Goal: Answer question/provide support: Share knowledge or assist other users

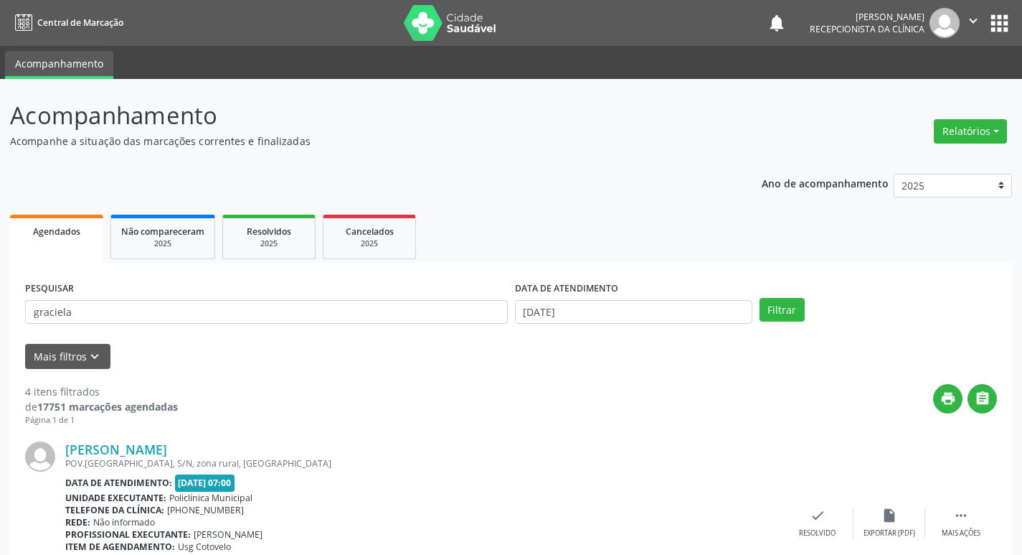
scroll to position [143, 0]
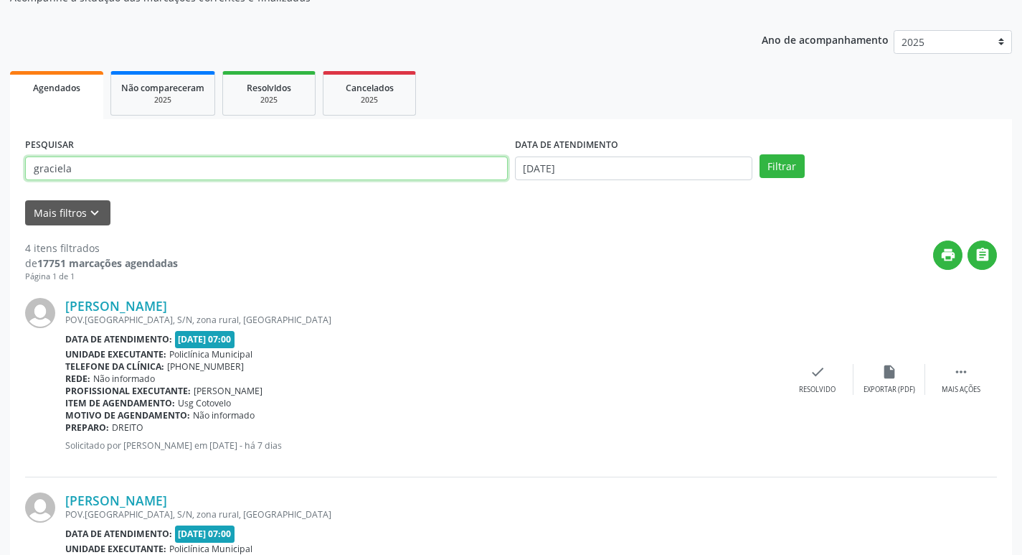
click at [114, 161] on input "graciela" at bounding box center [266, 168] width 483 height 24
type input "carmelito"
click at [760, 154] on button "Filtrar" at bounding box center [782, 166] width 45 height 24
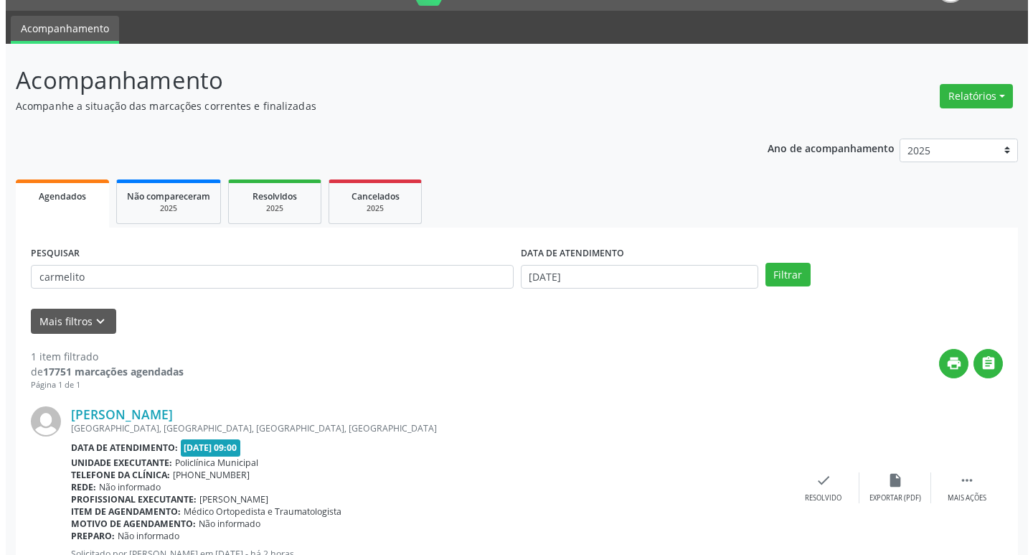
scroll to position [90, 0]
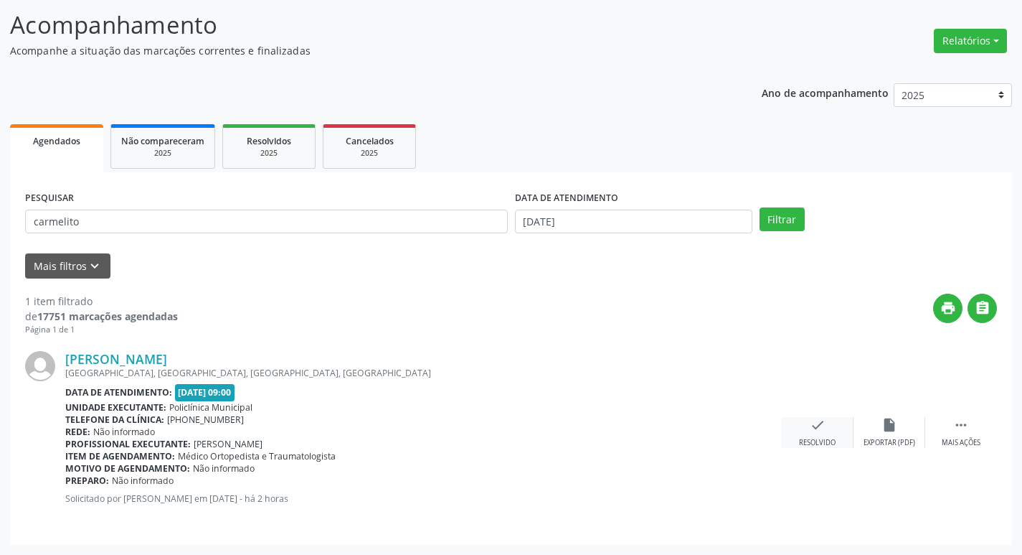
click at [834, 420] on div "check Resolvido" at bounding box center [818, 432] width 72 height 31
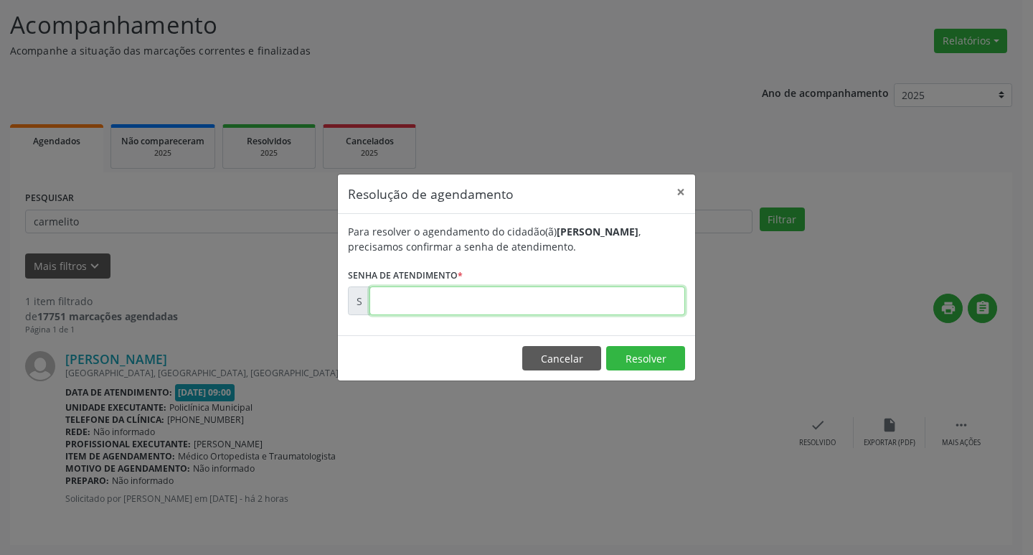
drag, startPoint x: 490, startPoint y: 289, endPoint x: 503, endPoint y: 302, distance: 18.3
click at [494, 291] on input "text" at bounding box center [527, 300] width 316 height 29
type input "00173684"
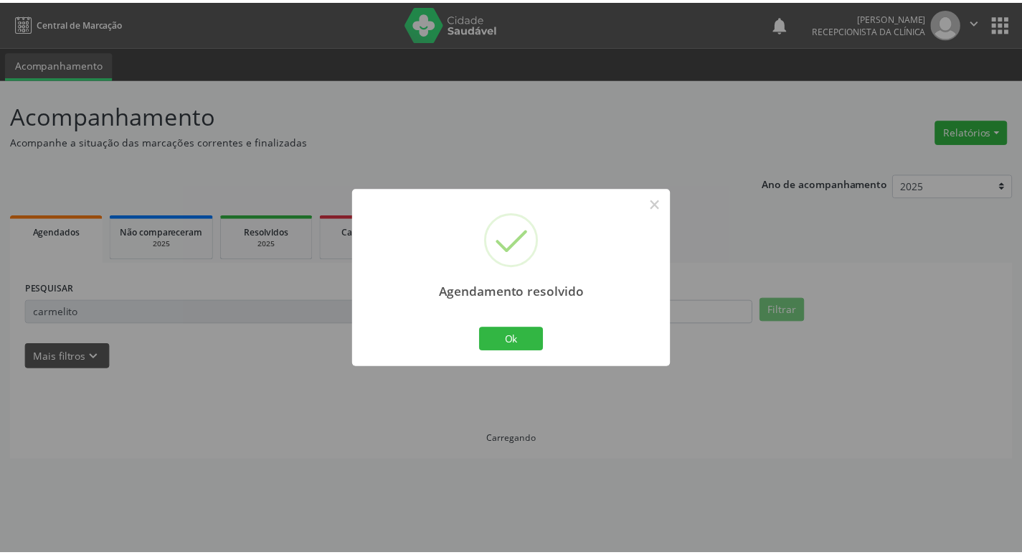
scroll to position [0, 0]
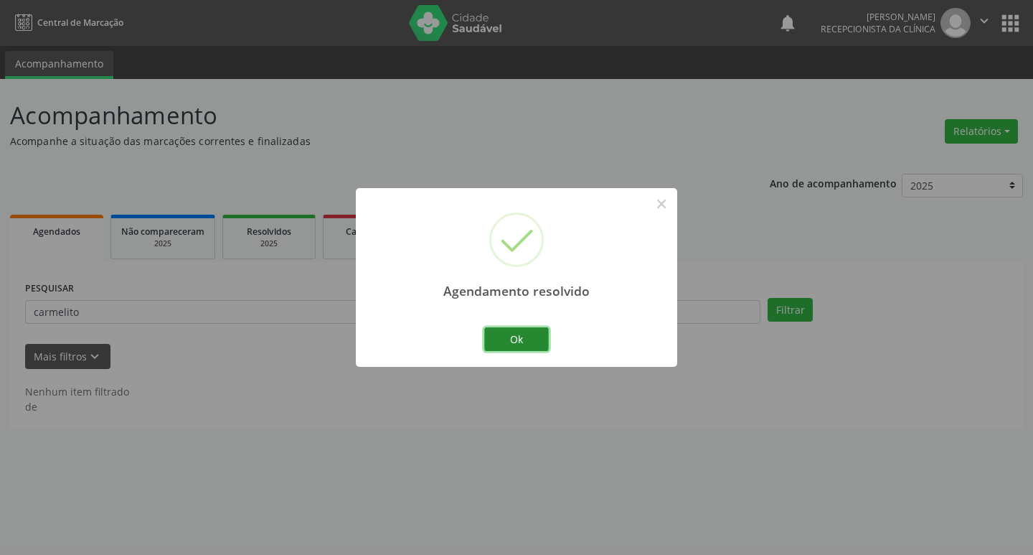
click at [521, 334] on button "Ok" at bounding box center [516, 339] width 65 height 24
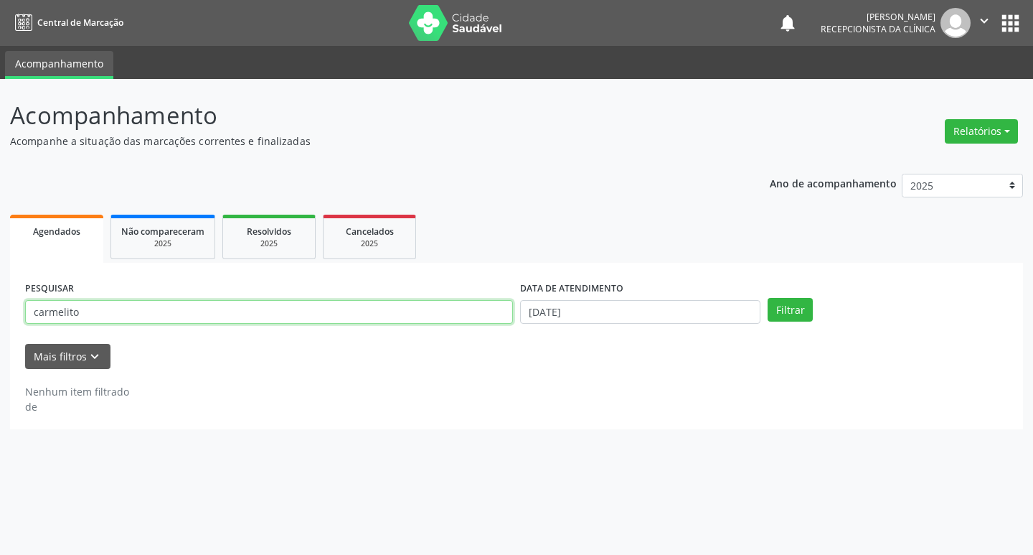
click at [420, 320] on input "carmelito" at bounding box center [269, 312] width 488 height 24
type input "valdete"
click at [768, 298] on button "Filtrar" at bounding box center [790, 310] width 45 height 24
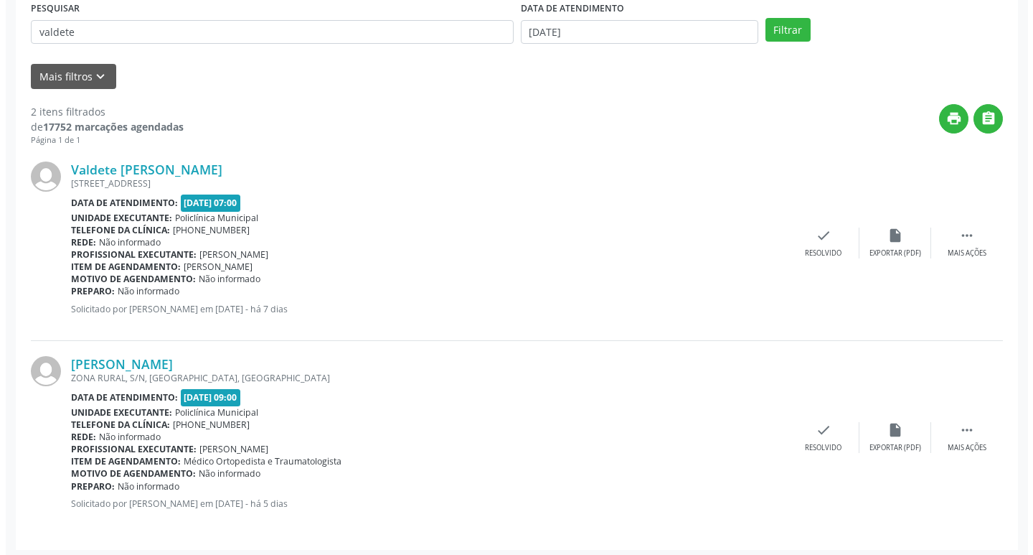
scroll to position [285, 0]
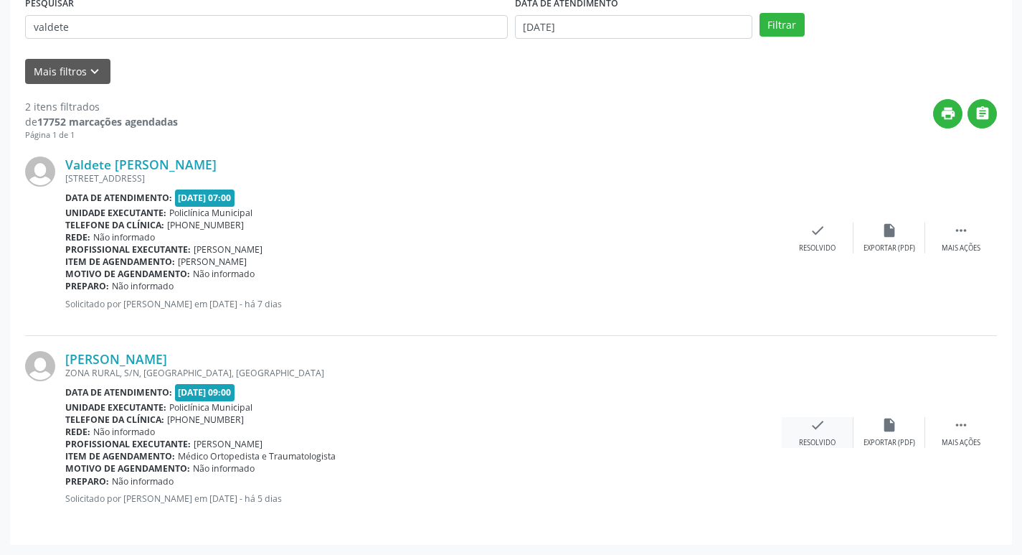
click at [817, 430] on icon "check" at bounding box center [818, 425] width 16 height 16
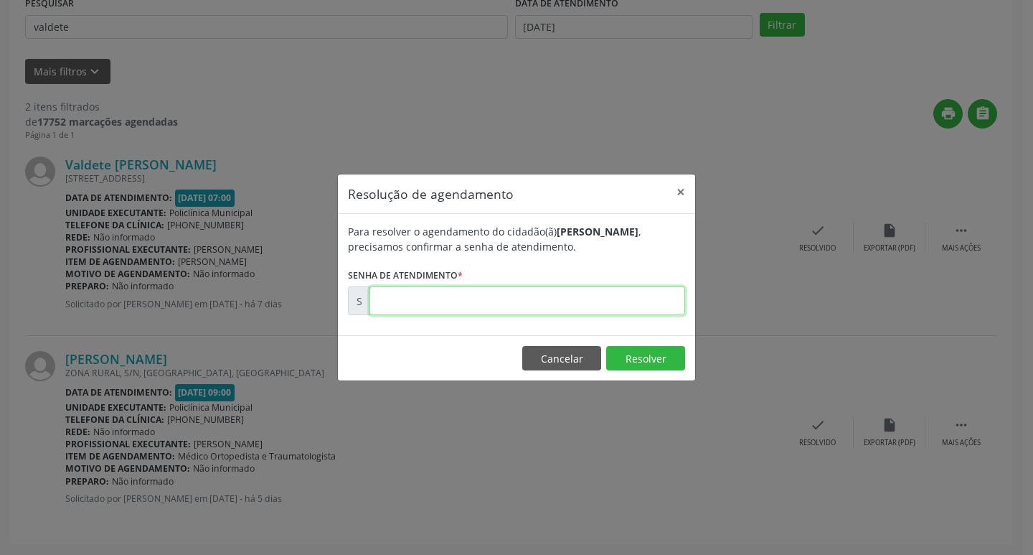
click at [413, 303] on input "text" at bounding box center [527, 300] width 316 height 29
type input "00172906"
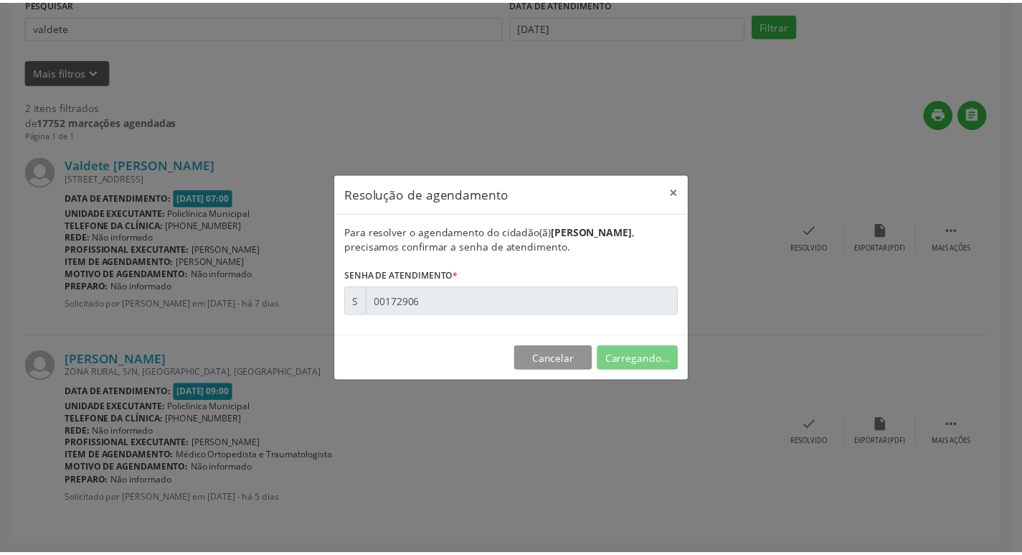
scroll to position [0, 0]
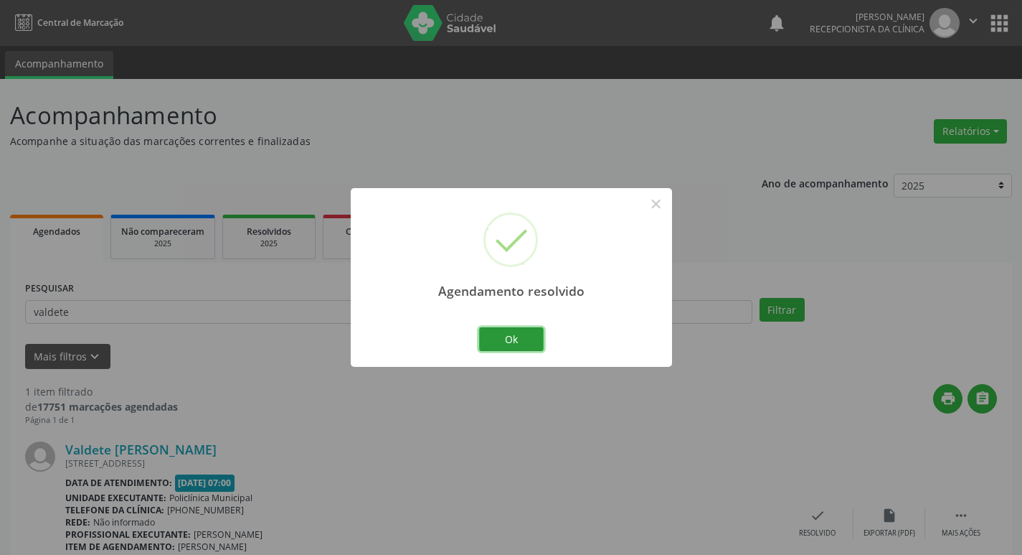
drag, startPoint x: 514, startPoint y: 336, endPoint x: 420, endPoint y: 314, distance: 95.9
click at [511, 336] on button "Ok" at bounding box center [511, 339] width 65 height 24
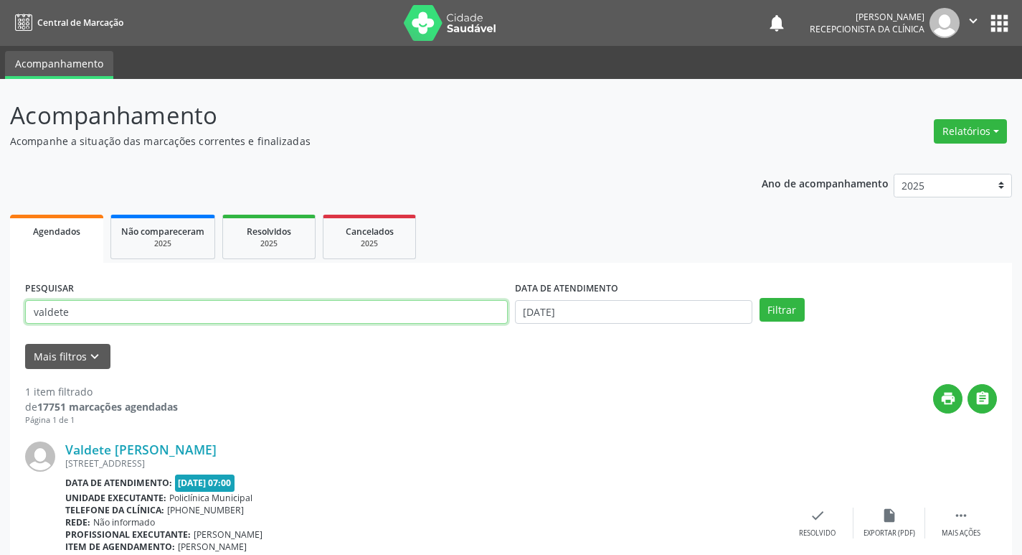
click at [409, 314] on input "valdete" at bounding box center [266, 312] width 483 height 24
type input "[PERSON_NAME]"
click at [760, 298] on button "Filtrar" at bounding box center [782, 310] width 45 height 24
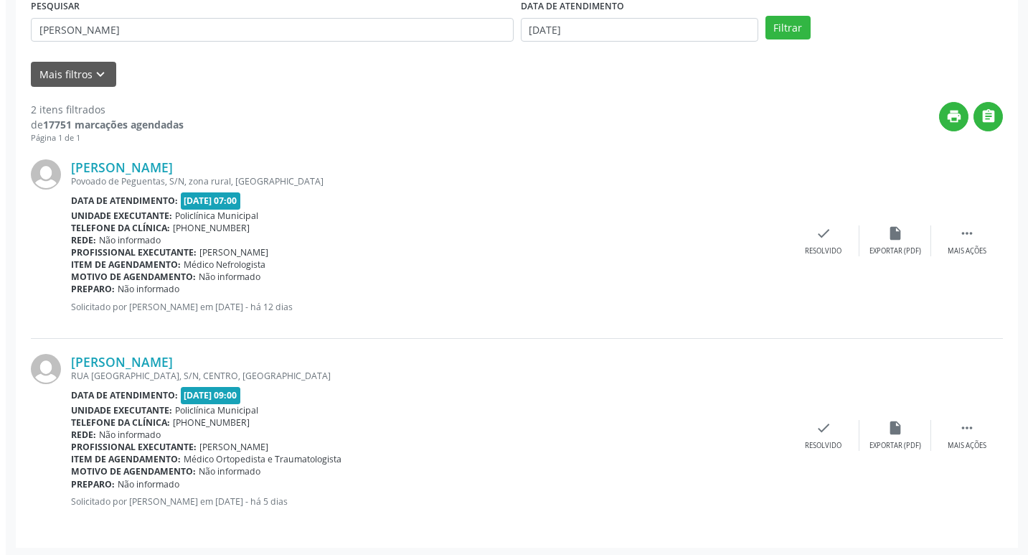
scroll to position [285, 0]
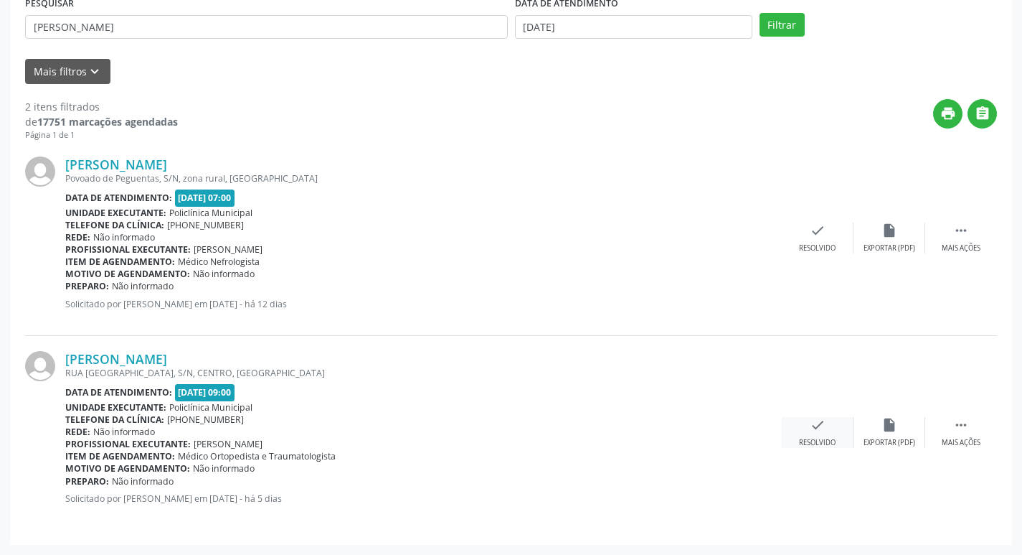
click at [811, 427] on icon "check" at bounding box center [818, 425] width 16 height 16
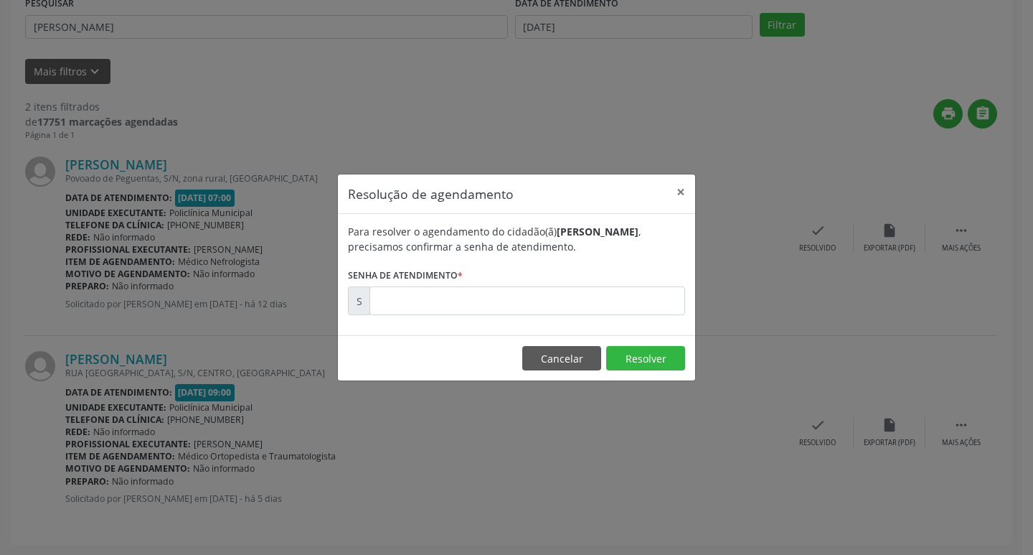
drag, startPoint x: 491, startPoint y: 328, endPoint x: 476, endPoint y: 302, distance: 29.5
click at [489, 327] on div "Para resolver o agendamento do cidadão(ã) [PERSON_NAME] , precisamos confirmar …" at bounding box center [516, 274] width 357 height 121
click at [476, 302] on input "text" at bounding box center [527, 300] width 316 height 29
type input "00173004"
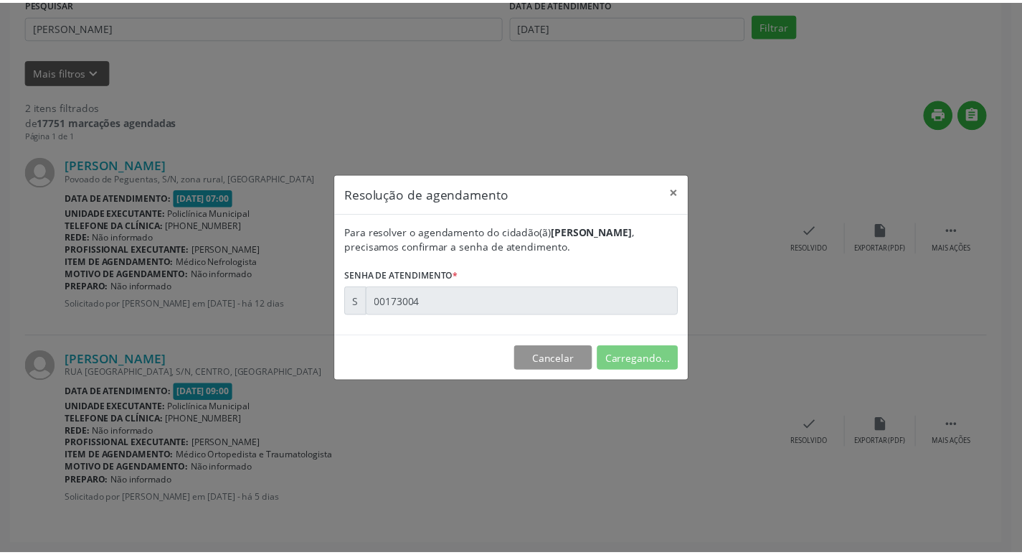
scroll to position [0, 0]
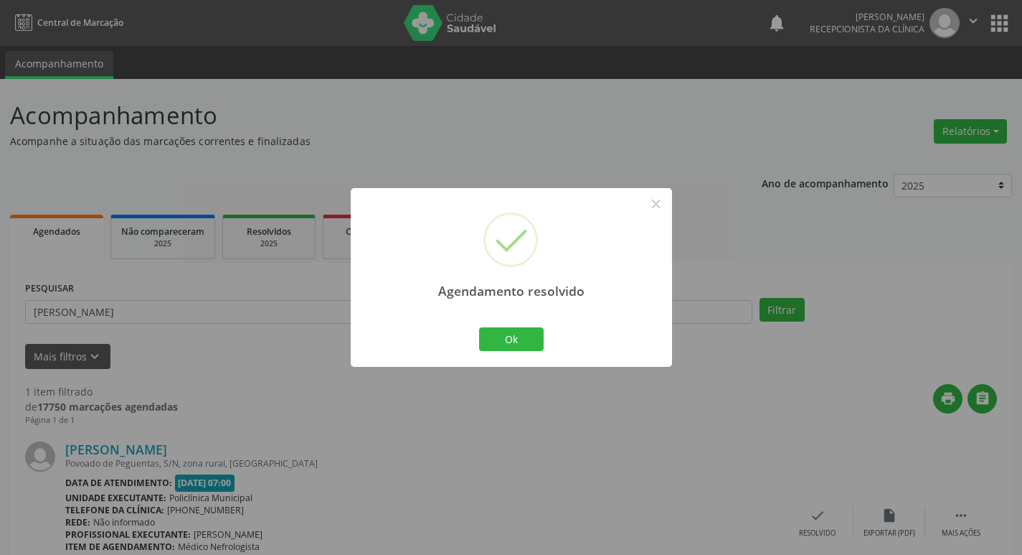
click at [503, 314] on div "Agendamento resolvido × Ok Cancel" at bounding box center [511, 277] width 321 height 179
drag, startPoint x: 503, startPoint y: 344, endPoint x: 436, endPoint y: 303, distance: 78.3
click at [501, 343] on button "Ok" at bounding box center [511, 339] width 65 height 24
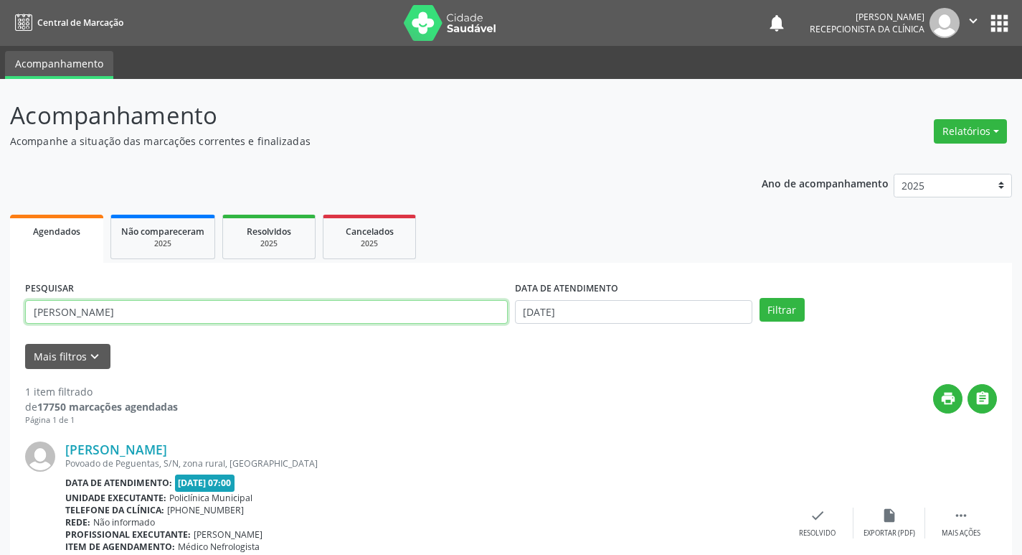
click at [436, 303] on input "[PERSON_NAME]" at bounding box center [266, 312] width 483 height 24
type input "juscileide"
click at [760, 298] on button "Filtrar" at bounding box center [782, 310] width 45 height 24
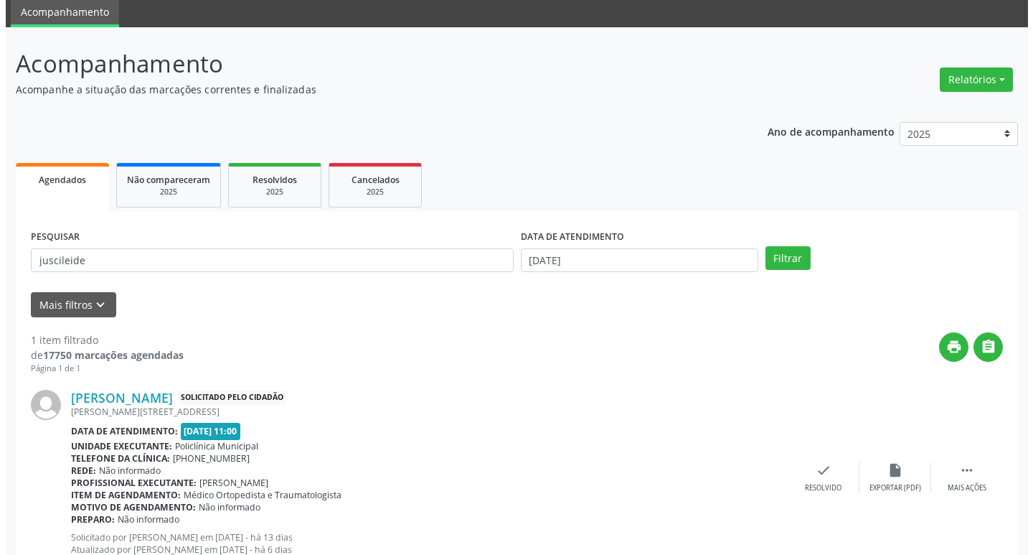
scroll to position [103, 0]
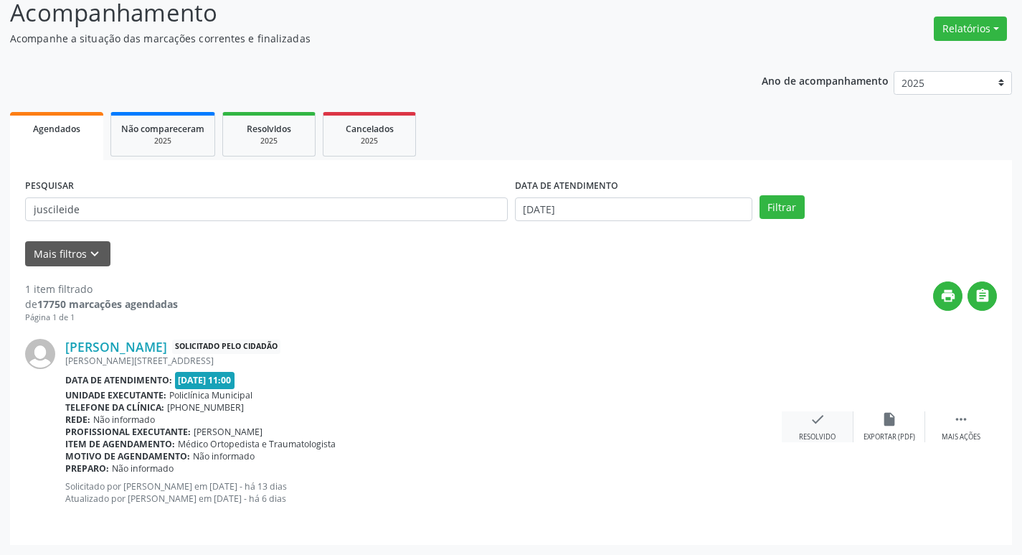
click at [832, 420] on div "check Resolvido" at bounding box center [818, 426] width 72 height 31
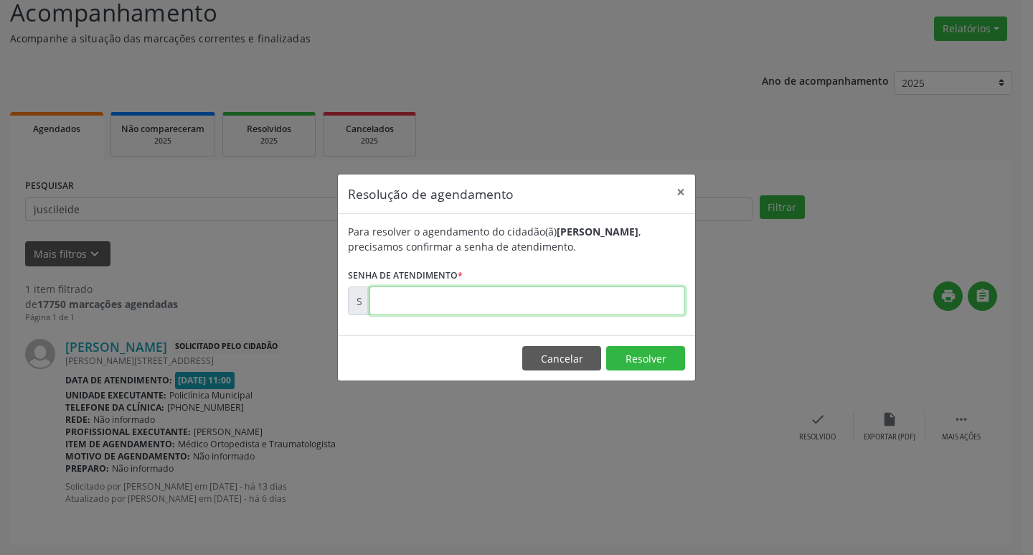
click at [399, 296] on input "text" at bounding box center [527, 300] width 316 height 29
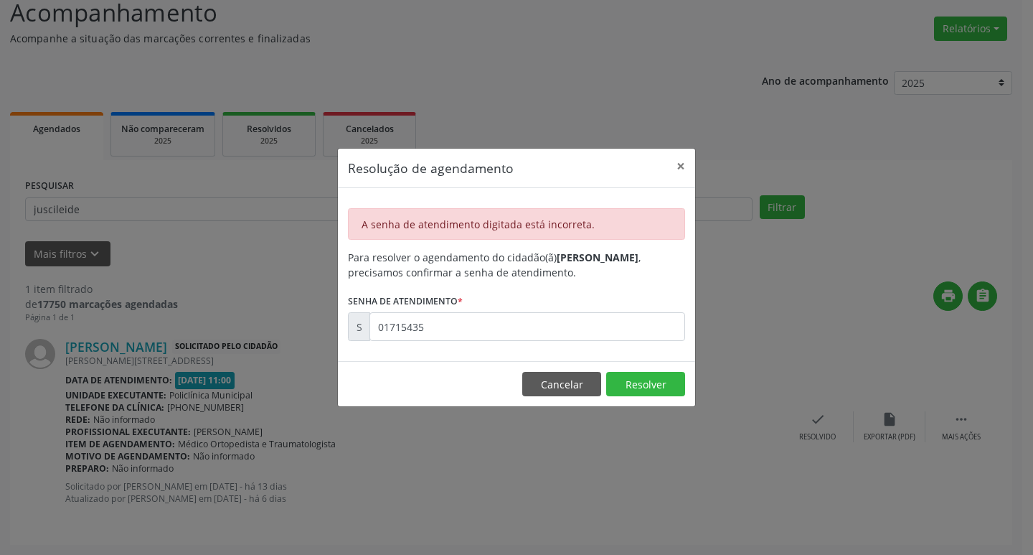
drag, startPoint x: 405, startPoint y: 296, endPoint x: 422, endPoint y: 303, distance: 17.7
click at [408, 296] on label "Senha de atendimento *" at bounding box center [405, 301] width 115 height 22
click at [441, 324] on input "01715435" at bounding box center [527, 326] width 316 height 29
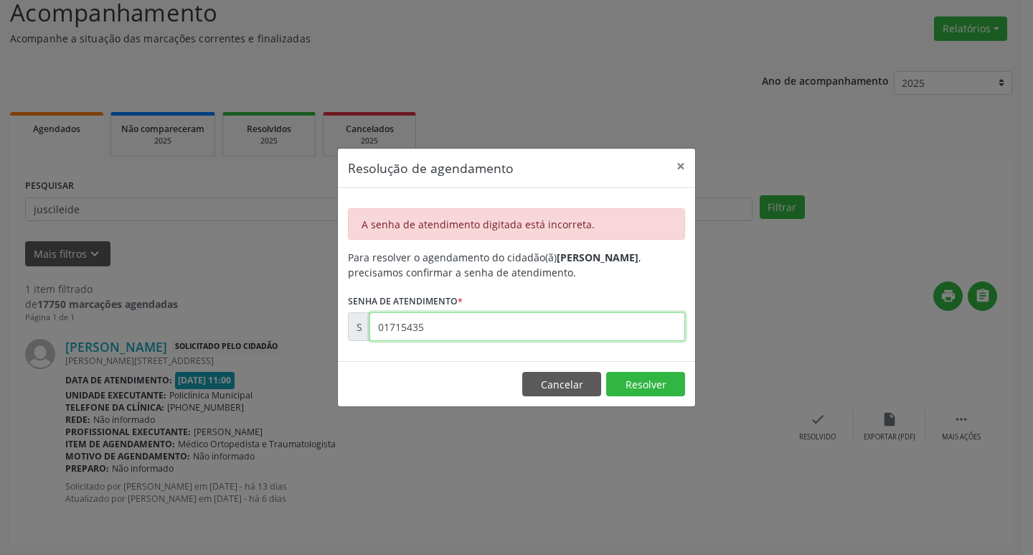
click at [441, 324] on input "01715435" at bounding box center [527, 326] width 316 height 29
type input "00171535"
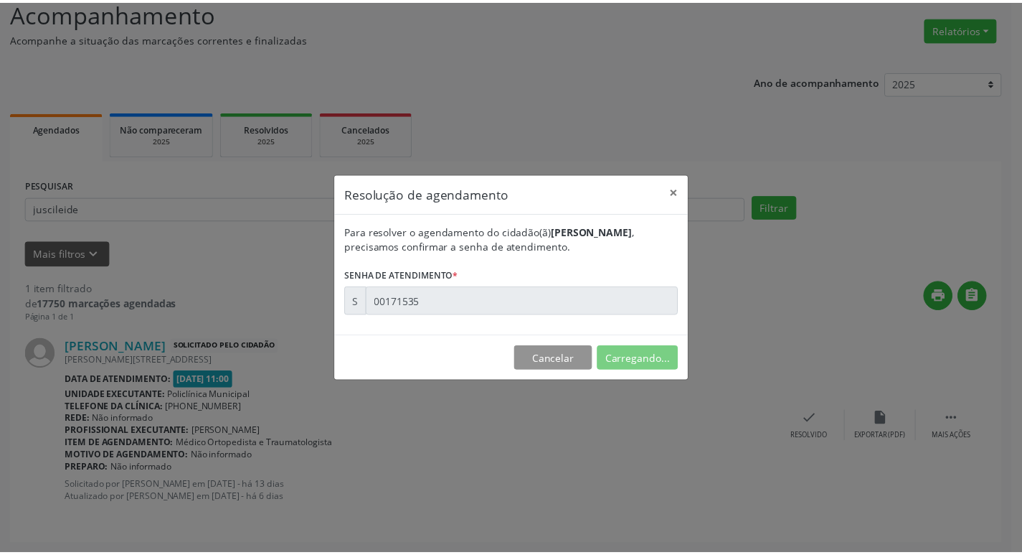
scroll to position [0, 0]
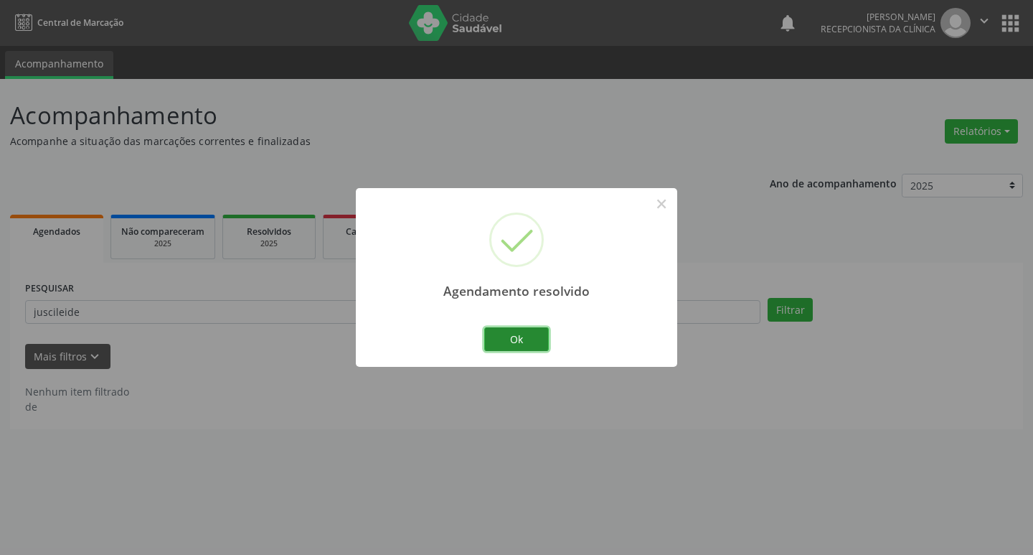
click at [496, 339] on button "Ok" at bounding box center [516, 339] width 65 height 24
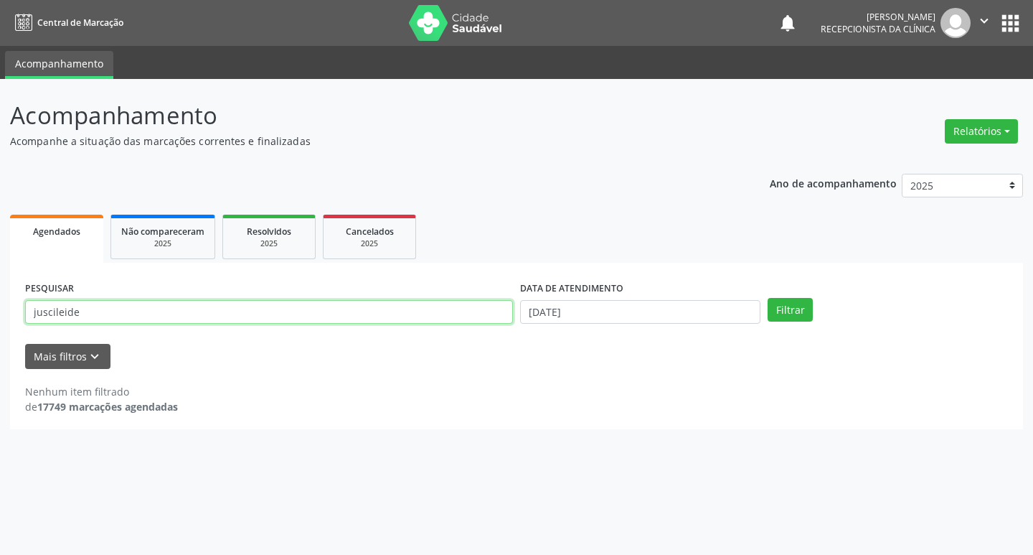
click at [458, 320] on input "juscileide" at bounding box center [269, 312] width 488 height 24
type input "vandinha"
click at [768, 298] on button "Filtrar" at bounding box center [790, 310] width 45 height 24
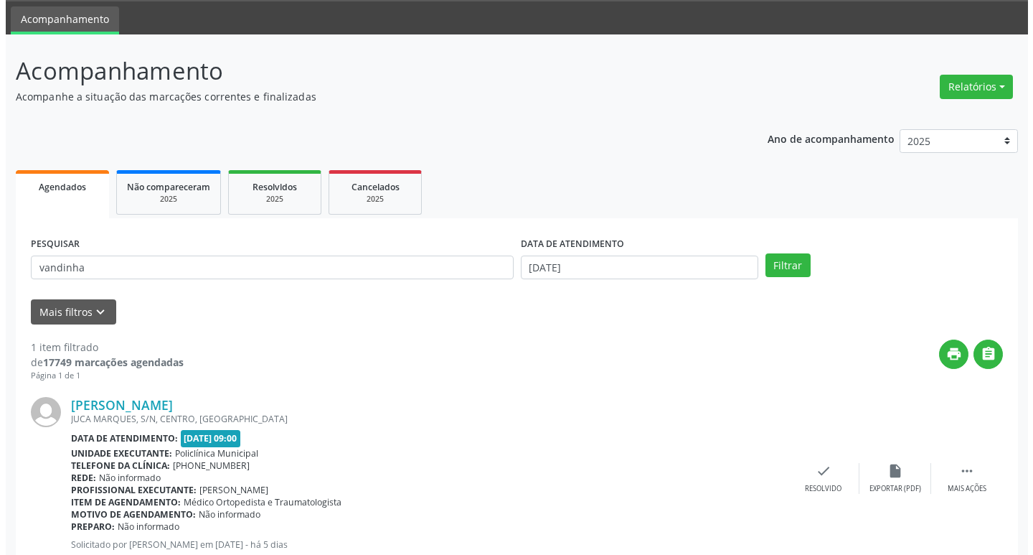
scroll to position [90, 0]
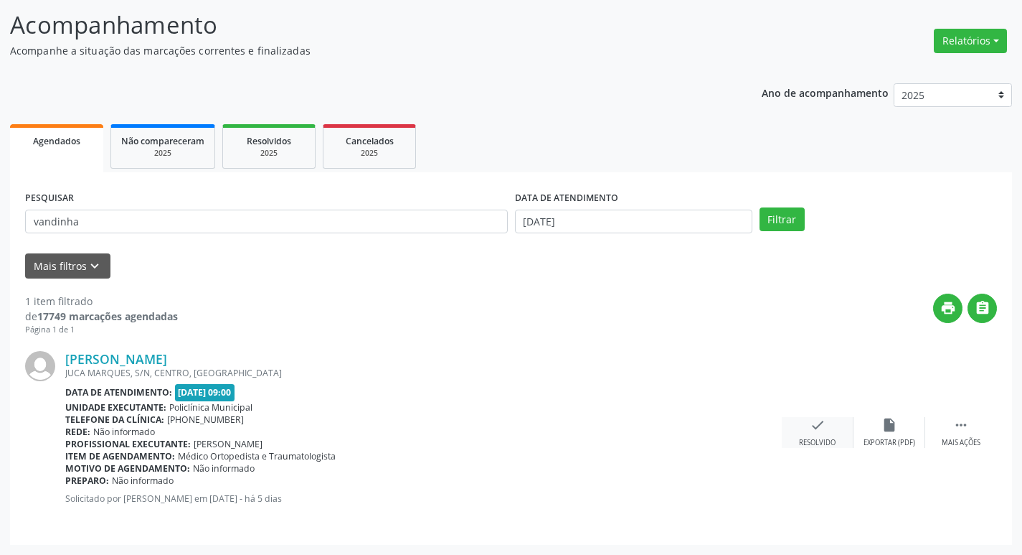
drag, startPoint x: 806, startPoint y: 414, endPoint x: 814, endPoint y: 417, distance: 9.1
click at [814, 417] on div "[PERSON_NAME] [GEOGRAPHIC_DATA], S/N, CENTRO, [GEOGRAPHIC_DATA] Data de atendim…" at bounding box center [511, 433] width 972 height 194
click at [814, 417] on icon "check" at bounding box center [818, 425] width 16 height 16
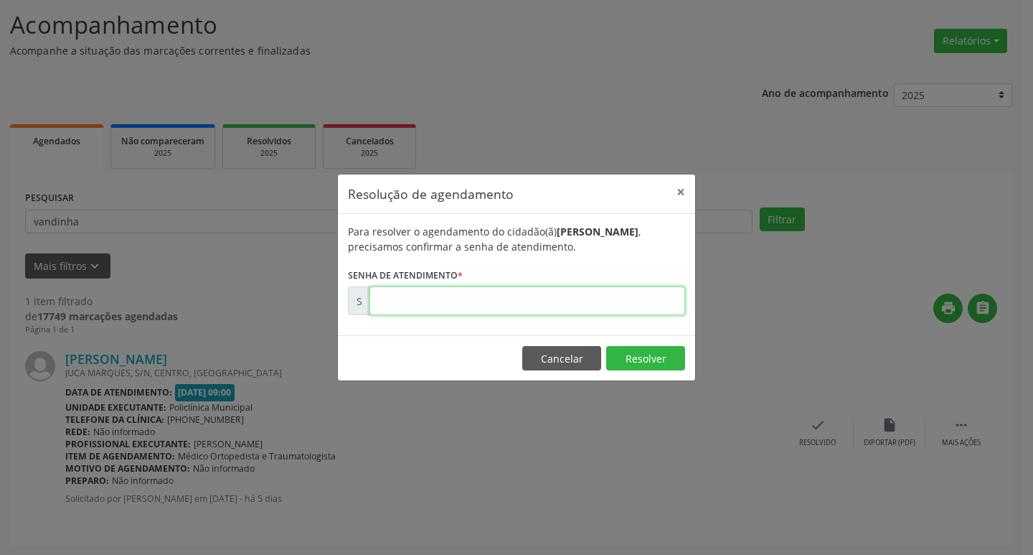
click at [540, 306] on input "text" at bounding box center [527, 300] width 316 height 29
type input "00172960"
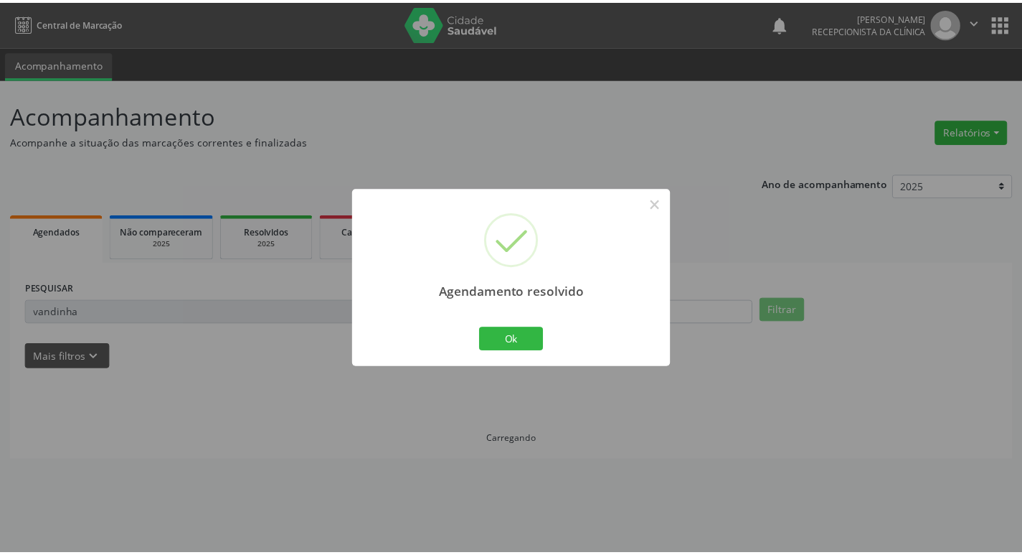
scroll to position [0, 0]
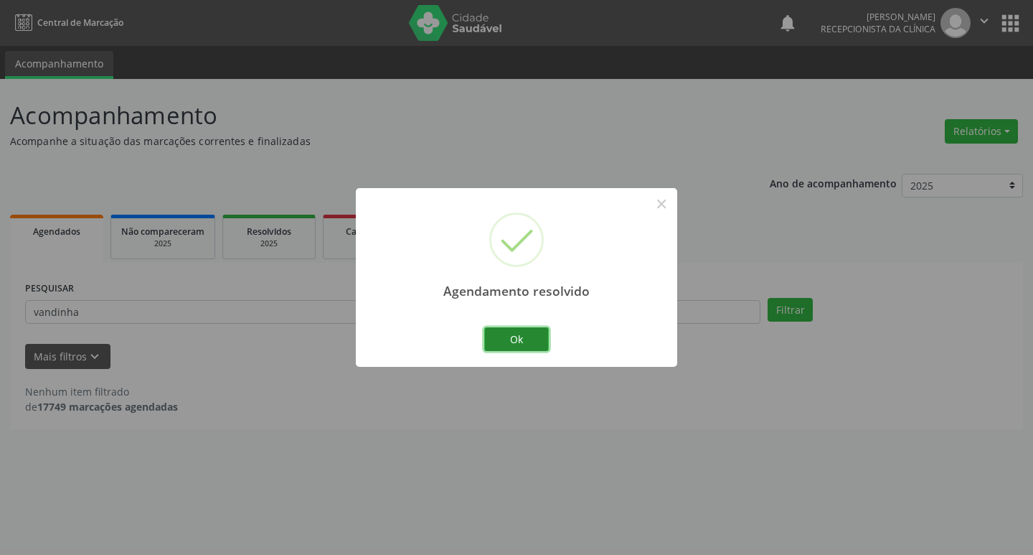
click at [521, 349] on button "Ok" at bounding box center [516, 339] width 65 height 24
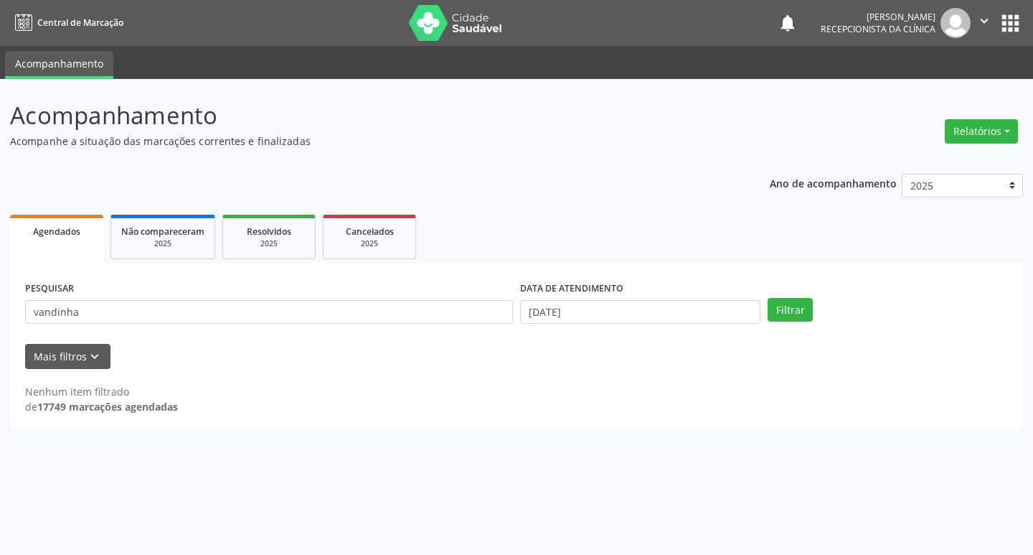
click at [326, 337] on form "PESQUISAR vandinha DATA DE ATENDIMENTO [DATE] Filtrar UNIDADE DE REFERÊNCIA Sel…" at bounding box center [516, 323] width 983 height 91
click at [344, 306] on input "vandinha" at bounding box center [269, 312] width 488 height 24
click at [768, 298] on button "Filtrar" at bounding box center [790, 310] width 45 height 24
click at [236, 320] on input "vandinha" at bounding box center [269, 312] width 488 height 24
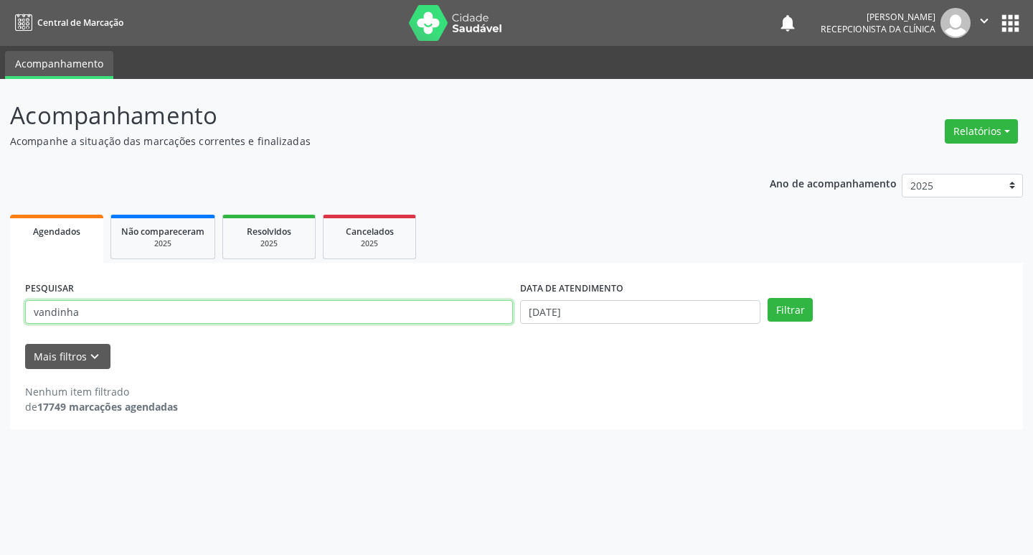
click at [236, 320] on input "vandinha" at bounding box center [269, 312] width 488 height 24
type input "[PERSON_NAME]"
click at [768, 298] on button "Filtrar" at bounding box center [790, 310] width 45 height 24
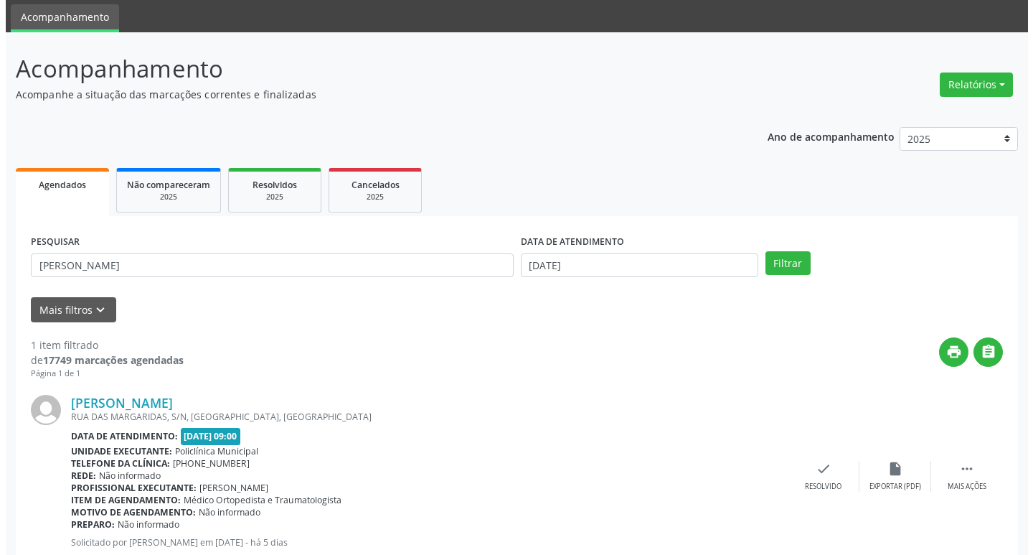
scroll to position [90, 0]
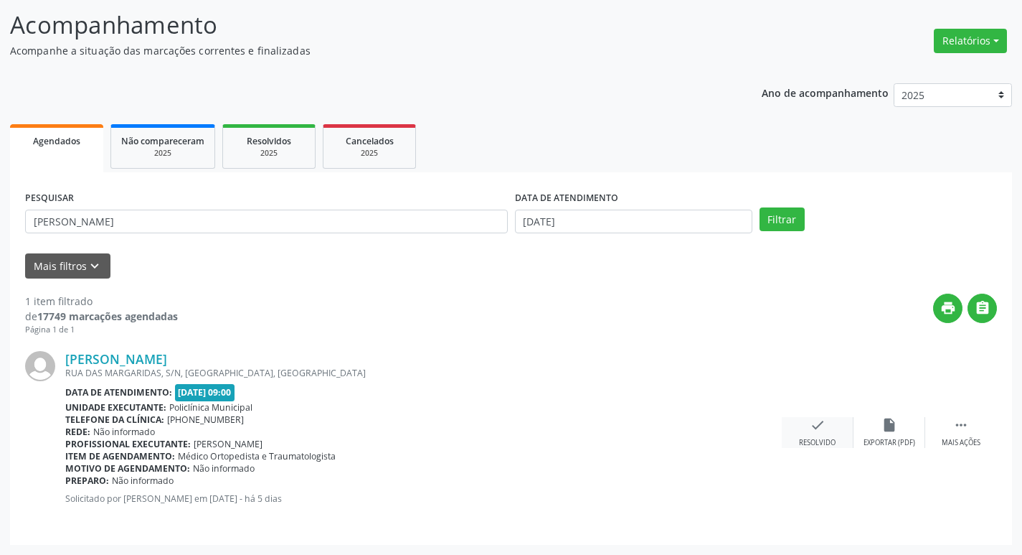
click at [800, 428] on div "check Resolvido" at bounding box center [818, 432] width 72 height 31
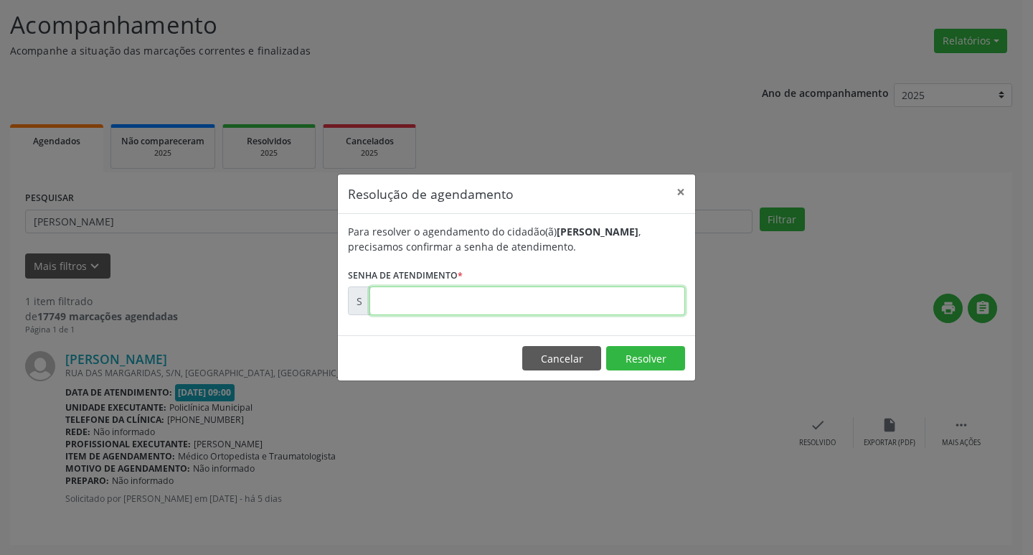
click at [548, 311] on input "text" at bounding box center [527, 300] width 316 height 29
type input "00173084"
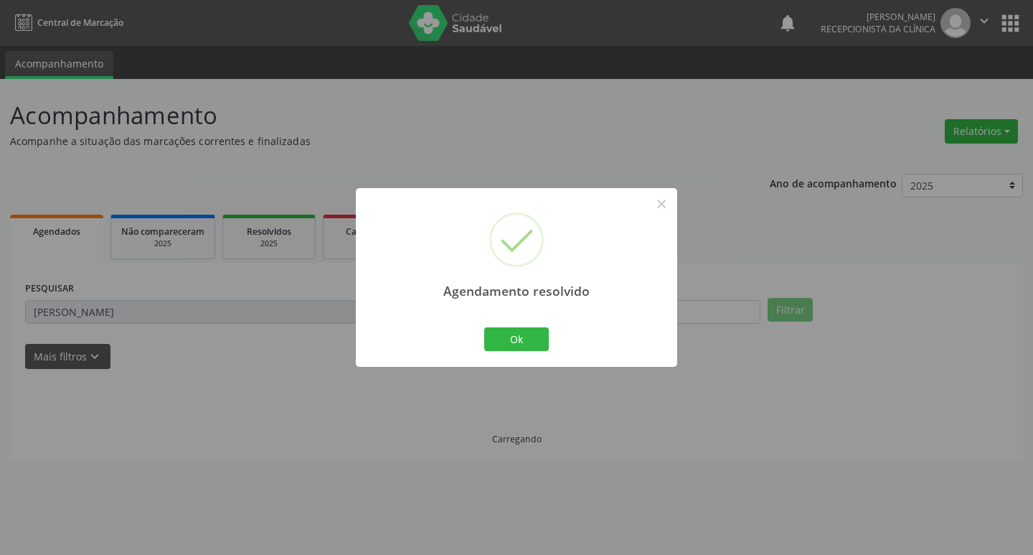
scroll to position [0, 0]
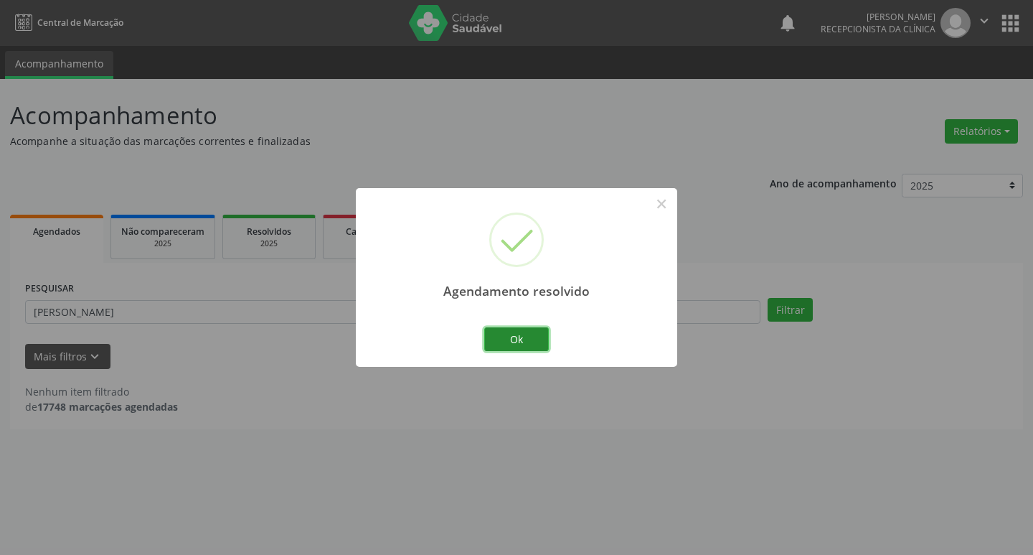
click at [507, 336] on button "Ok" at bounding box center [516, 339] width 65 height 24
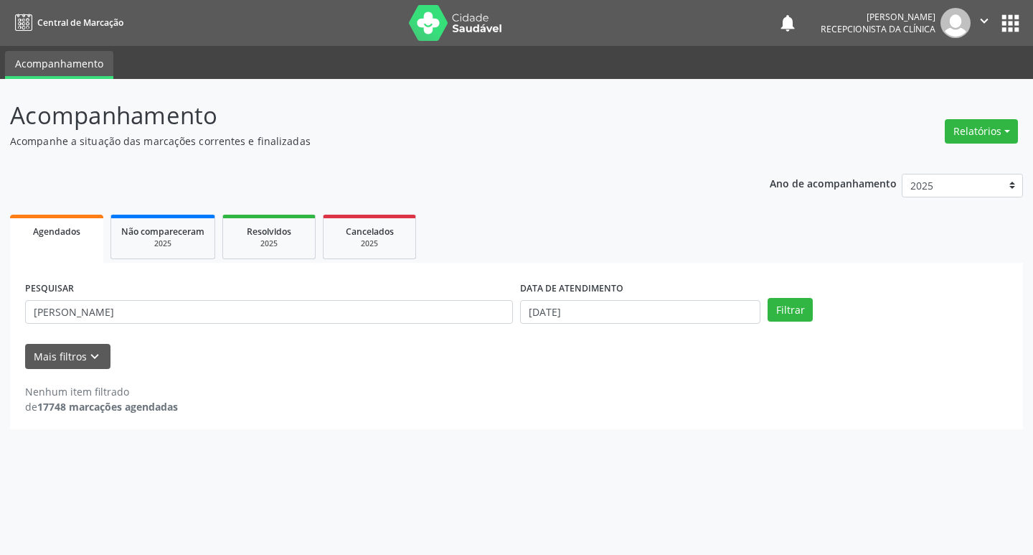
click at [456, 326] on div "PESQUISAR [PERSON_NAME]" at bounding box center [269, 306] width 495 height 56
click at [446, 318] on input "[PERSON_NAME]" at bounding box center [269, 312] width 488 height 24
type input "marli"
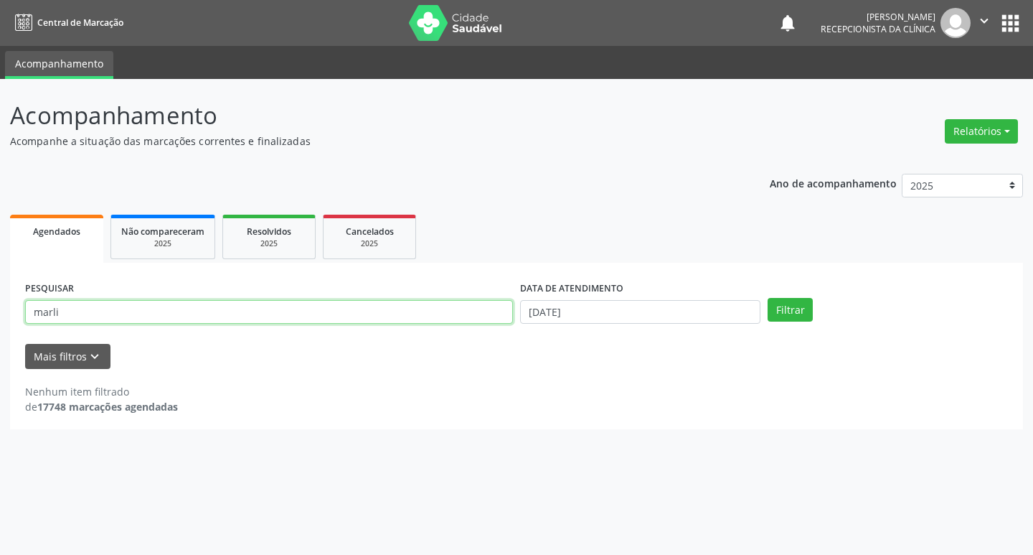
click at [768, 298] on button "Filtrar" at bounding box center [790, 310] width 45 height 24
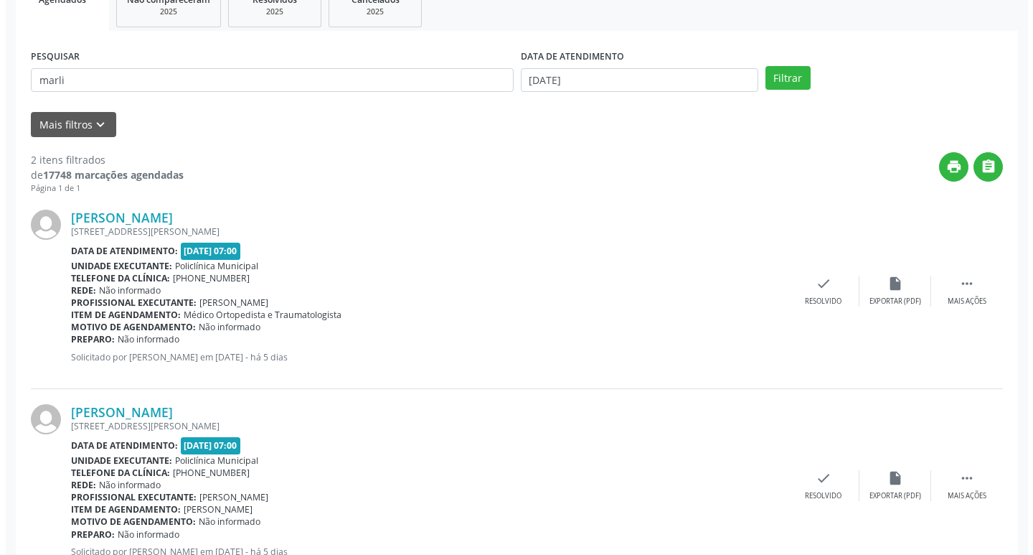
scroll to position [285, 0]
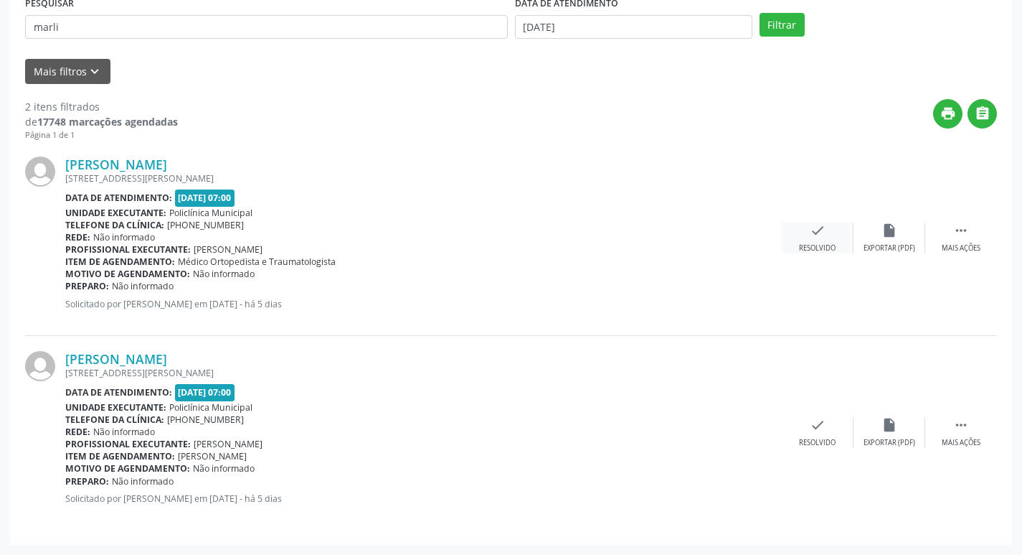
click at [819, 243] on div "Resolvido" at bounding box center [817, 248] width 37 height 10
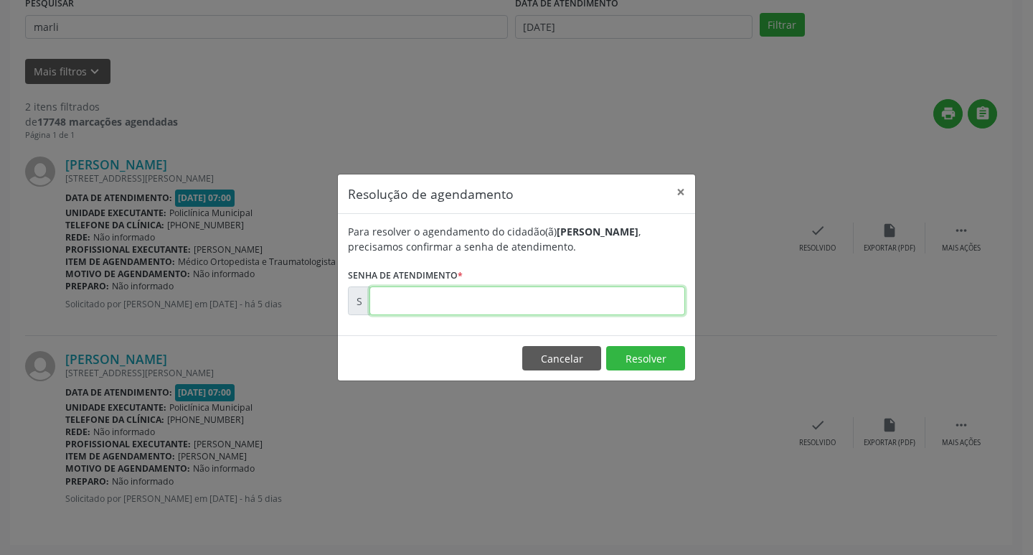
click at [531, 287] on input "text" at bounding box center [527, 300] width 316 height 29
type input "00172903"
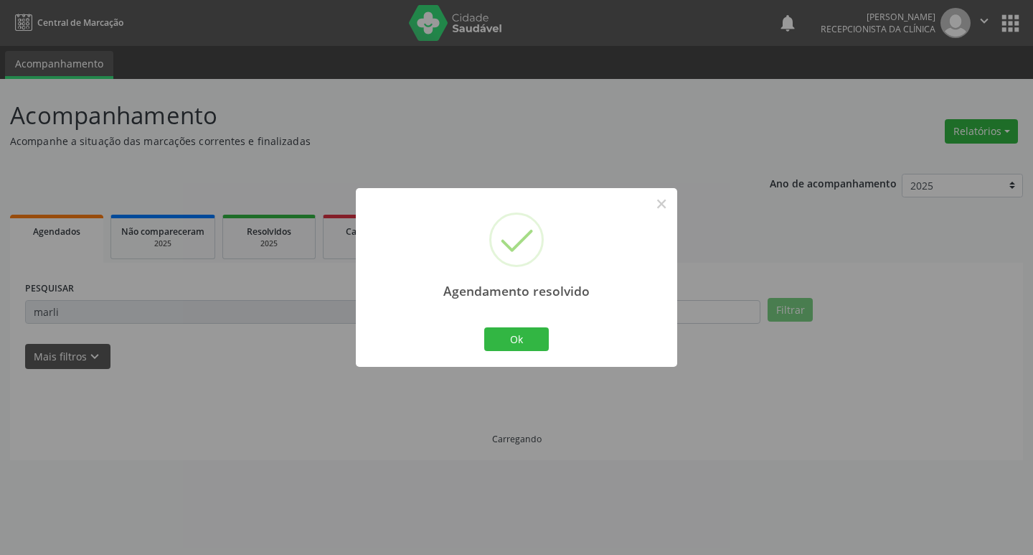
scroll to position [0, 0]
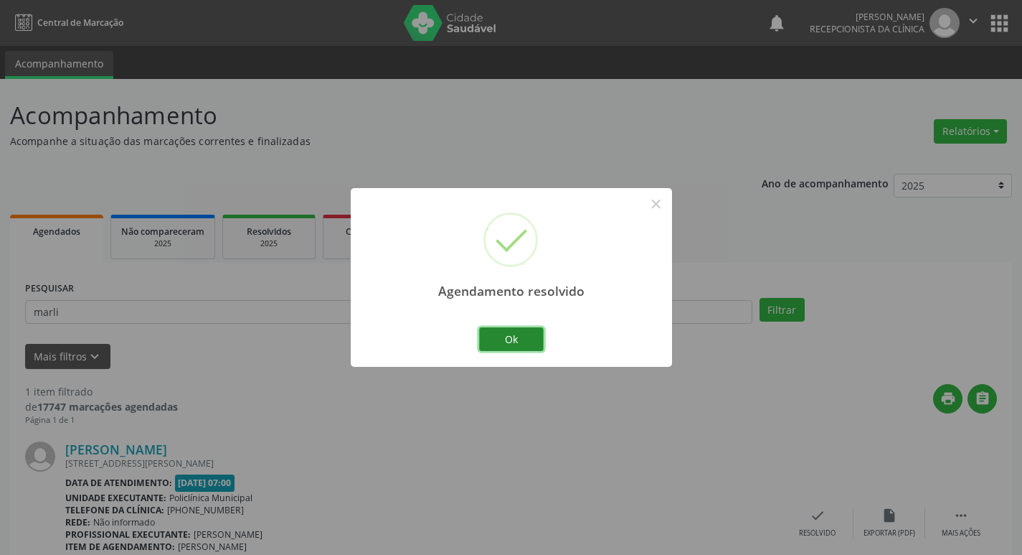
click at [528, 328] on button "Ok" at bounding box center [511, 339] width 65 height 24
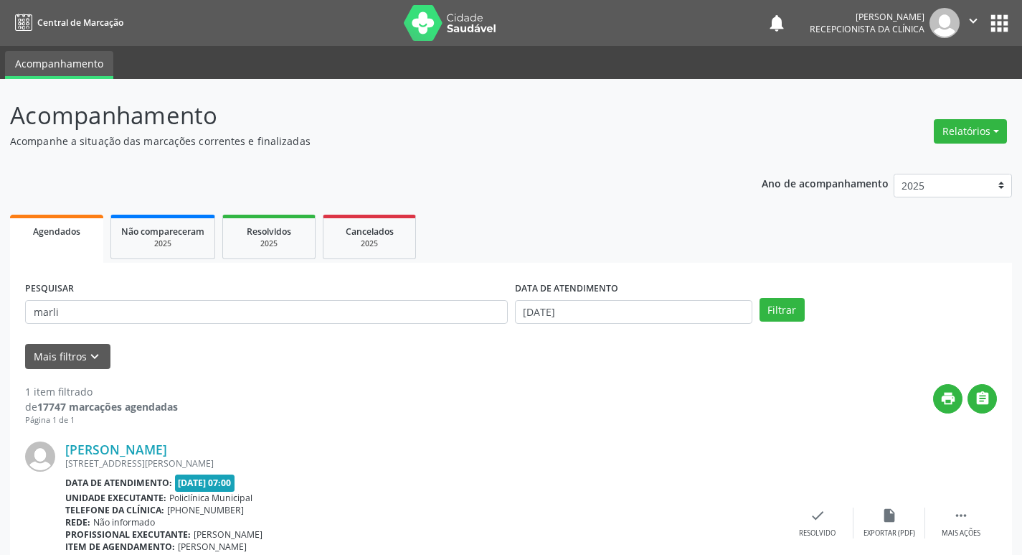
drag, startPoint x: 437, startPoint y: 328, endPoint x: 425, endPoint y: 320, distance: 13.9
click at [429, 324] on div "PESQUISAR marli" at bounding box center [267, 306] width 490 height 56
click at [425, 320] on input "marli" at bounding box center [266, 312] width 483 height 24
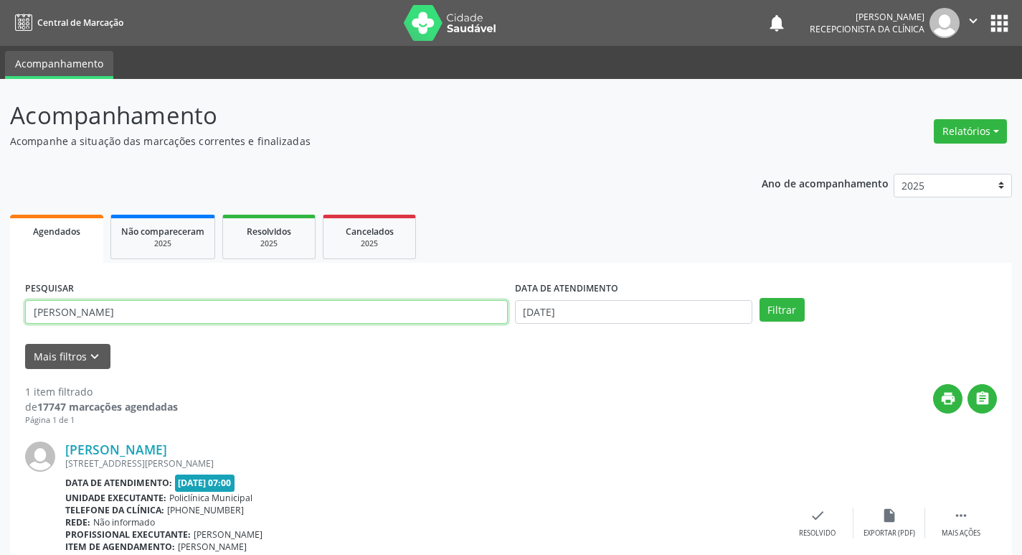
type input "[PERSON_NAME]"
click at [760, 298] on button "Filtrar" at bounding box center [782, 310] width 45 height 24
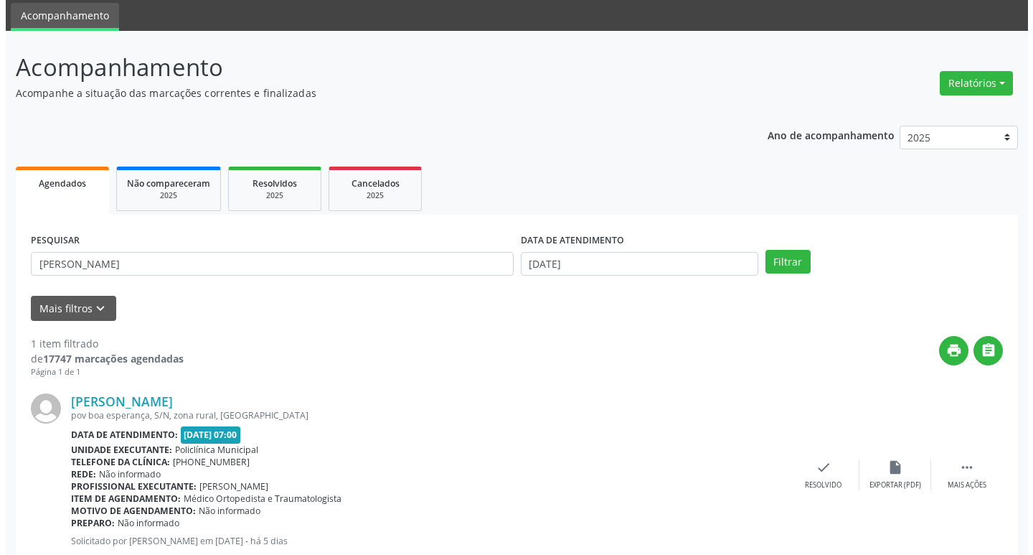
scroll to position [90, 0]
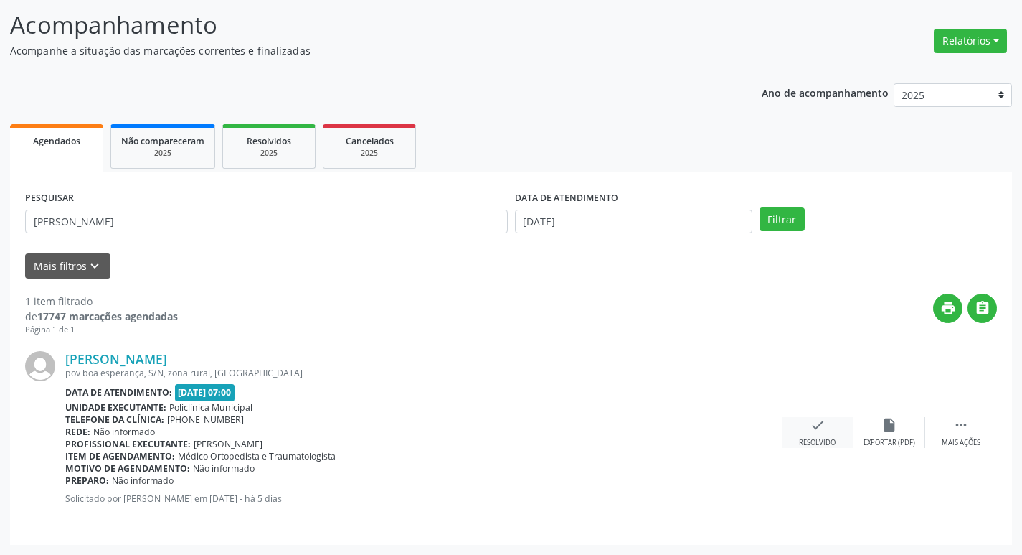
click at [811, 429] on icon "check" at bounding box center [818, 425] width 16 height 16
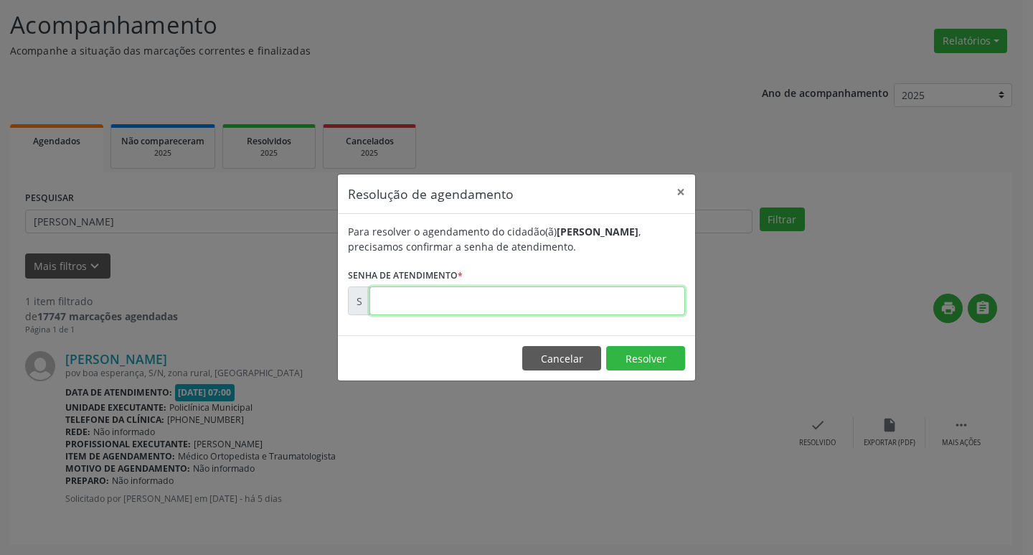
click at [524, 306] on input "text" at bounding box center [527, 300] width 316 height 29
type input "00172927"
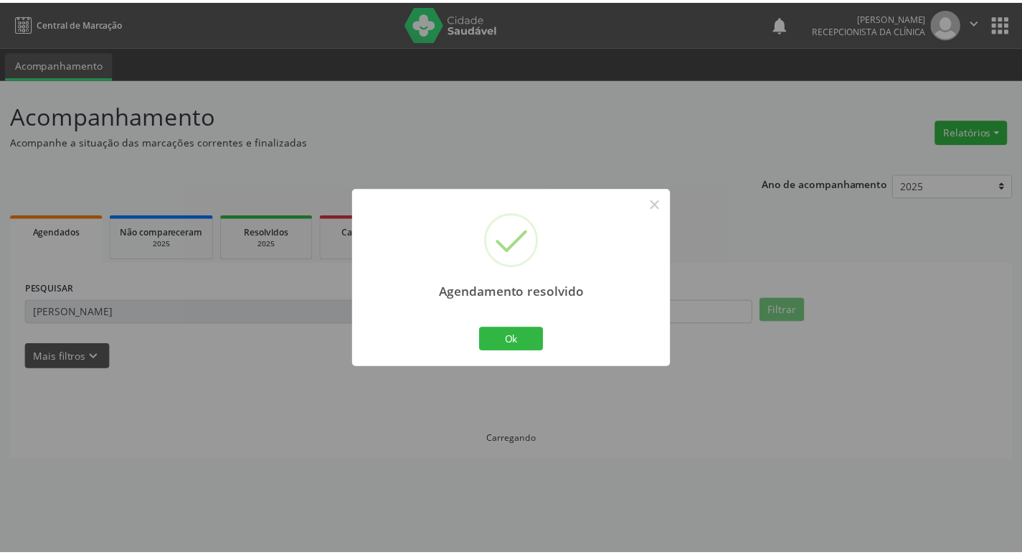
scroll to position [0, 0]
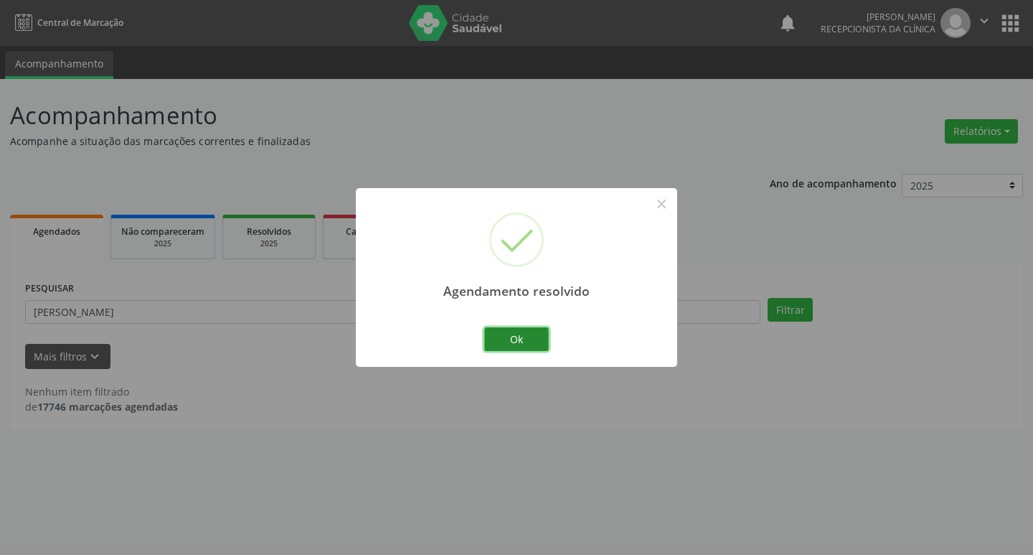
click at [512, 336] on button "Ok" at bounding box center [516, 339] width 65 height 24
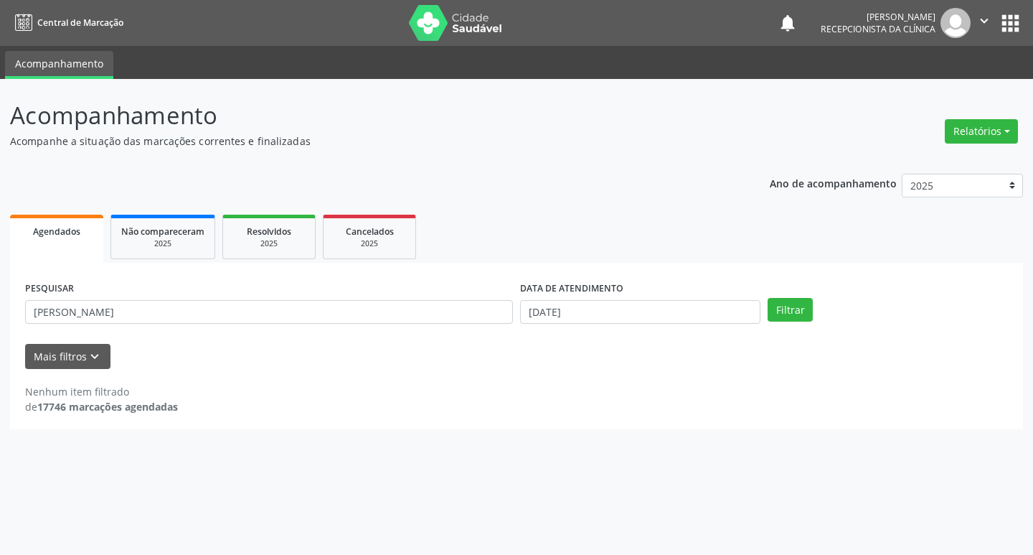
drag, startPoint x: 430, startPoint y: 329, endPoint x: 428, endPoint y: 302, distance: 27.4
click at [429, 328] on div "PESQUISAR [PERSON_NAME]" at bounding box center [269, 306] width 495 height 56
click at [425, 298] on div "PESQUISAR [PERSON_NAME]" at bounding box center [269, 306] width 495 height 56
drag, startPoint x: 425, startPoint y: 298, endPoint x: 434, endPoint y: 314, distance: 19.0
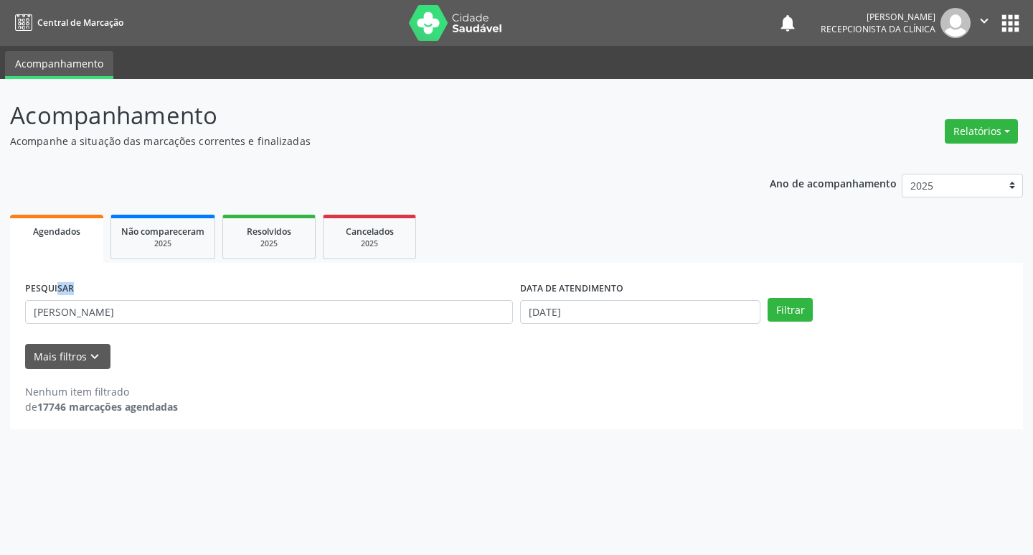
click at [425, 300] on div "PESQUISAR [PERSON_NAME]" at bounding box center [269, 306] width 495 height 56
click at [434, 314] on input "[PERSON_NAME]" at bounding box center [269, 312] width 488 height 24
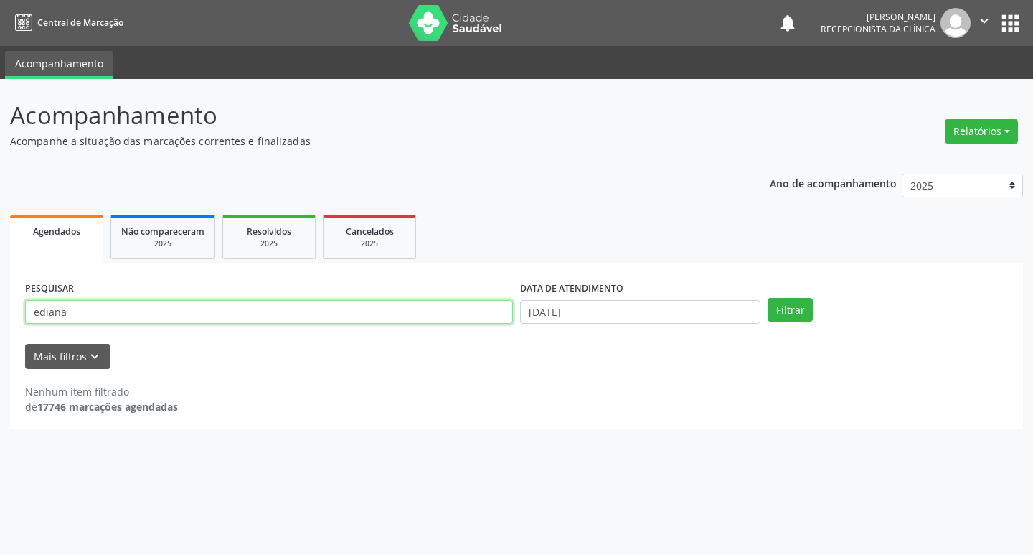
type input "ediana"
click at [768, 298] on button "Filtrar" at bounding box center [790, 310] width 45 height 24
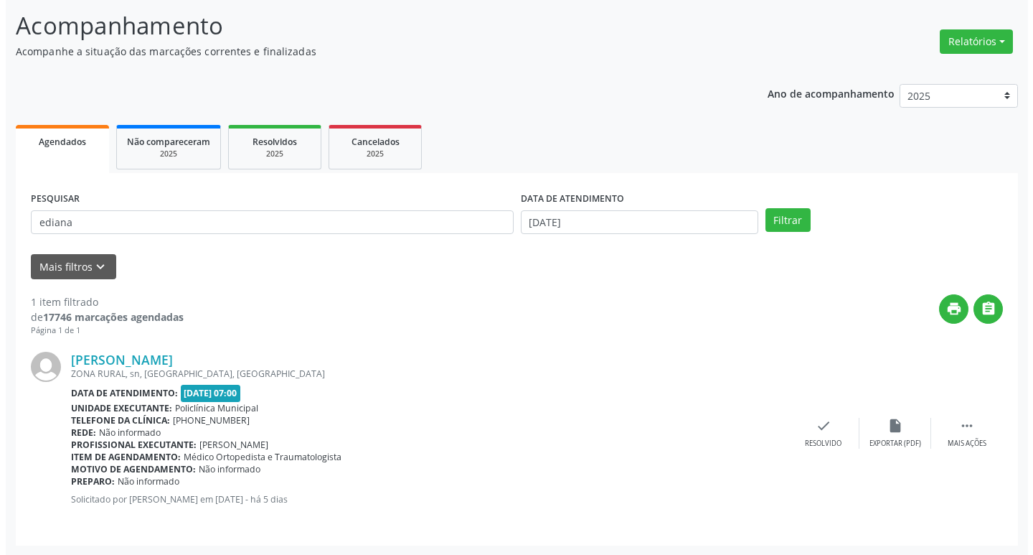
scroll to position [90, 0]
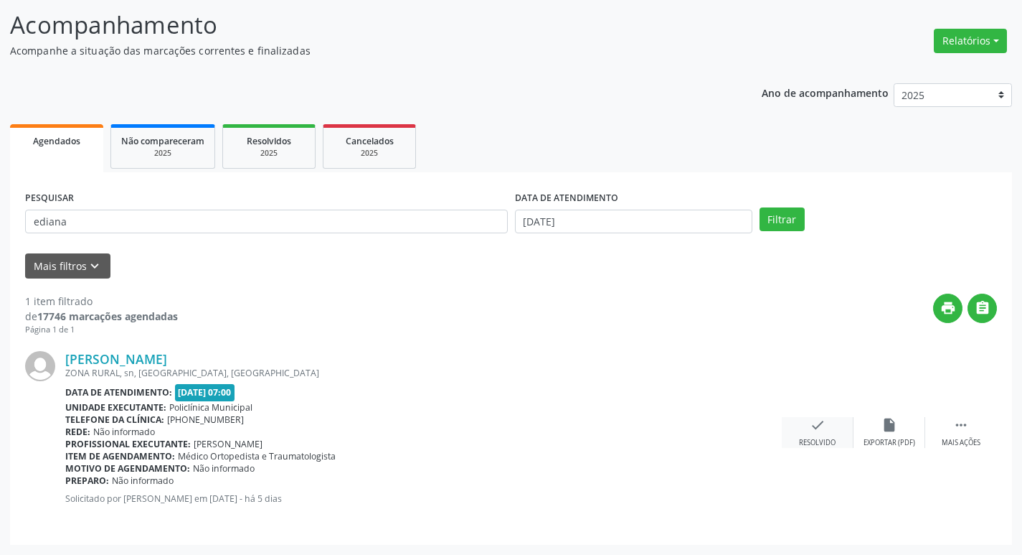
click at [814, 435] on div "check Resolvido" at bounding box center [818, 432] width 72 height 31
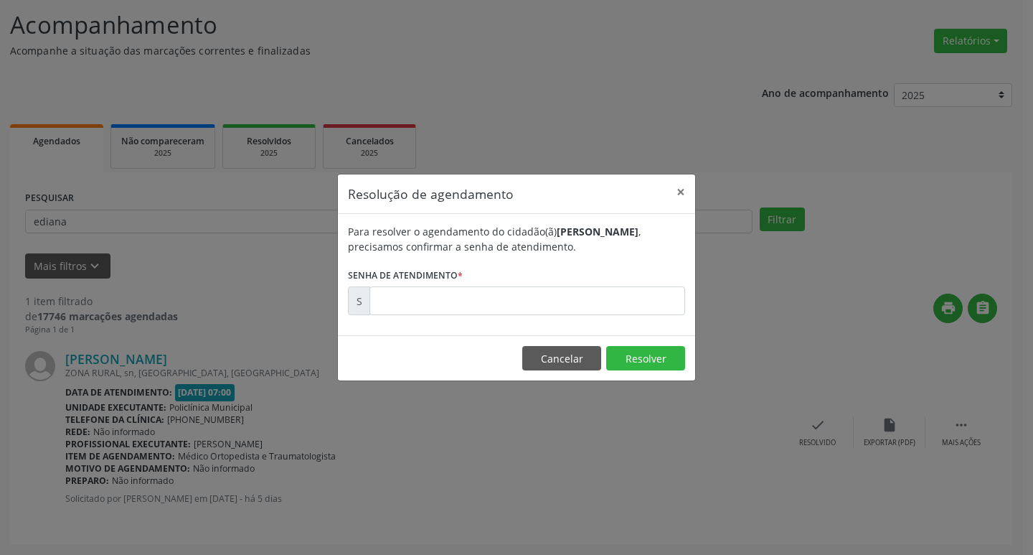
click at [486, 319] on div "Para resolver o agendamento do cidadão(ã) [PERSON_NAME] , precisamos confirmar …" at bounding box center [516, 274] width 357 height 121
click at [446, 303] on input "text" at bounding box center [527, 300] width 316 height 29
type input "00172883"
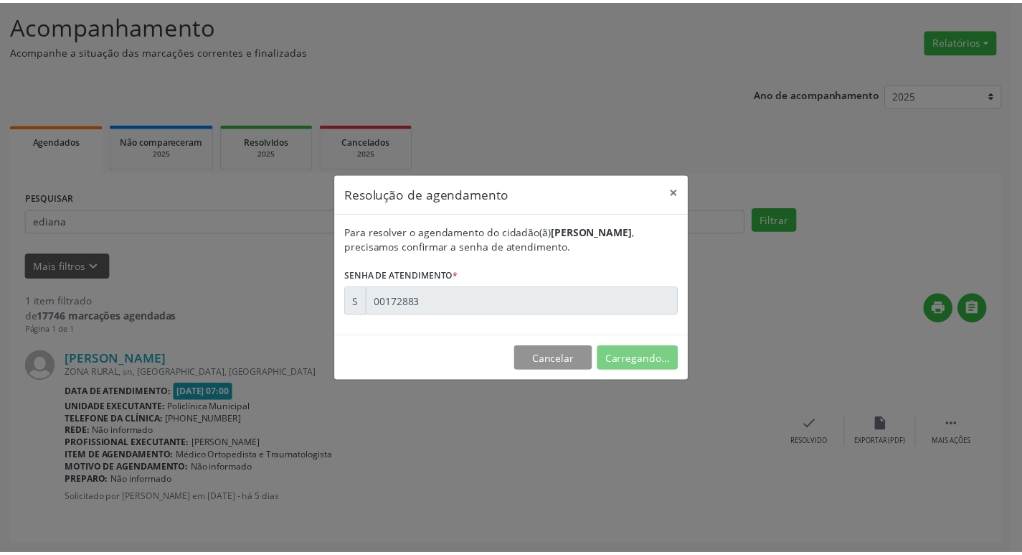
scroll to position [0, 0]
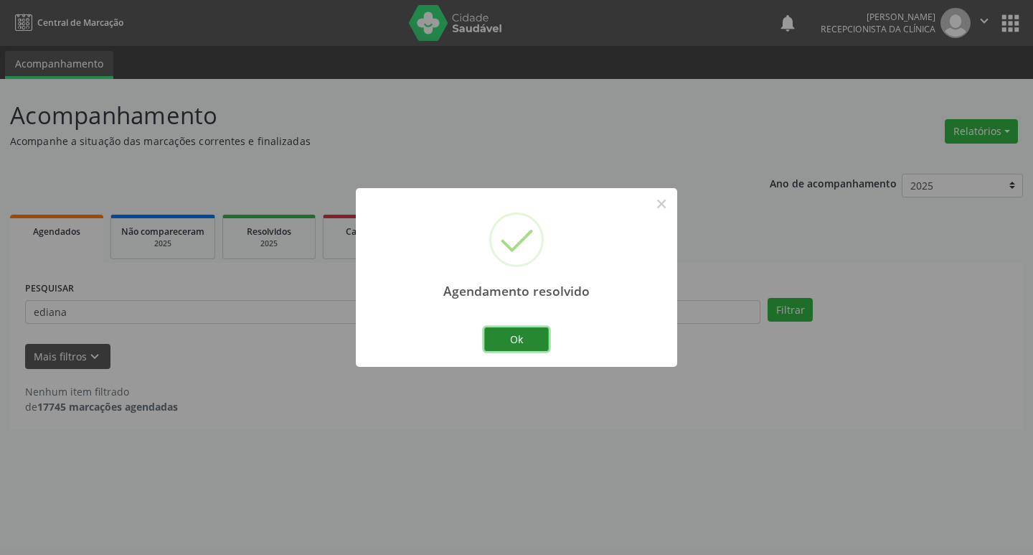
click at [498, 338] on button "Ok" at bounding box center [516, 339] width 65 height 24
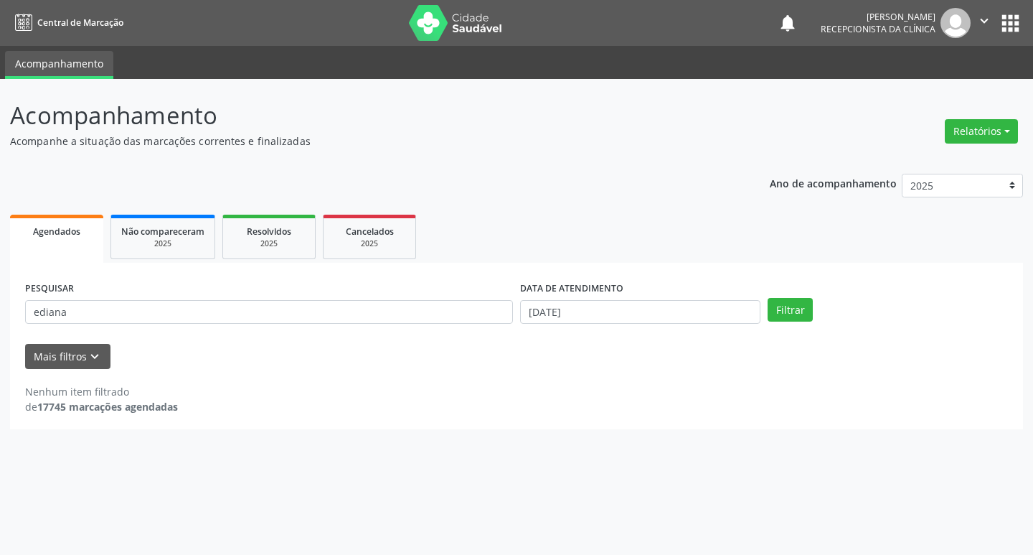
click at [479, 331] on div "PESQUISAR ediana" at bounding box center [269, 306] width 495 height 56
click at [461, 311] on input "ediana" at bounding box center [269, 312] width 488 height 24
type input "[PERSON_NAME]"
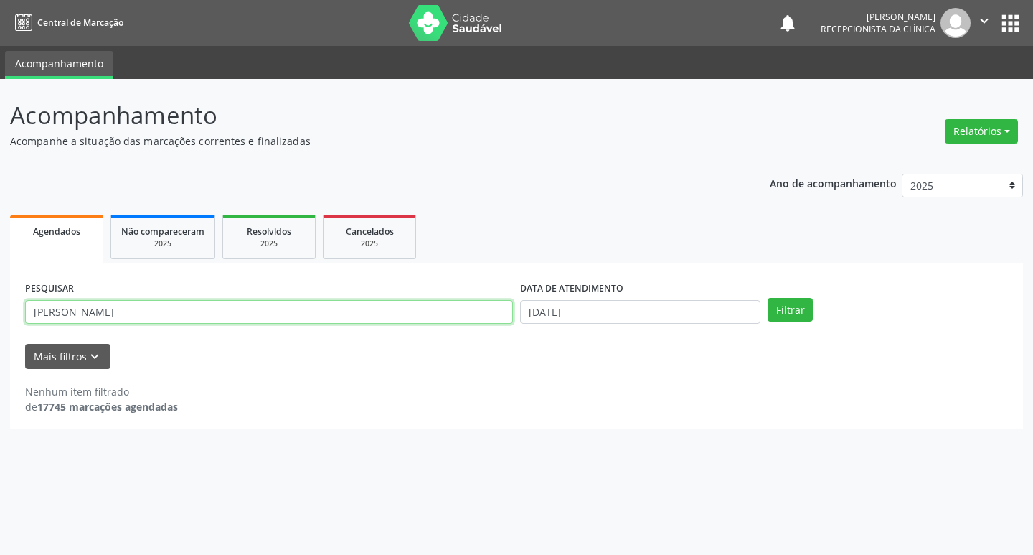
click at [768, 298] on button "Filtrar" at bounding box center [790, 310] width 45 height 24
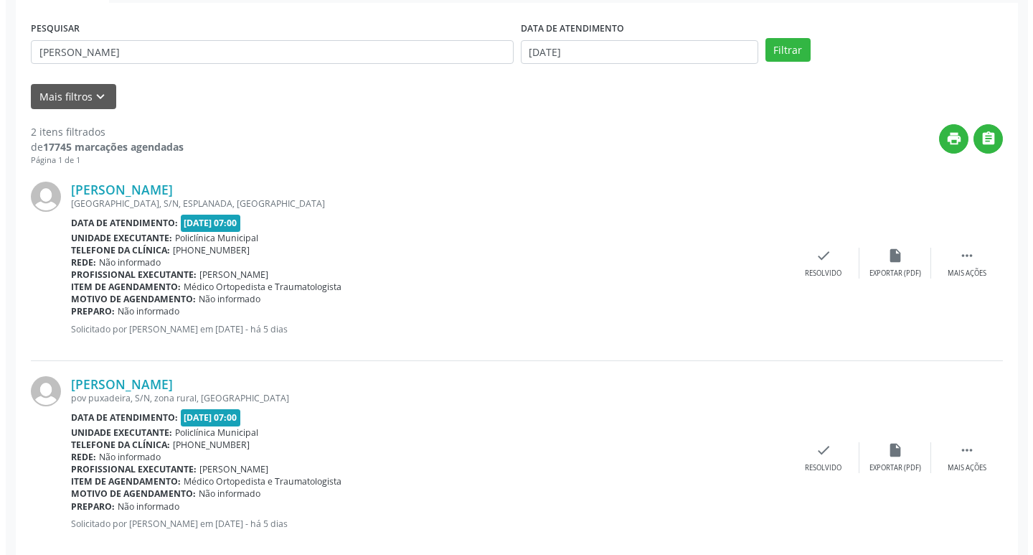
scroll to position [285, 0]
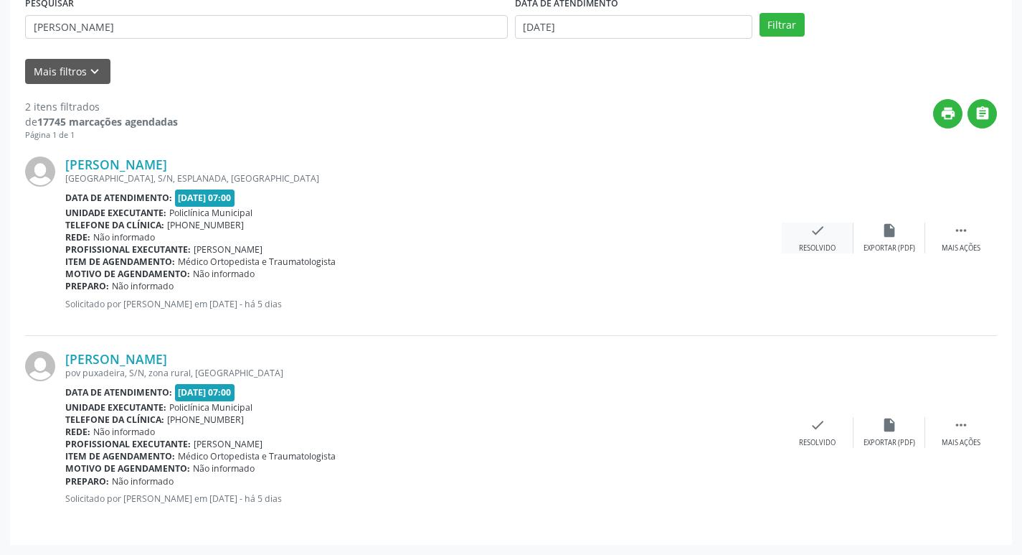
click at [824, 230] on div "check Resolvido" at bounding box center [818, 237] width 72 height 31
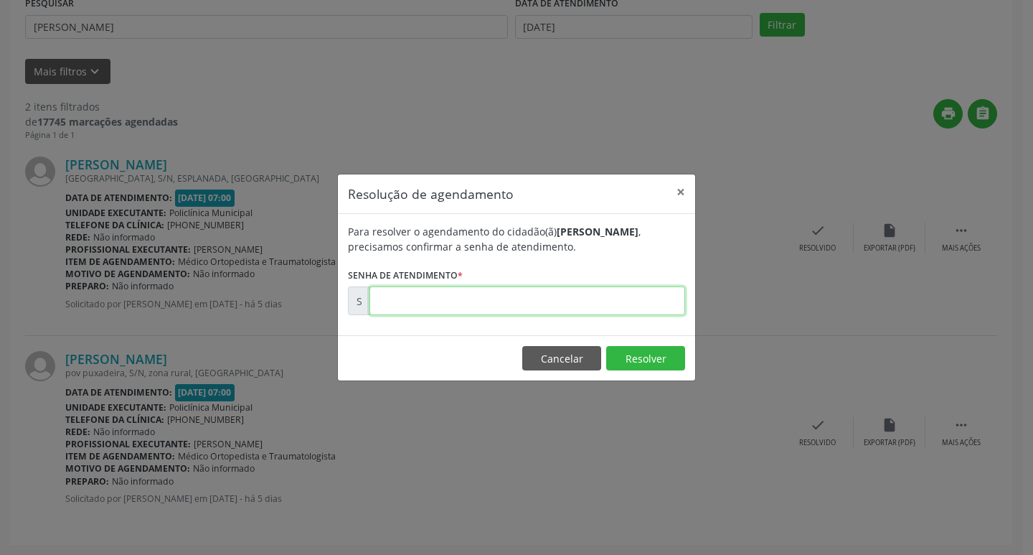
click at [527, 290] on input "text" at bounding box center [527, 300] width 316 height 29
type input "00172872"
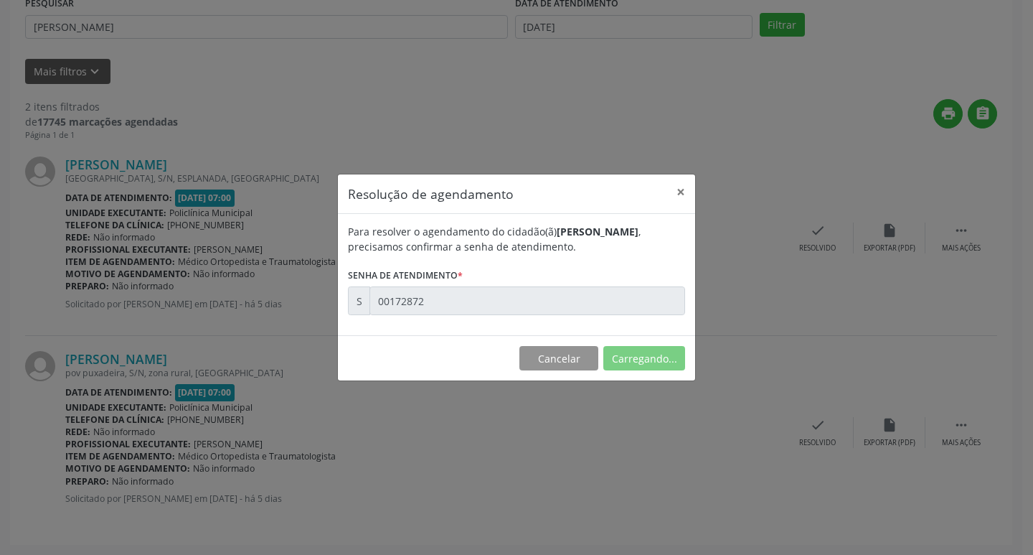
scroll to position [0, 0]
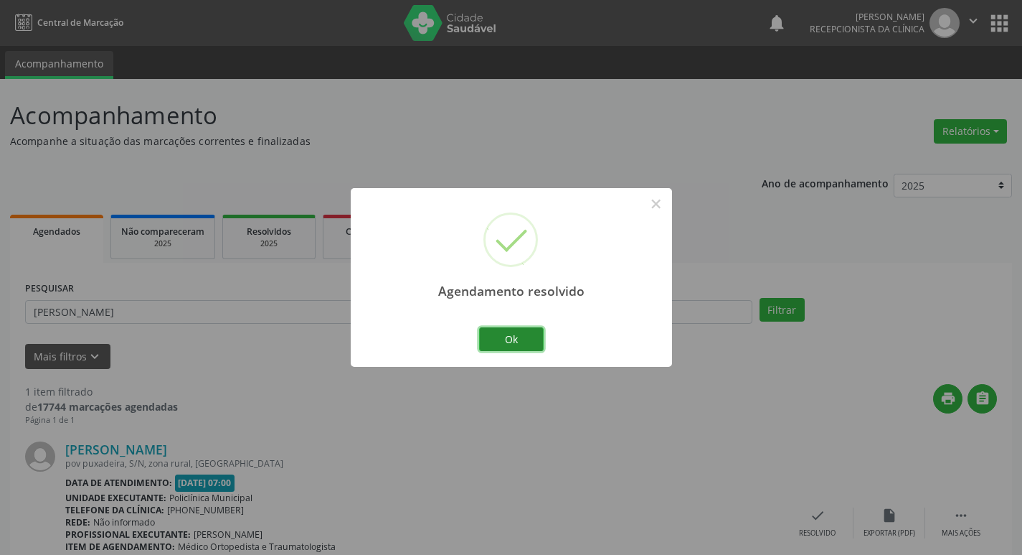
drag, startPoint x: 526, startPoint y: 332, endPoint x: 510, endPoint y: 332, distance: 15.8
click at [525, 332] on button "Ok" at bounding box center [511, 339] width 65 height 24
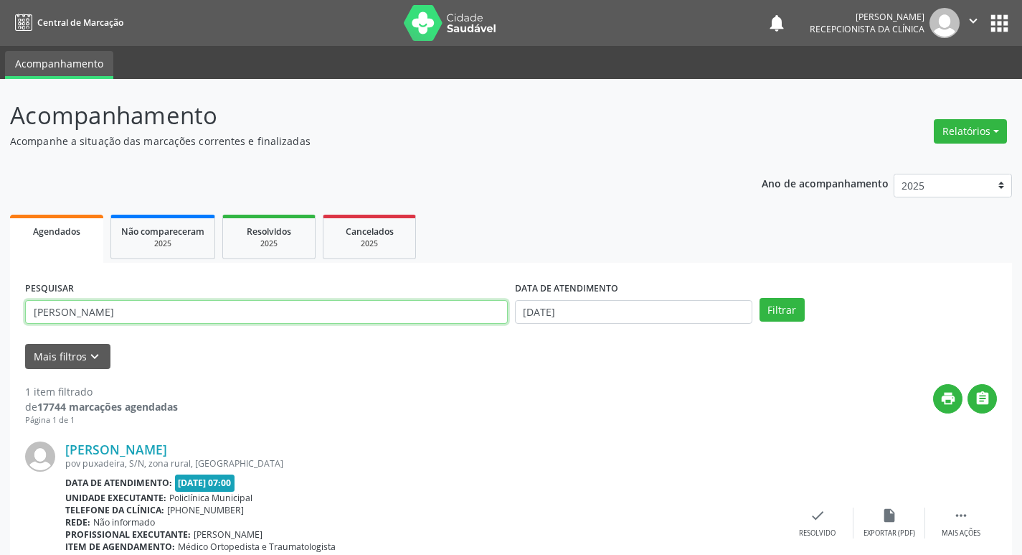
click at [397, 316] on input "[PERSON_NAME]" at bounding box center [266, 312] width 483 height 24
type input "[PERSON_NAME]"
click at [760, 298] on button "Filtrar" at bounding box center [782, 310] width 45 height 24
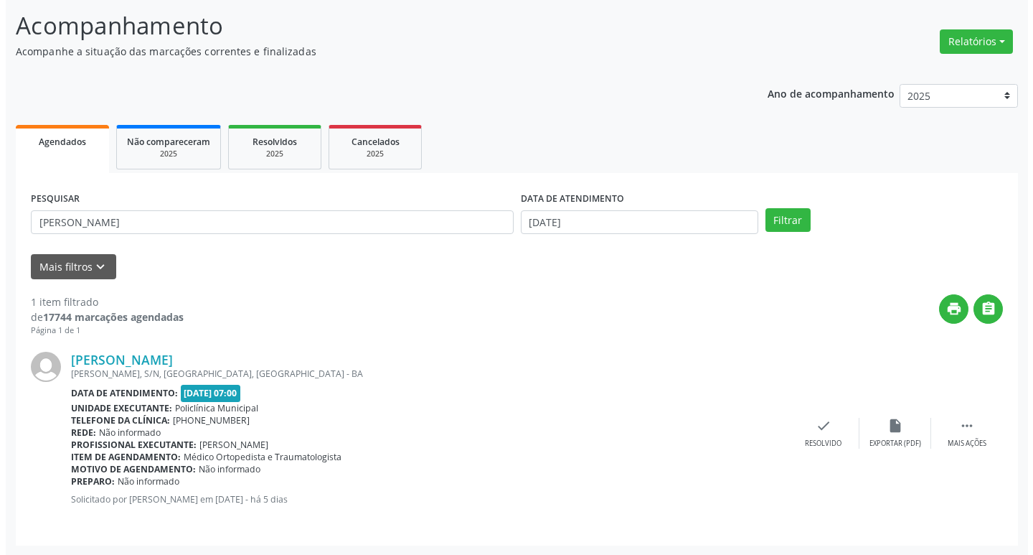
scroll to position [90, 0]
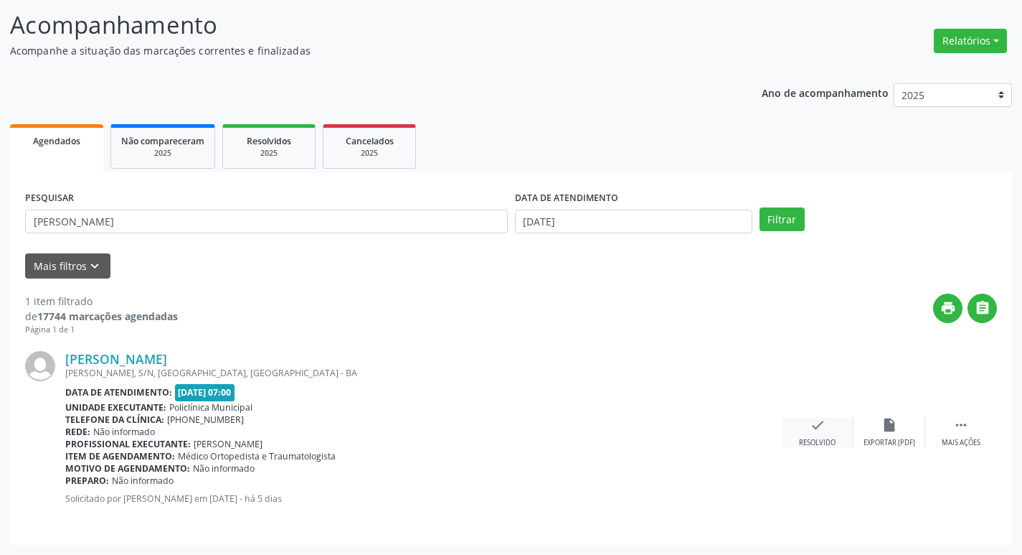
click at [830, 437] on div "check Resolvido" at bounding box center [818, 432] width 72 height 31
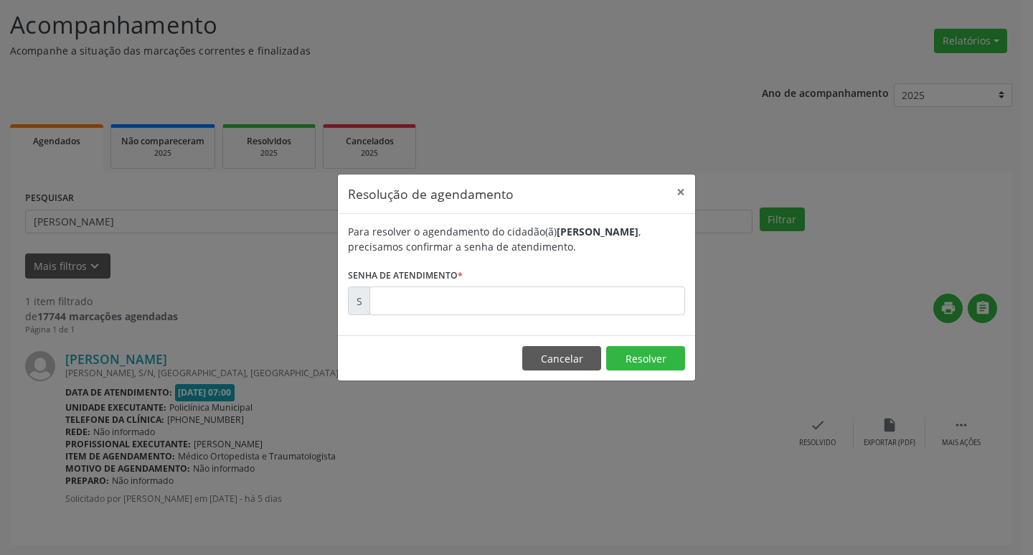
click at [471, 319] on div "Para resolver o agendamento do cidadão(ã) [PERSON_NAME] , precisamos confirmar …" at bounding box center [516, 274] width 357 height 121
click at [465, 303] on input "text" at bounding box center [527, 300] width 316 height 29
type input "00172888"
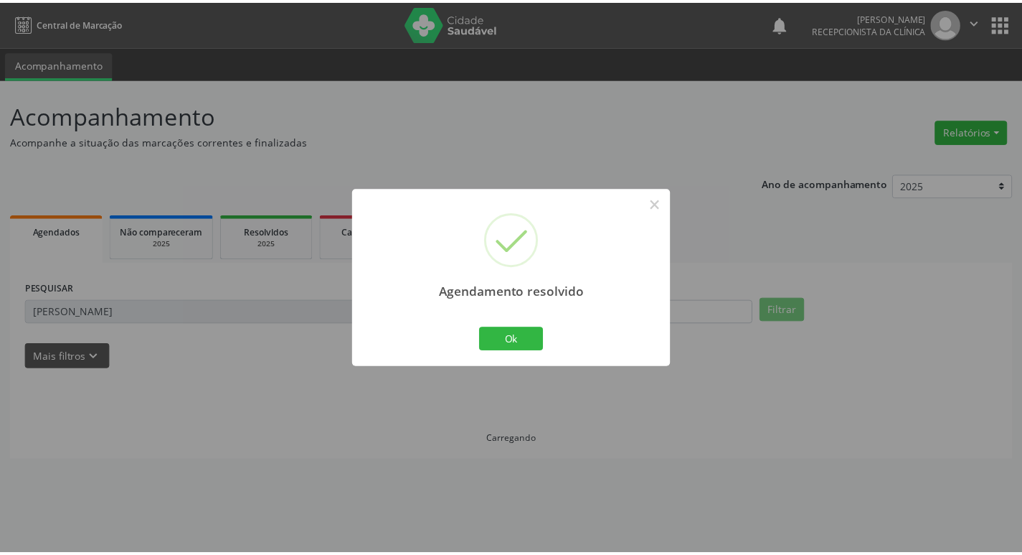
scroll to position [0, 0]
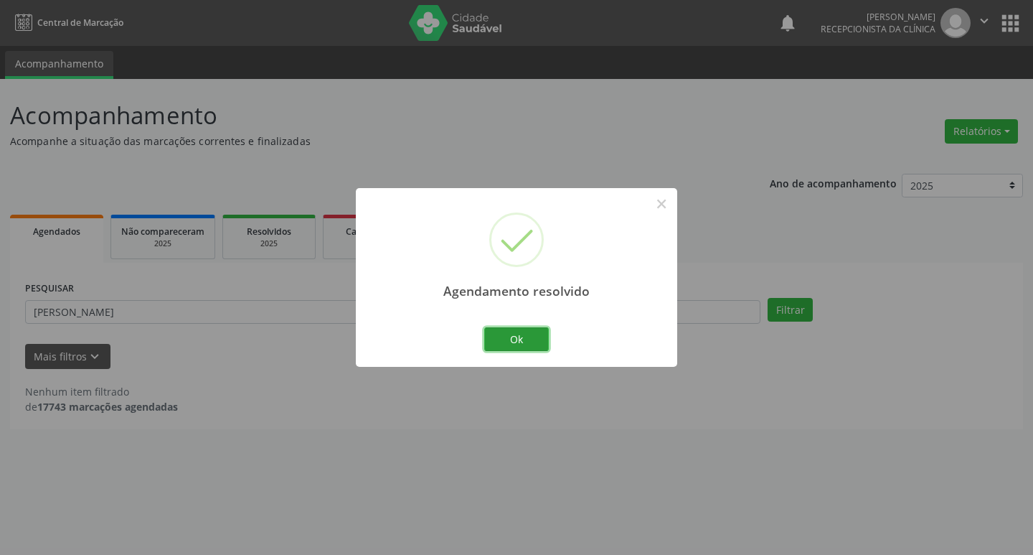
drag, startPoint x: 526, startPoint y: 330, endPoint x: 417, endPoint y: 309, distance: 111.2
click at [520, 329] on button "Ok" at bounding box center [516, 339] width 65 height 24
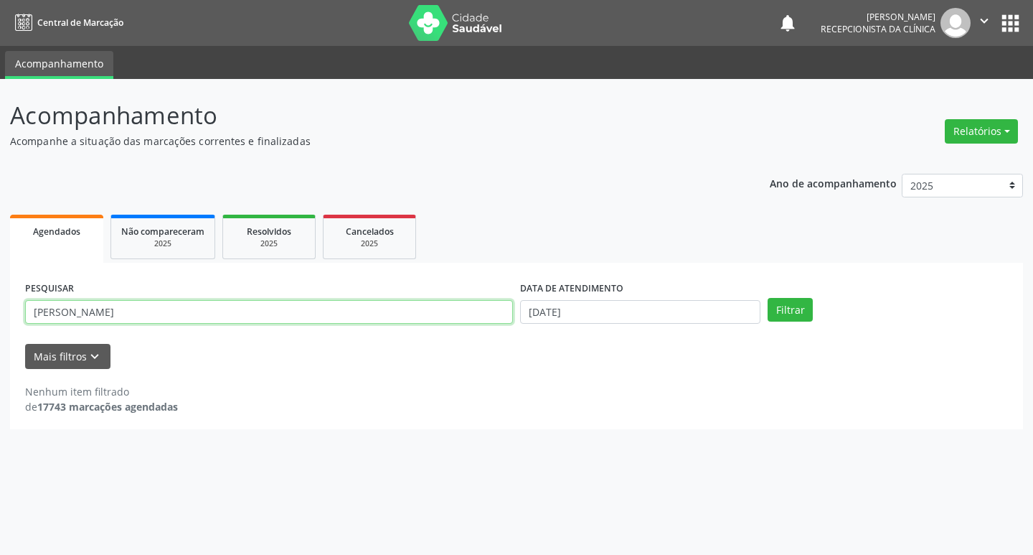
click at [371, 303] on input "[PERSON_NAME]" at bounding box center [269, 312] width 488 height 24
type input "marcelly"
click at [768, 298] on button "Filtrar" at bounding box center [790, 310] width 45 height 24
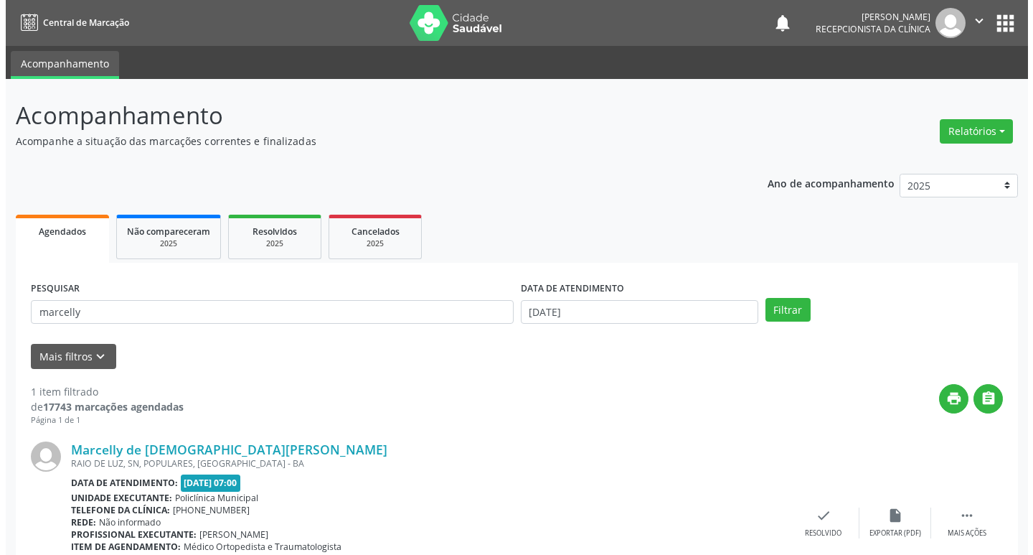
scroll to position [90, 0]
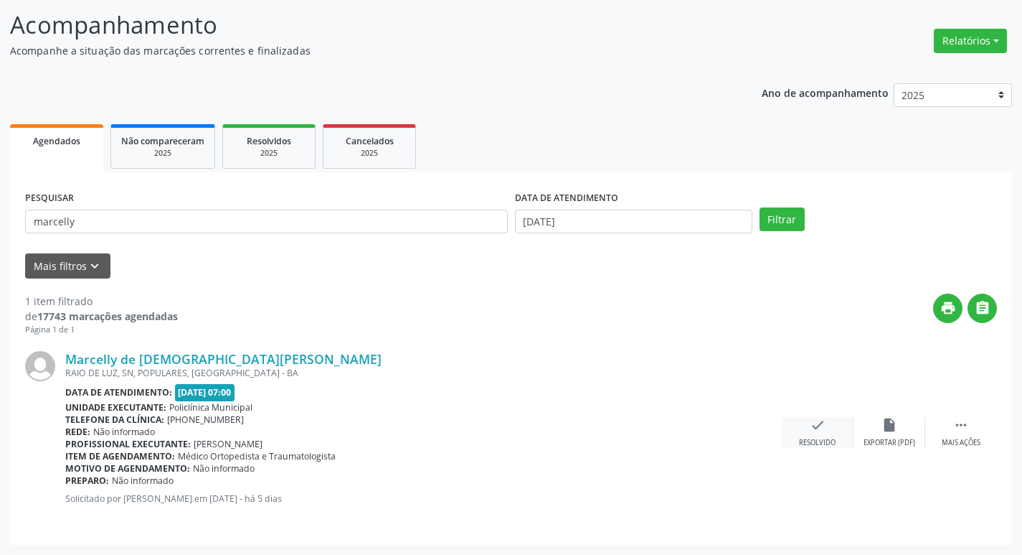
click at [819, 424] on icon "check" at bounding box center [818, 425] width 16 height 16
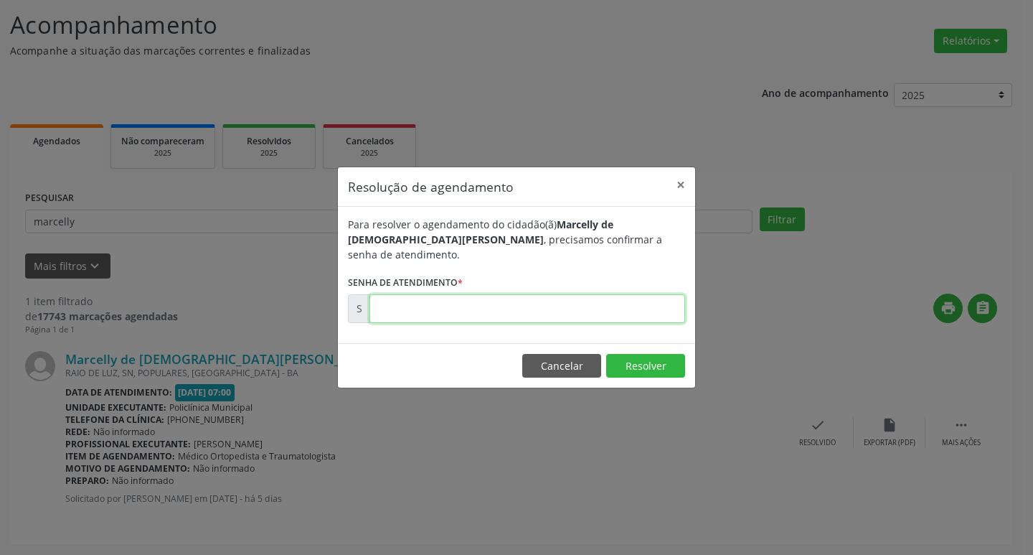
click at [438, 300] on input "text" at bounding box center [527, 308] width 316 height 29
type input "00172886"
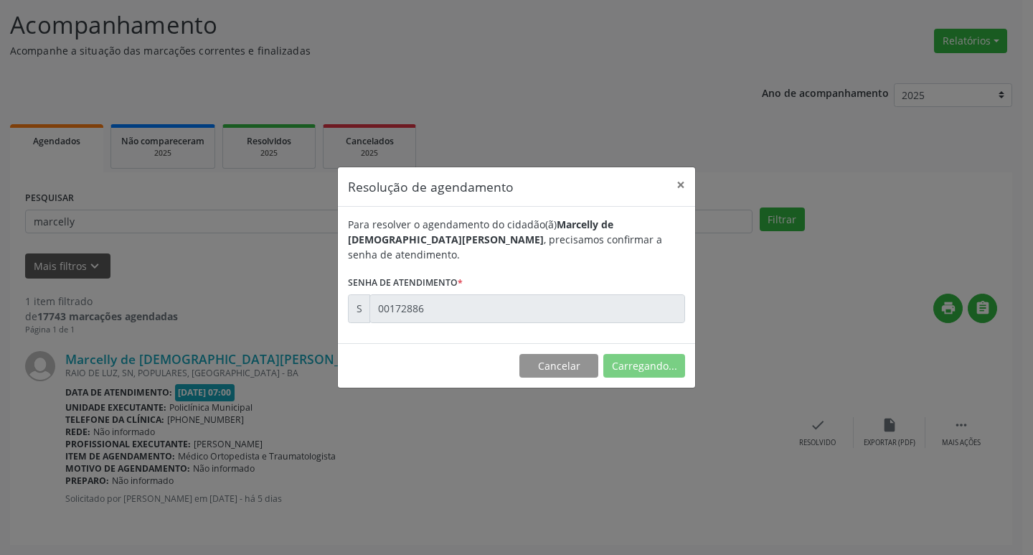
scroll to position [0, 0]
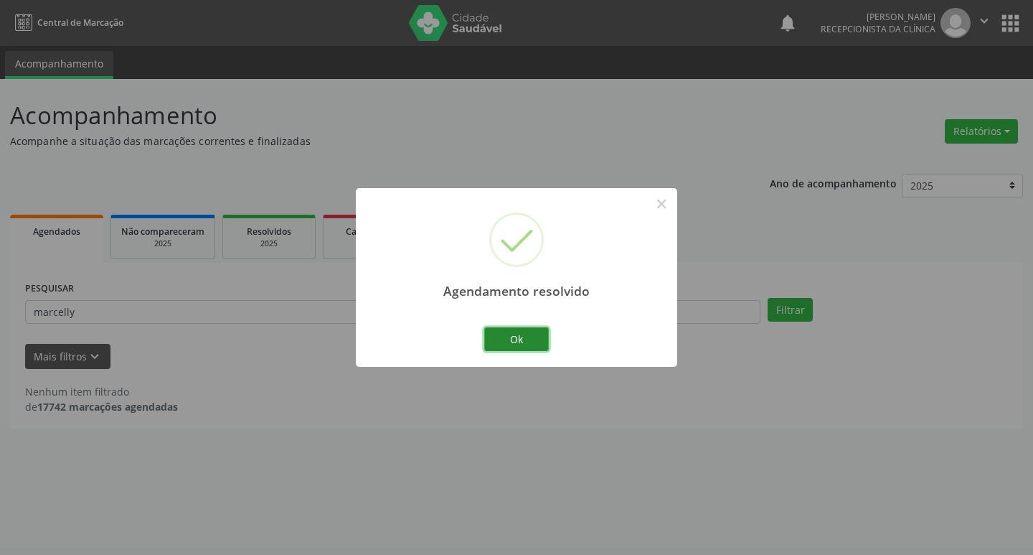
click at [509, 342] on button "Ok" at bounding box center [516, 339] width 65 height 24
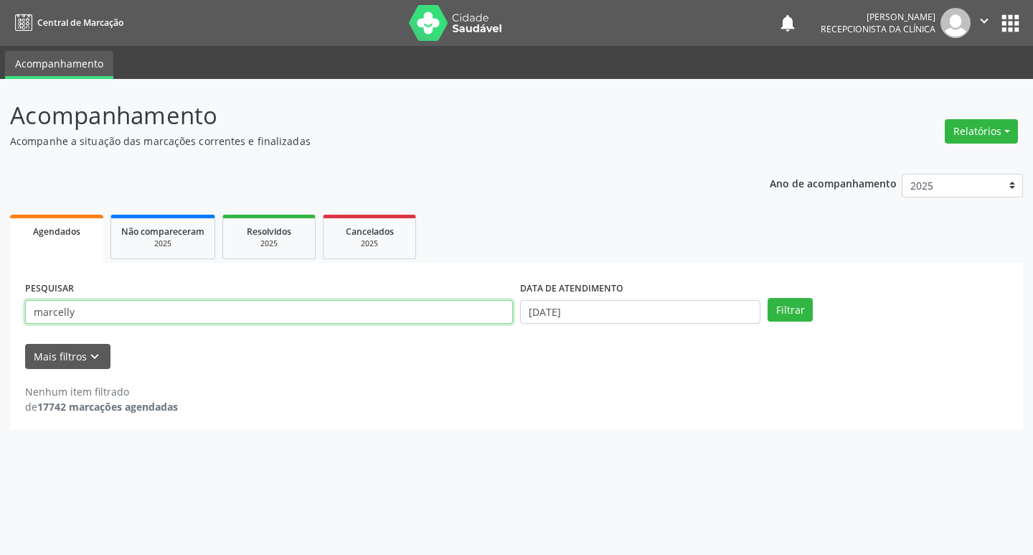
click at [429, 317] on input "marcelly" at bounding box center [269, 312] width 488 height 24
type input "aginailton"
click at [768, 298] on button "Filtrar" at bounding box center [790, 310] width 45 height 24
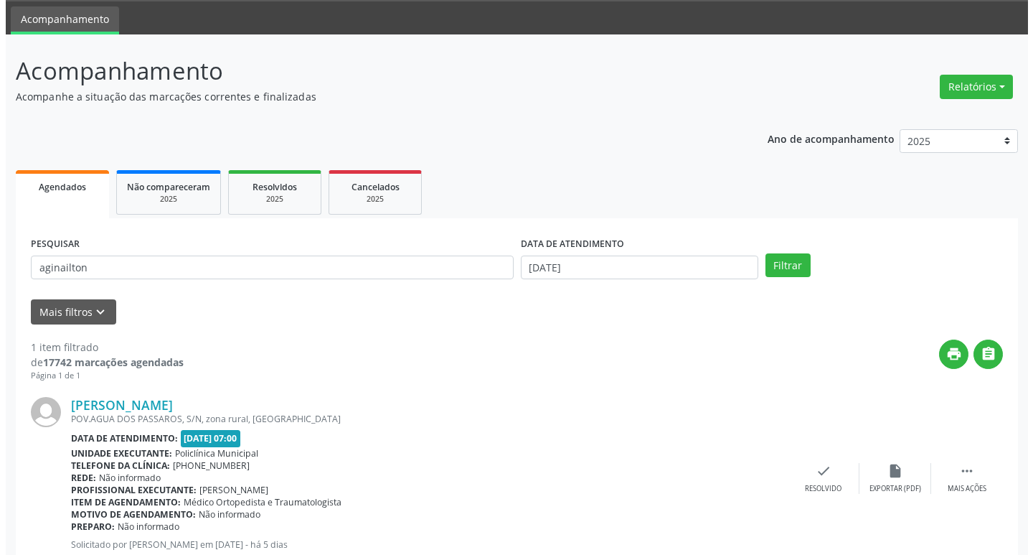
scroll to position [90, 0]
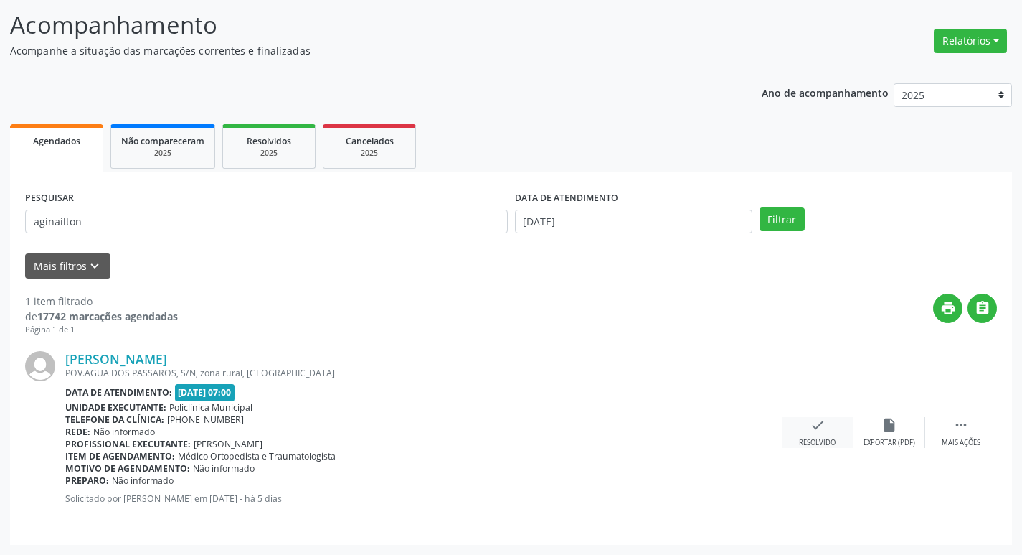
click at [824, 423] on icon "check" at bounding box center [818, 425] width 16 height 16
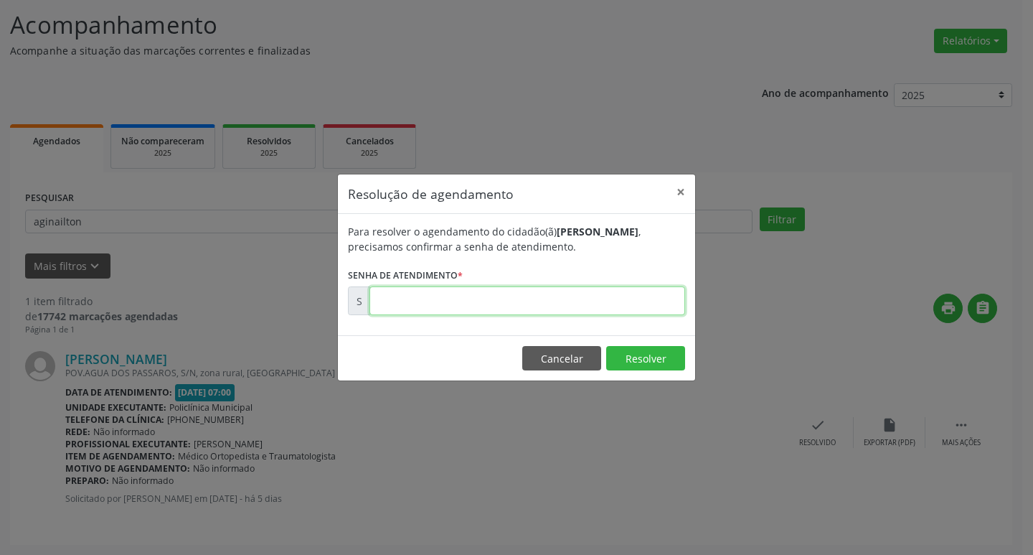
click at [448, 313] on input "text" at bounding box center [527, 300] width 316 height 29
type input "00172940"
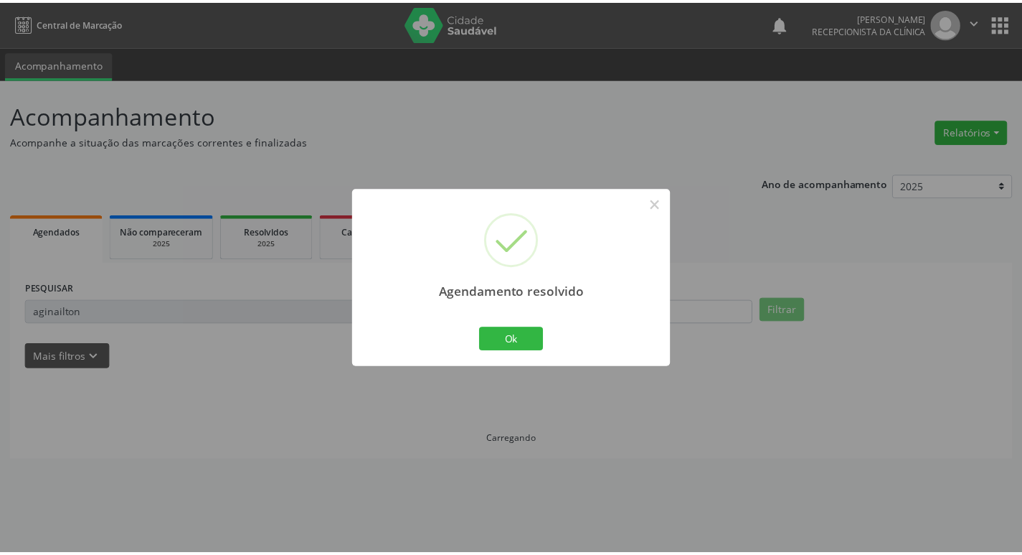
scroll to position [0, 0]
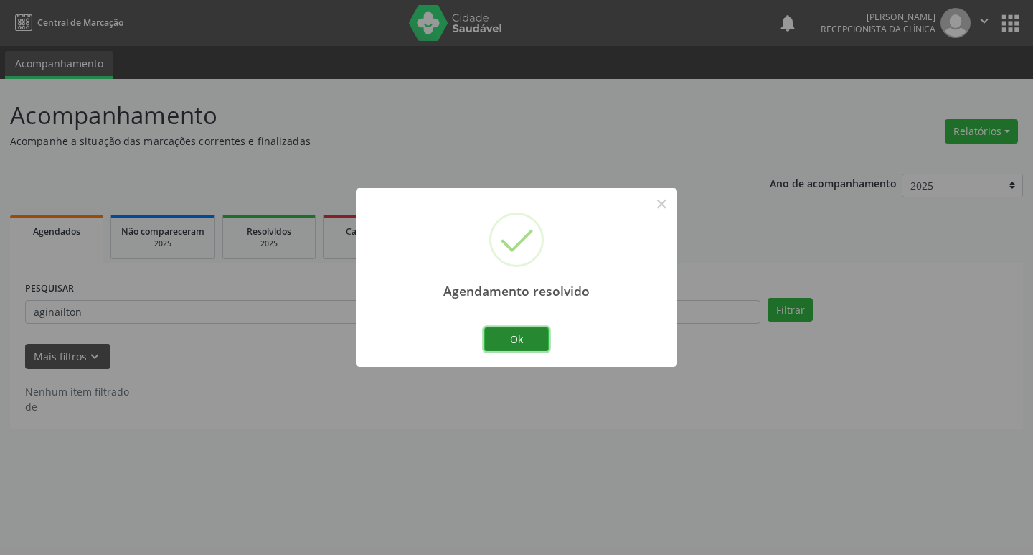
click at [491, 334] on button "Ok" at bounding box center [516, 339] width 65 height 24
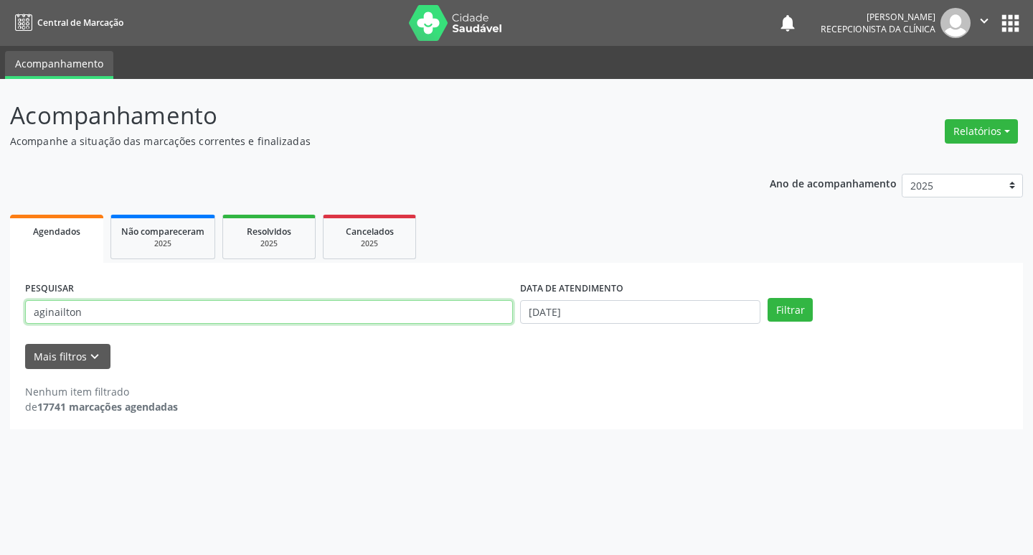
click at [93, 316] on input "aginailton" at bounding box center [269, 312] width 488 height 24
click at [768, 298] on button "Filtrar" at bounding box center [790, 310] width 45 height 24
click at [243, 310] on input "aginailton" at bounding box center [269, 312] width 488 height 24
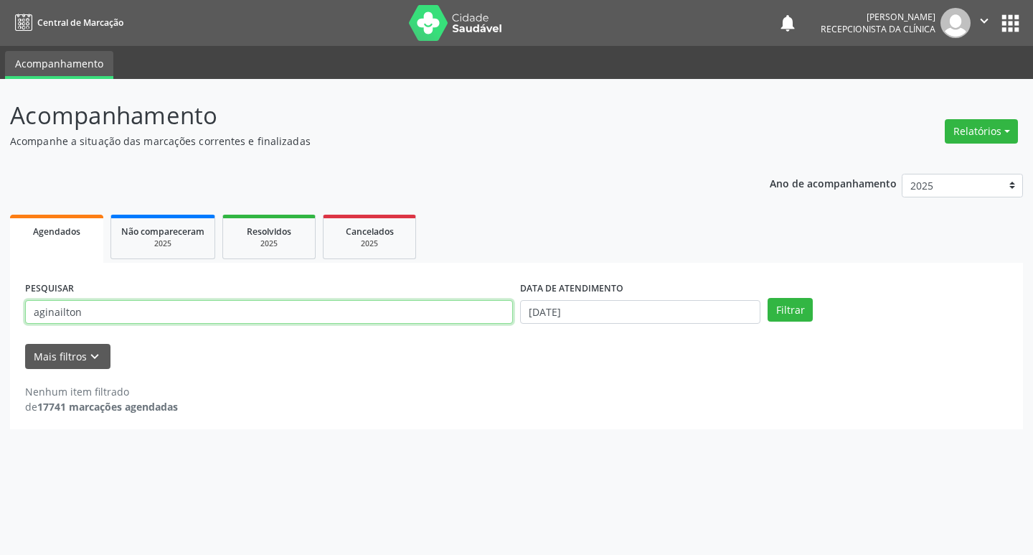
click at [768, 298] on button "Filtrar" at bounding box center [790, 310] width 45 height 24
click at [281, 302] on input "aginailton" at bounding box center [269, 312] width 488 height 24
click at [287, 306] on input "aginailton" at bounding box center [269, 312] width 488 height 24
click at [768, 298] on button "Filtrar" at bounding box center [790, 310] width 45 height 24
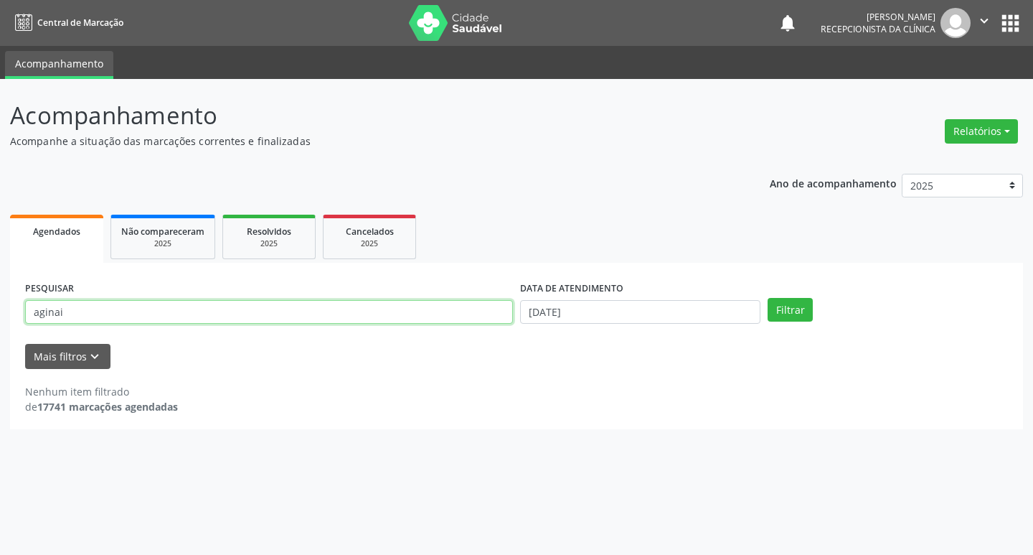
click at [303, 313] on input "aginai" at bounding box center [269, 312] width 488 height 24
type input "[PERSON_NAME]"
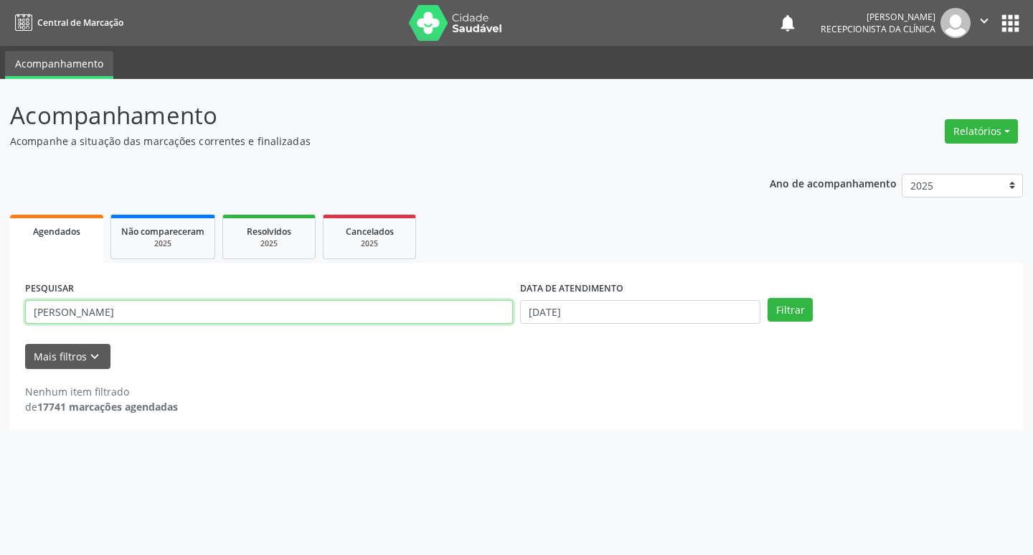
click at [768, 298] on button "Filtrar" at bounding box center [790, 310] width 45 height 24
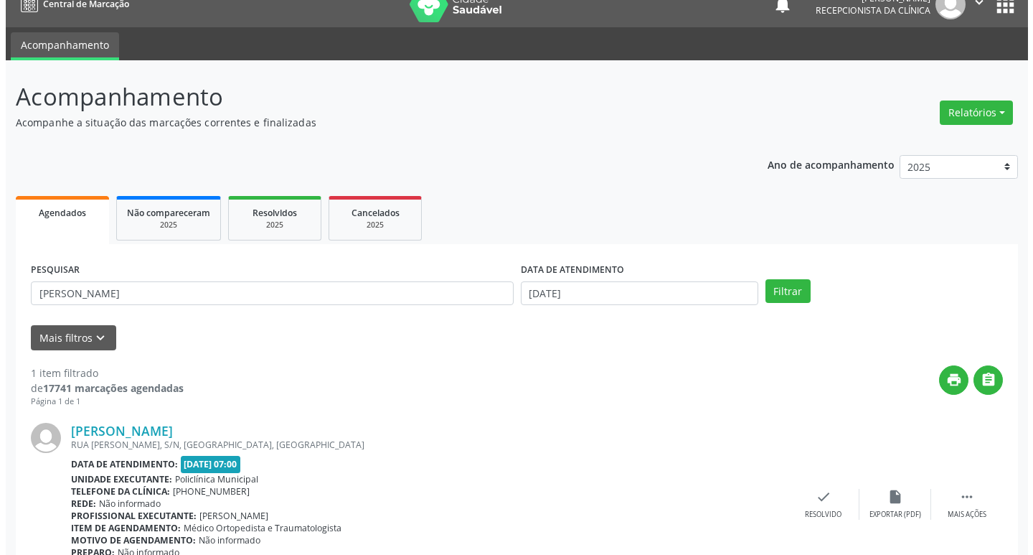
scroll to position [90, 0]
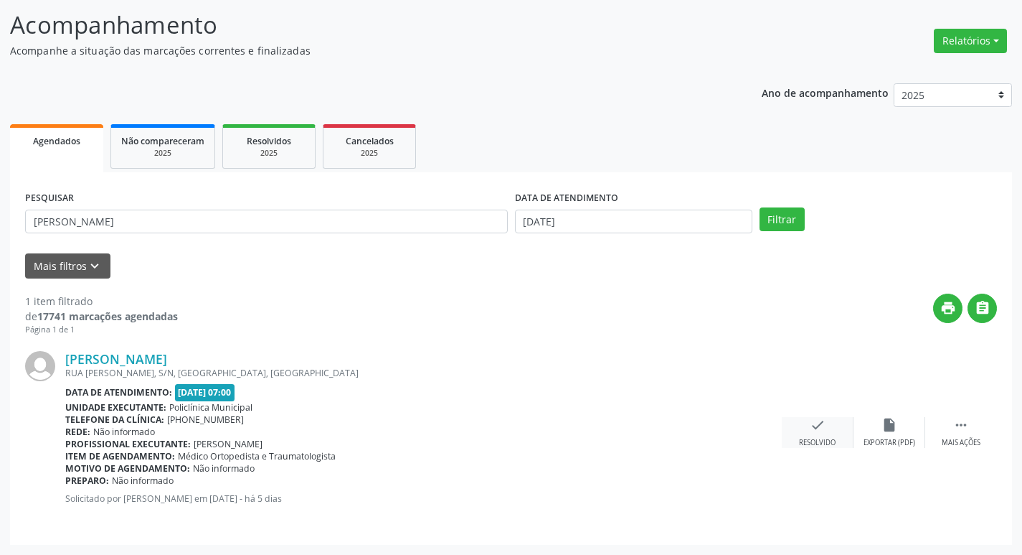
click at [824, 417] on icon "check" at bounding box center [818, 425] width 16 height 16
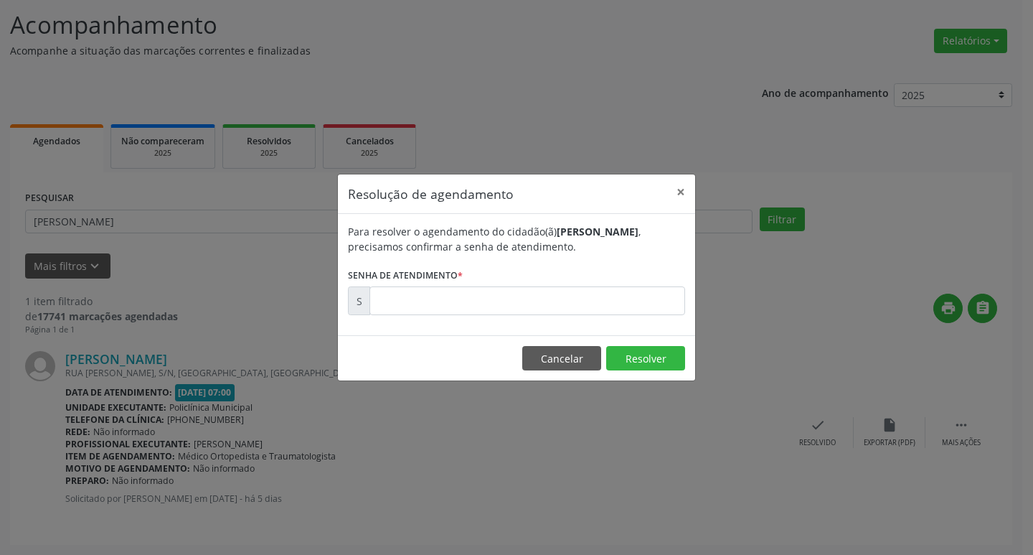
drag, startPoint x: 415, startPoint y: 283, endPoint x: 418, endPoint y: 293, distance: 10.4
click at [416, 285] on label "Senha de atendimento *" at bounding box center [405, 275] width 115 height 22
click at [418, 293] on input "text" at bounding box center [527, 300] width 316 height 29
type input "00172924"
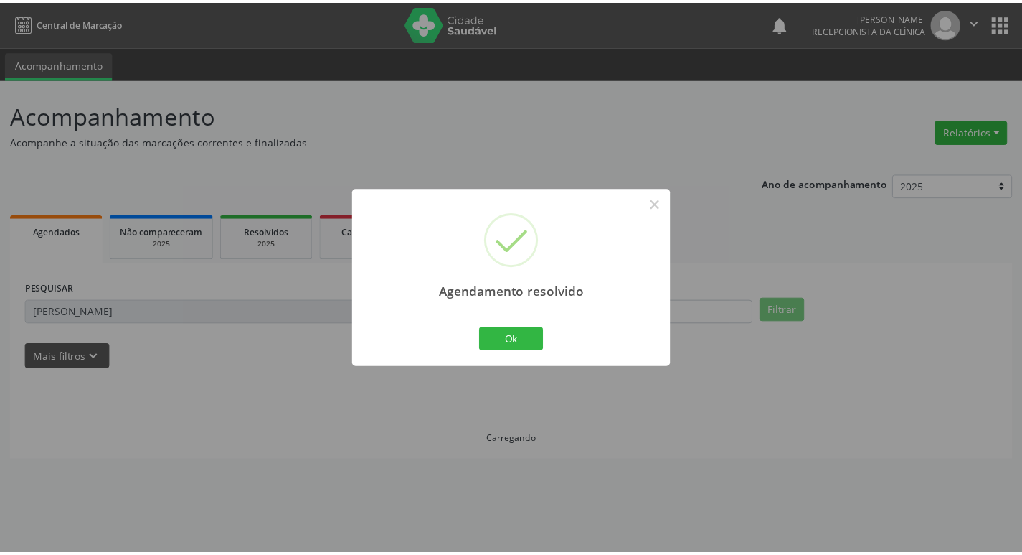
scroll to position [0, 0]
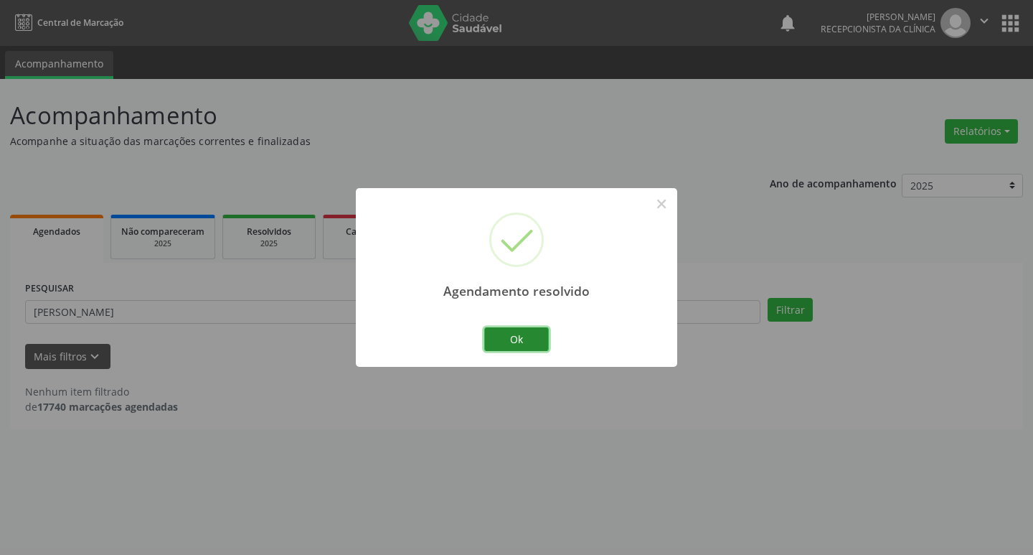
click at [524, 338] on button "Ok" at bounding box center [516, 339] width 65 height 24
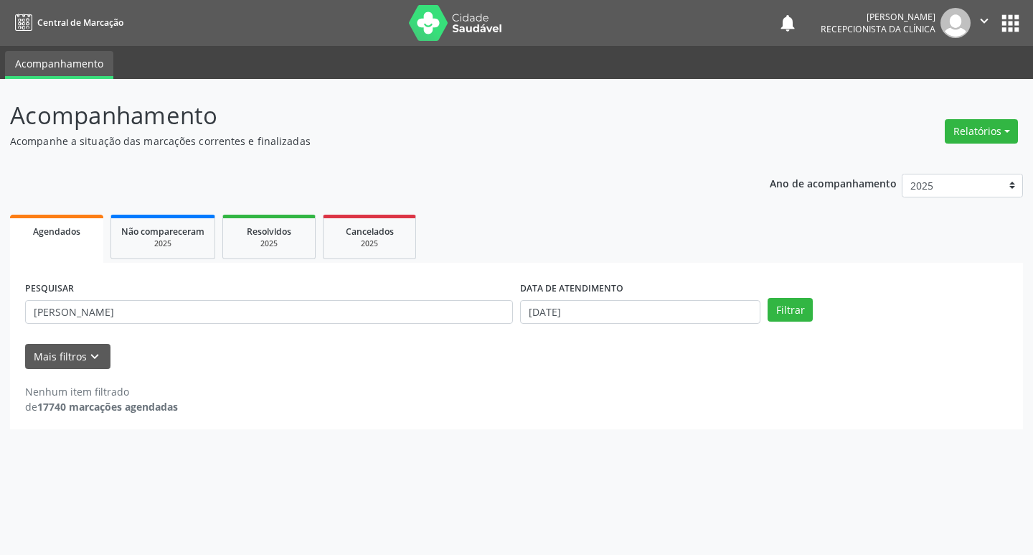
drag, startPoint x: 389, startPoint y: 329, endPoint x: 359, endPoint y: 316, distance: 32.8
click at [377, 324] on div "PESQUISAR [PERSON_NAME]" at bounding box center [269, 306] width 495 height 56
click at [359, 316] on input "[PERSON_NAME]" at bounding box center [269, 312] width 488 height 24
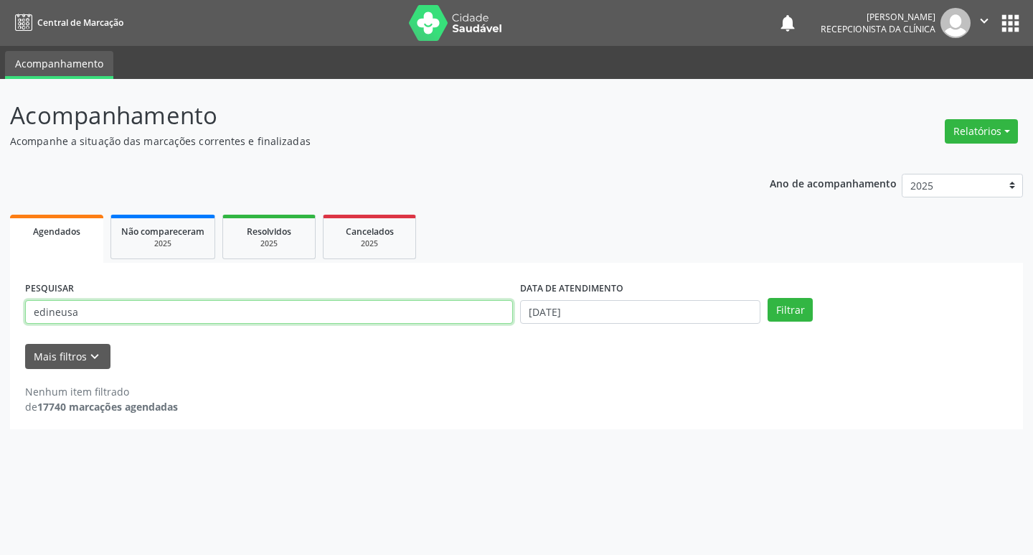
type input "edineusa"
click at [768, 298] on button "Filtrar" at bounding box center [790, 310] width 45 height 24
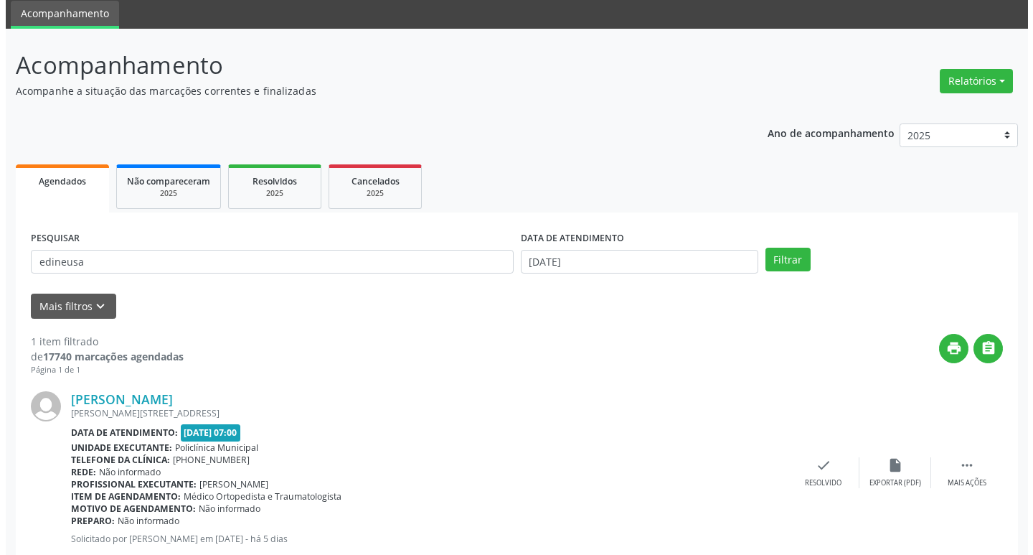
scroll to position [90, 0]
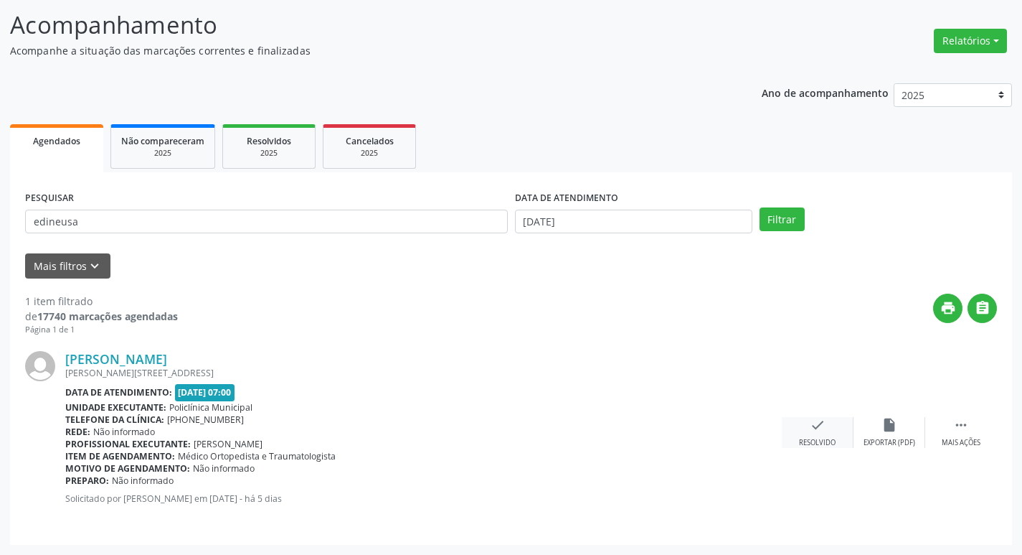
click at [821, 423] on icon "check" at bounding box center [818, 425] width 16 height 16
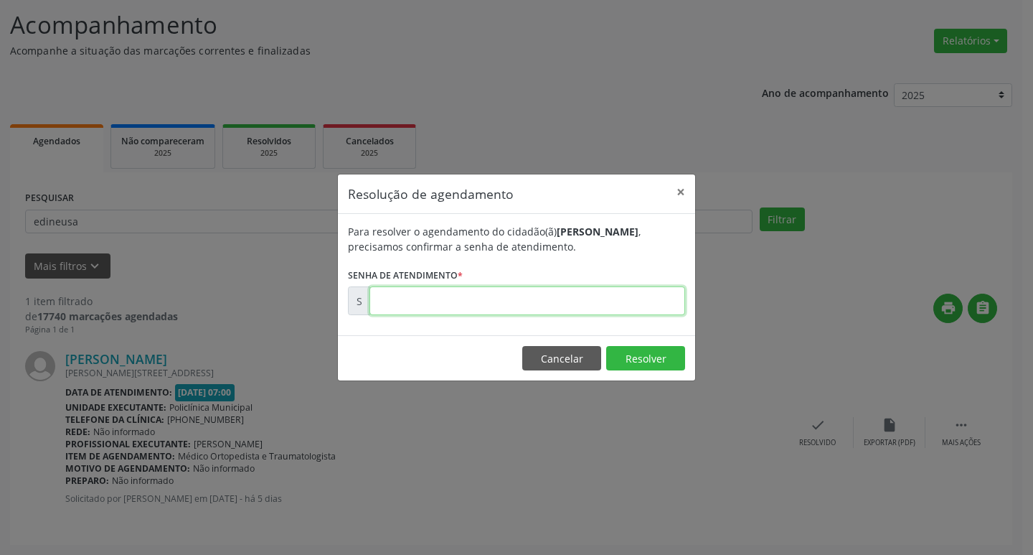
click at [501, 297] on input "text" at bounding box center [527, 300] width 316 height 29
type input "00172909"
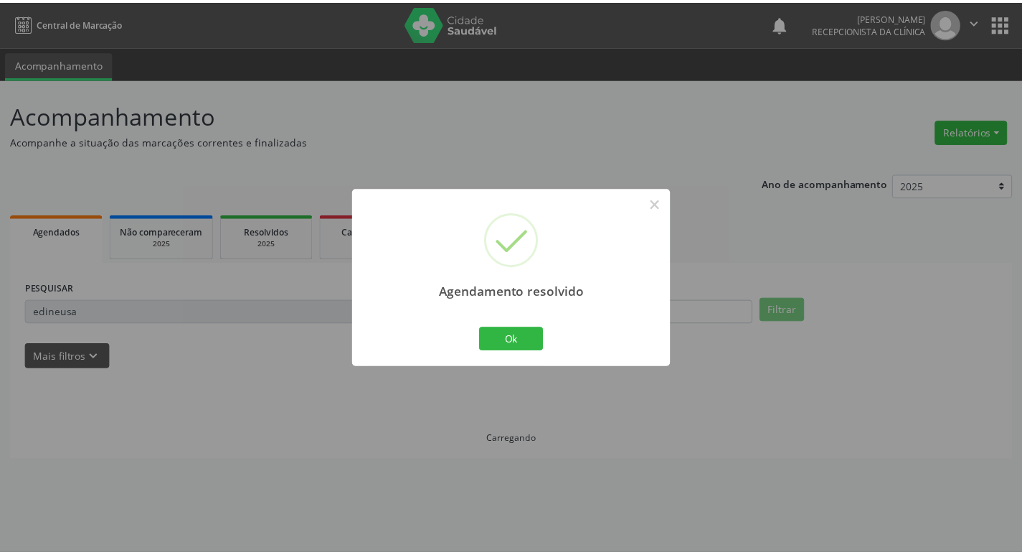
scroll to position [0, 0]
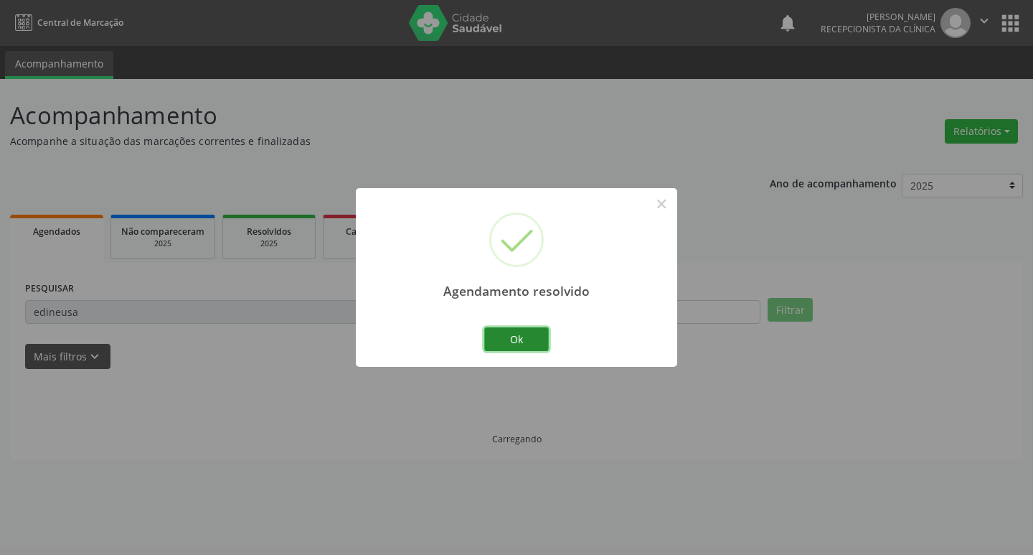
drag, startPoint x: 512, startPoint y: 350, endPoint x: 501, endPoint y: 344, distance: 13.2
click at [501, 344] on button "Ok" at bounding box center [516, 339] width 65 height 24
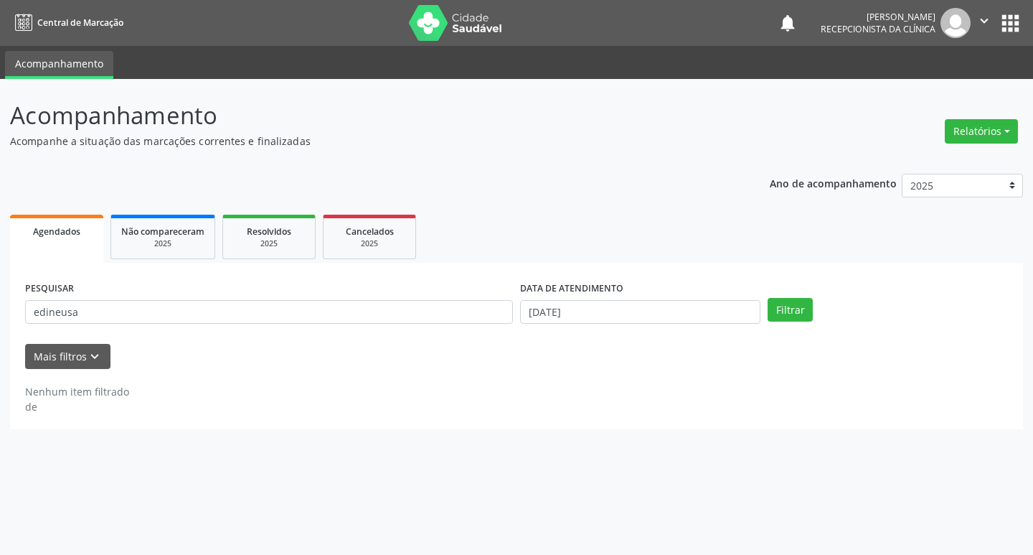
drag, startPoint x: 448, startPoint y: 326, endPoint x: 440, endPoint y: 319, distance: 11.2
click at [441, 320] on div "PESQUISAR edineusa" at bounding box center [269, 306] width 495 height 56
click at [440, 319] on input "edineusa" at bounding box center [269, 312] width 488 height 24
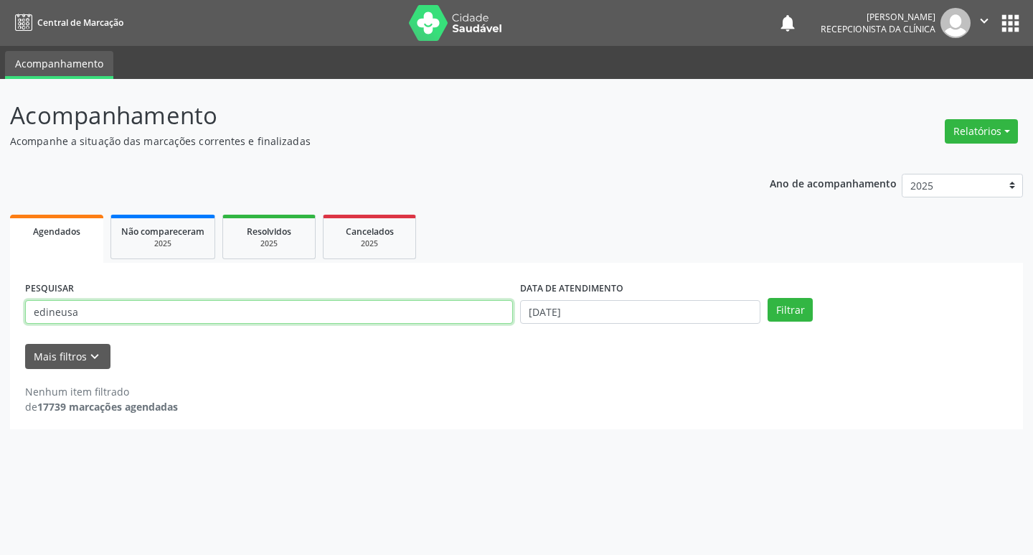
click at [440, 319] on input "edineusa" at bounding box center [269, 312] width 488 height 24
type input "lucival"
click at [768, 298] on button "Filtrar" at bounding box center [790, 310] width 45 height 24
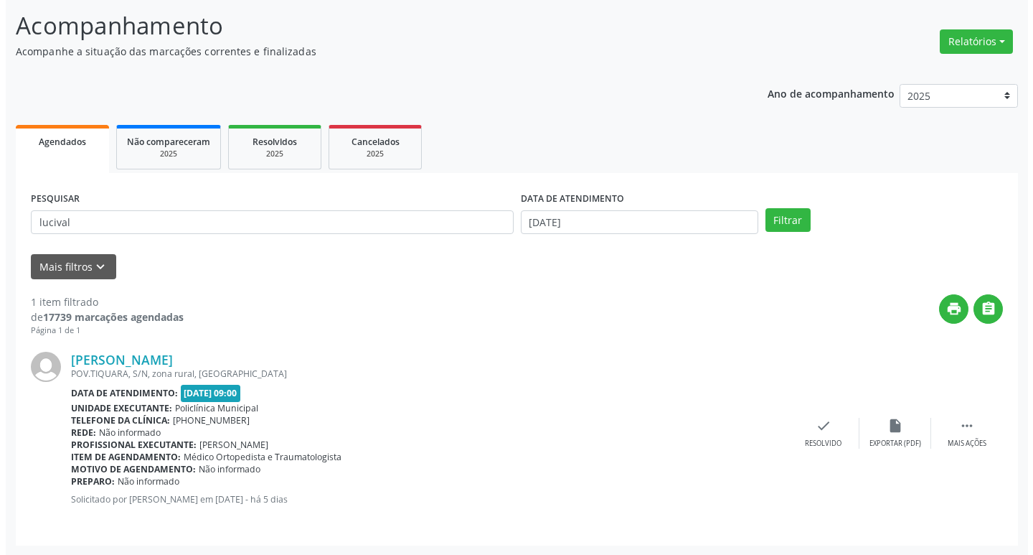
scroll to position [90, 0]
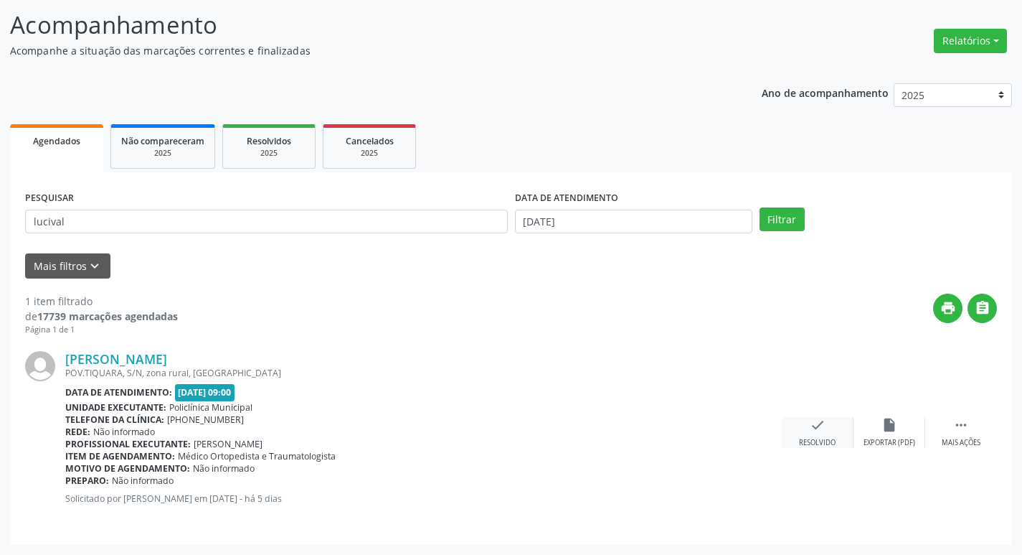
click at [810, 420] on icon "check" at bounding box center [818, 425] width 16 height 16
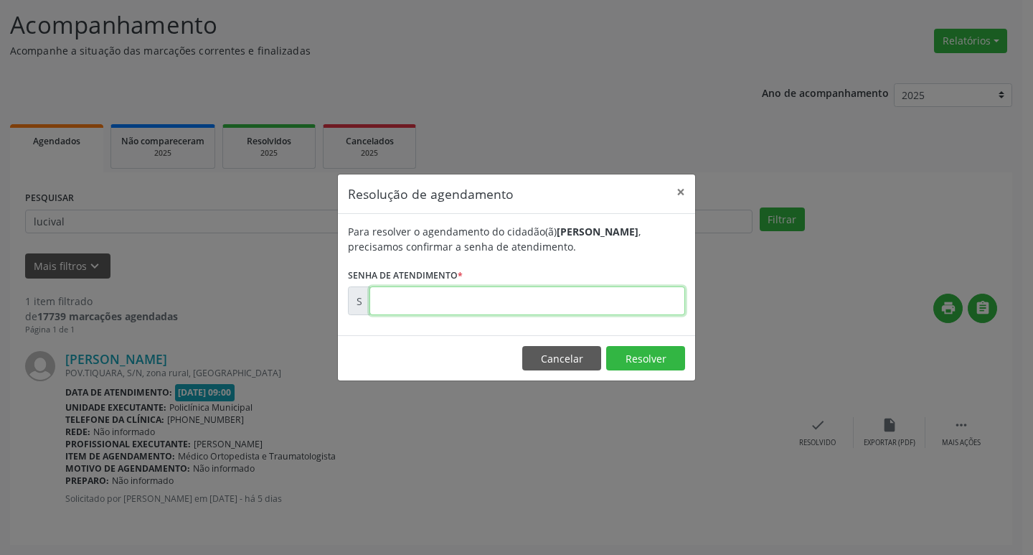
click at [395, 309] on input "text" at bounding box center [527, 300] width 316 height 29
type input "00173077"
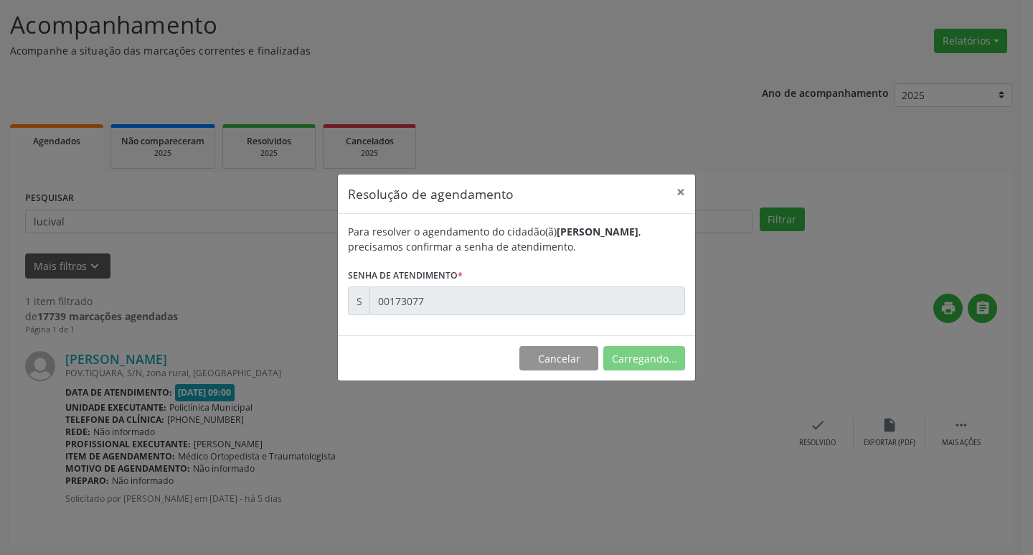
scroll to position [0, 0]
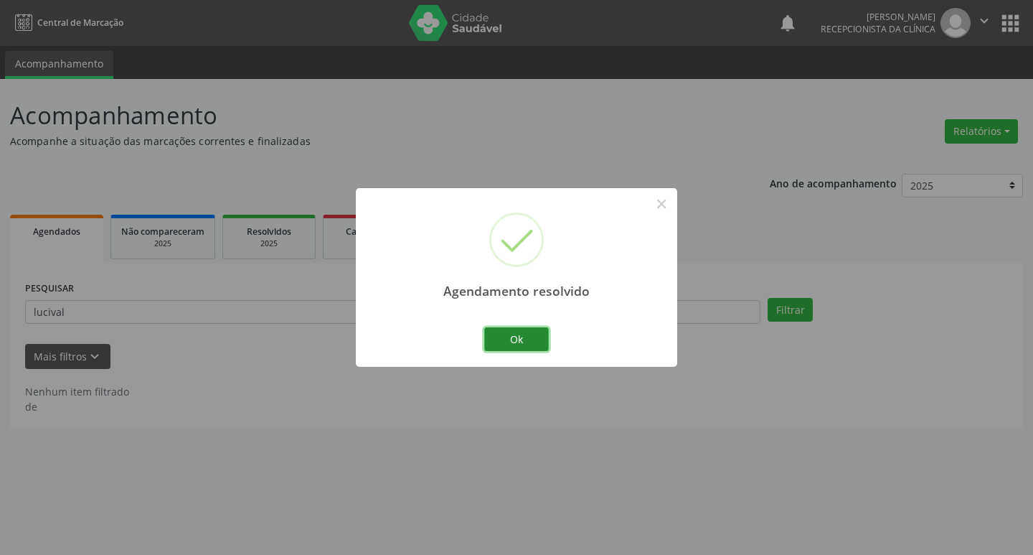
drag, startPoint x: 527, startPoint y: 334, endPoint x: 501, endPoint y: 325, distance: 26.5
click at [522, 333] on button "Ok" at bounding box center [516, 339] width 65 height 24
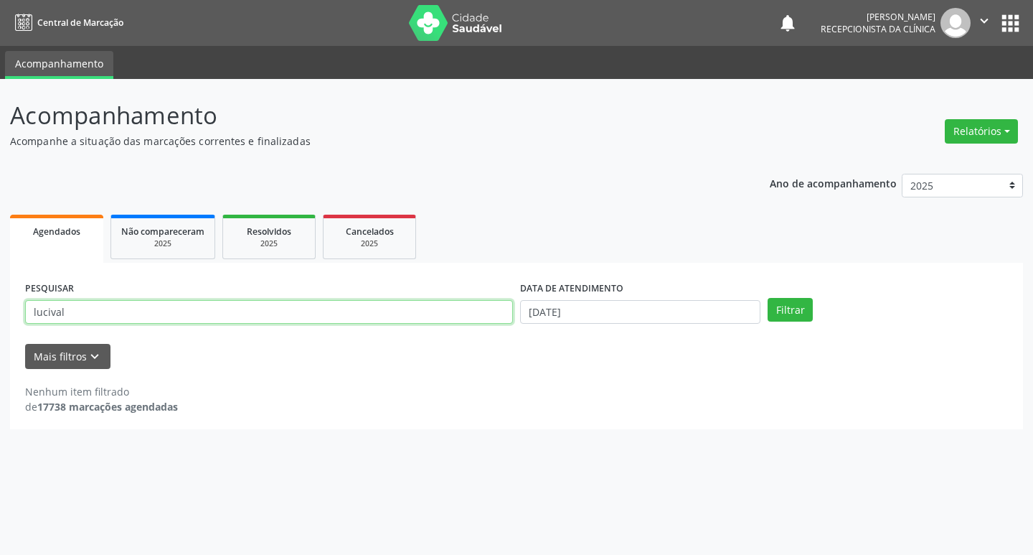
click at [437, 316] on input "lucival" at bounding box center [269, 312] width 488 height 24
type input "damiao"
click at [768, 298] on button "Filtrar" at bounding box center [790, 310] width 45 height 24
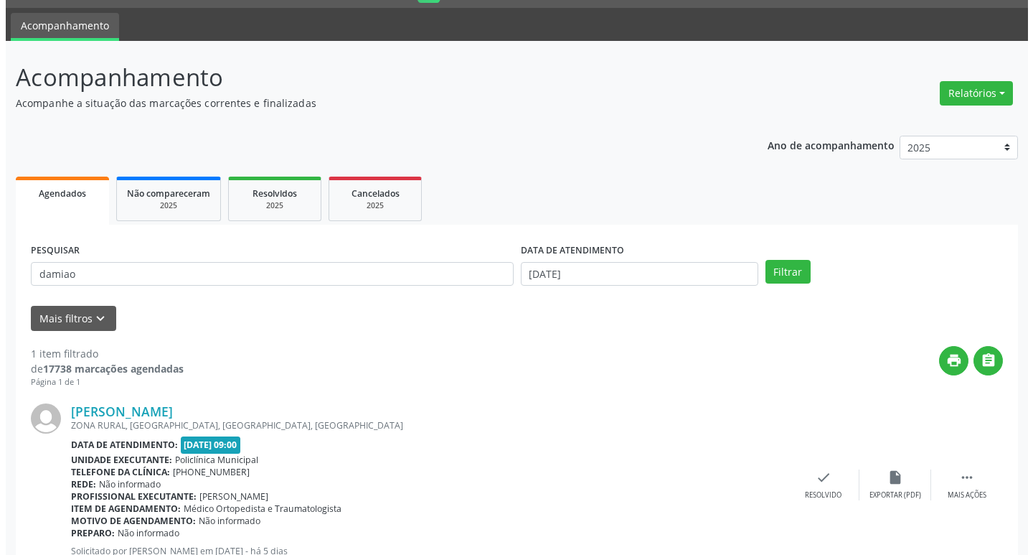
scroll to position [90, 0]
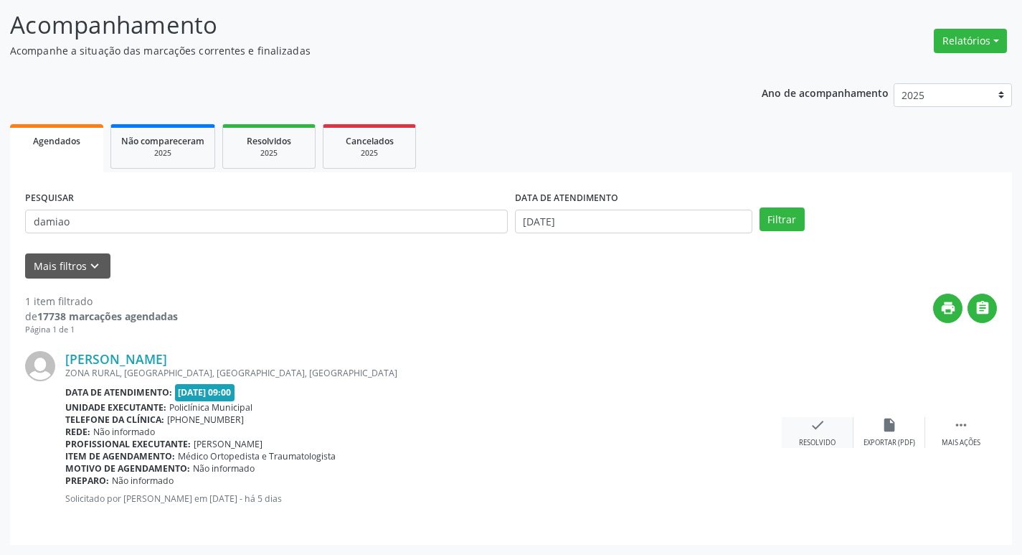
click at [830, 424] on div "check Resolvido" at bounding box center [818, 432] width 72 height 31
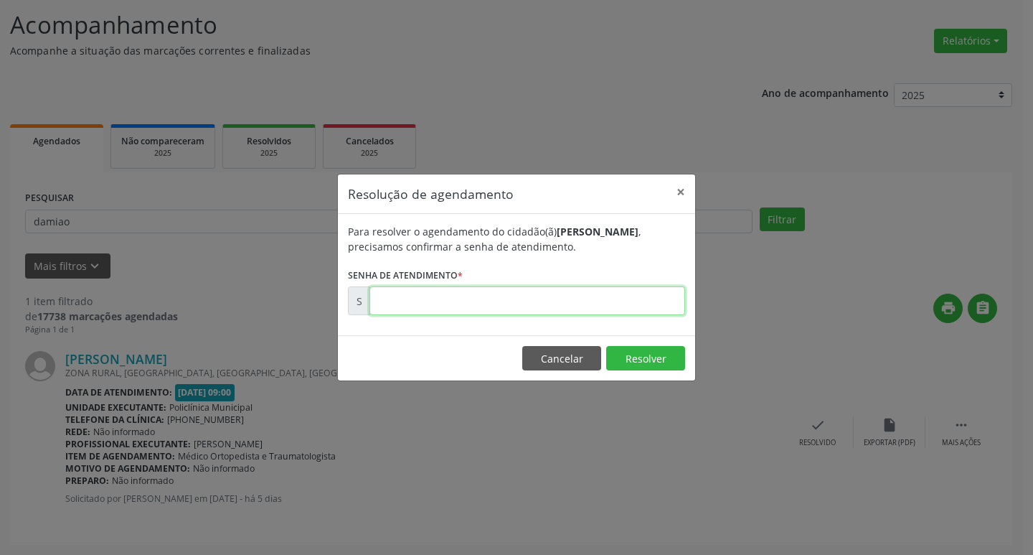
click at [507, 303] on input "text" at bounding box center [527, 300] width 316 height 29
type input "00173139"
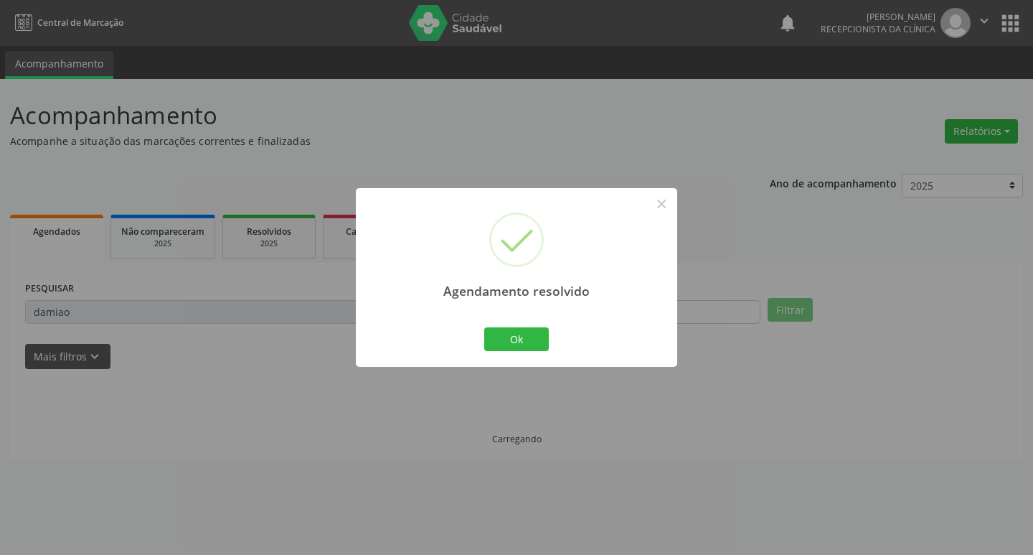
scroll to position [0, 0]
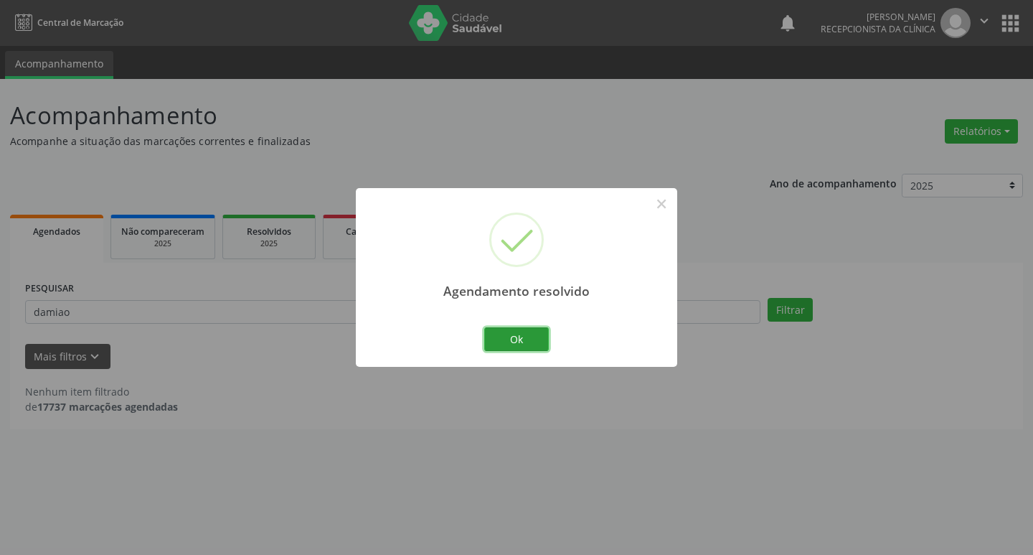
drag, startPoint x: 519, startPoint y: 345, endPoint x: 512, endPoint y: 343, distance: 7.5
click at [517, 345] on button "Ok" at bounding box center [516, 339] width 65 height 24
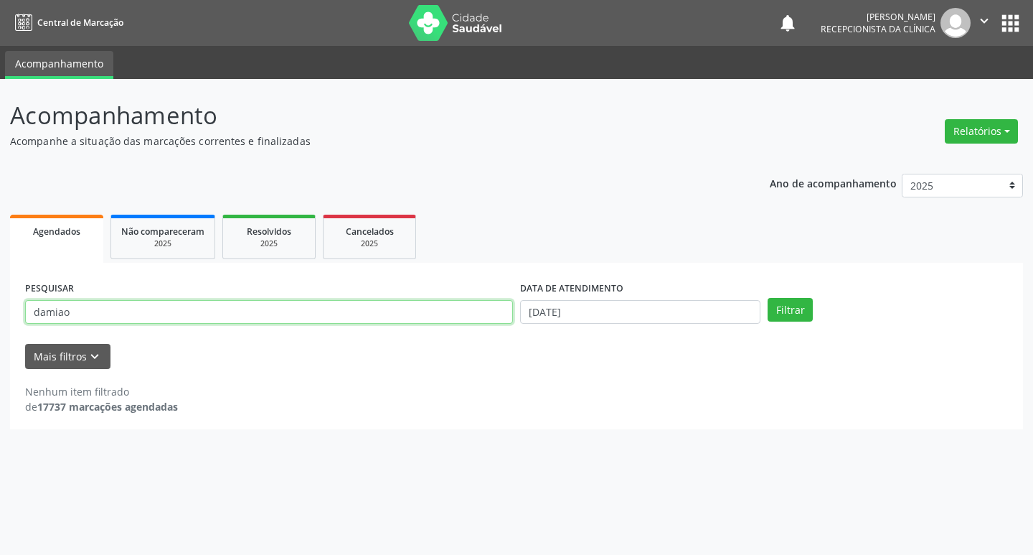
click at [414, 317] on input "damiao" at bounding box center [269, 312] width 488 height 24
click at [768, 298] on button "Filtrar" at bounding box center [790, 310] width 45 height 24
click at [313, 313] on input "marinailton" at bounding box center [269, 312] width 488 height 24
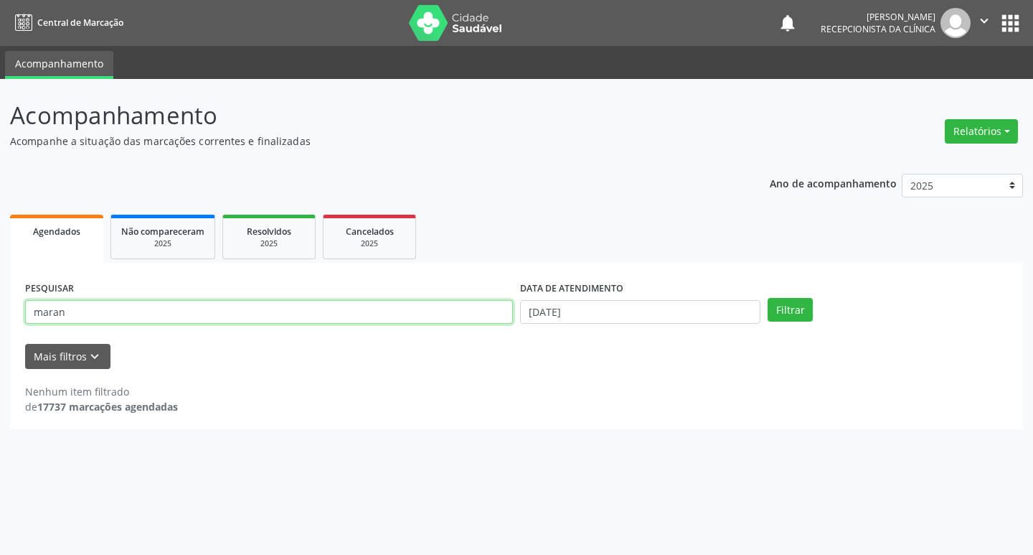
click at [768, 298] on button "Filtrar" at bounding box center [790, 310] width 45 height 24
click at [313, 313] on input "maran" at bounding box center [269, 312] width 488 height 24
click at [768, 298] on button "Filtrar" at bounding box center [790, 310] width 45 height 24
click at [247, 318] on input "marani" at bounding box center [269, 312] width 488 height 24
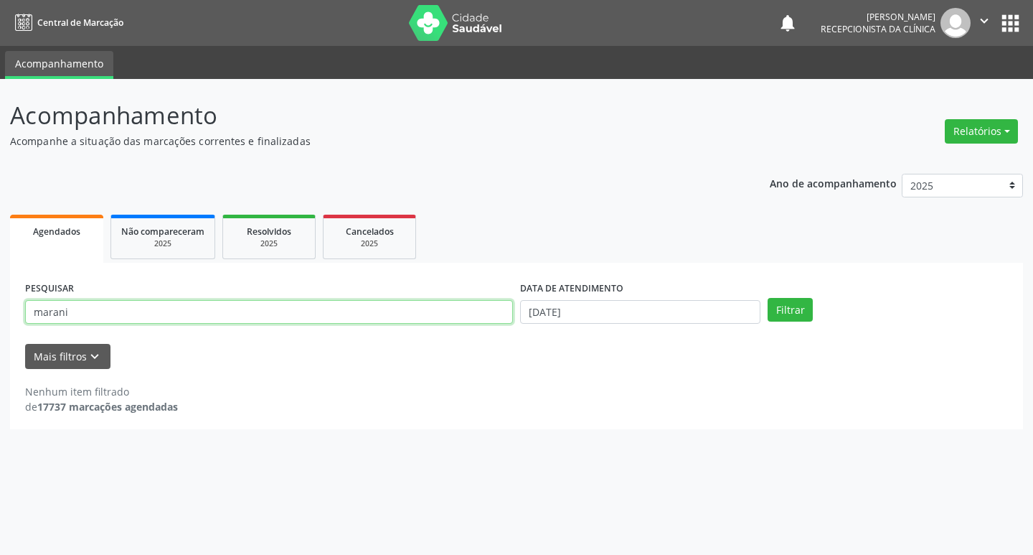
click at [247, 318] on input "marani" at bounding box center [269, 312] width 488 height 24
click at [768, 298] on button "Filtrar" at bounding box center [790, 310] width 45 height 24
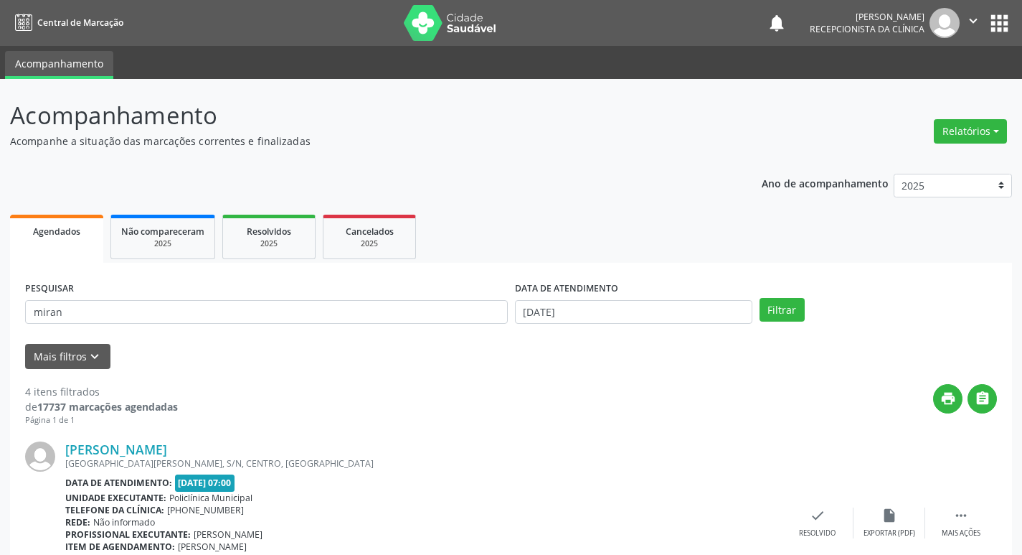
drag, startPoint x: 133, startPoint y: 328, endPoint x: 126, endPoint y: 320, distance: 10.2
click at [130, 326] on div "PESQUISAR miran" at bounding box center [267, 306] width 490 height 56
click at [126, 320] on input "miran" at bounding box center [266, 312] width 483 height 24
type input "miranilton"
click at [760, 298] on button "Filtrar" at bounding box center [782, 310] width 45 height 24
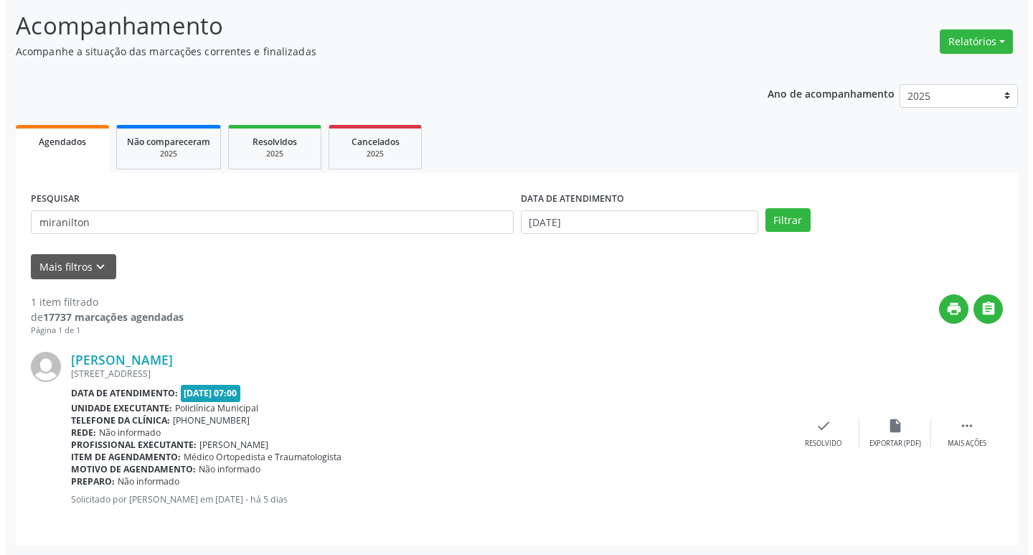
scroll to position [90, 0]
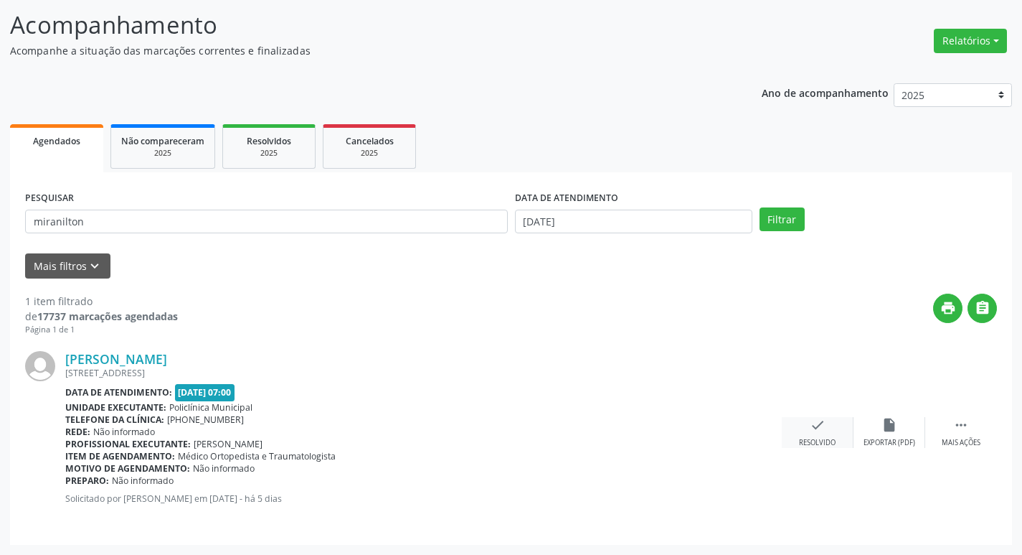
click at [827, 433] on div "check Resolvido" at bounding box center [818, 432] width 72 height 31
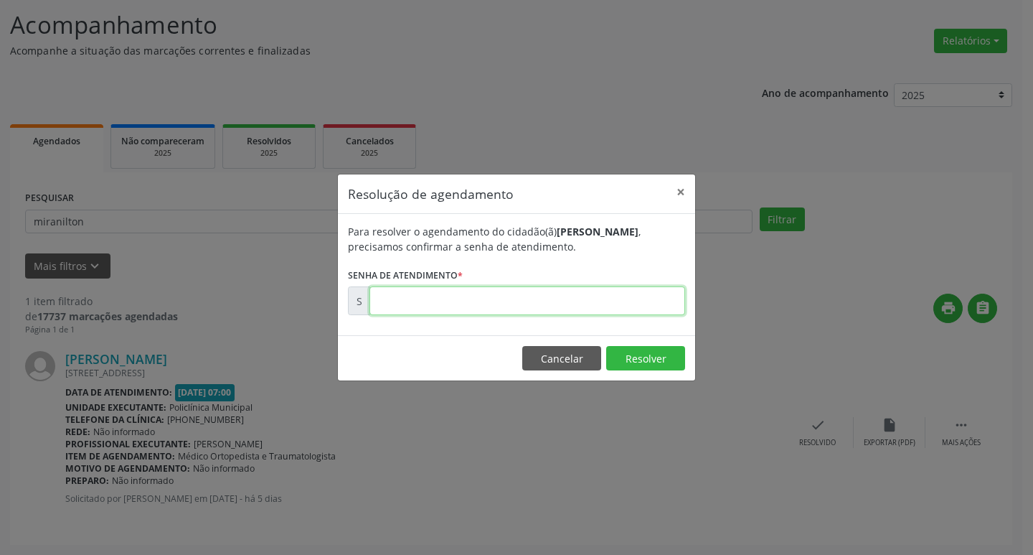
click at [486, 295] on input "text" at bounding box center [527, 300] width 316 height 29
type input "00172892"
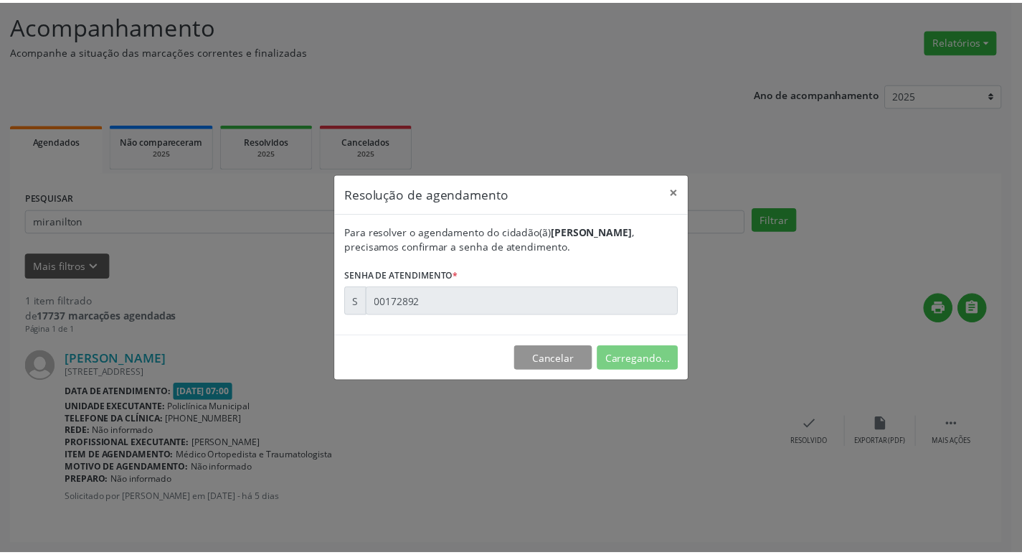
scroll to position [0, 0]
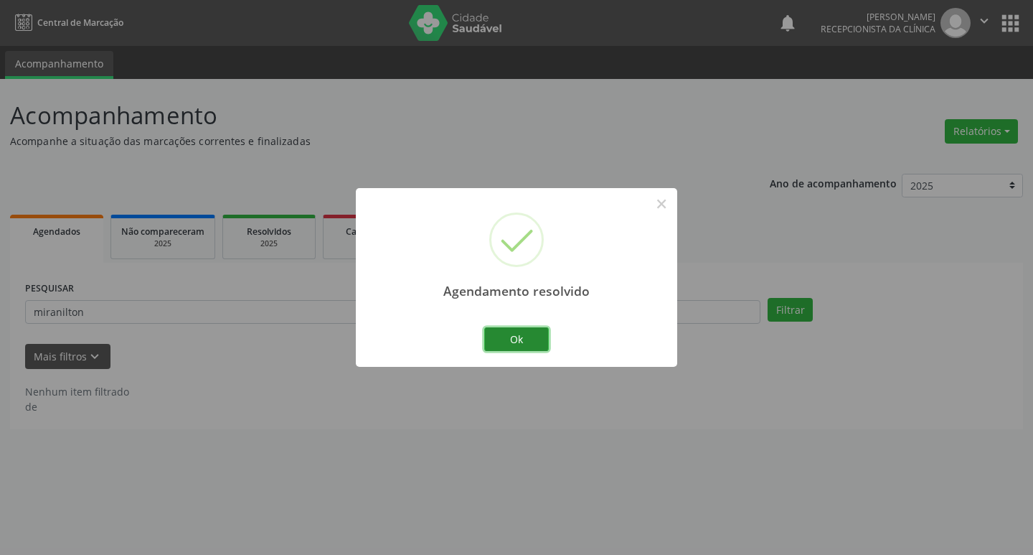
click at [529, 336] on button "Ok" at bounding box center [516, 339] width 65 height 24
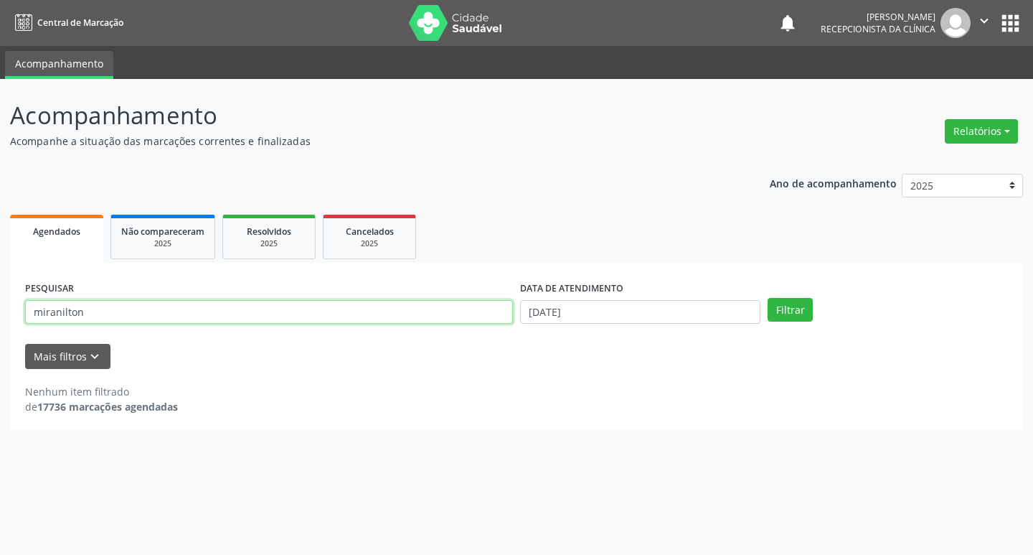
click at [364, 307] on input "miranilton" at bounding box center [269, 312] width 488 height 24
click at [768, 298] on button "Filtrar" at bounding box center [790, 310] width 45 height 24
click at [178, 306] on input "jonilson" at bounding box center [269, 312] width 488 height 24
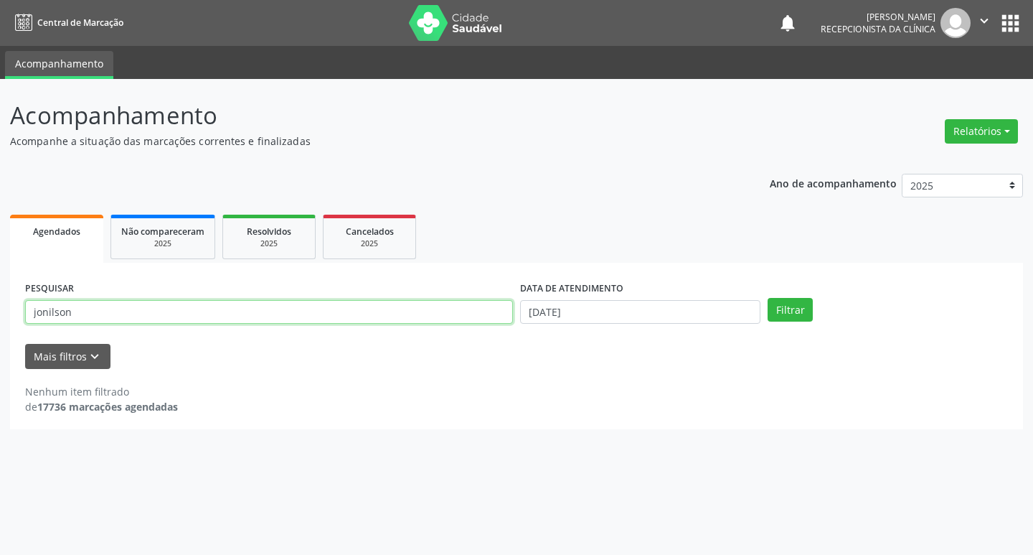
click at [178, 306] on input "jonilson" at bounding box center [269, 312] width 488 height 24
click at [768, 298] on button "Filtrar" at bounding box center [790, 310] width 45 height 24
click at [178, 306] on input "jonilson" at bounding box center [269, 312] width 488 height 24
type input "jonilsom"
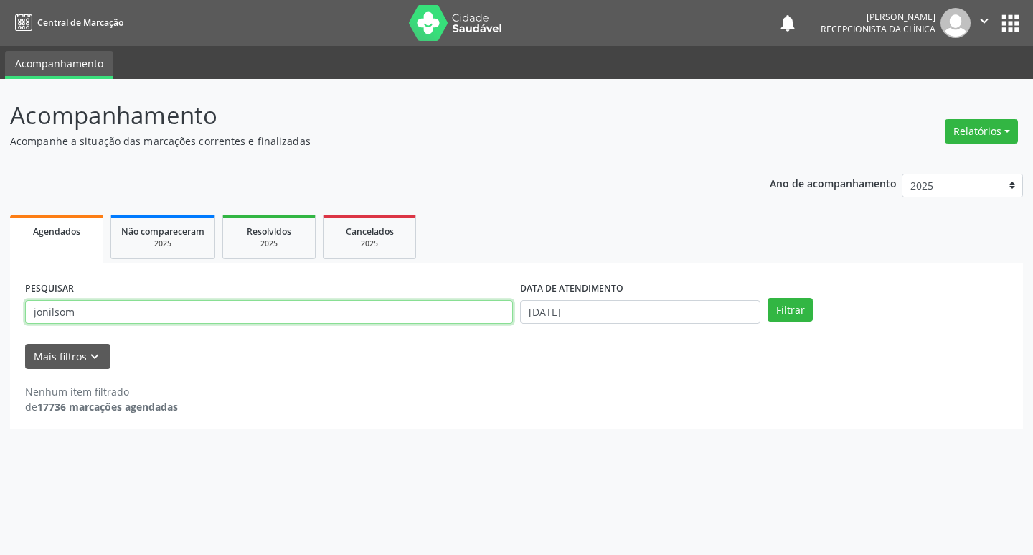
click at [768, 298] on button "Filtrar" at bounding box center [790, 310] width 45 height 24
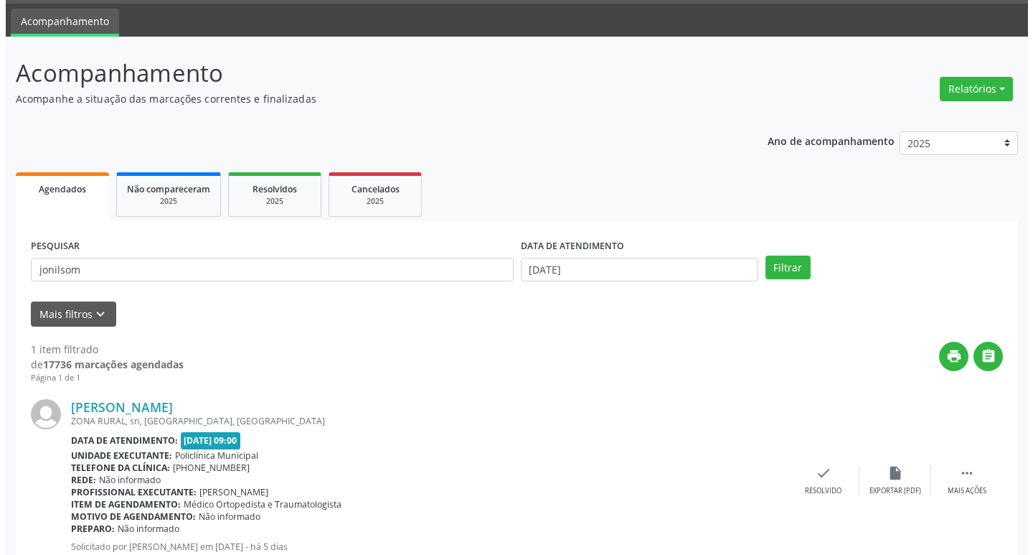
scroll to position [90, 0]
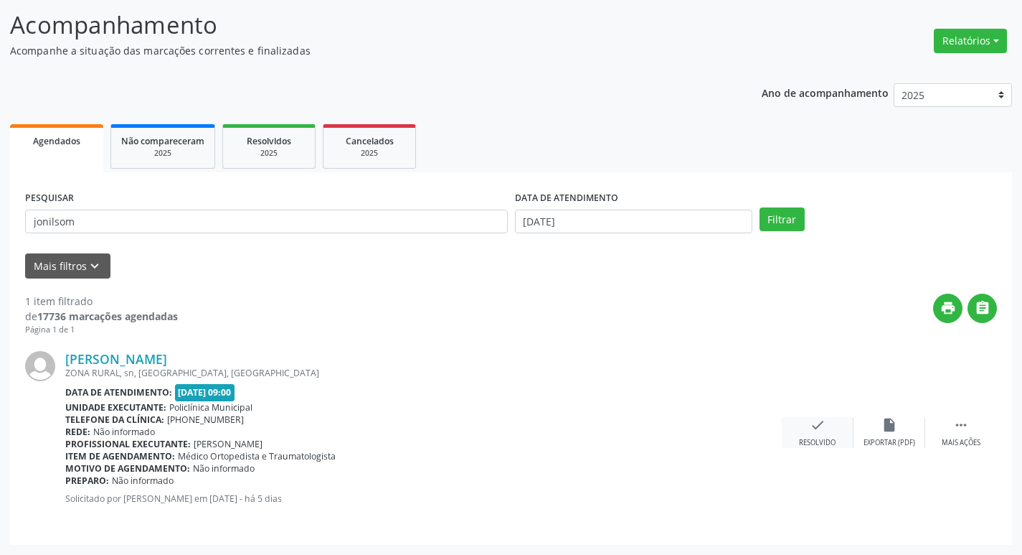
click at [825, 433] on div "check Resolvido" at bounding box center [818, 432] width 72 height 31
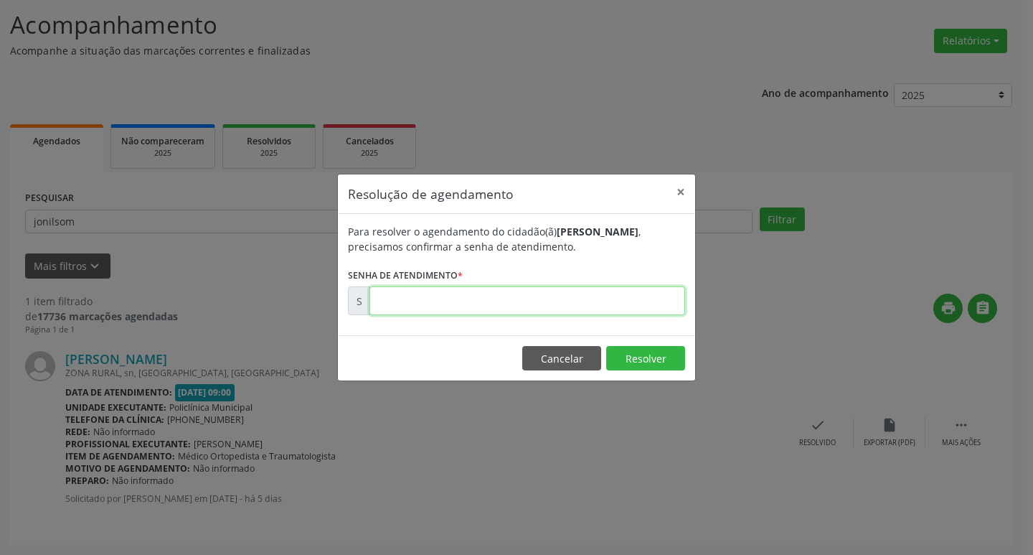
click at [552, 313] on input "text" at bounding box center [527, 300] width 316 height 29
type input "00173053"
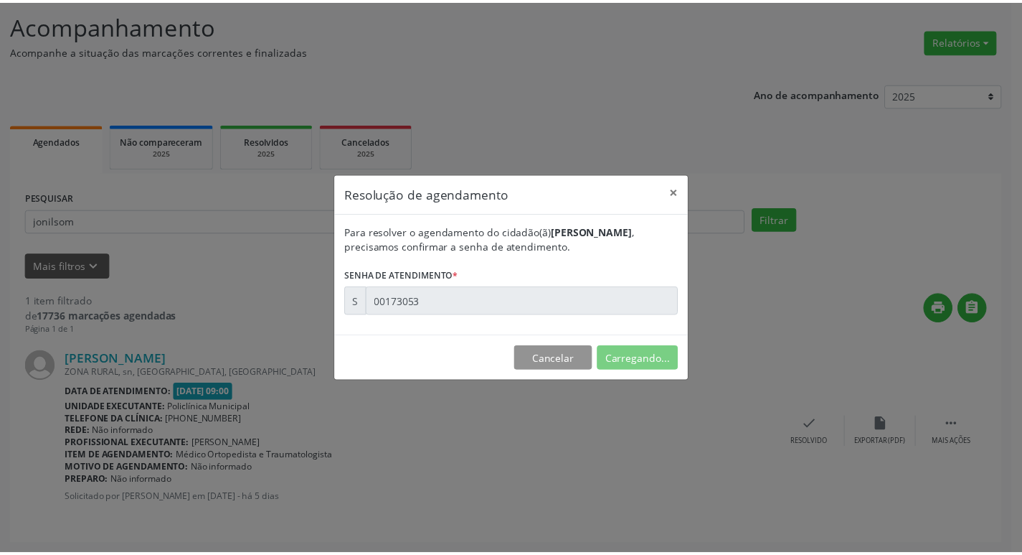
scroll to position [0, 0]
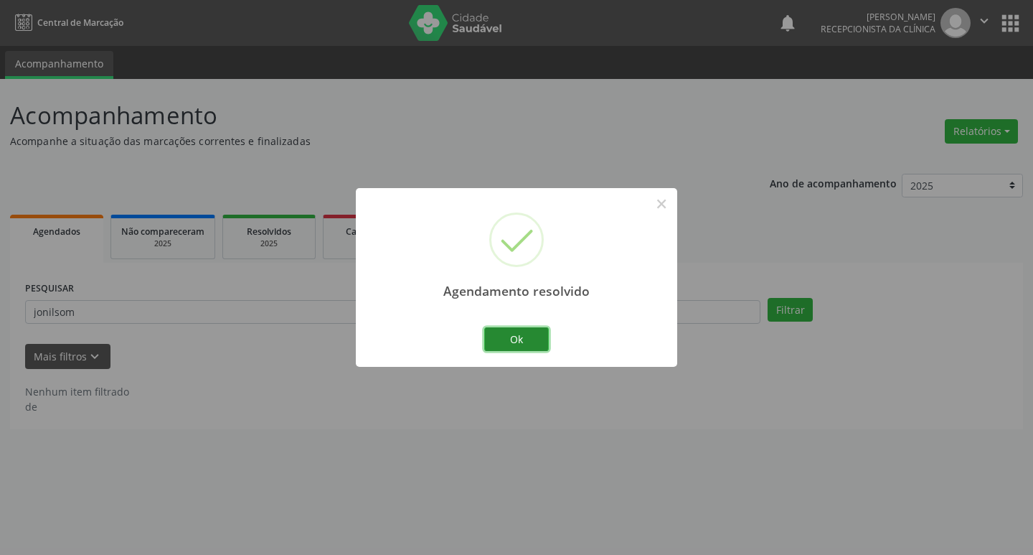
click at [518, 327] on button "Ok" at bounding box center [516, 339] width 65 height 24
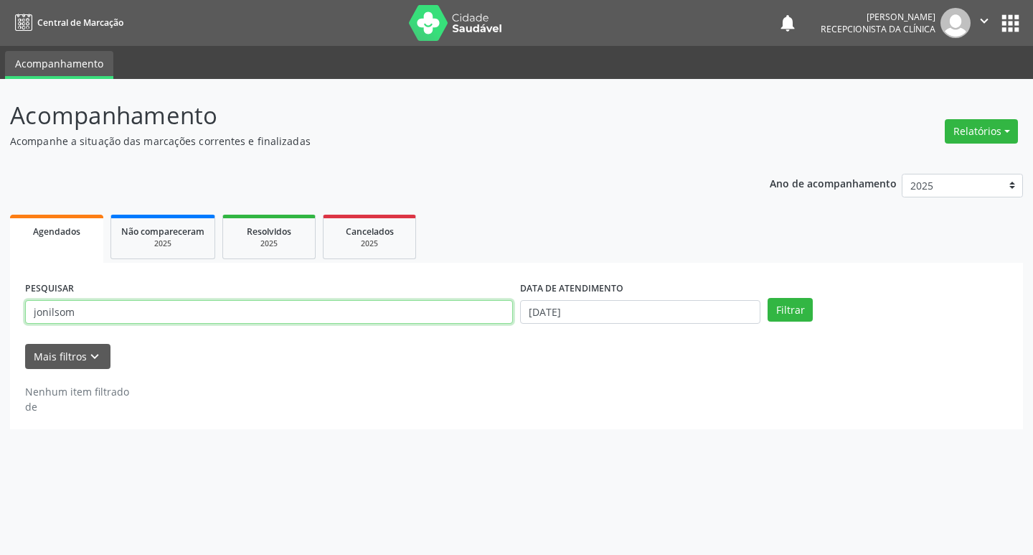
click at [429, 321] on input "jonilsom" at bounding box center [269, 312] width 488 height 24
type input "perivaldo"
click at [768, 298] on button "Filtrar" at bounding box center [790, 310] width 45 height 24
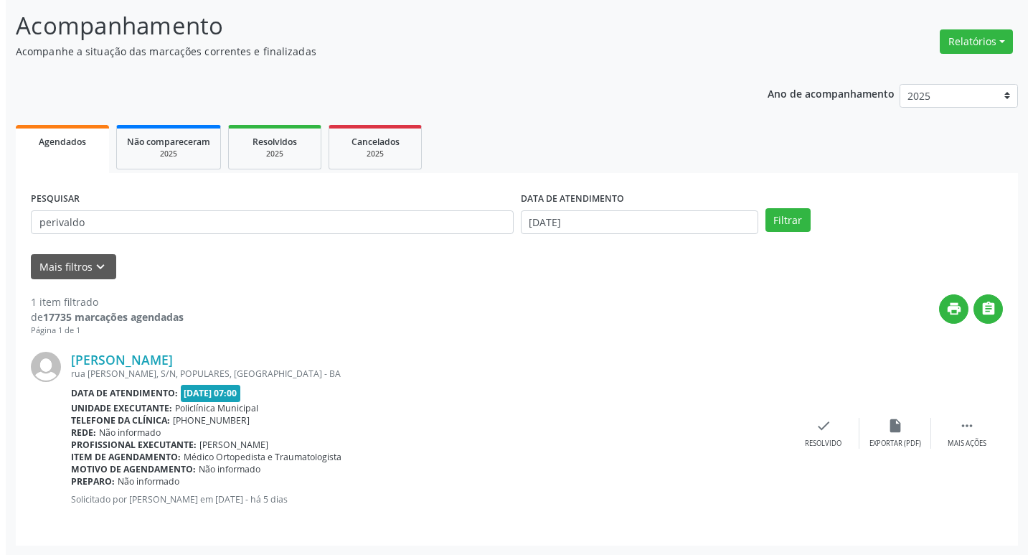
scroll to position [90, 0]
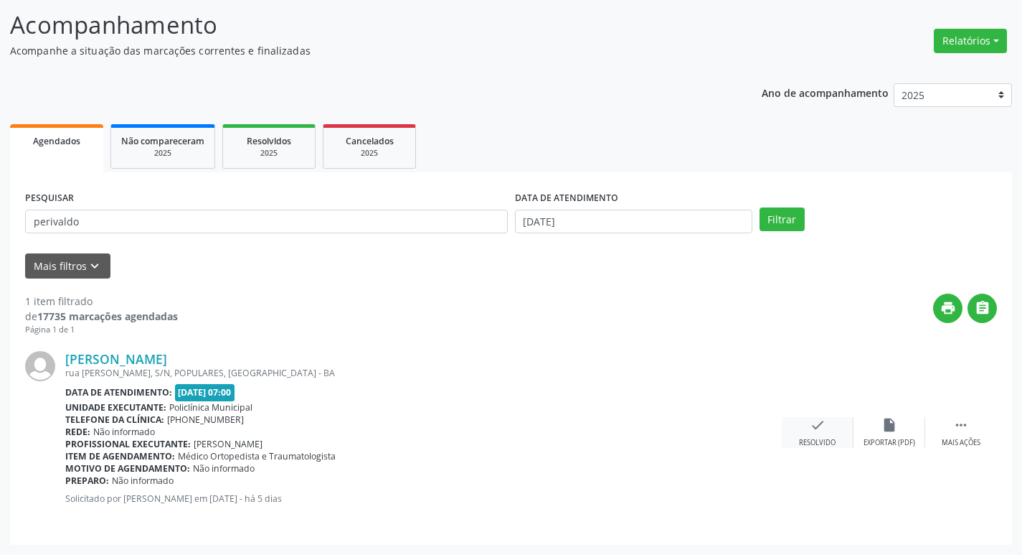
click at [804, 435] on div "check Resolvido" at bounding box center [818, 432] width 72 height 31
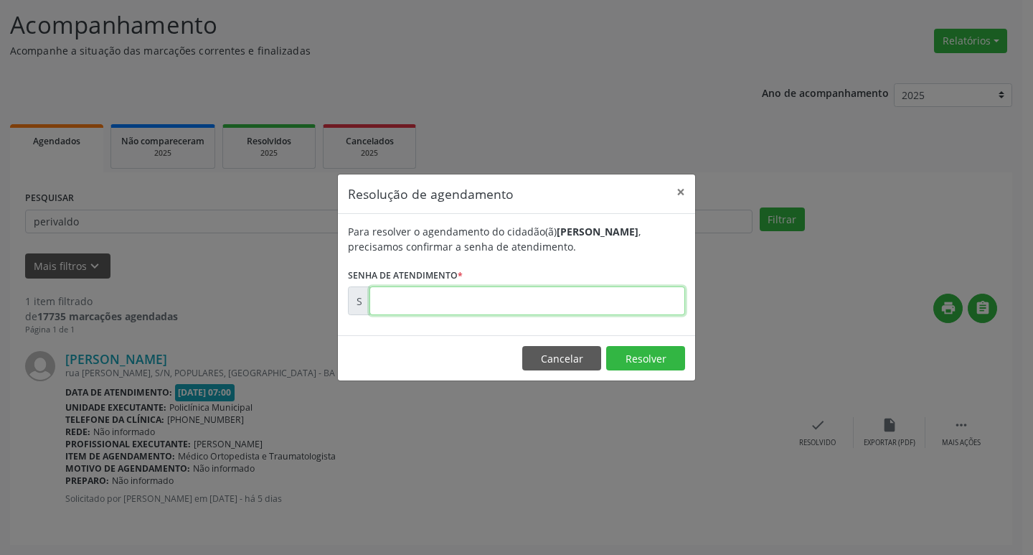
click at [572, 288] on input "text" at bounding box center [527, 300] width 316 height 29
type input "00172953"
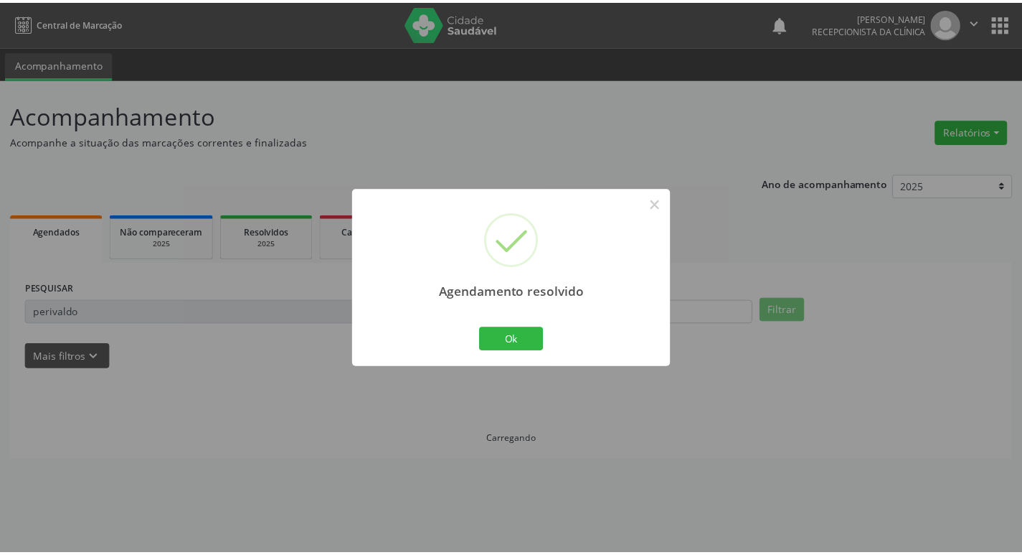
scroll to position [0, 0]
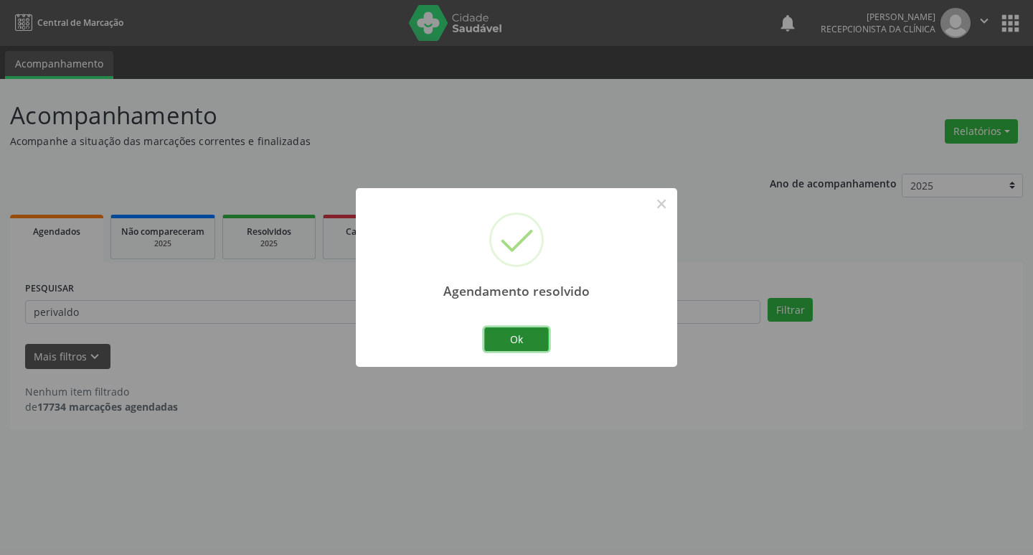
drag, startPoint x: 522, startPoint y: 337, endPoint x: 411, endPoint y: 311, distance: 114.2
click at [522, 337] on button "Ok" at bounding box center [516, 339] width 65 height 24
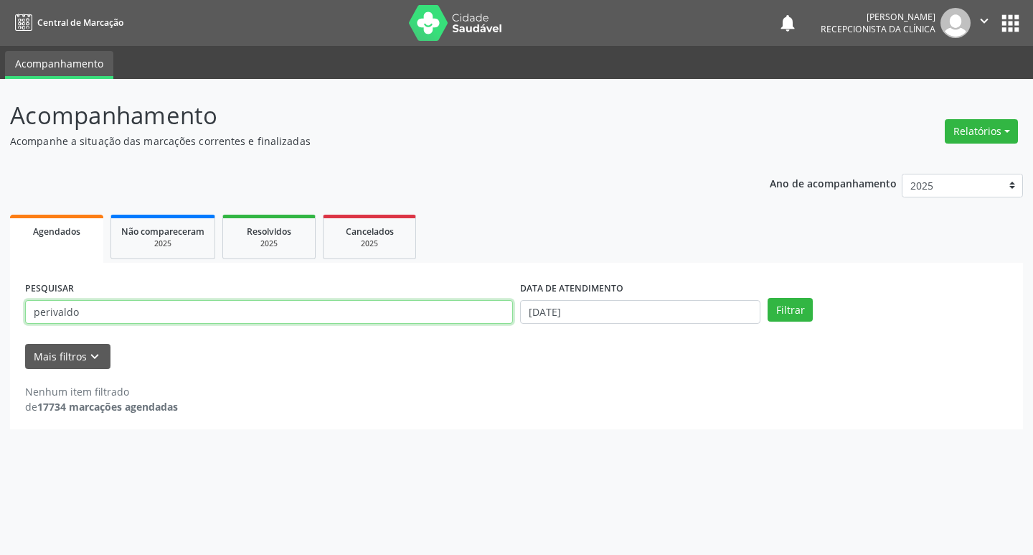
click at [404, 309] on input "perivaldo" at bounding box center [269, 312] width 488 height 24
type input "joao"
click at [768, 298] on button "Filtrar" at bounding box center [790, 310] width 45 height 24
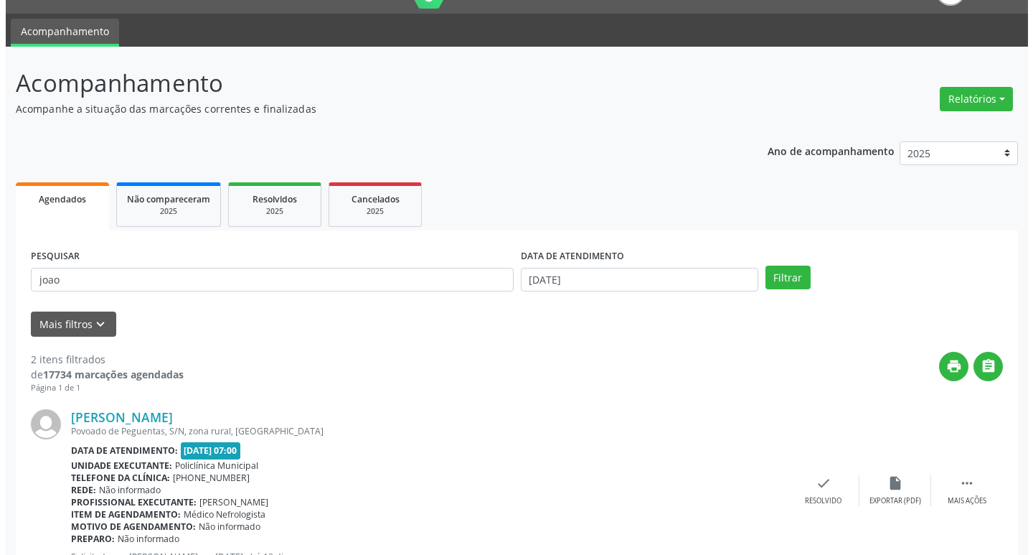
scroll to position [285, 0]
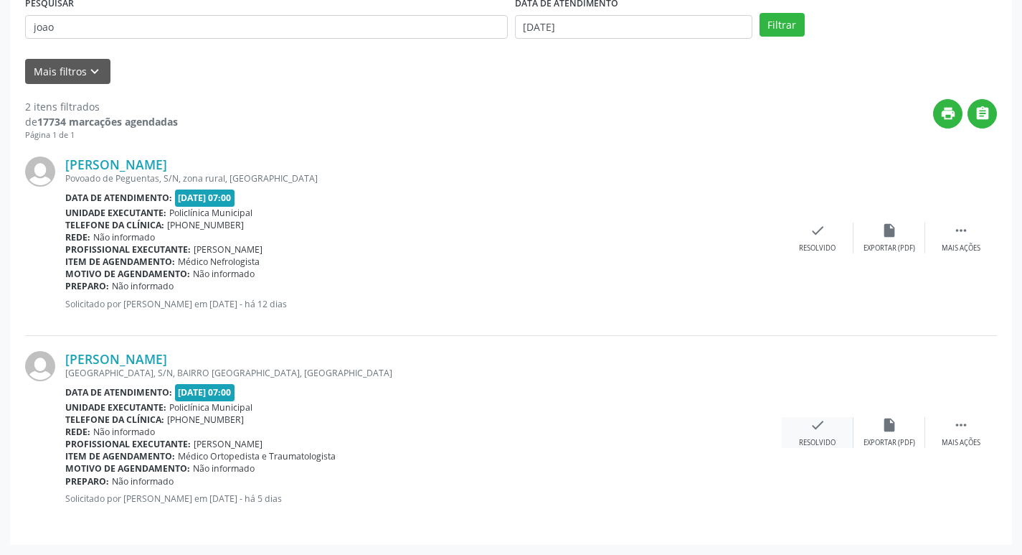
click at [826, 432] on div "check Resolvido" at bounding box center [818, 432] width 72 height 31
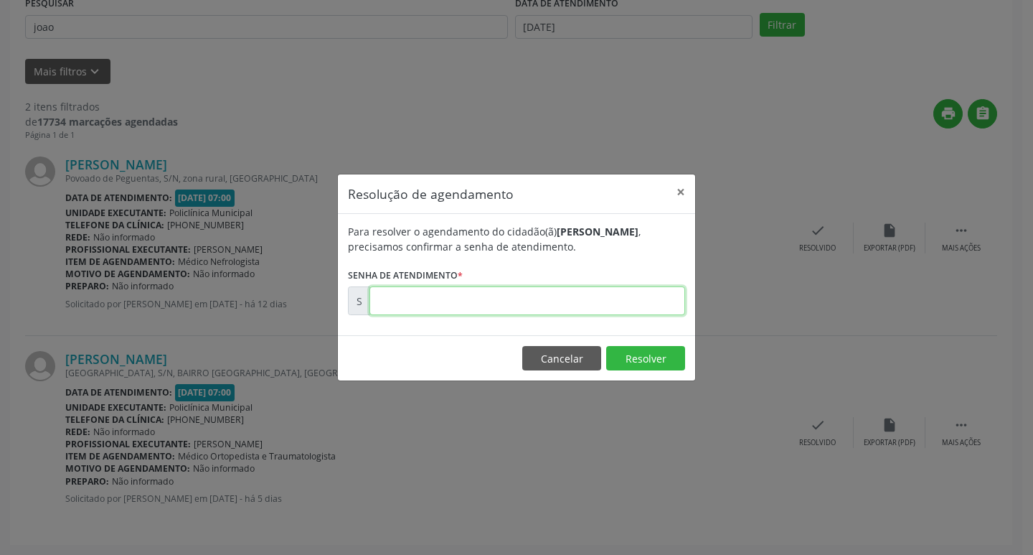
click at [478, 298] on input "text" at bounding box center [527, 300] width 316 height 29
type input "00172928"
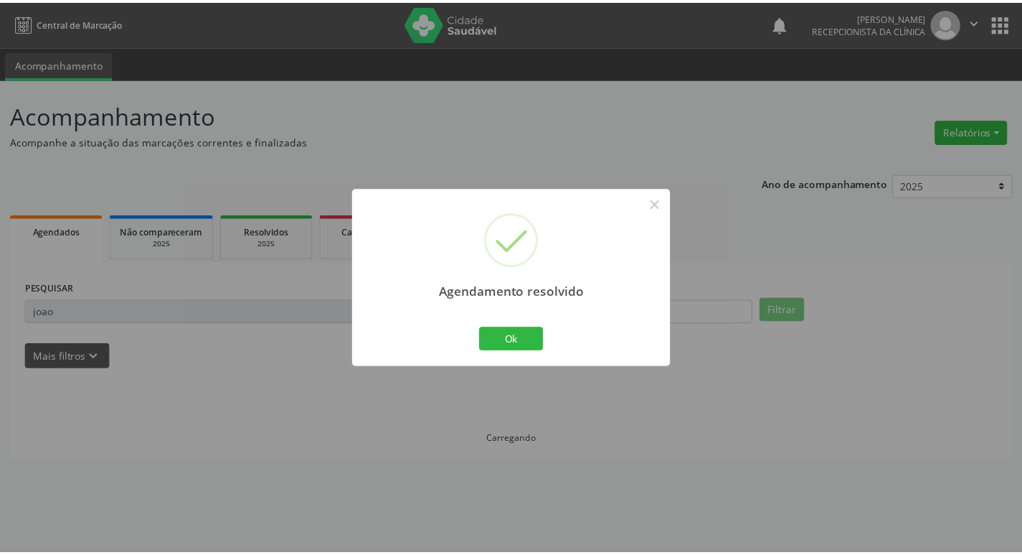
scroll to position [0, 0]
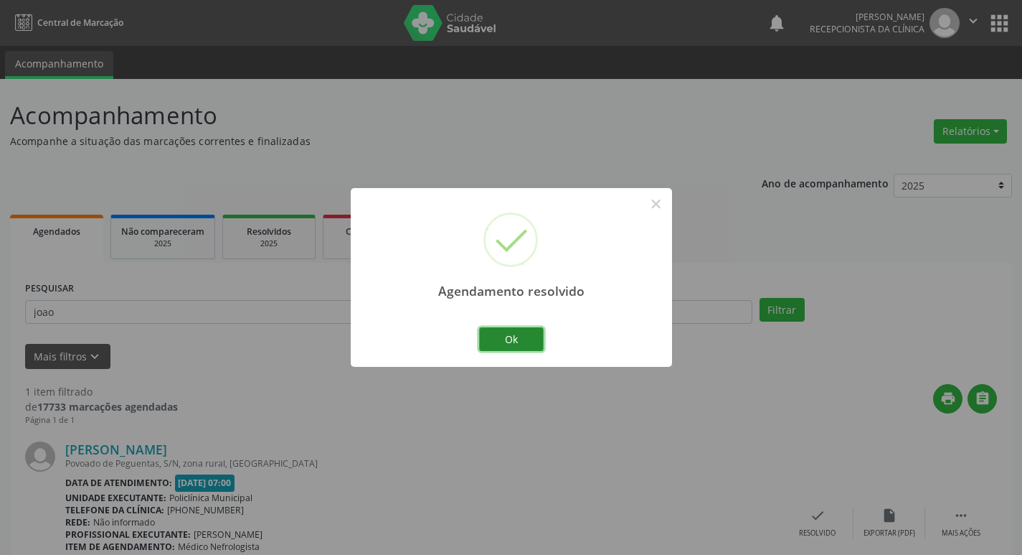
click at [495, 335] on button "Ok" at bounding box center [511, 339] width 65 height 24
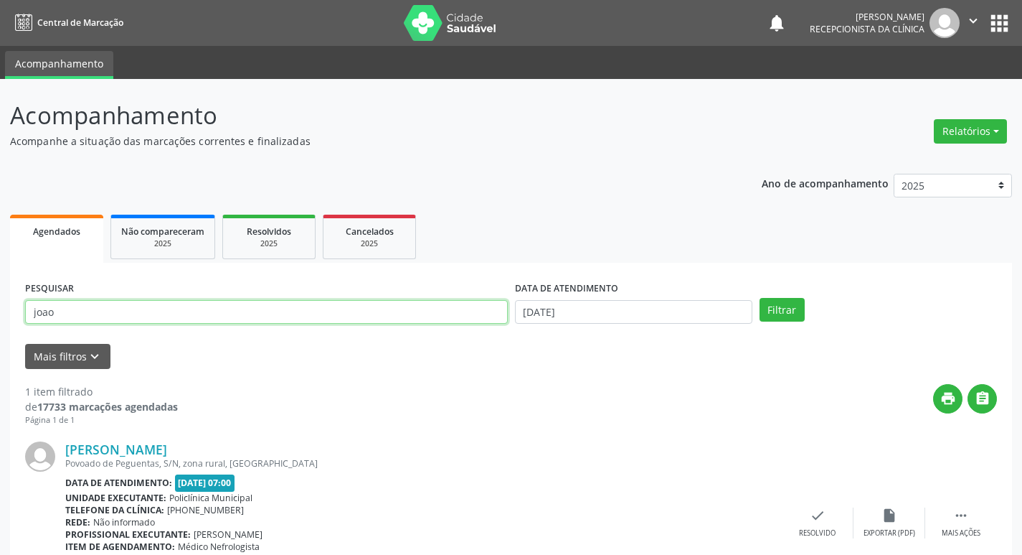
click at [379, 302] on input "joao" at bounding box center [266, 312] width 483 height 24
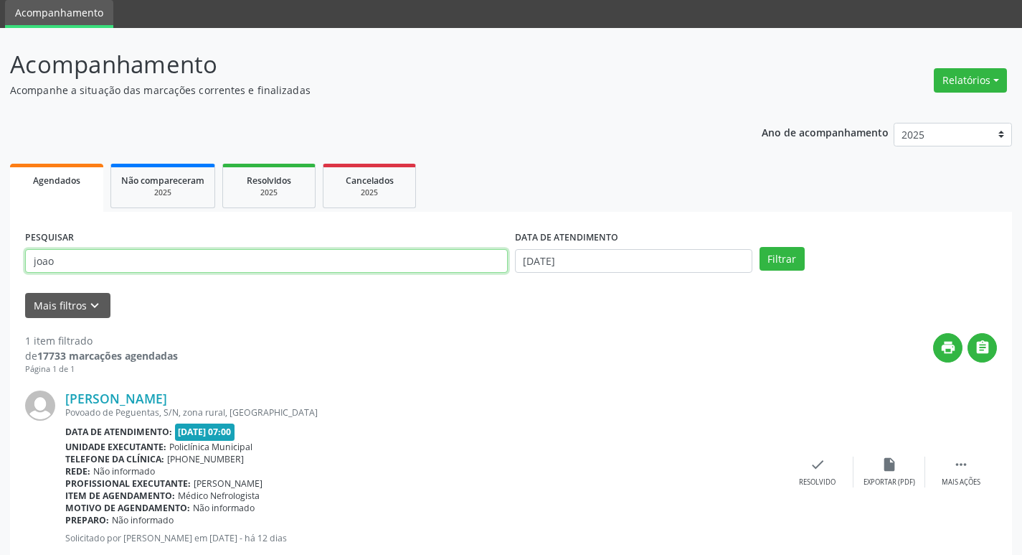
scroll to position [90, 0]
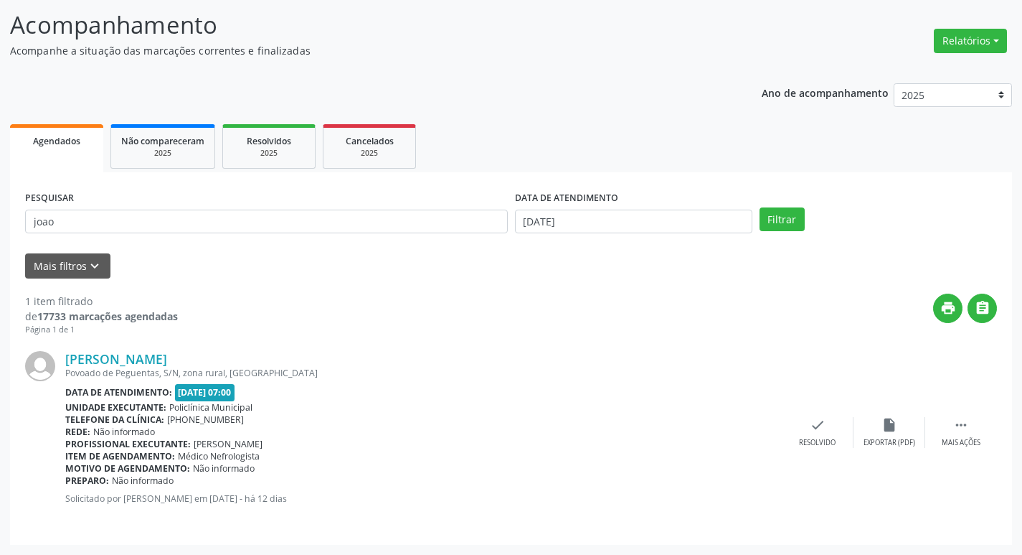
click at [499, 394] on div "Data de atendimento: [DATE] 07:00" at bounding box center [423, 392] width 717 height 17
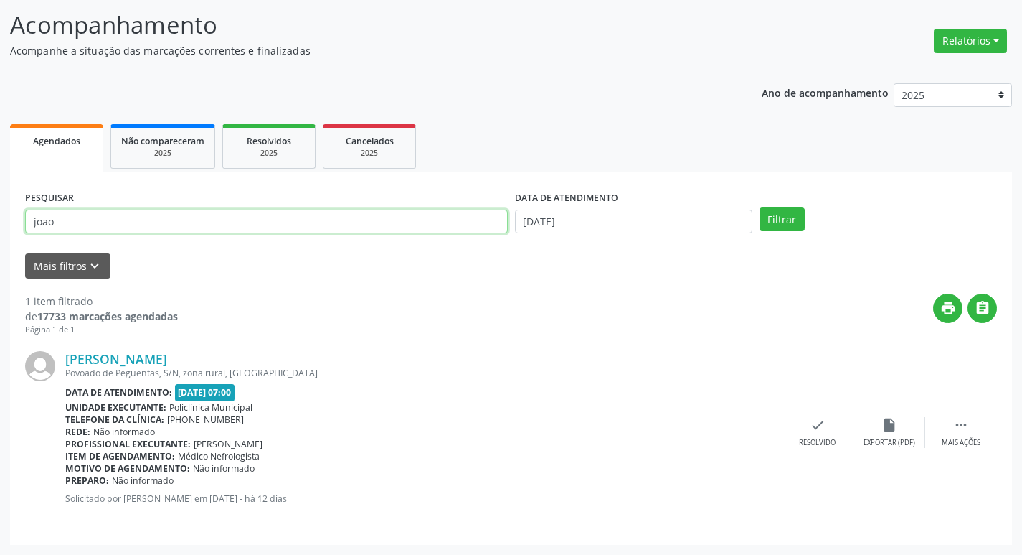
click at [182, 232] on input "joao" at bounding box center [266, 221] width 483 height 24
click at [760, 207] on button "Filtrar" at bounding box center [782, 219] width 45 height 24
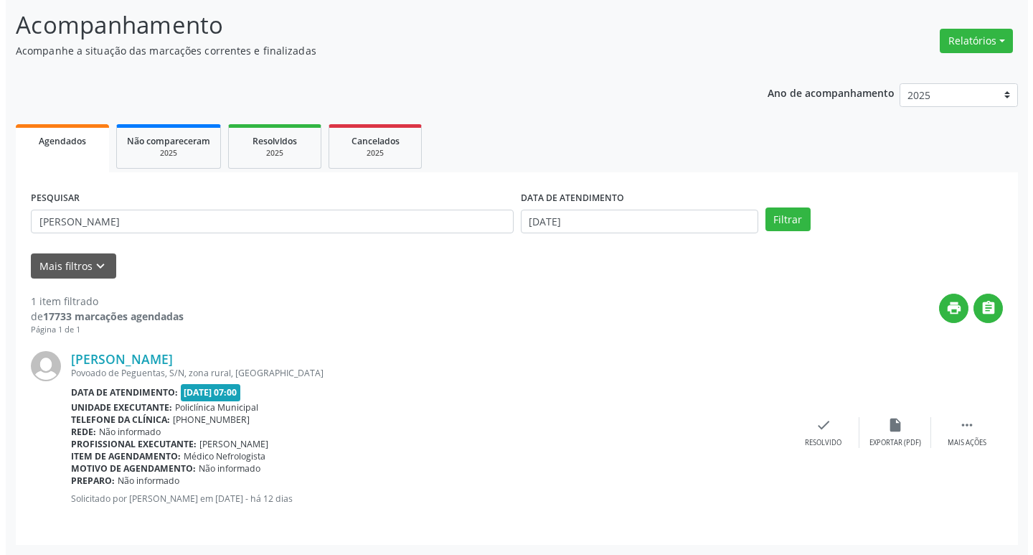
scroll to position [0, 0]
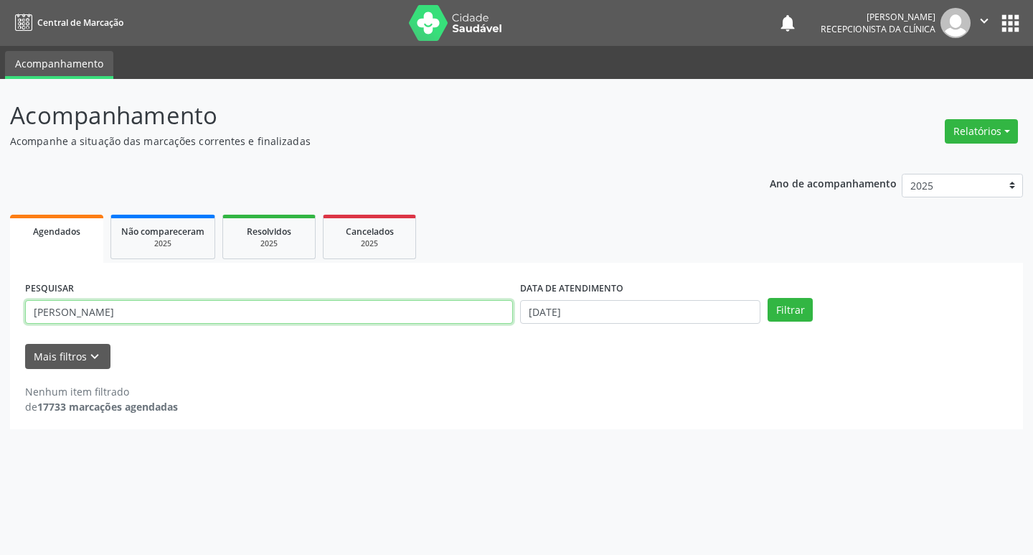
click at [163, 301] on input "[PERSON_NAME]" at bounding box center [269, 312] width 488 height 24
type input "ozimaria"
click at [768, 298] on button "Filtrar" at bounding box center [790, 310] width 45 height 24
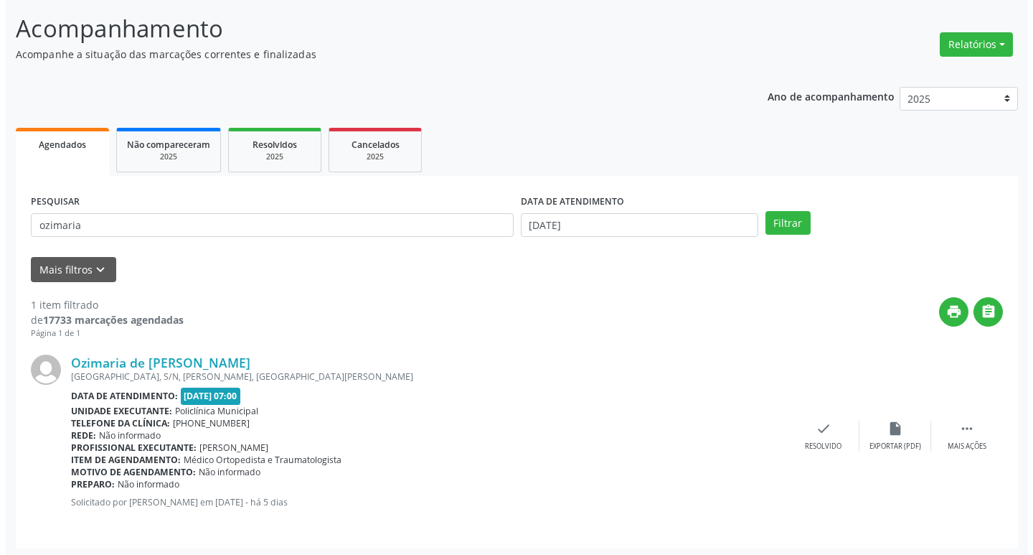
scroll to position [90, 0]
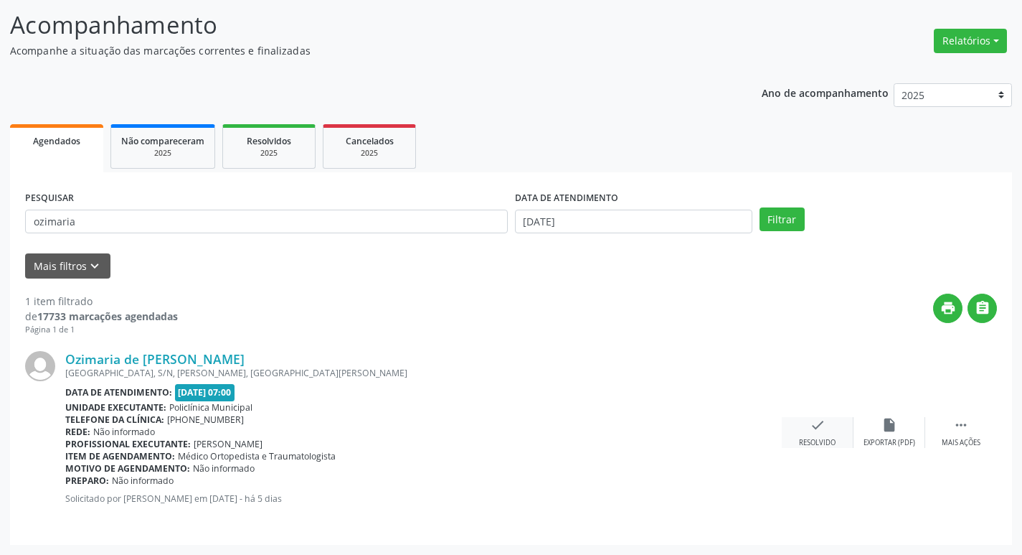
click at [833, 430] on div "check Resolvido" at bounding box center [818, 432] width 72 height 31
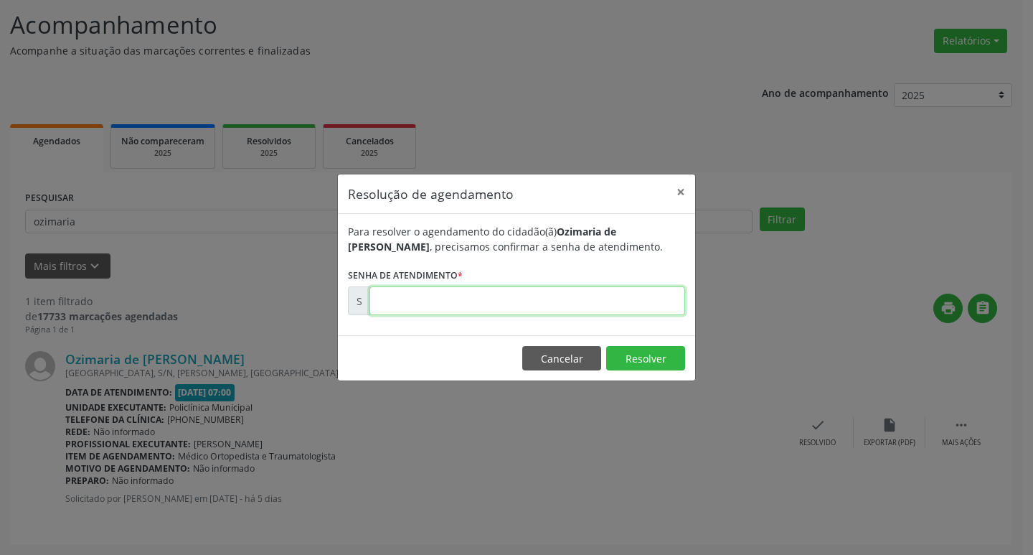
click at [580, 313] on input "text" at bounding box center [527, 300] width 316 height 29
type input "00172933"
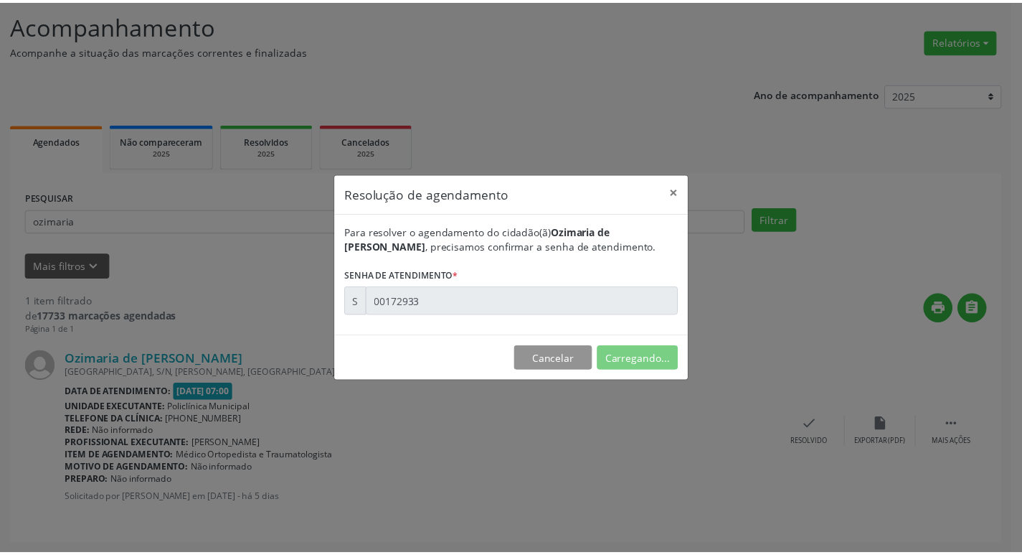
scroll to position [0, 0]
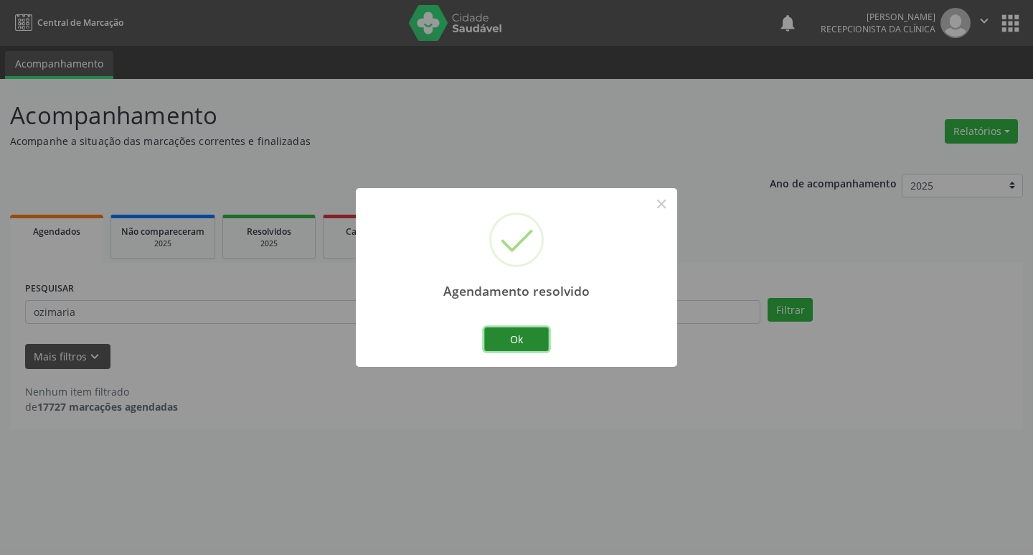
click at [525, 339] on button "Ok" at bounding box center [516, 339] width 65 height 24
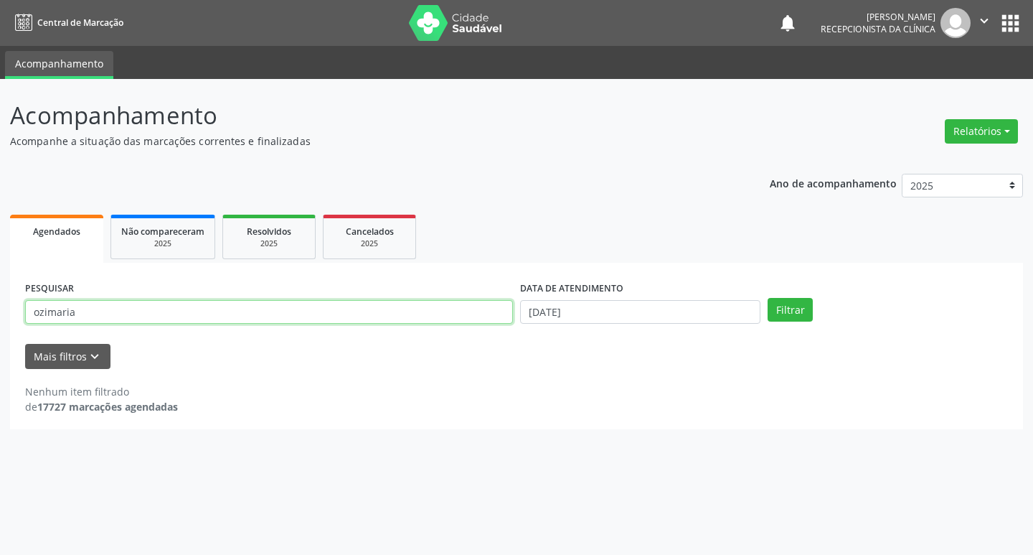
click at [423, 319] on input "ozimaria" at bounding box center [269, 312] width 488 height 24
click at [768, 298] on button "Filtrar" at bounding box center [790, 310] width 45 height 24
drag, startPoint x: 417, startPoint y: 324, endPoint x: 390, endPoint y: 314, distance: 28.6
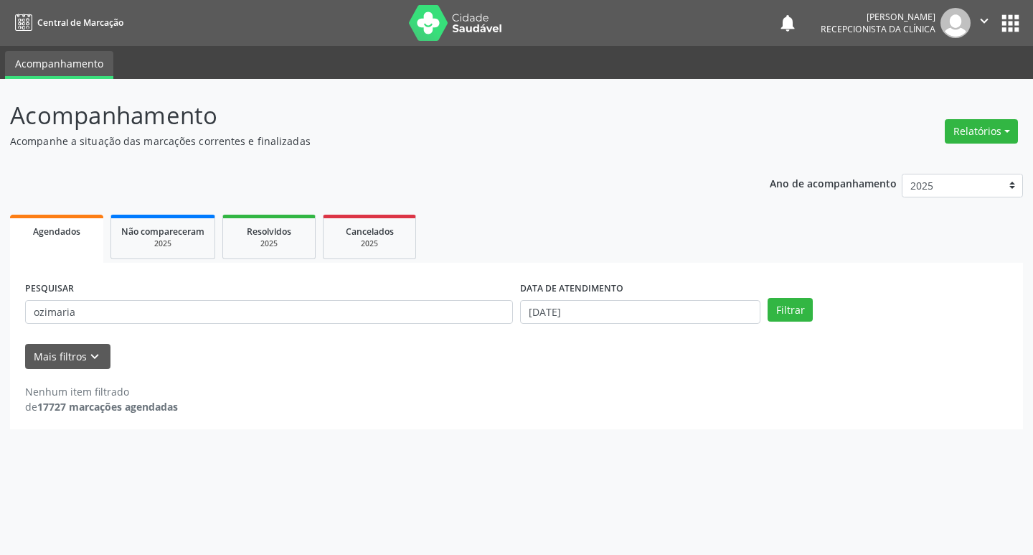
click at [409, 321] on div "PESQUISAR ozimaria" at bounding box center [269, 306] width 495 height 56
click at [390, 314] on input "ozimaria" at bounding box center [269, 312] width 488 height 24
type input "diva"
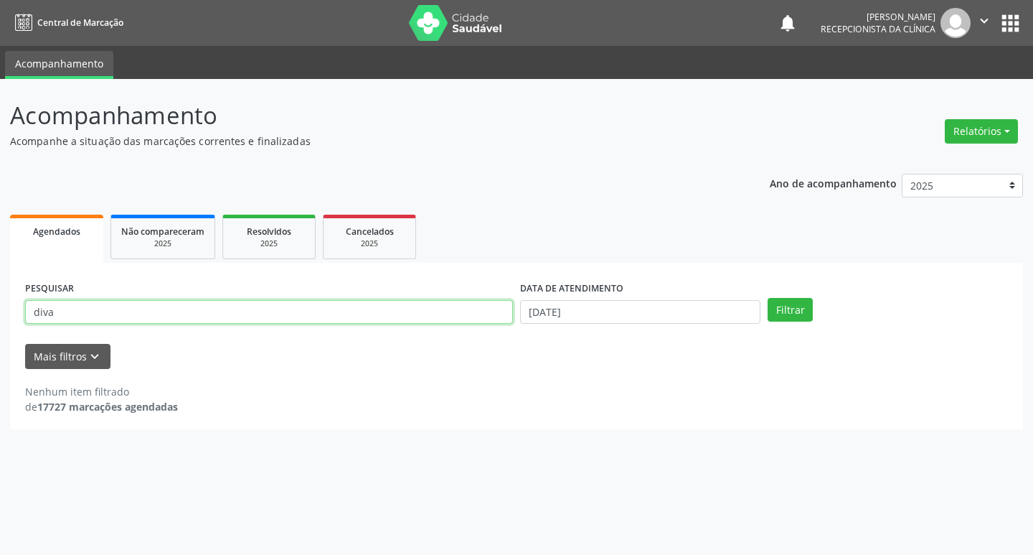
click at [768, 298] on button "Filtrar" at bounding box center [790, 310] width 45 height 24
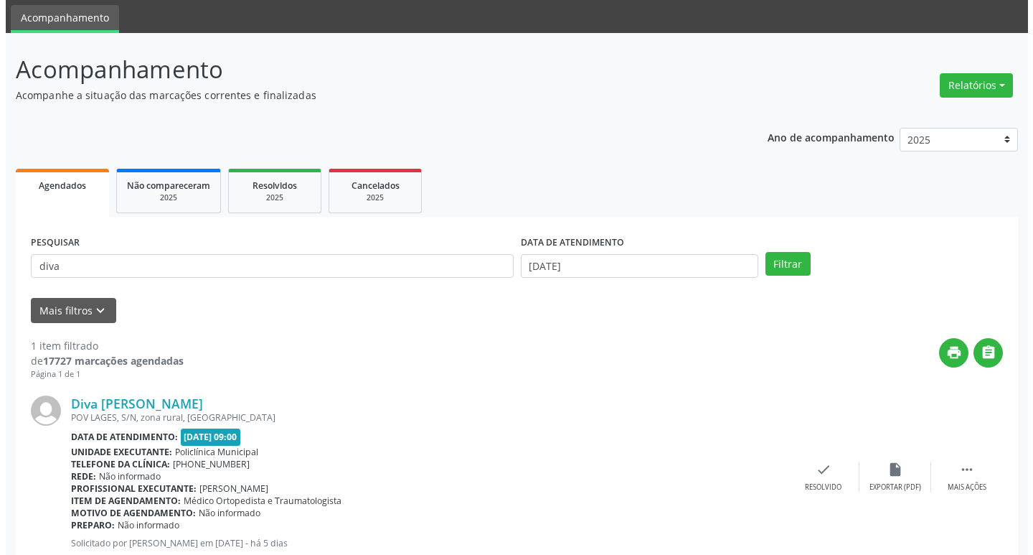
scroll to position [90, 0]
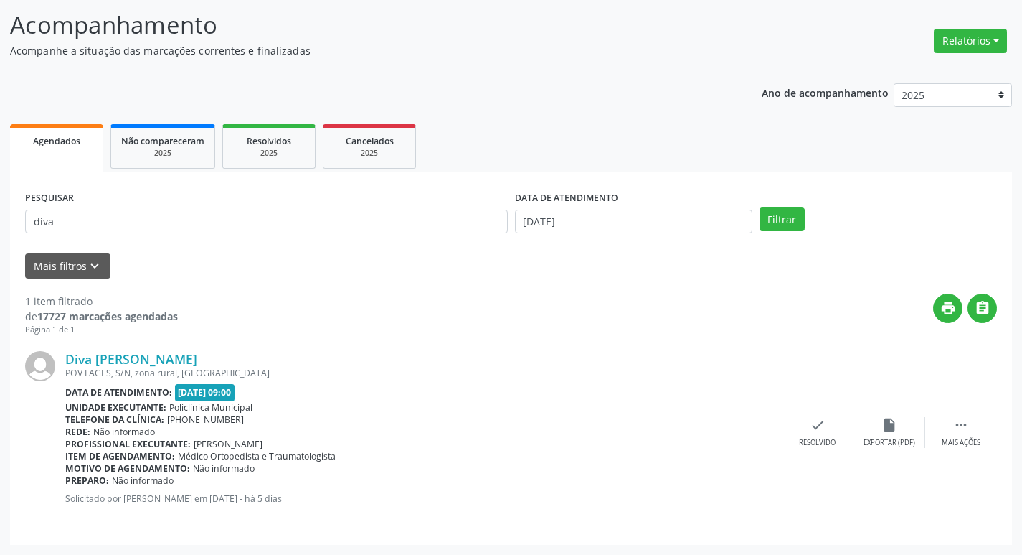
click at [819, 401] on div "Diva [PERSON_NAME] [GEOGRAPHIC_DATA], S/N, zona rural, [GEOGRAPHIC_DATA] Data d…" at bounding box center [511, 433] width 972 height 194
click at [815, 430] on icon "check" at bounding box center [818, 425] width 16 height 16
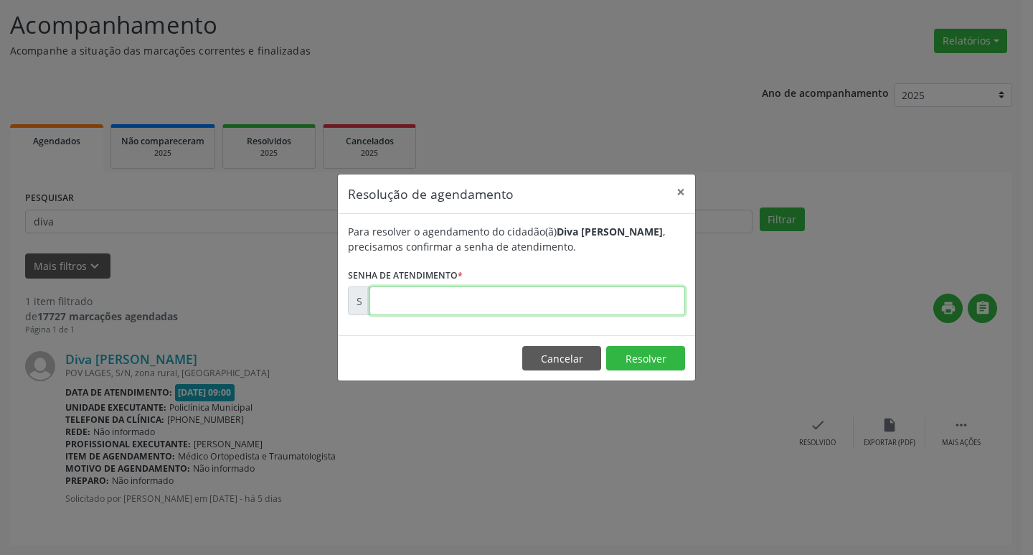
click at [425, 312] on input "text" at bounding box center [527, 300] width 316 height 29
type input "00173054"
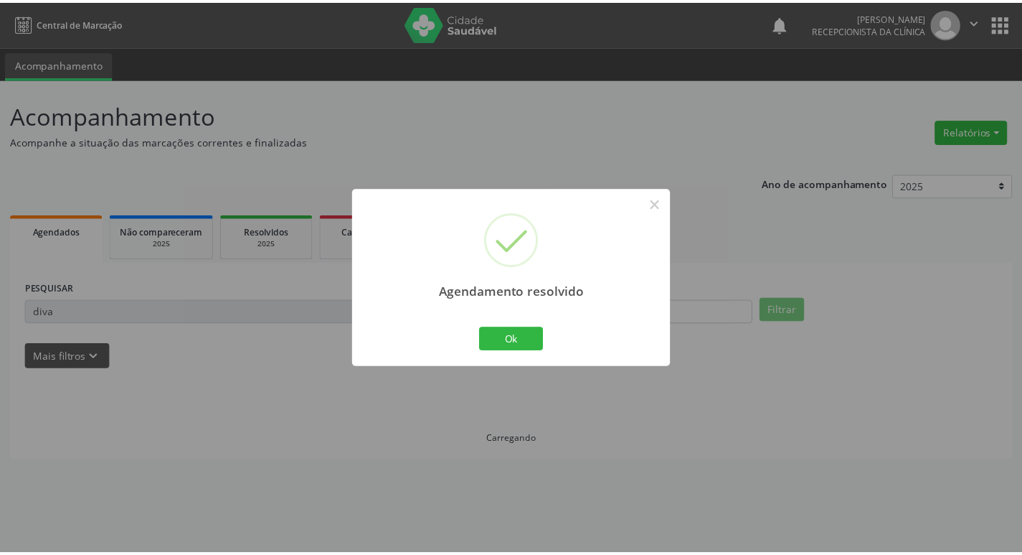
scroll to position [0, 0]
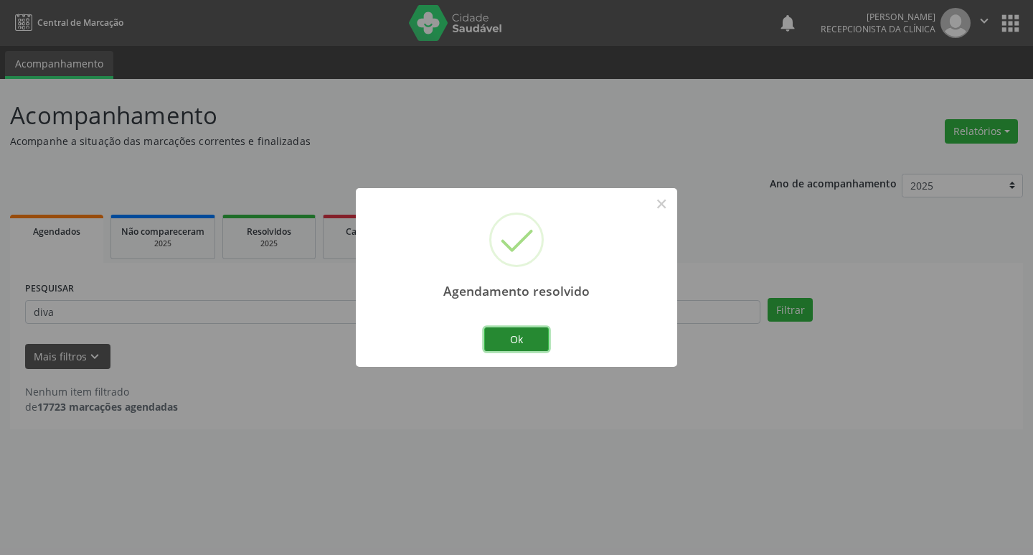
click at [498, 332] on button "Ok" at bounding box center [516, 339] width 65 height 24
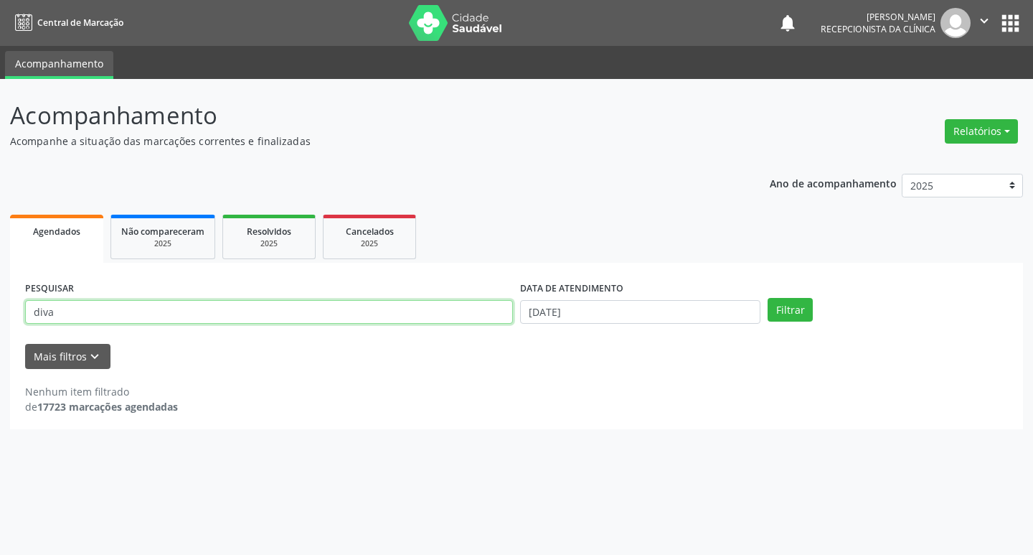
click at [411, 317] on input "diva" at bounding box center [269, 312] width 488 height 24
click at [410, 316] on input "diva" at bounding box center [269, 312] width 488 height 24
type input "[PERSON_NAME]"
click at [768, 298] on button "Filtrar" at bounding box center [790, 310] width 45 height 24
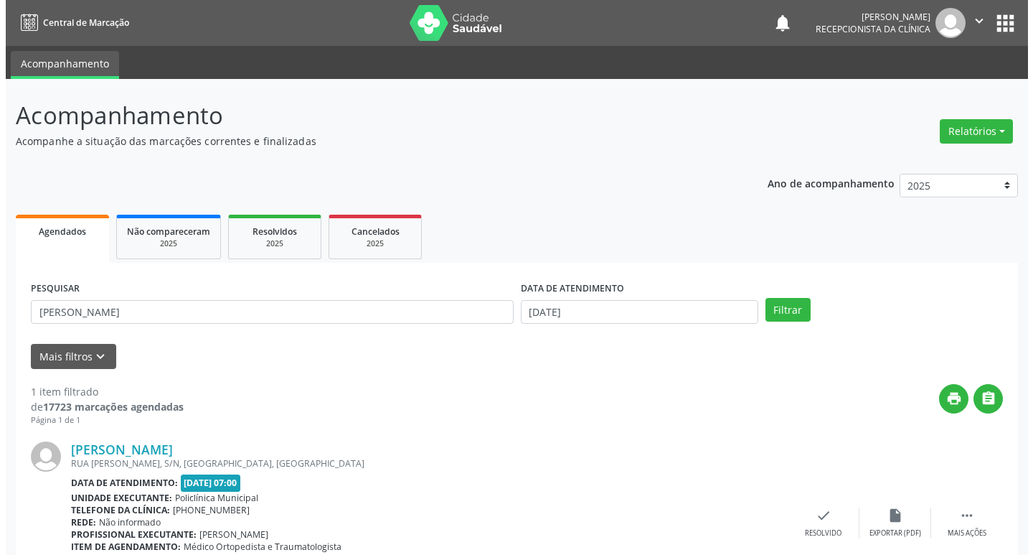
scroll to position [90, 0]
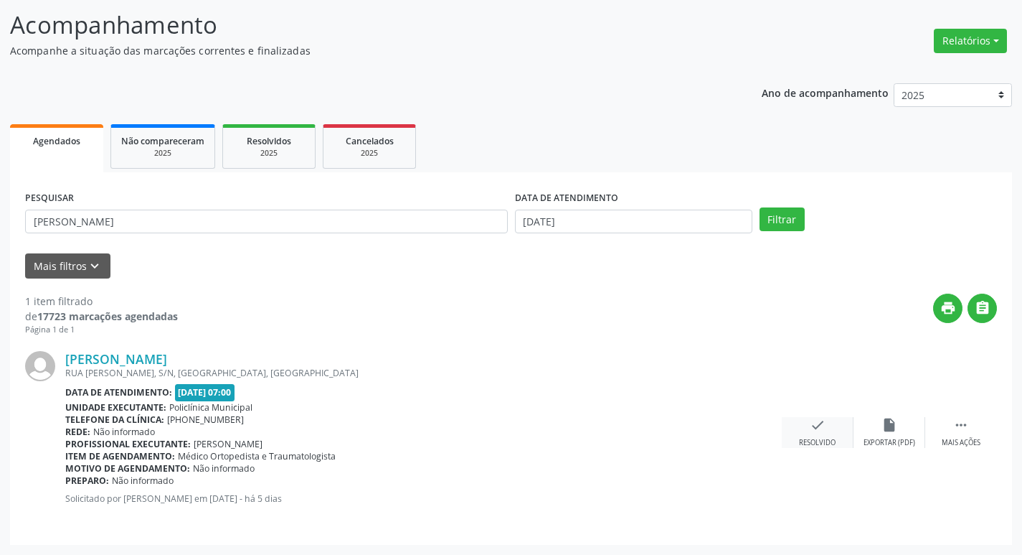
click at [812, 432] on icon "check" at bounding box center [818, 425] width 16 height 16
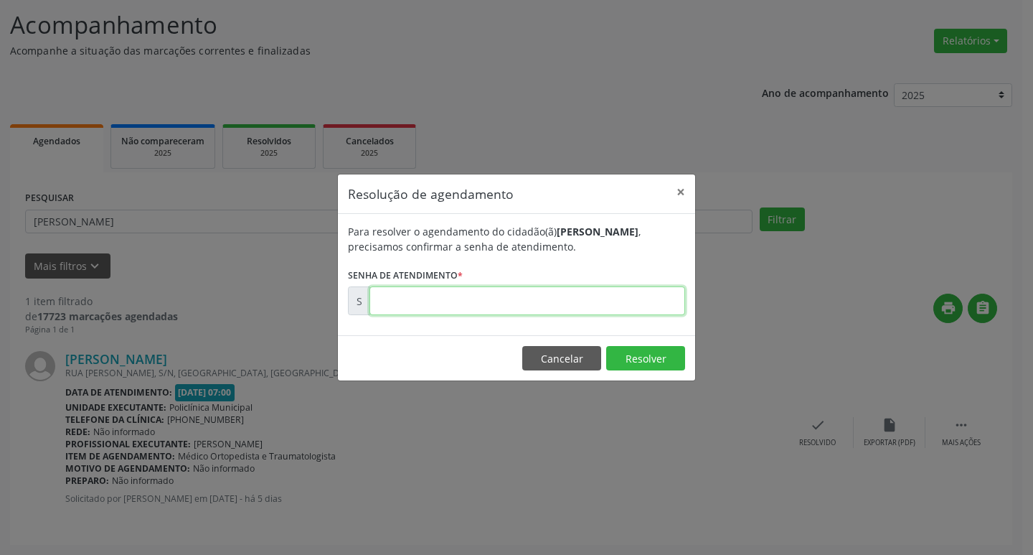
click at [500, 289] on input "text" at bounding box center [527, 300] width 316 height 29
type input "00172944"
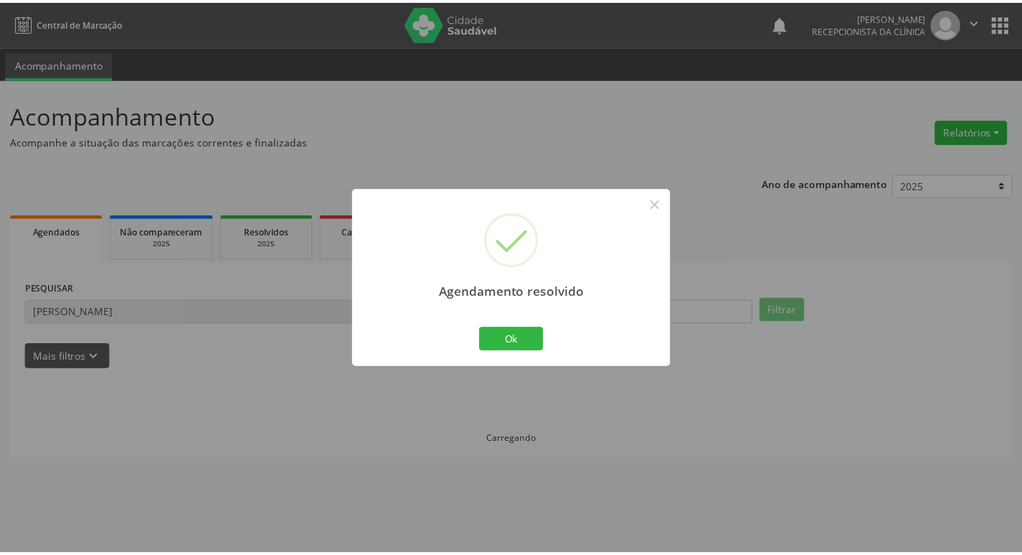
scroll to position [0, 0]
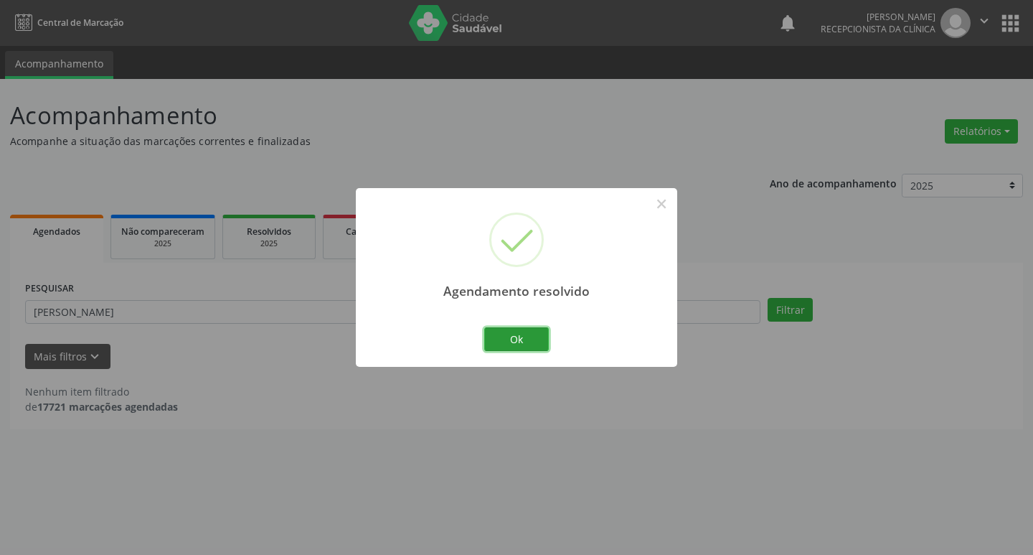
drag, startPoint x: 512, startPoint y: 338, endPoint x: 466, endPoint y: 330, distance: 46.6
click at [509, 337] on button "Ok" at bounding box center [516, 339] width 65 height 24
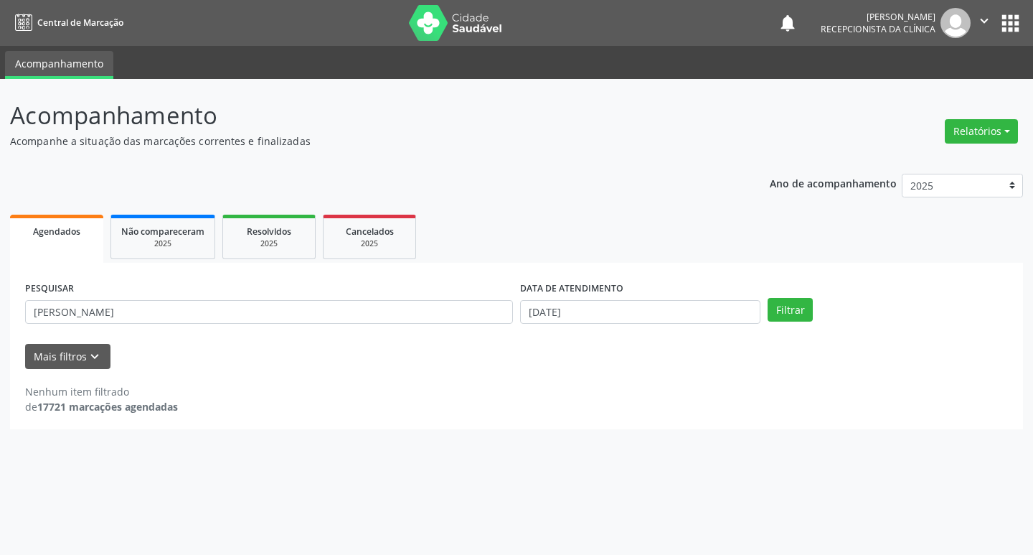
click at [464, 330] on div "PESQUISAR [PERSON_NAME]" at bounding box center [269, 306] width 495 height 56
click at [444, 309] on input "[PERSON_NAME]" at bounding box center [269, 312] width 488 height 24
type input "eliane"
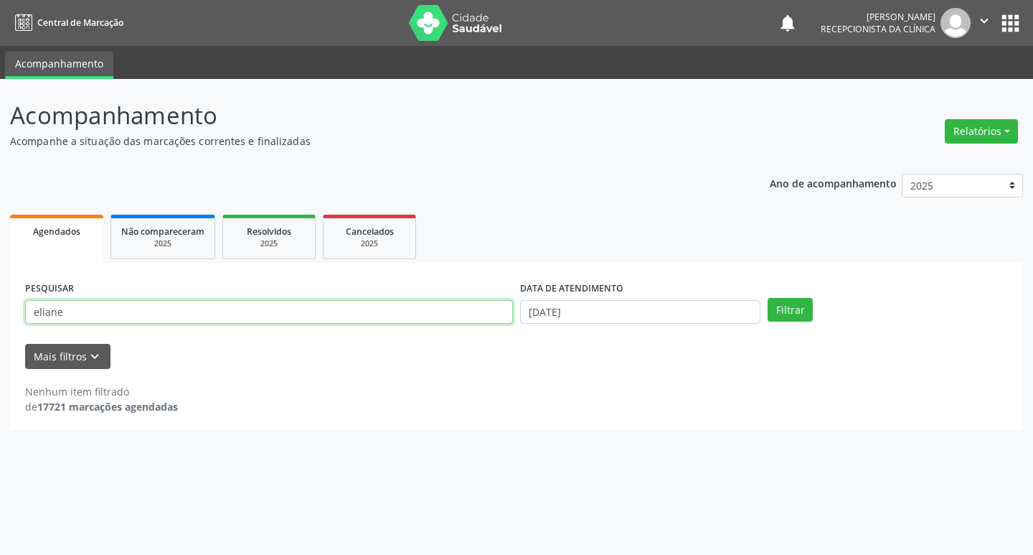
click at [768, 298] on button "Filtrar" at bounding box center [790, 310] width 45 height 24
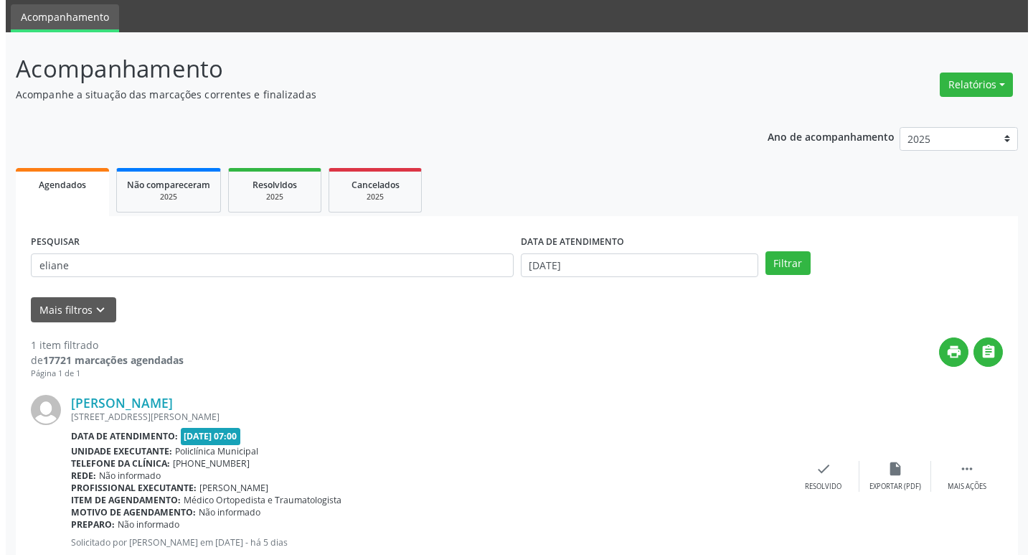
scroll to position [90, 0]
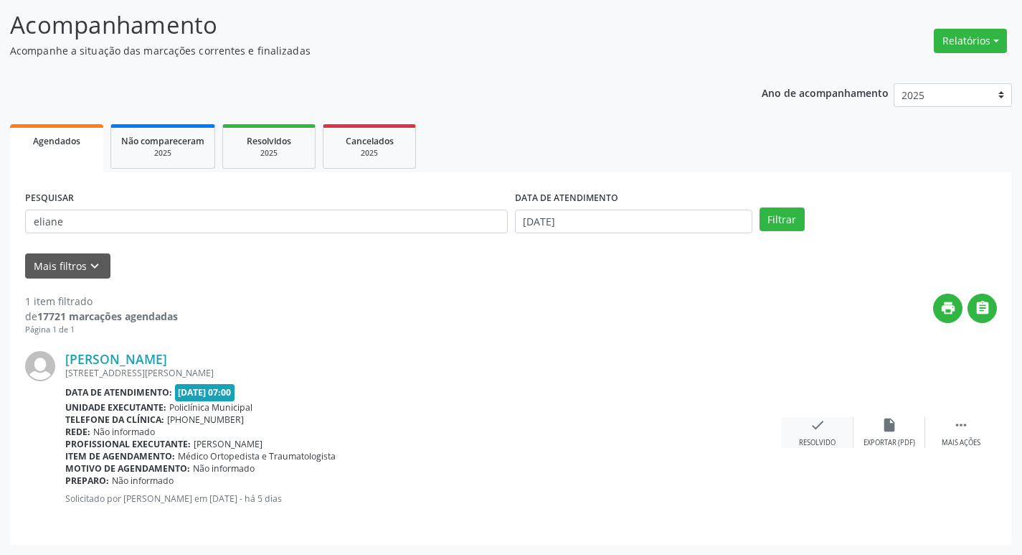
click at [817, 430] on icon "check" at bounding box center [818, 425] width 16 height 16
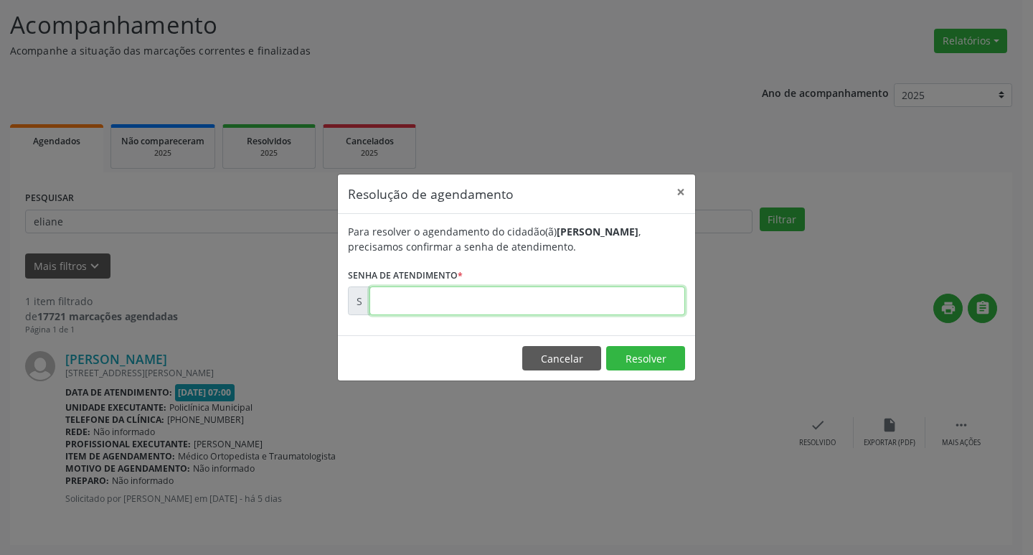
click at [474, 299] on input "text" at bounding box center [527, 300] width 316 height 29
type input "00172956"
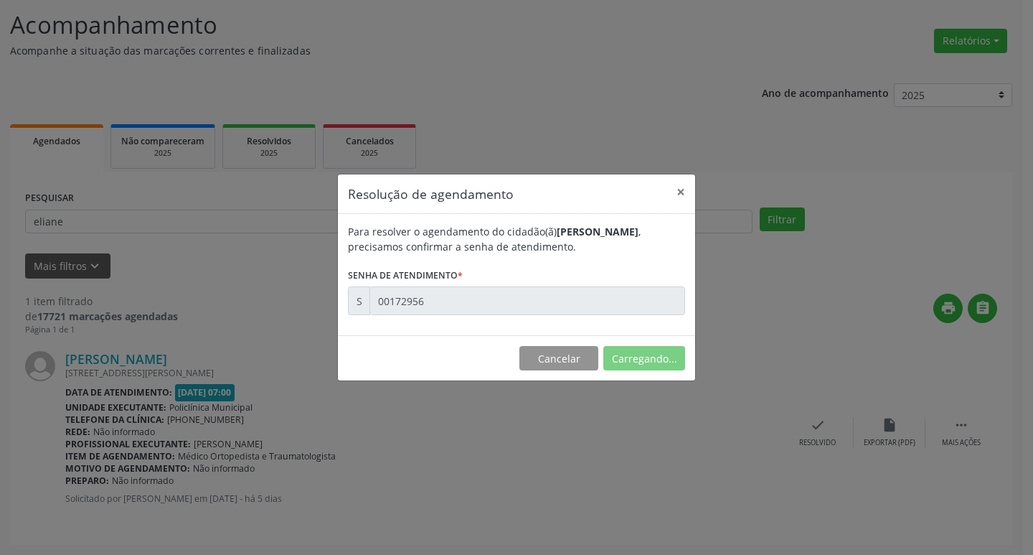
scroll to position [0, 0]
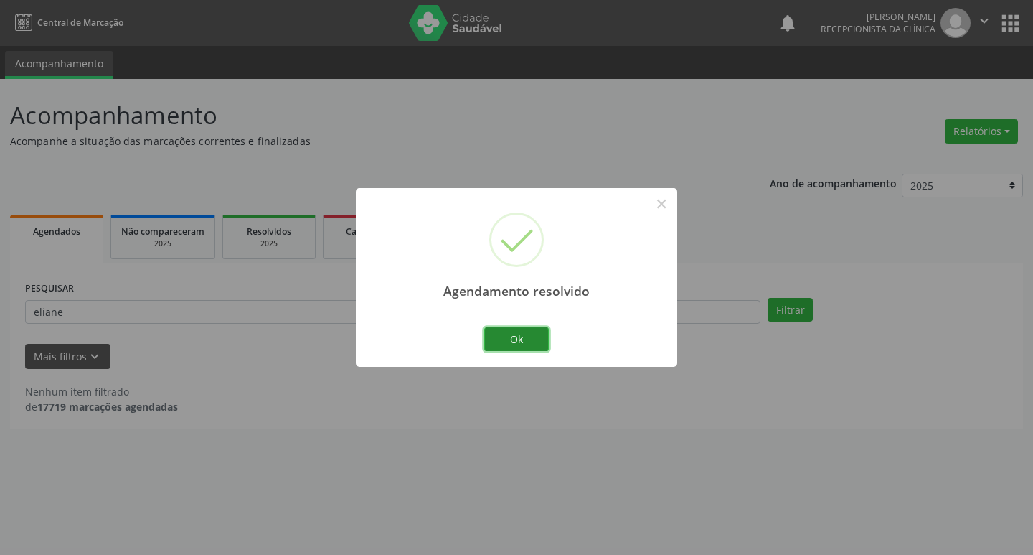
click at [517, 333] on button "Ok" at bounding box center [516, 339] width 65 height 24
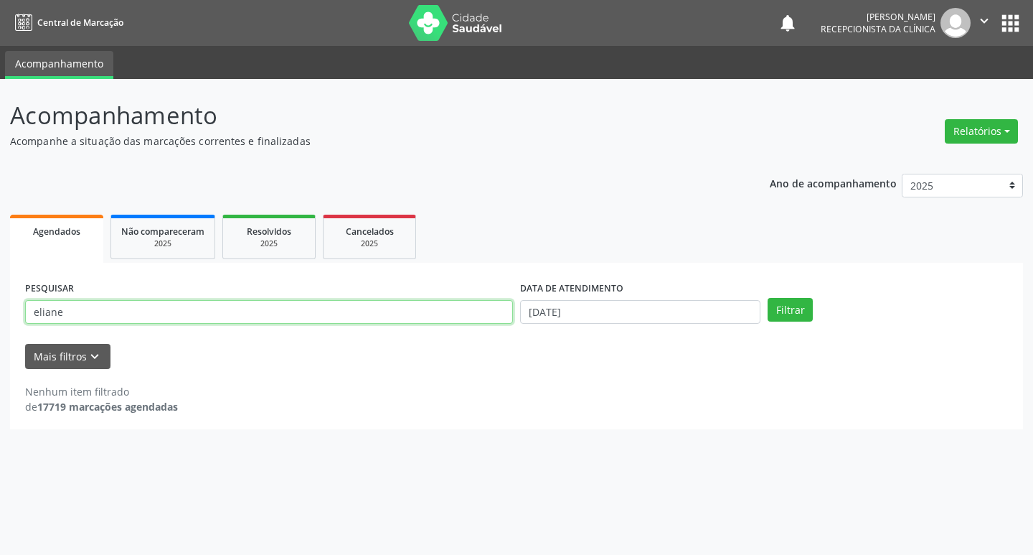
click at [409, 319] on input "eliane" at bounding box center [269, 312] width 488 height 24
type input "elisangela"
click at [768, 298] on button "Filtrar" at bounding box center [790, 310] width 45 height 24
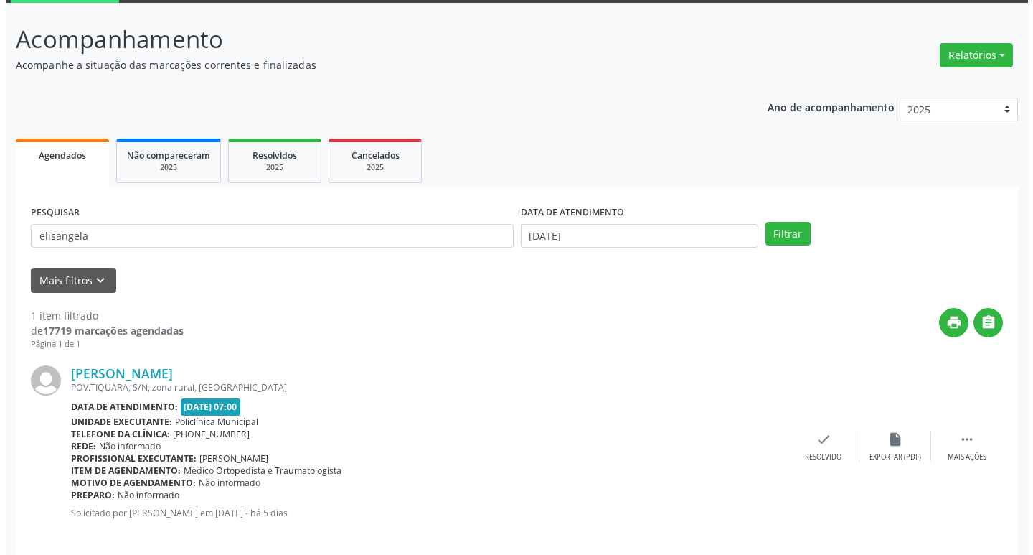
scroll to position [90, 0]
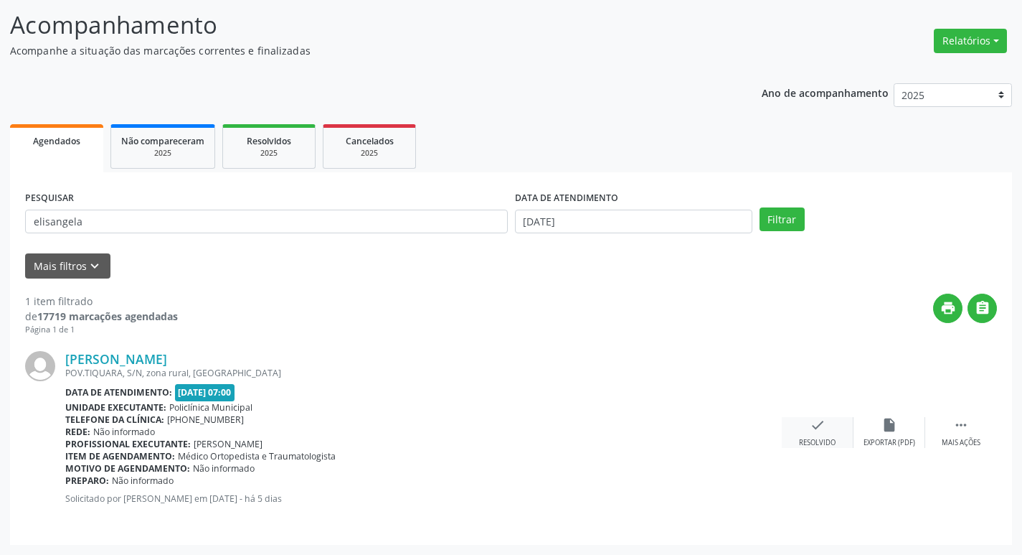
click at [810, 429] on icon "check" at bounding box center [818, 425] width 16 height 16
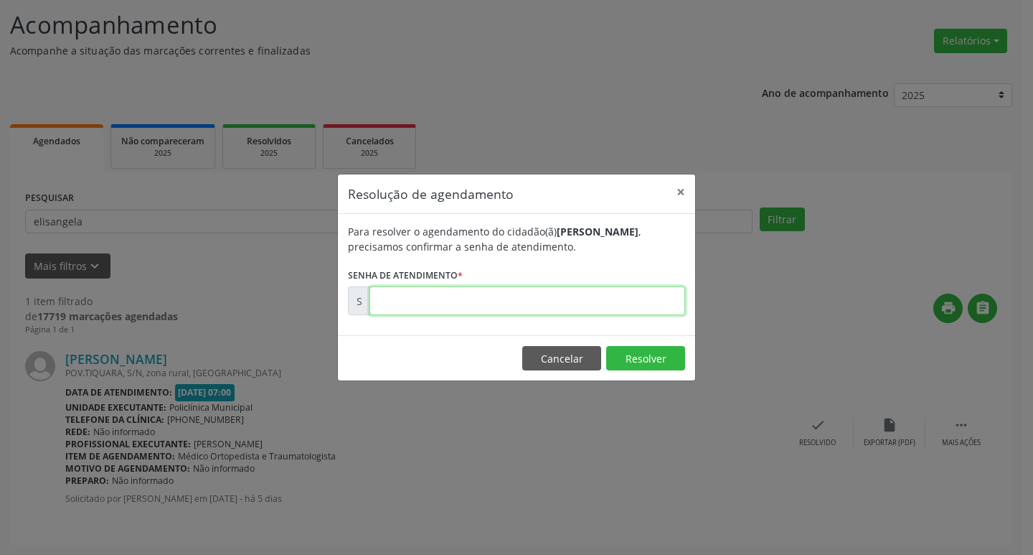
click at [532, 302] on input "text" at bounding box center [527, 300] width 316 height 29
type input "00172880"
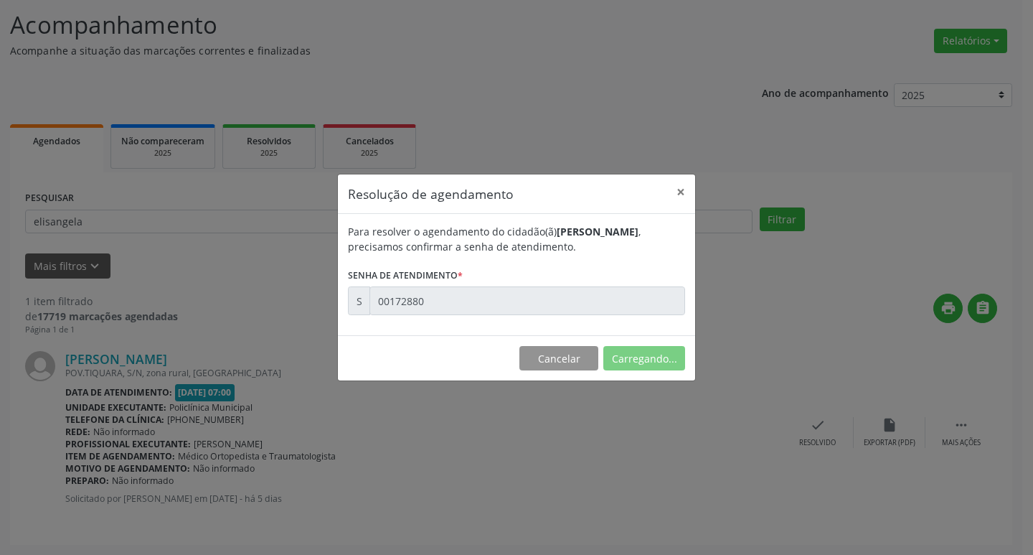
scroll to position [0, 0]
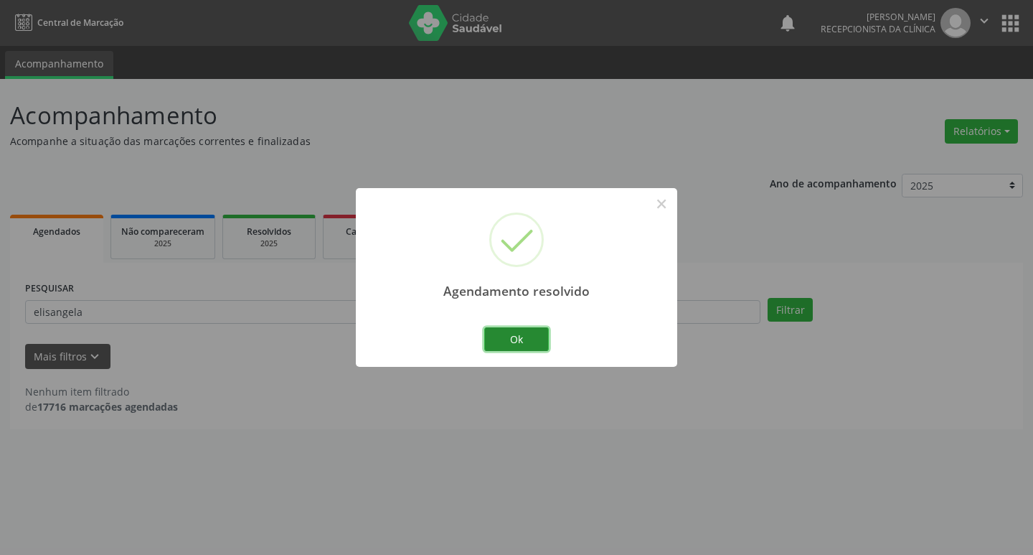
drag, startPoint x: 497, startPoint y: 338, endPoint x: 486, endPoint y: 334, distance: 12.3
click at [496, 337] on button "Ok" at bounding box center [516, 339] width 65 height 24
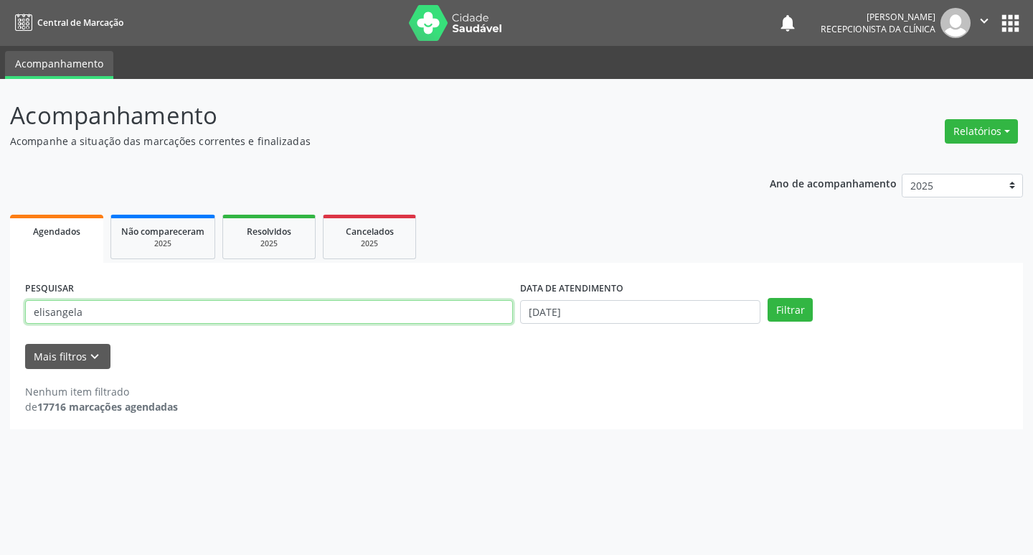
click at [404, 312] on input "elisangela" at bounding box center [269, 312] width 488 height 24
click at [402, 311] on input "elisangela" at bounding box center [269, 312] width 488 height 24
click at [768, 298] on button "Filtrar" at bounding box center [790, 310] width 45 height 24
click at [390, 320] on input "[PERSON_NAME]" at bounding box center [269, 312] width 488 height 24
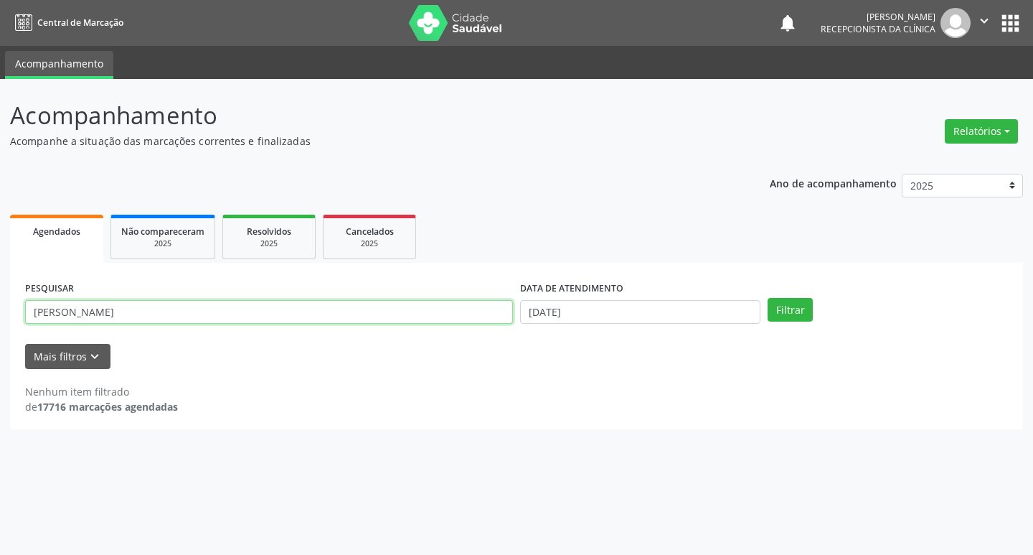
type input "[PERSON_NAME]"
click at [768, 298] on button "Filtrar" at bounding box center [790, 310] width 45 height 24
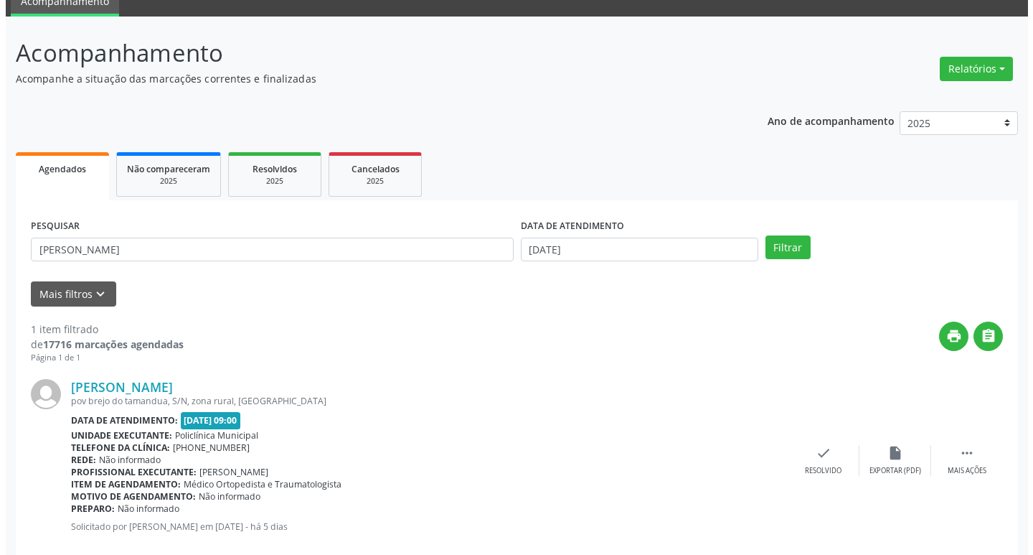
scroll to position [90, 0]
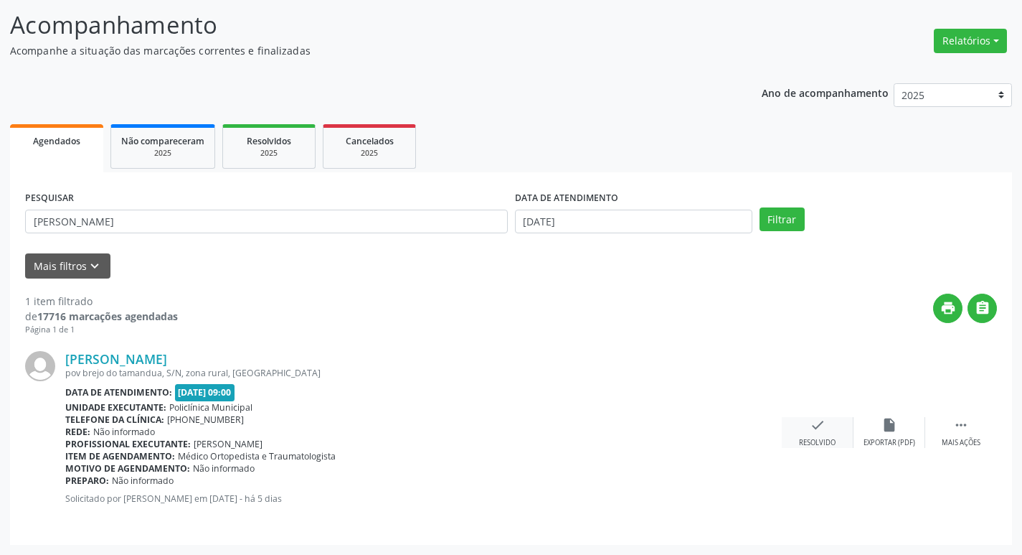
click at [804, 425] on div "check Resolvido" at bounding box center [818, 432] width 72 height 31
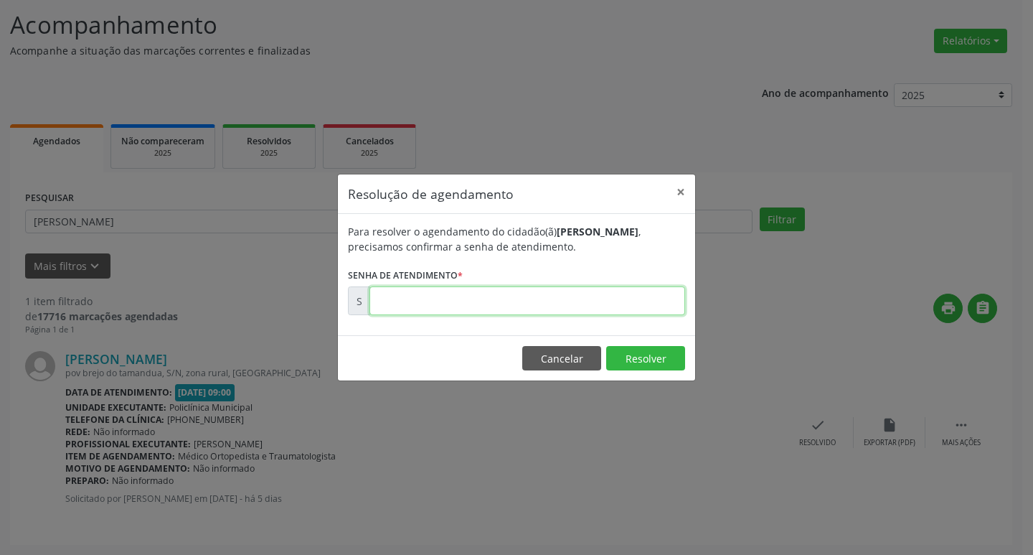
click at [529, 291] on input "text" at bounding box center [527, 300] width 316 height 29
type input "00173022"
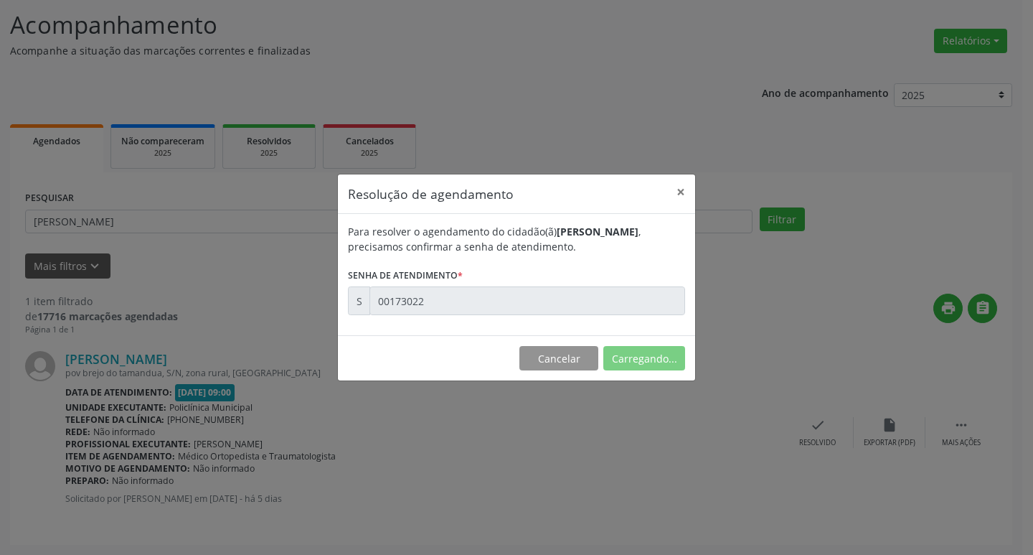
scroll to position [0, 0]
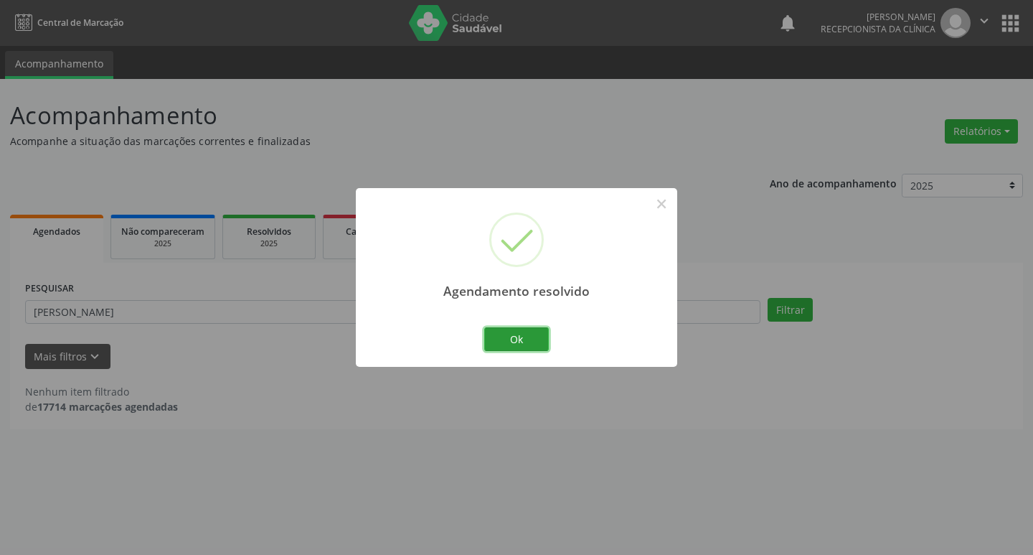
drag, startPoint x: 512, startPoint y: 327, endPoint x: 460, endPoint y: 321, distance: 52.7
click at [505, 327] on button "Ok" at bounding box center [516, 339] width 65 height 24
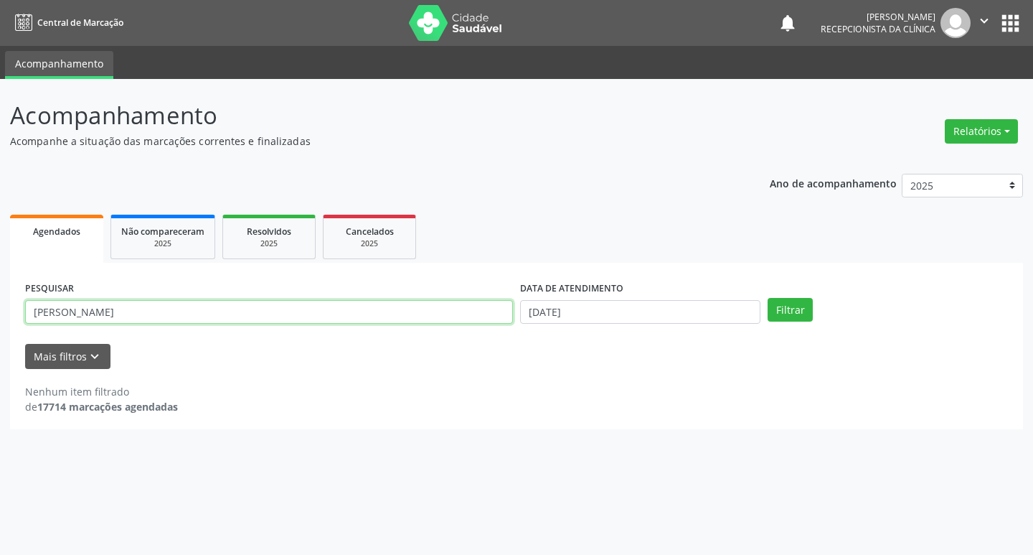
click at [441, 316] on input "[PERSON_NAME]" at bounding box center [269, 312] width 488 height 24
type input "[PERSON_NAME]"
click at [768, 298] on button "Filtrar" at bounding box center [790, 310] width 45 height 24
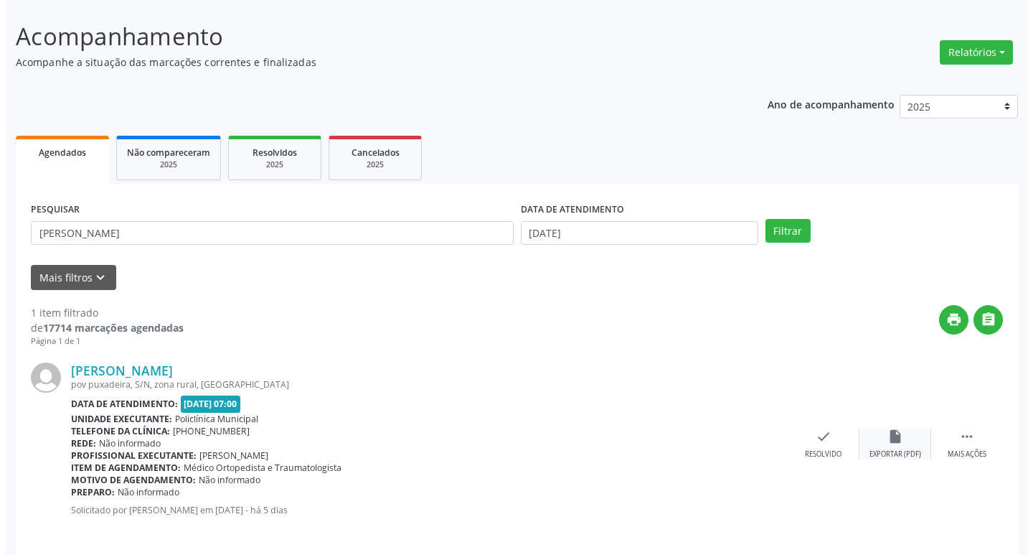
scroll to position [90, 0]
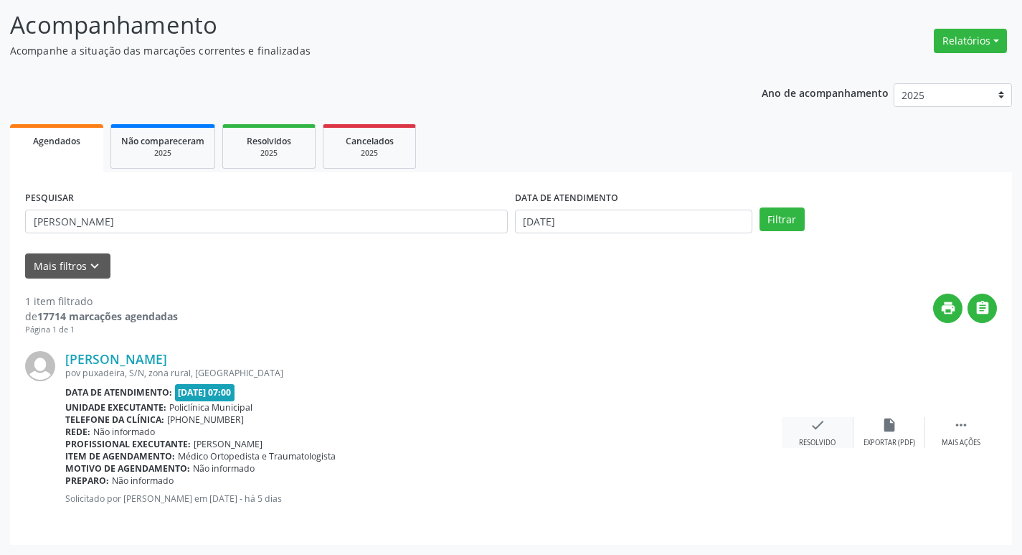
click at [821, 424] on icon "check" at bounding box center [818, 425] width 16 height 16
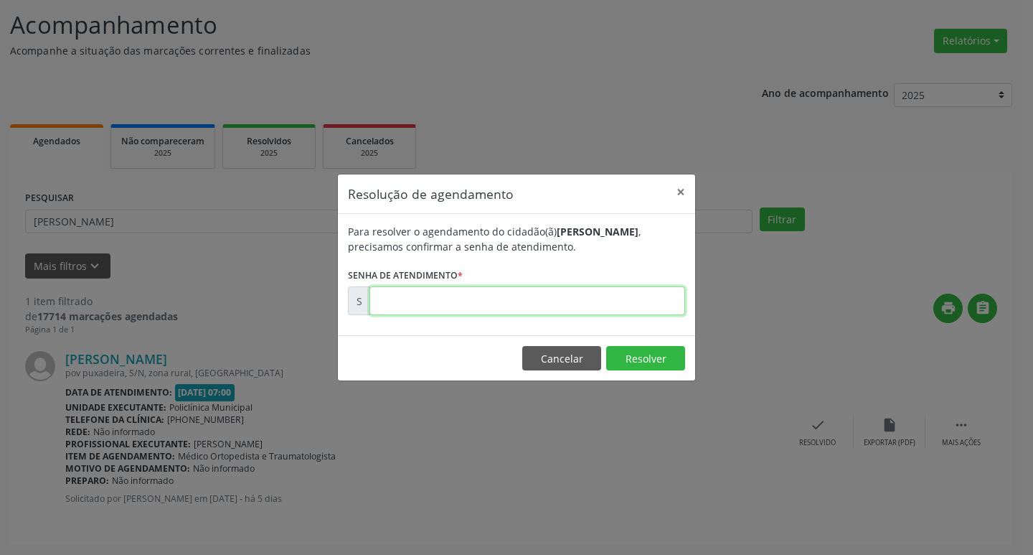
click at [448, 288] on input "text" at bounding box center [527, 300] width 316 height 29
type input "00172926"
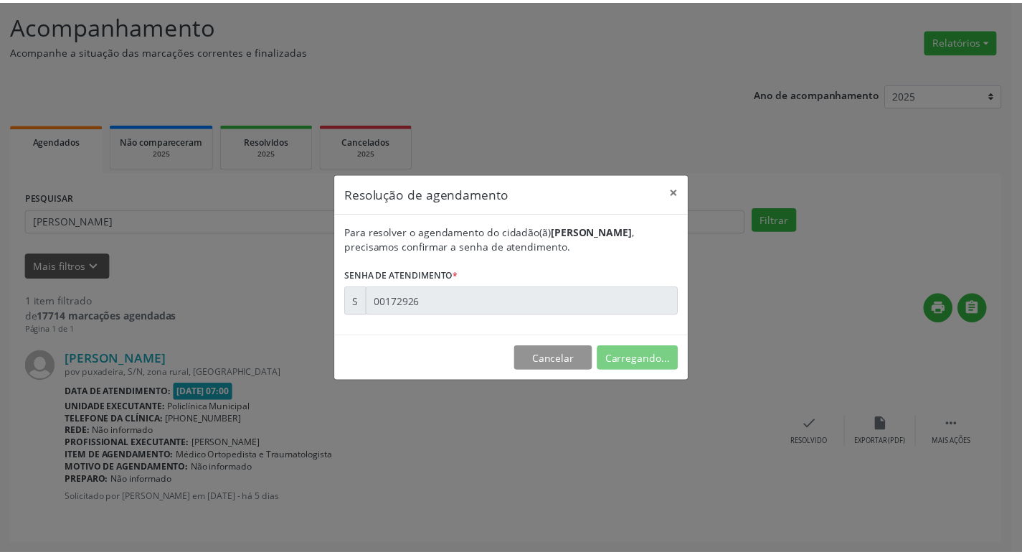
scroll to position [0, 0]
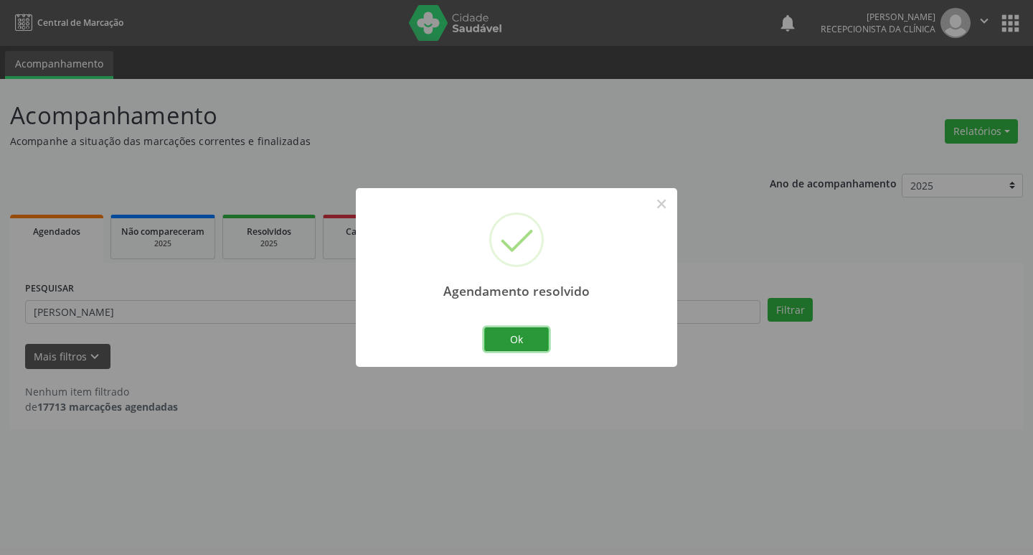
drag, startPoint x: 501, startPoint y: 342, endPoint x: 449, endPoint y: 329, distance: 54.1
click at [488, 338] on button "Ok" at bounding box center [516, 339] width 65 height 24
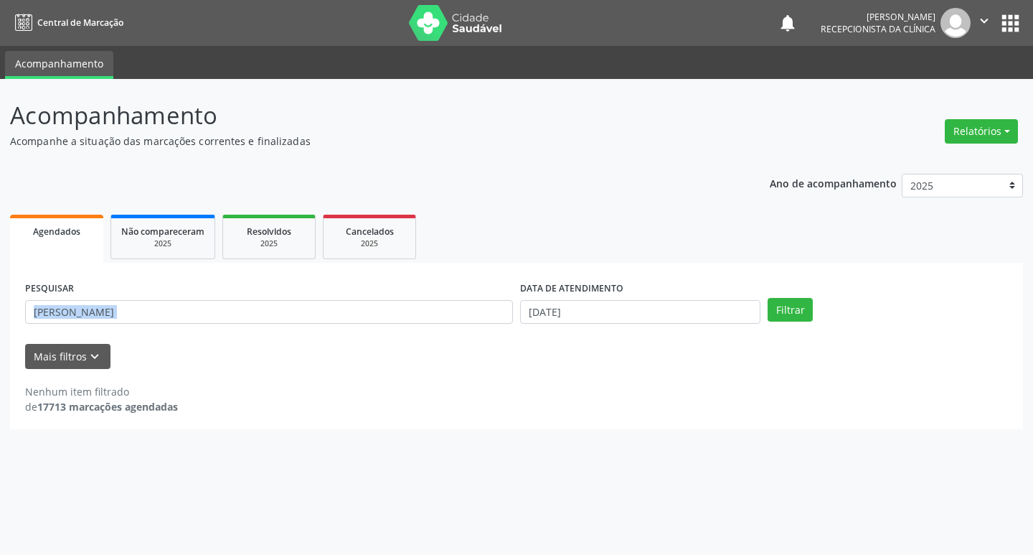
drag, startPoint x: 446, startPoint y: 328, endPoint x: 442, endPoint y: 321, distance: 8.4
click at [443, 324] on div "PESQUISAR [PERSON_NAME]" at bounding box center [269, 306] width 495 height 56
click at [442, 321] on input "[PERSON_NAME]" at bounding box center [269, 312] width 488 height 24
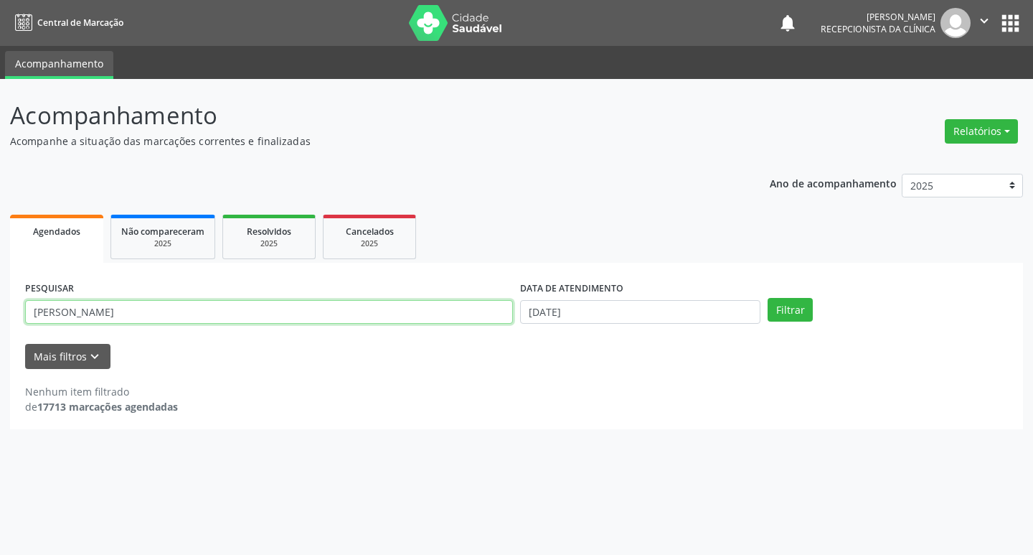
click at [442, 321] on input "[PERSON_NAME]" at bounding box center [269, 312] width 488 height 24
type input "lorena"
click at [768, 298] on button "Filtrar" at bounding box center [790, 310] width 45 height 24
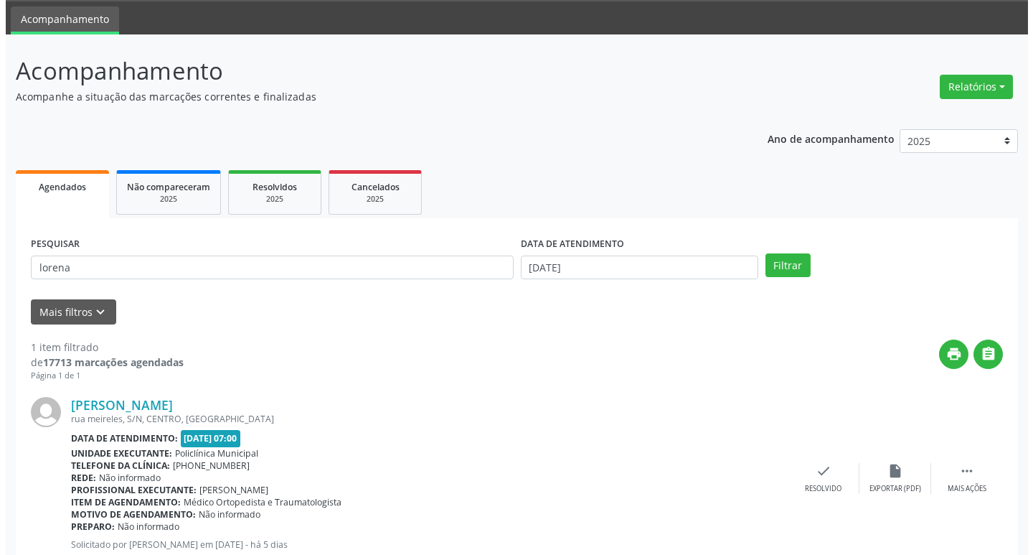
scroll to position [90, 0]
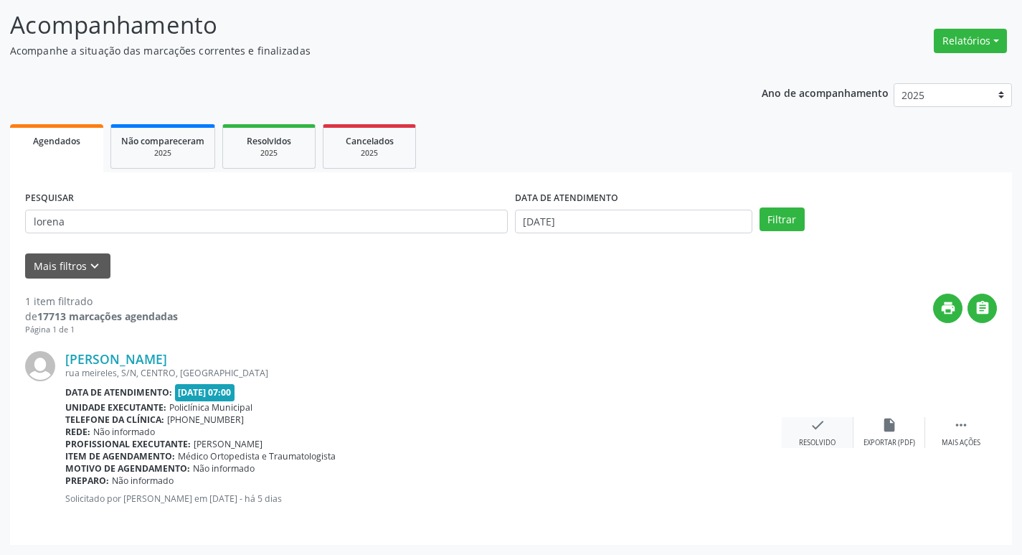
drag, startPoint x: 837, startPoint y: 430, endPoint x: 829, endPoint y: 432, distance: 8.0
click at [829, 432] on div "check Resolvido" at bounding box center [818, 432] width 72 height 31
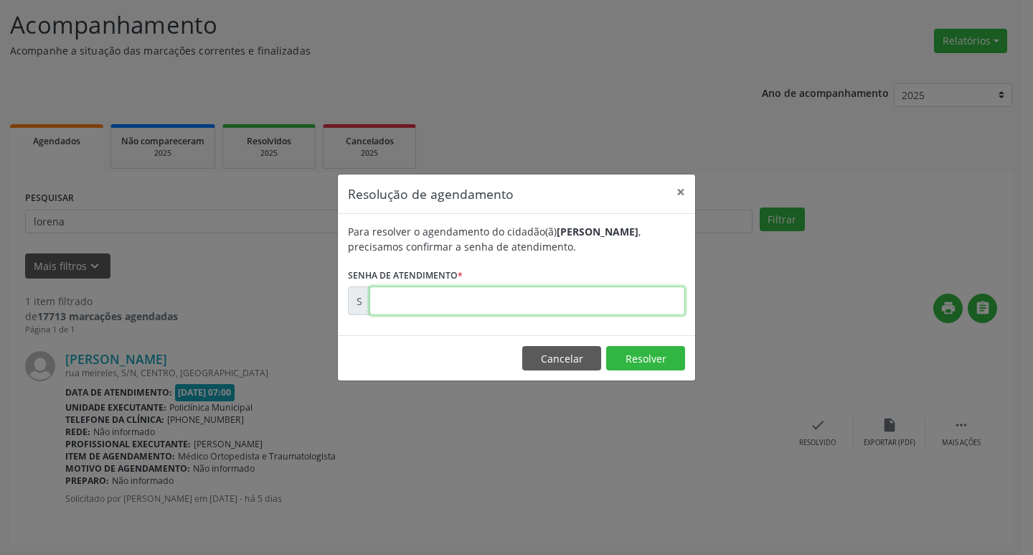
click at [464, 298] on input "text" at bounding box center [527, 300] width 316 height 29
type input "00172862"
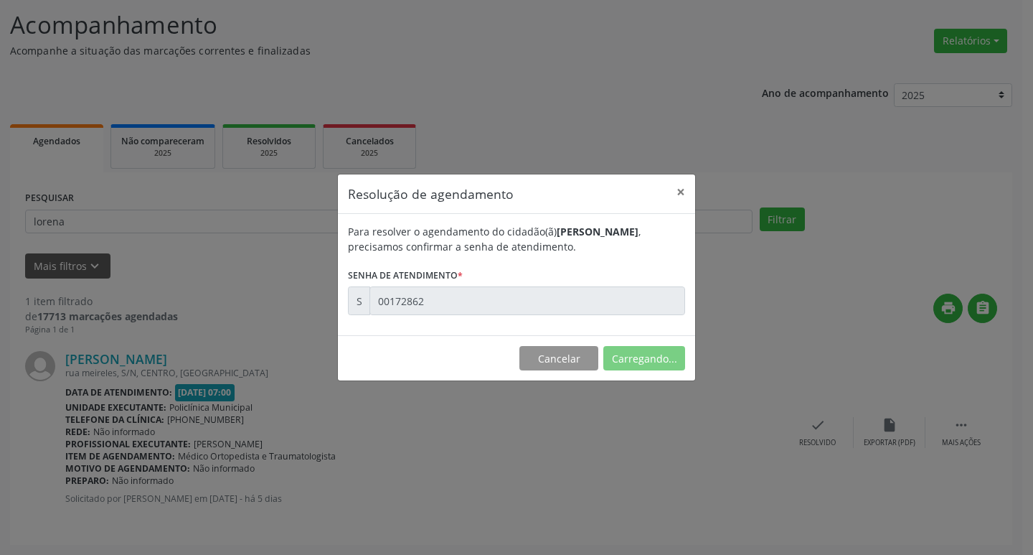
scroll to position [0, 0]
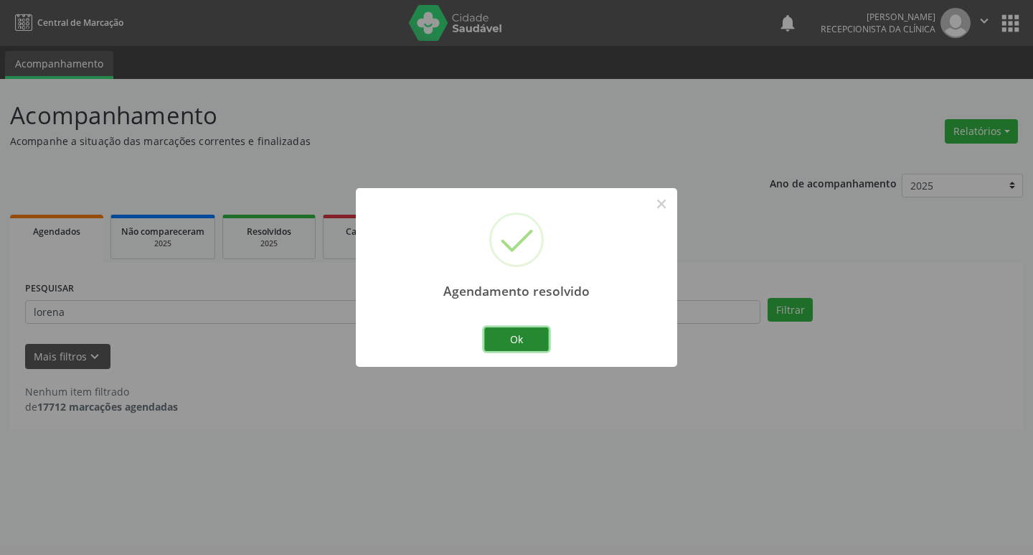
click at [523, 331] on button "Ok" at bounding box center [516, 339] width 65 height 24
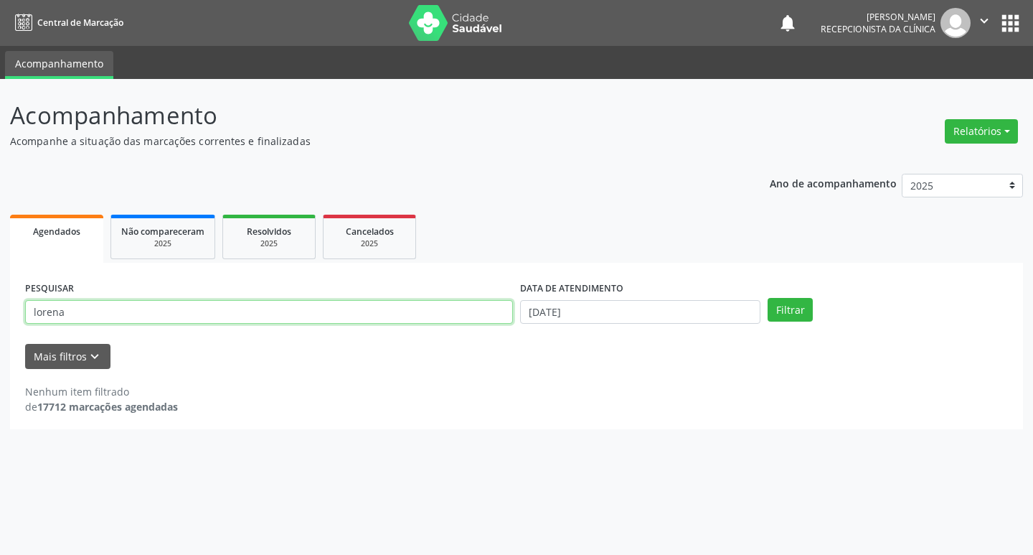
click at [441, 314] on input "lorena" at bounding box center [269, 312] width 488 height 24
type input "heytor"
click at [768, 298] on button "Filtrar" at bounding box center [790, 310] width 45 height 24
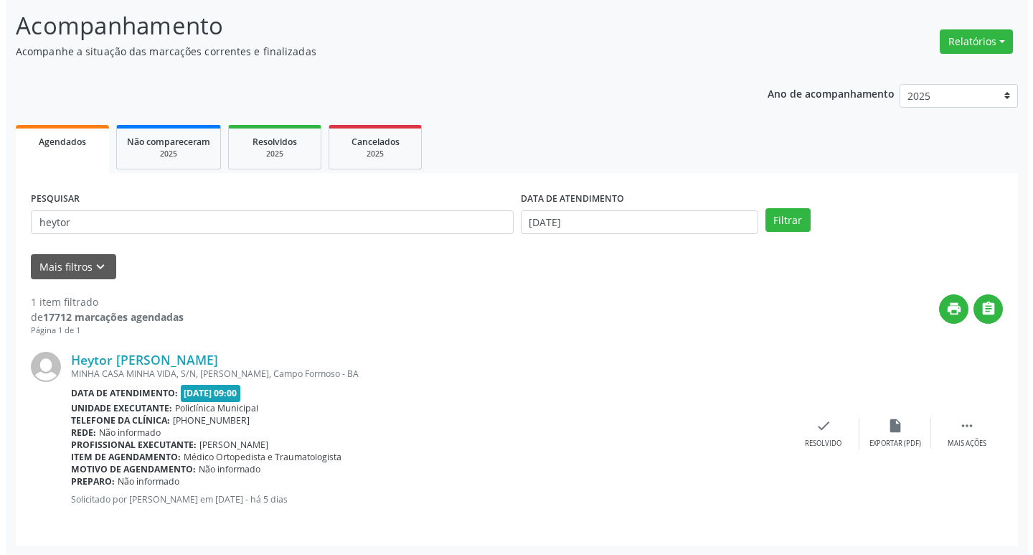
scroll to position [90, 0]
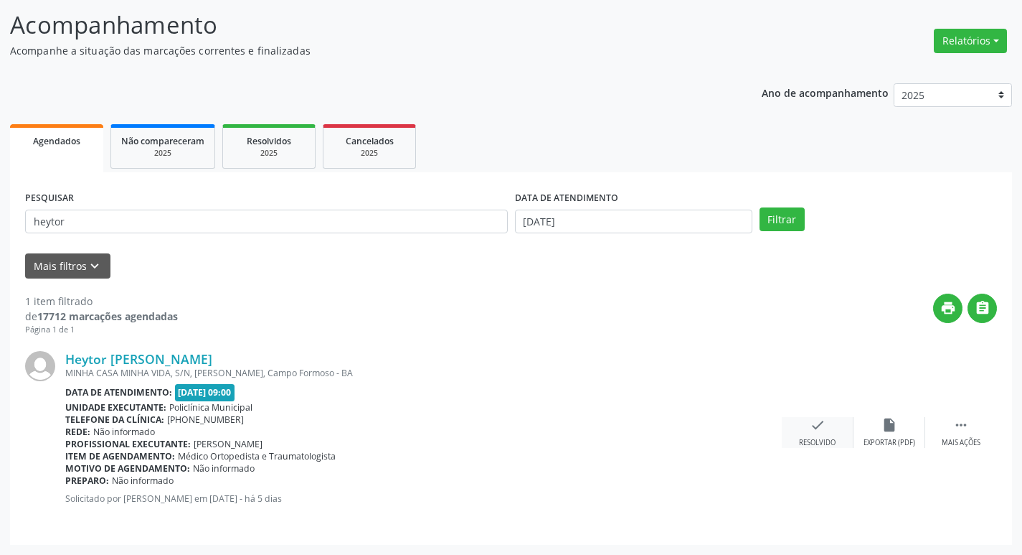
click at [813, 429] on icon "check" at bounding box center [818, 425] width 16 height 16
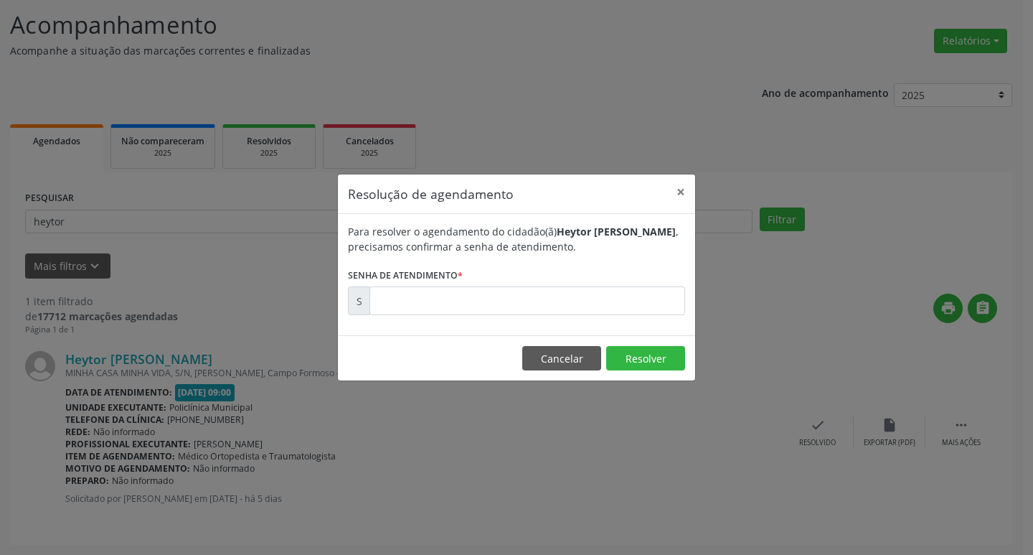
drag, startPoint x: 512, startPoint y: 254, endPoint x: 517, endPoint y: 296, distance: 42.0
click at [514, 275] on form "Para resolver o agendamento do cidadão(ã) Heytor [PERSON_NAME] , precisamos con…" at bounding box center [516, 269] width 337 height 91
click at [517, 296] on input "text" at bounding box center [527, 300] width 316 height 29
type input "00173078"
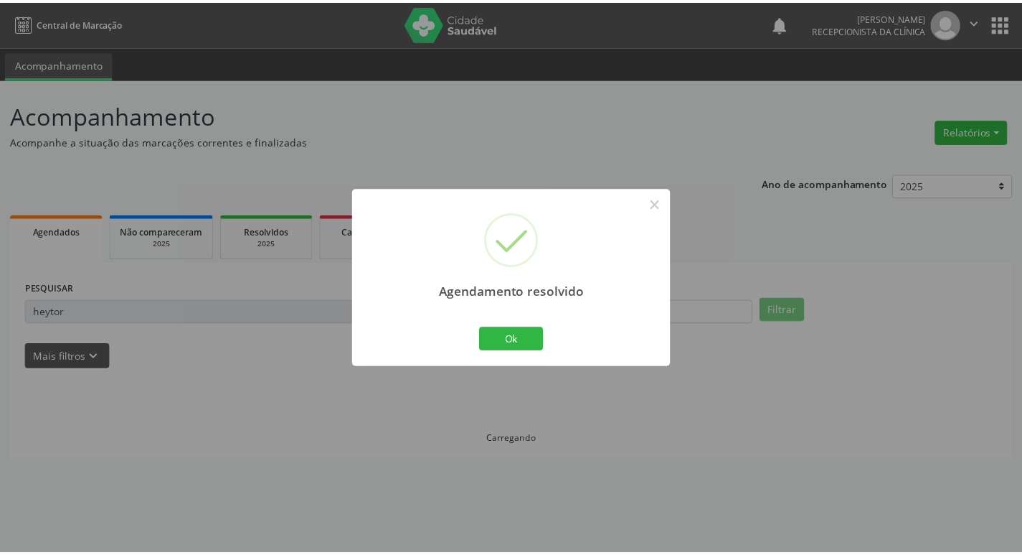
scroll to position [0, 0]
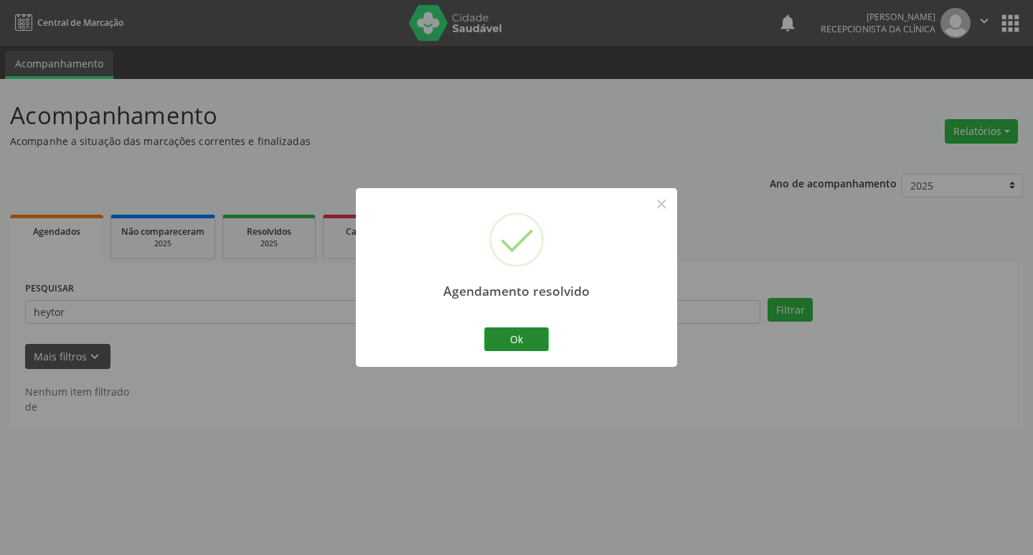
drag, startPoint x: 484, startPoint y: 329, endPoint x: 497, endPoint y: 334, distance: 14.8
click at [485, 329] on div "Ok Cancel" at bounding box center [516, 339] width 71 height 30
drag, startPoint x: 499, startPoint y: 335, endPoint x: 491, endPoint y: 336, distance: 8.6
click at [497, 336] on button "Ok" at bounding box center [516, 339] width 65 height 24
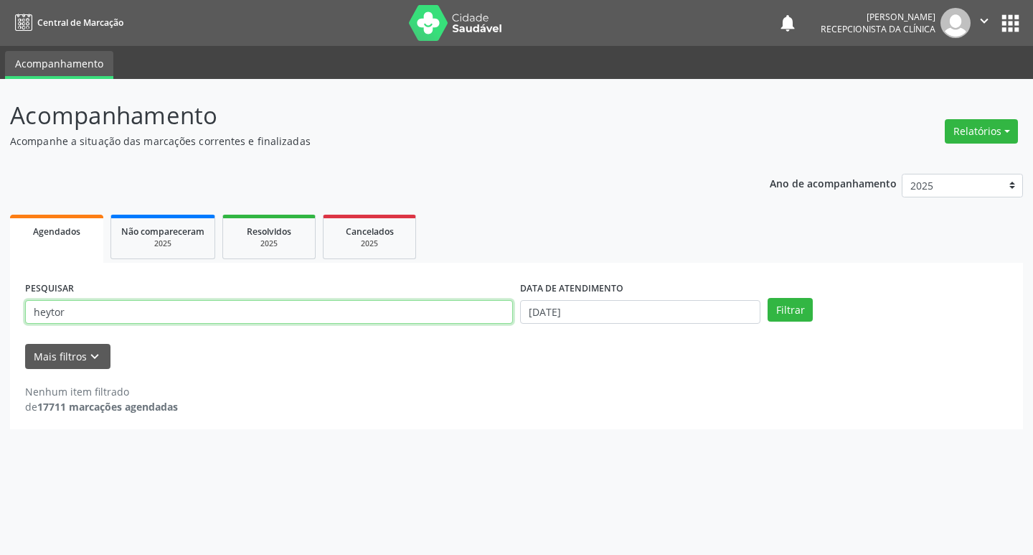
click at [456, 318] on input "heytor" at bounding box center [269, 312] width 488 height 24
type input "eliene"
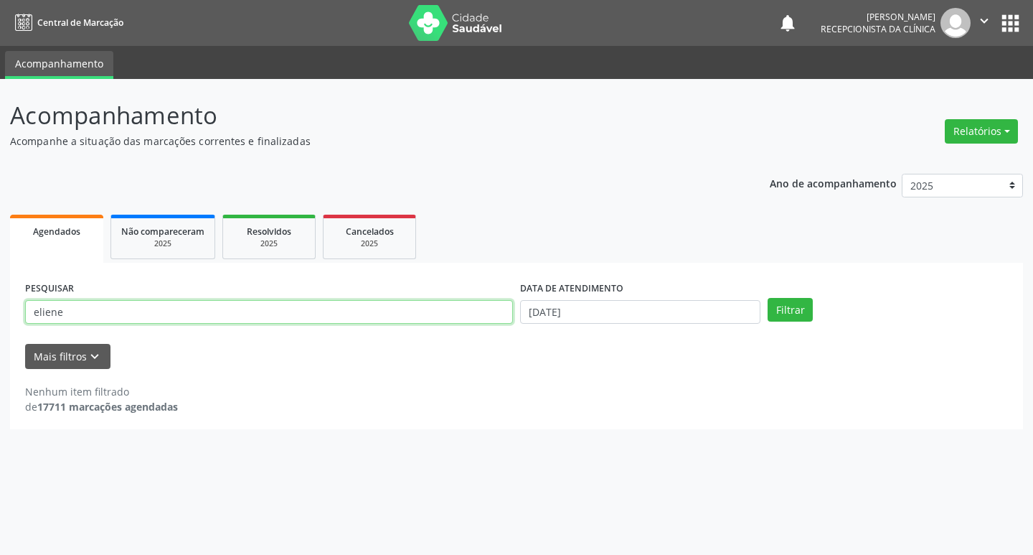
click at [768, 298] on button "Filtrar" at bounding box center [790, 310] width 45 height 24
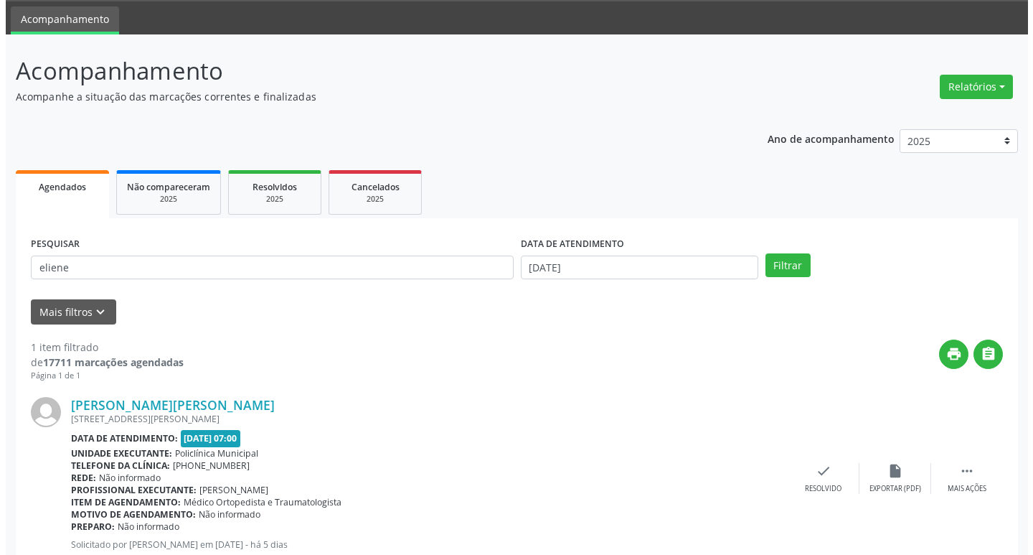
scroll to position [90, 0]
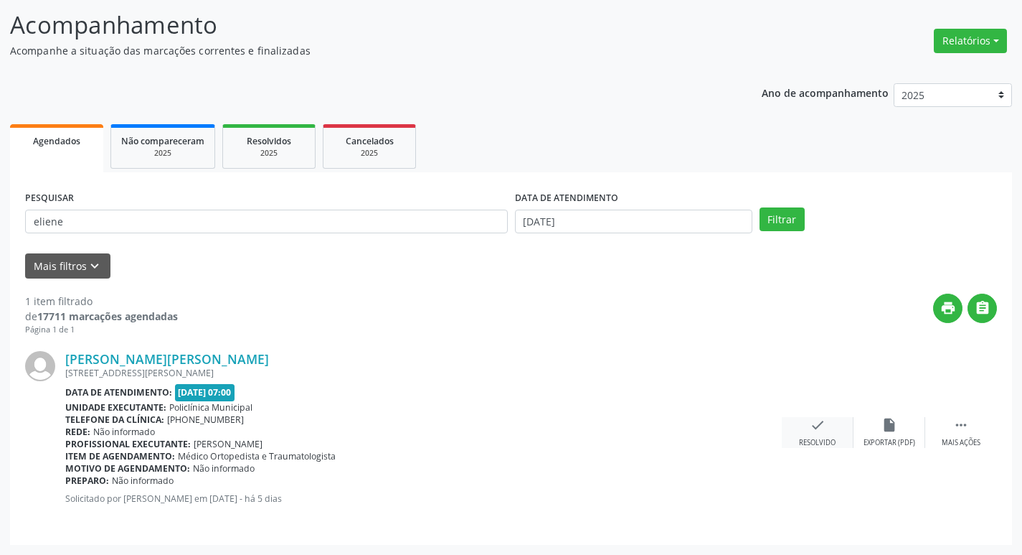
click at [806, 429] on div "check Resolvido" at bounding box center [818, 432] width 72 height 31
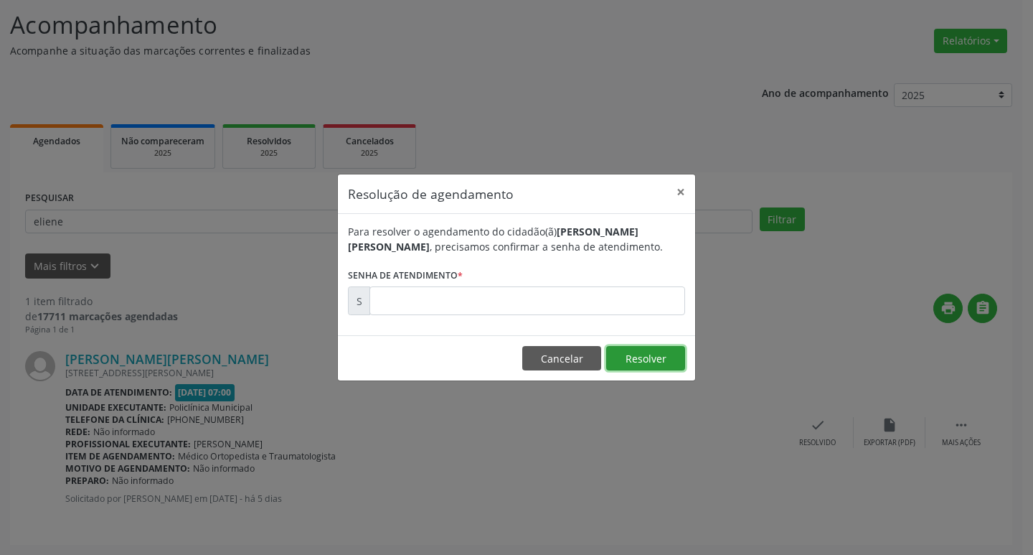
drag, startPoint x: 617, startPoint y: 355, endPoint x: 581, endPoint y: 331, distance: 43.0
click at [606, 349] on button "Resolver" at bounding box center [645, 358] width 79 height 24
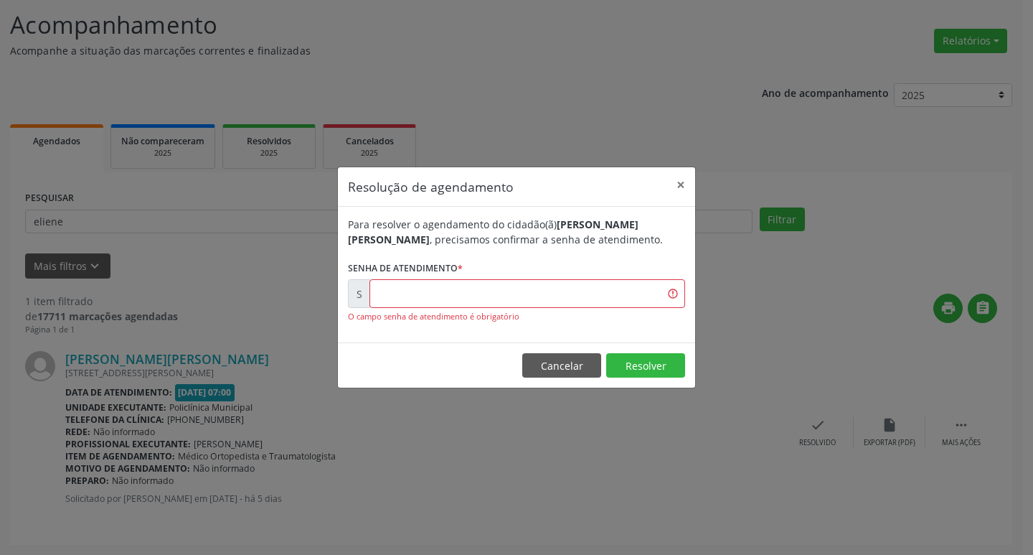
drag, startPoint x: 581, startPoint y: 331, endPoint x: 555, endPoint y: 313, distance: 31.9
click at [578, 330] on div "Para resolver o agendamento do cidadão(ã) [PERSON_NAME][PERSON_NAME] , precisam…" at bounding box center [516, 275] width 357 height 136
click at [555, 313] on div "O campo senha de atendimento é obrigatório" at bounding box center [516, 317] width 337 height 12
click at [536, 299] on input "text" at bounding box center [527, 293] width 316 height 29
type input "00172869"
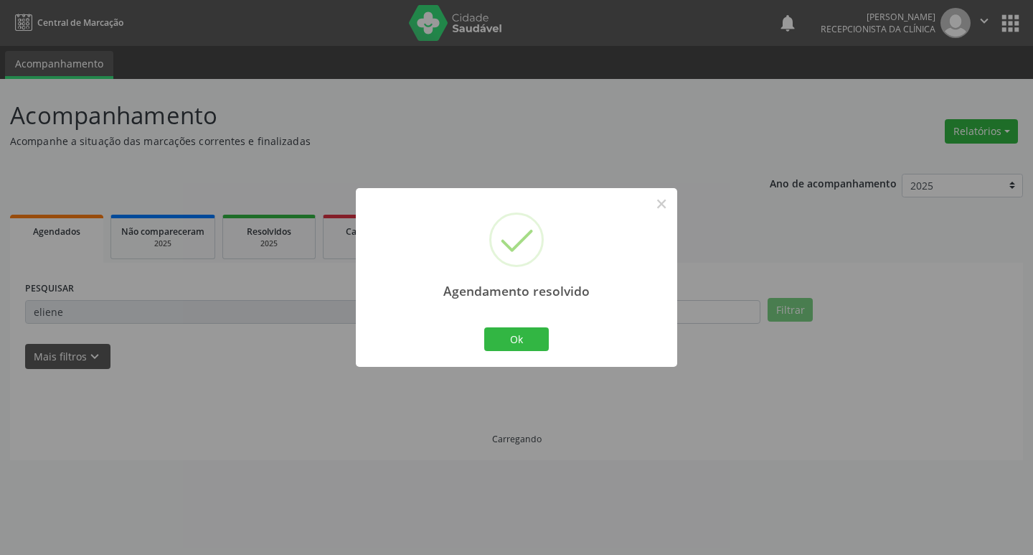
scroll to position [0, 0]
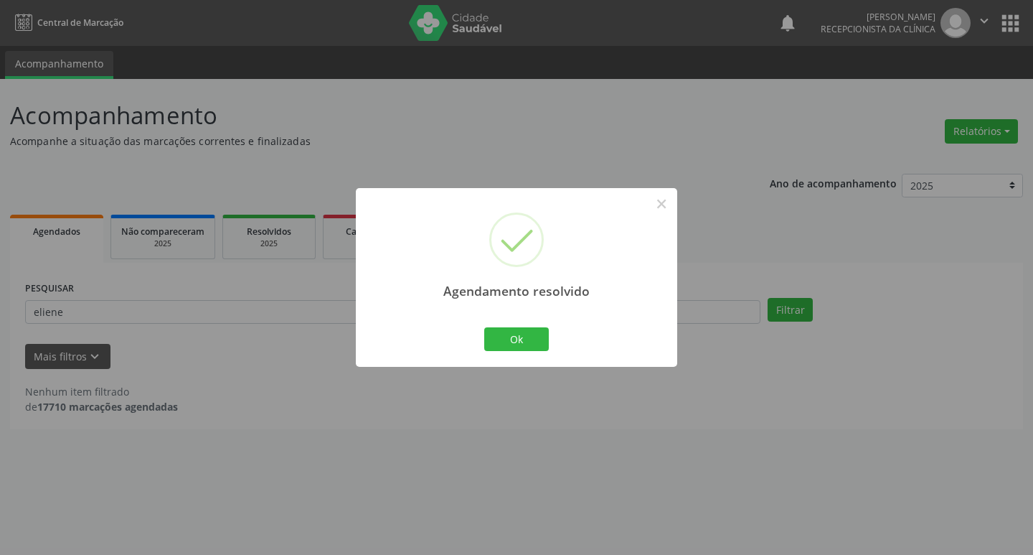
drag, startPoint x: 548, startPoint y: 327, endPoint x: 537, endPoint y: 326, distance: 11.6
click at [540, 326] on div "Ok Cancel" at bounding box center [516, 339] width 71 height 30
drag, startPoint x: 537, startPoint y: 326, endPoint x: 507, endPoint y: 336, distance: 31.1
click at [536, 326] on div "Ok Cancel" at bounding box center [516, 339] width 71 height 30
drag, startPoint x: 507, startPoint y: 336, endPoint x: 474, endPoint y: 324, distance: 35.9
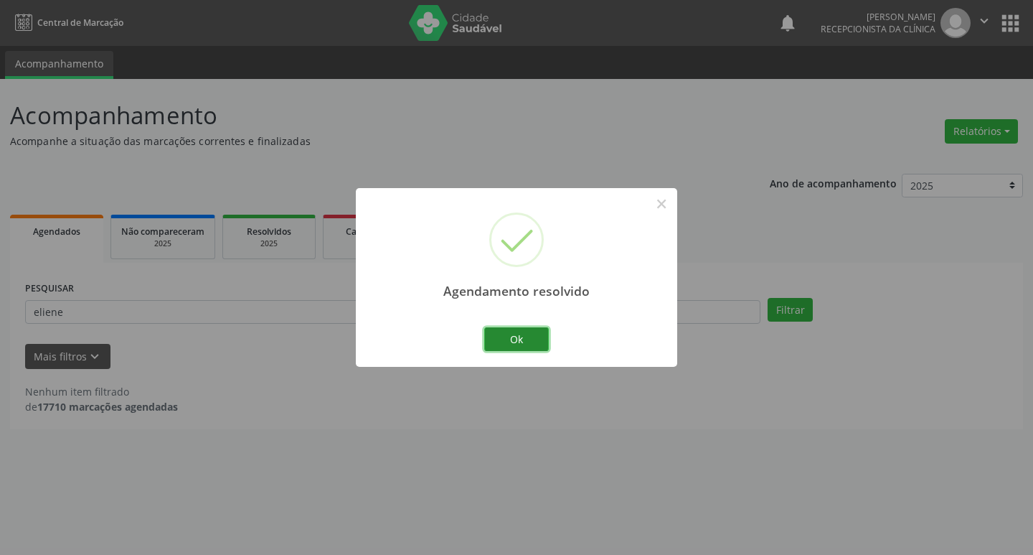
click at [506, 336] on button "Ok" at bounding box center [516, 339] width 65 height 24
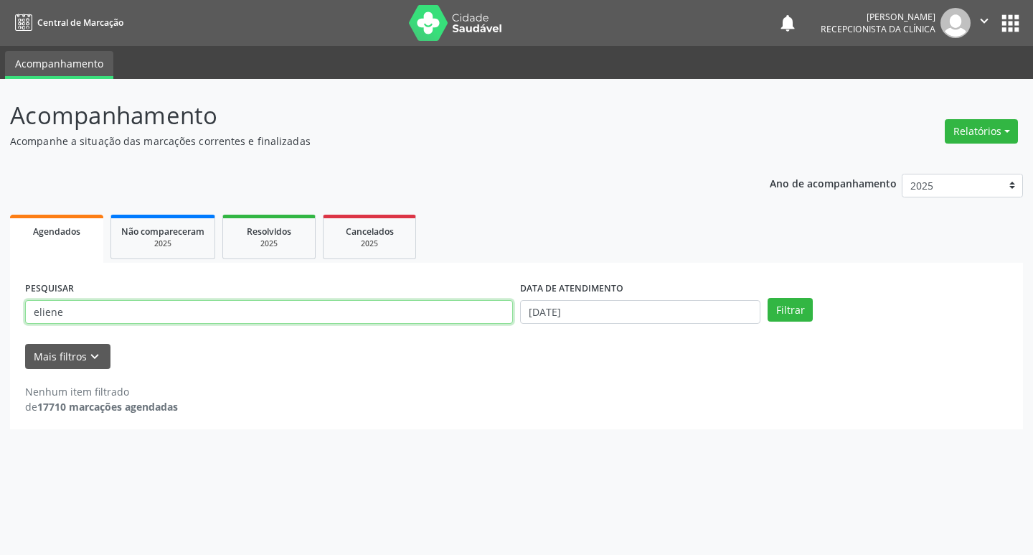
click at [468, 321] on input "eliene" at bounding box center [269, 312] width 488 height 24
type input "[PERSON_NAME]"
click at [768, 298] on button "Filtrar" at bounding box center [790, 310] width 45 height 24
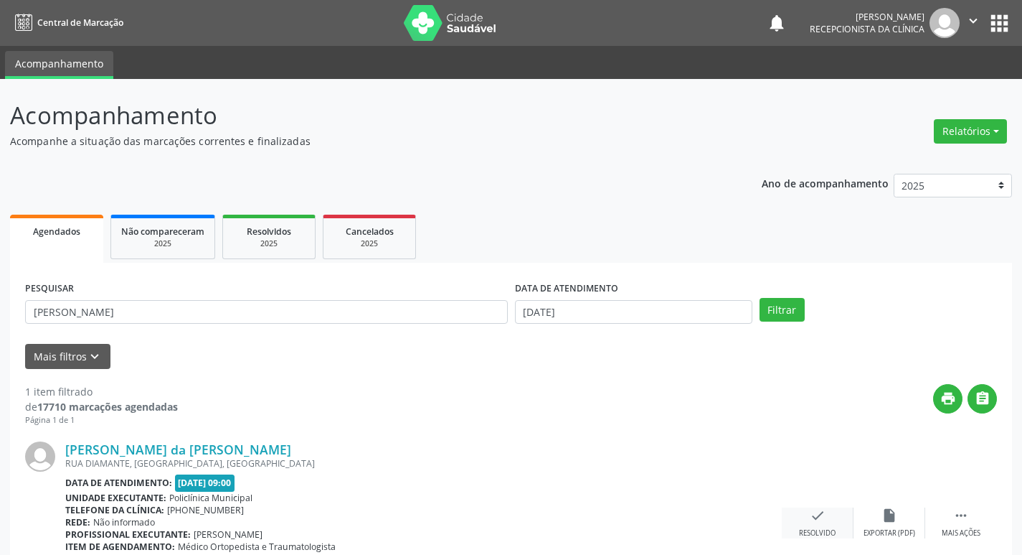
click at [811, 517] on icon "check" at bounding box center [818, 515] width 16 height 16
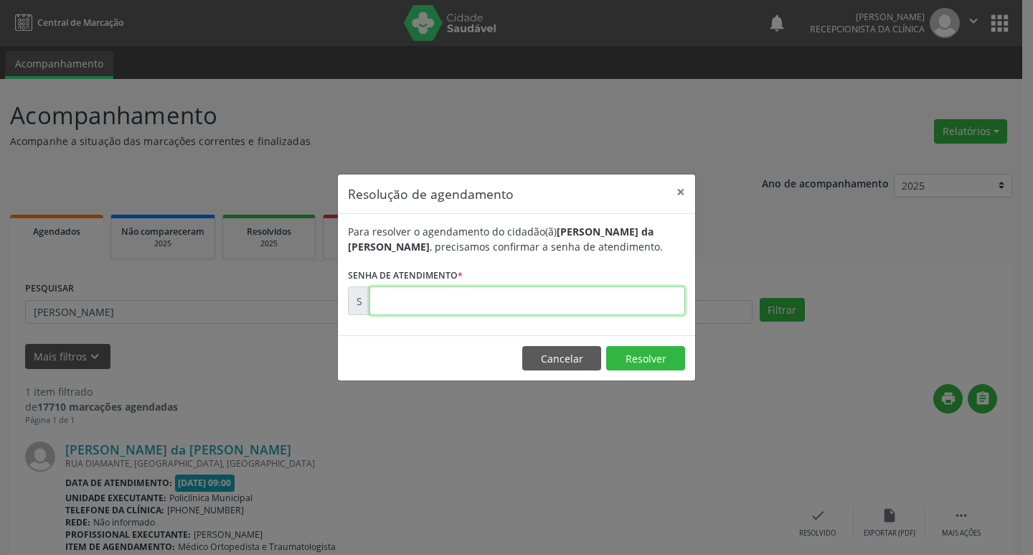
drag, startPoint x: 509, startPoint y: 313, endPoint x: 499, endPoint y: 309, distance: 11.3
click at [499, 309] on input "text" at bounding box center [527, 300] width 316 height 29
click at [473, 301] on input "text" at bounding box center [527, 300] width 316 height 29
type input "00172990"
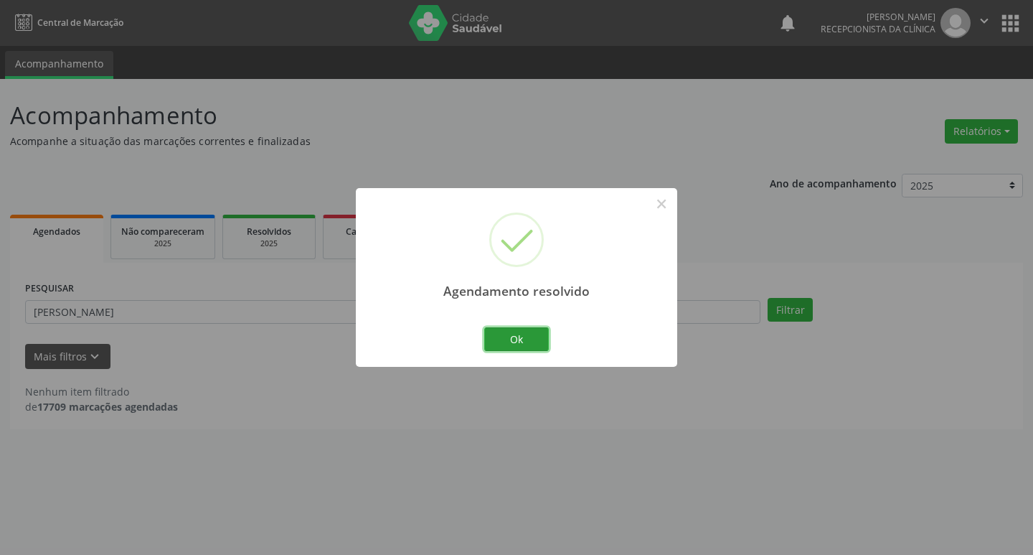
drag, startPoint x: 504, startPoint y: 345, endPoint x: 490, endPoint y: 339, distance: 15.5
click at [501, 344] on button "Ok" at bounding box center [516, 339] width 65 height 24
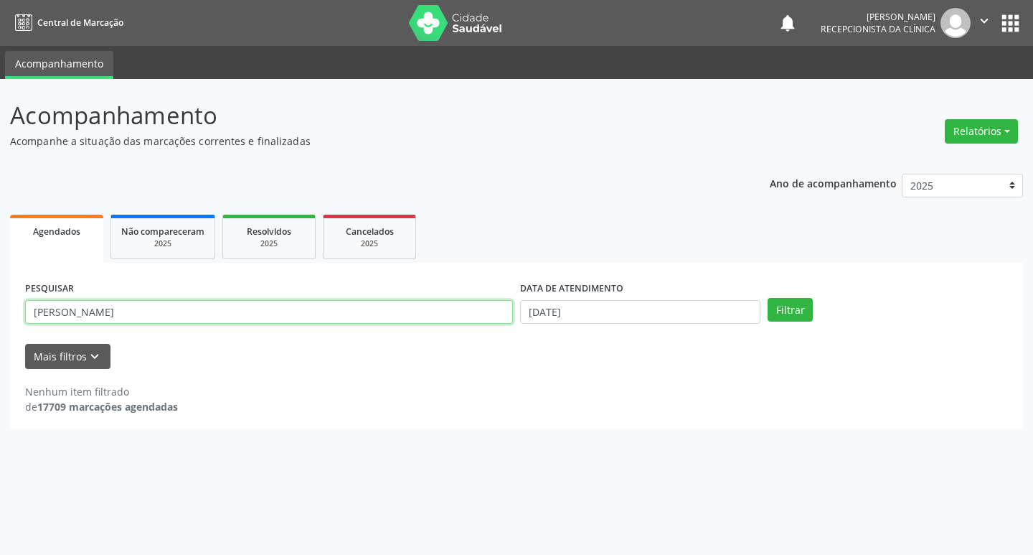
click at [451, 320] on input "[PERSON_NAME]" at bounding box center [269, 312] width 488 height 24
type input "[PERSON_NAME]"
click at [768, 298] on button "Filtrar" at bounding box center [790, 310] width 45 height 24
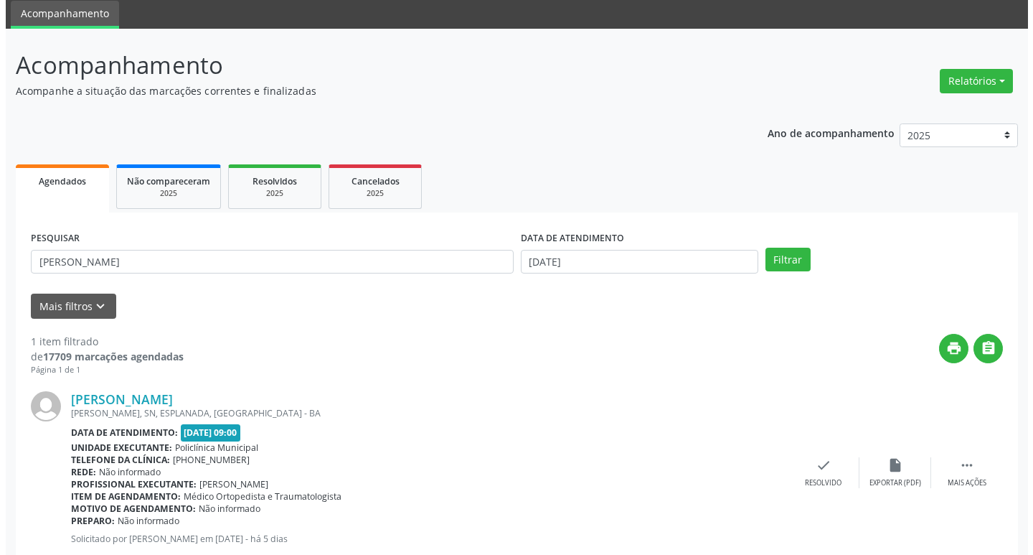
scroll to position [90, 0]
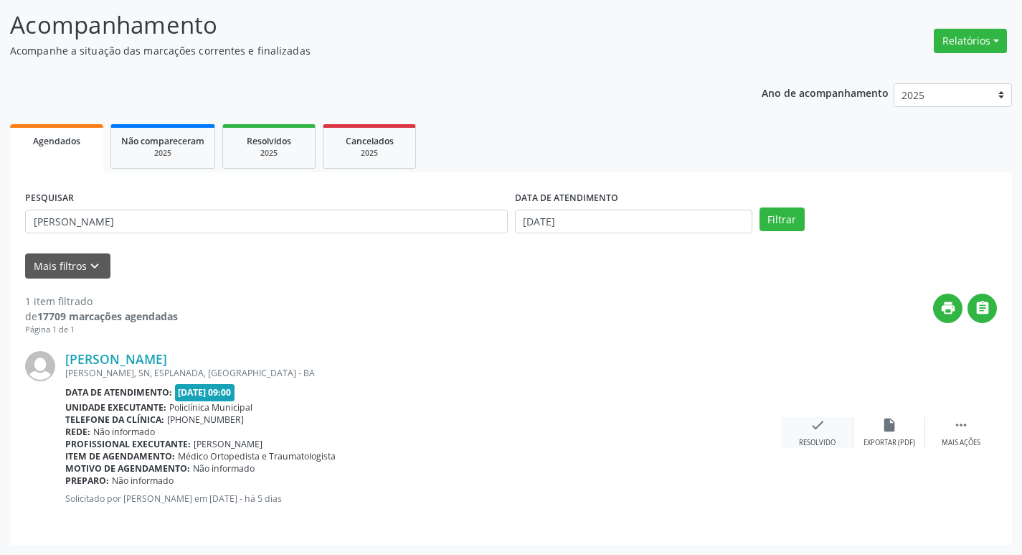
click at [822, 433] on div "check Resolvido" at bounding box center [818, 432] width 72 height 31
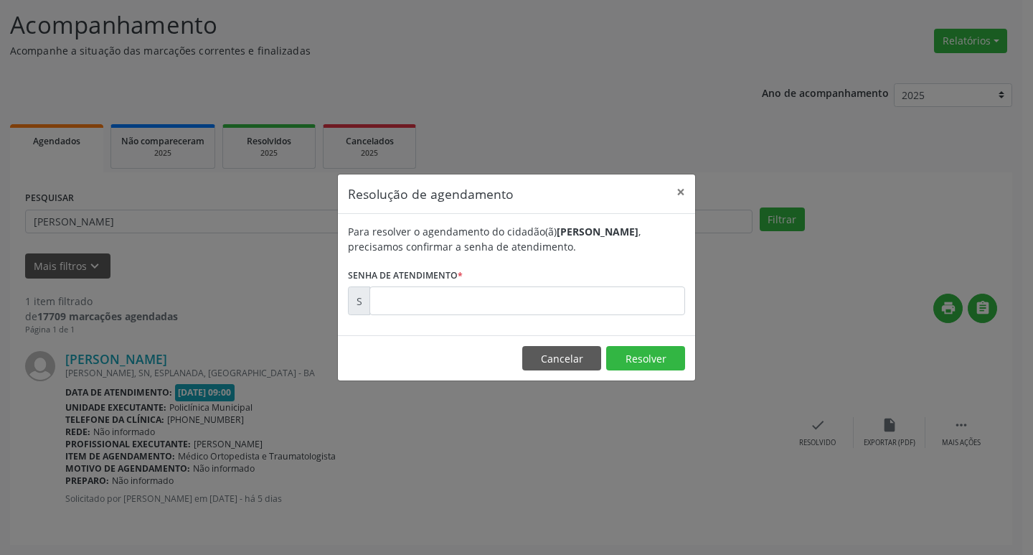
drag, startPoint x: 496, startPoint y: 270, endPoint x: 501, endPoint y: 288, distance: 18.6
click at [499, 273] on form "Para resolver o agendamento do cidadão(ã) [PERSON_NAME] , precisamos confirmar …" at bounding box center [516, 269] width 337 height 91
click at [501, 291] on input "text" at bounding box center [527, 300] width 316 height 29
type input "00172984"
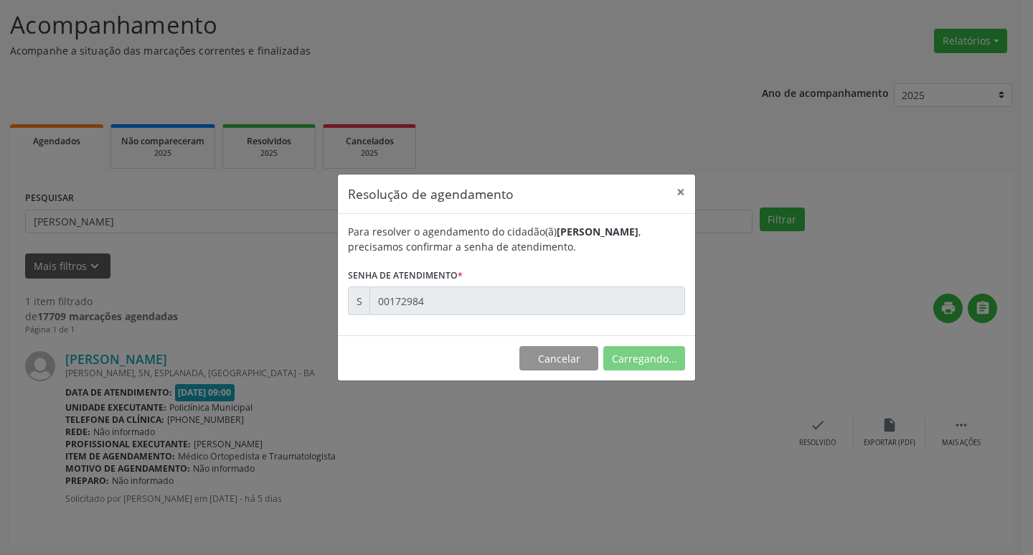
scroll to position [0, 0]
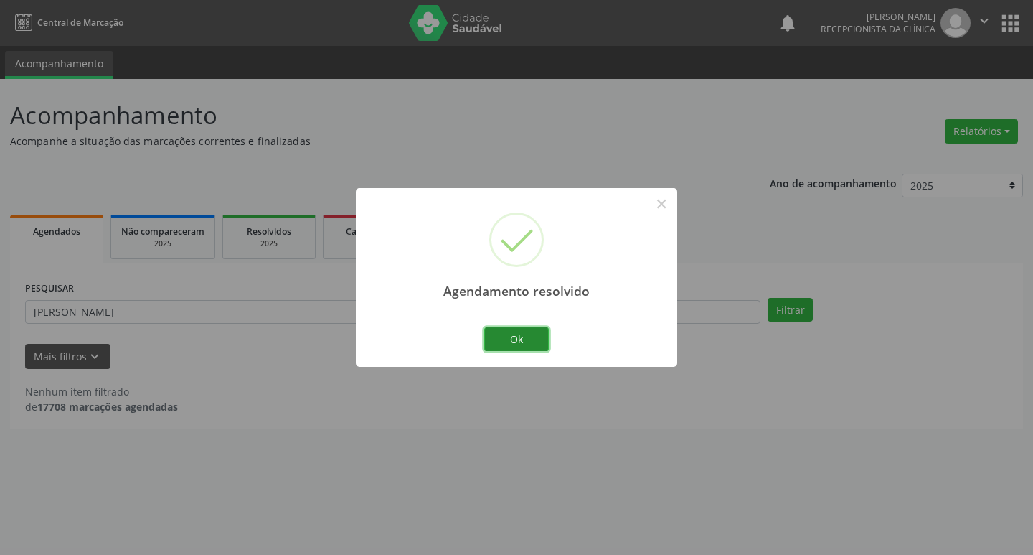
drag, startPoint x: 503, startPoint y: 335, endPoint x: 428, endPoint y: 317, distance: 77.4
click at [501, 334] on button "Ok" at bounding box center [516, 339] width 65 height 24
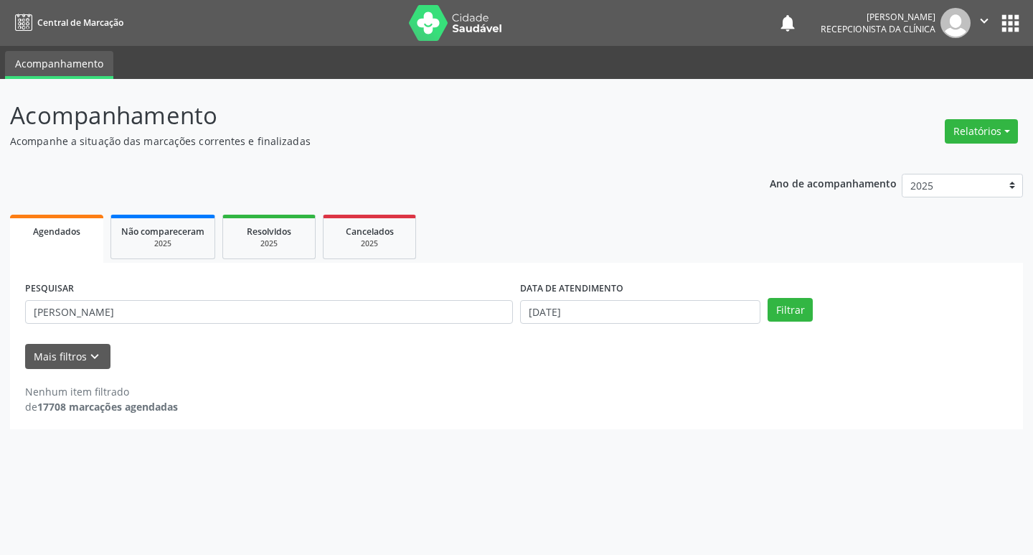
drag, startPoint x: 428, startPoint y: 317, endPoint x: 410, endPoint y: 309, distance: 19.9
click at [410, 309] on input "[PERSON_NAME]" at bounding box center [269, 312] width 488 height 24
type input "jucicle"
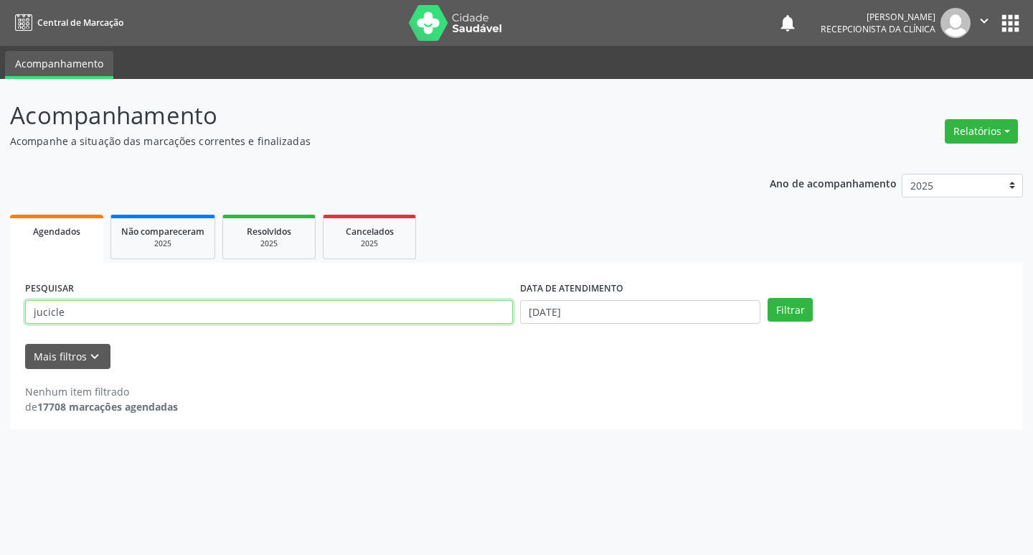
click at [768, 298] on button "Filtrar" at bounding box center [790, 310] width 45 height 24
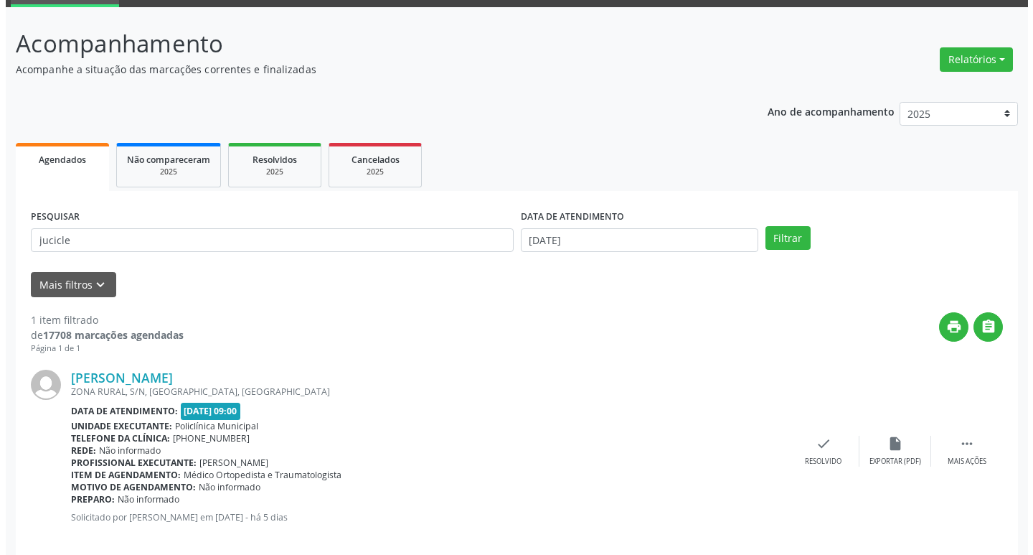
scroll to position [90, 0]
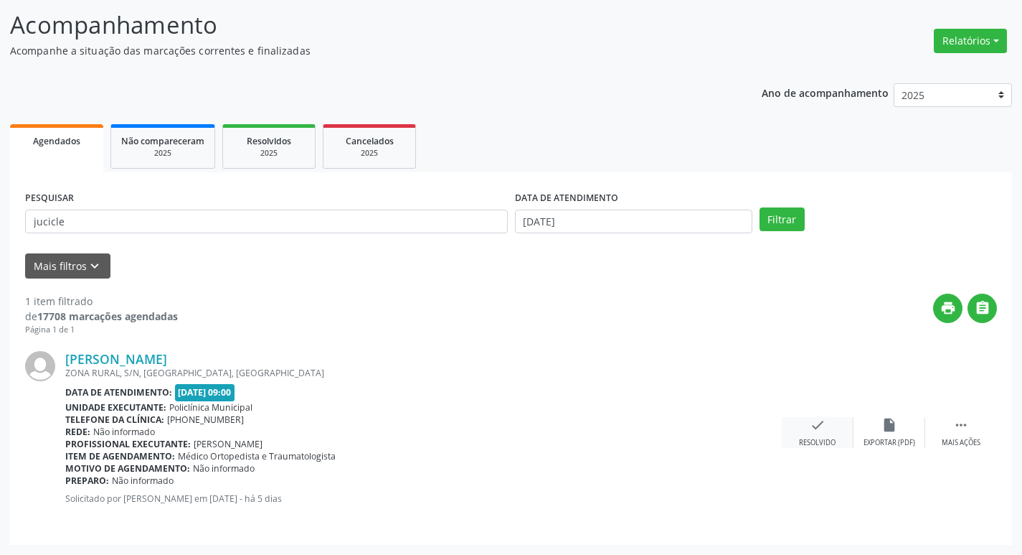
click at [821, 418] on icon "check" at bounding box center [818, 425] width 16 height 16
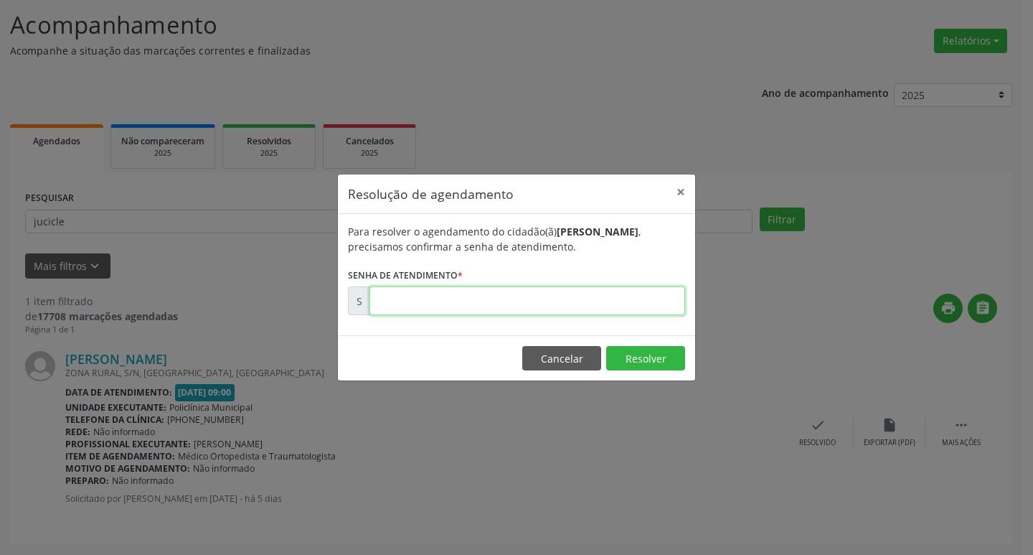
click at [537, 300] on input "text" at bounding box center [527, 300] width 316 height 29
type input "00173058"
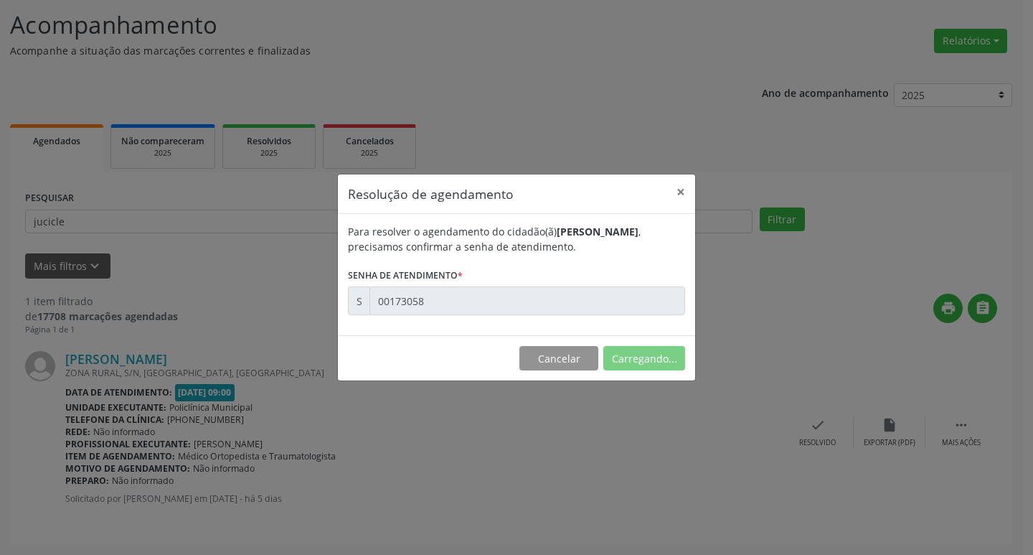
scroll to position [0, 0]
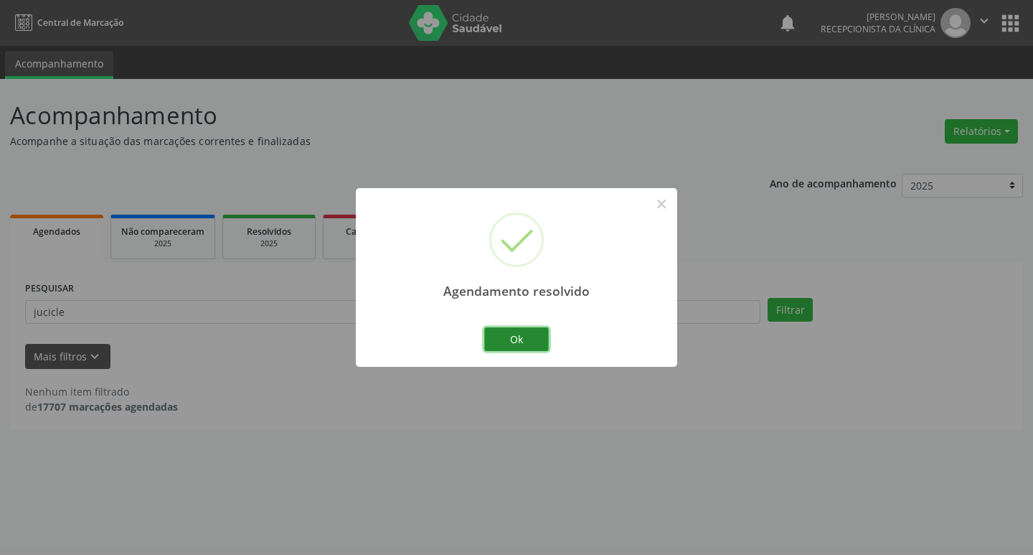
drag, startPoint x: 537, startPoint y: 339, endPoint x: 517, endPoint y: 333, distance: 21.6
click at [535, 338] on button "Ok" at bounding box center [516, 339] width 65 height 24
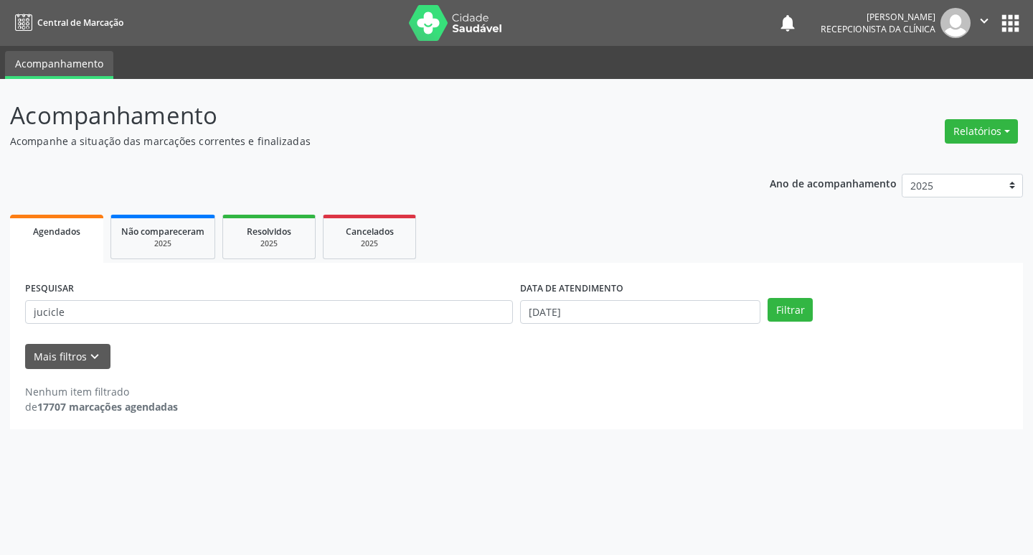
drag, startPoint x: 474, startPoint y: 324, endPoint x: 467, endPoint y: 321, distance: 8.0
click at [468, 321] on div "PESQUISAR jucicle" at bounding box center [269, 306] width 495 height 56
click at [467, 321] on input "jucicle" at bounding box center [269, 312] width 488 height 24
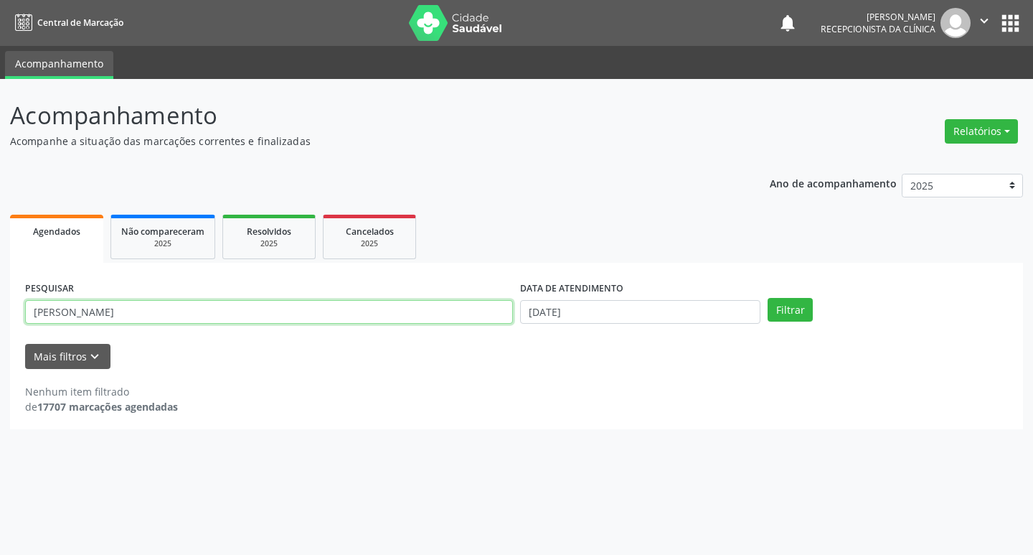
type input "[PERSON_NAME]"
click at [768, 298] on button "Filtrar" at bounding box center [790, 310] width 45 height 24
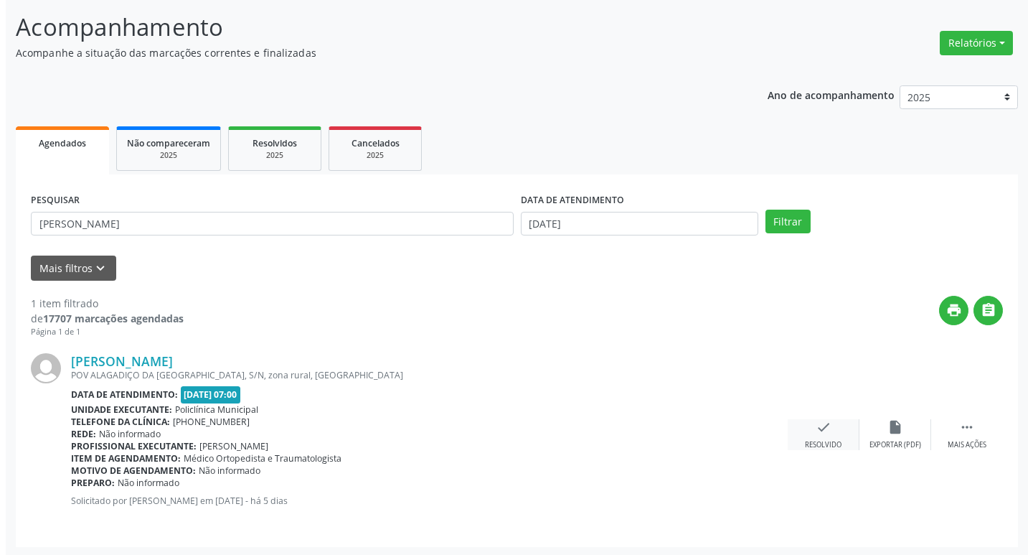
scroll to position [90, 0]
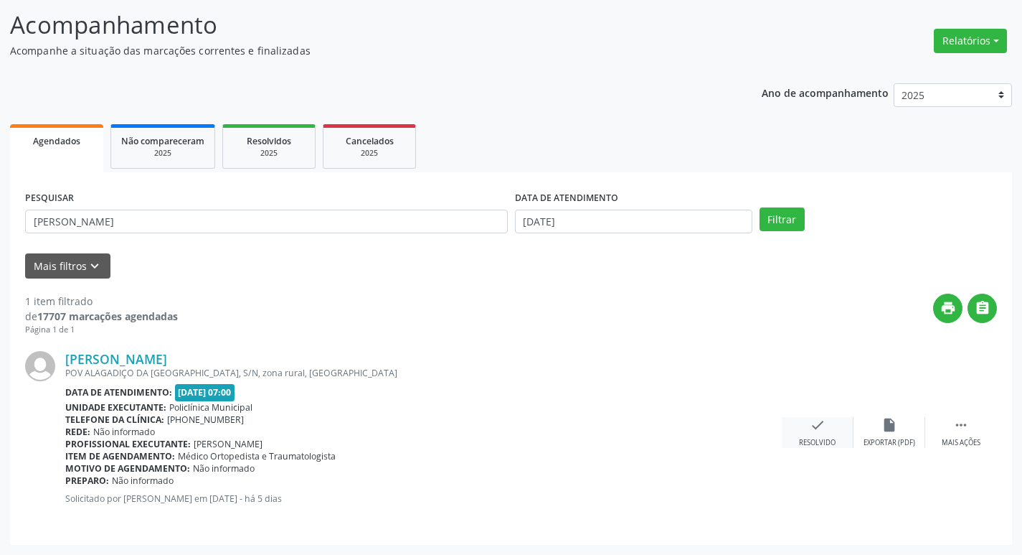
click at [825, 429] on div "check Resolvido" at bounding box center [818, 432] width 72 height 31
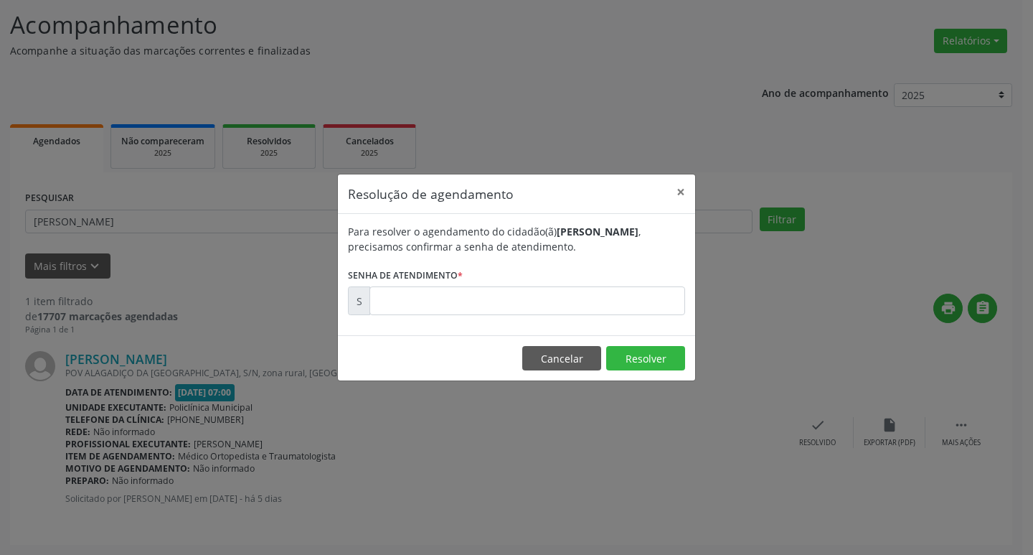
drag, startPoint x: 472, startPoint y: 260, endPoint x: 489, endPoint y: 304, distance: 46.8
click at [472, 261] on form "Para resolver o agendamento do cidadão(ã) [PERSON_NAME] , precisamos confirmar …" at bounding box center [516, 269] width 337 height 91
click at [489, 304] on input "text" at bounding box center [527, 300] width 316 height 29
type input "00172907"
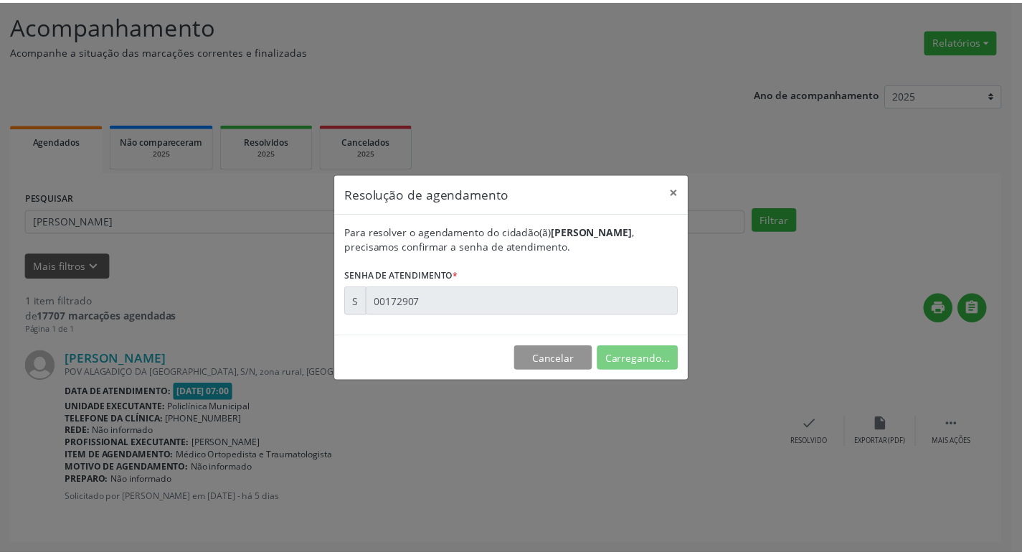
scroll to position [0, 0]
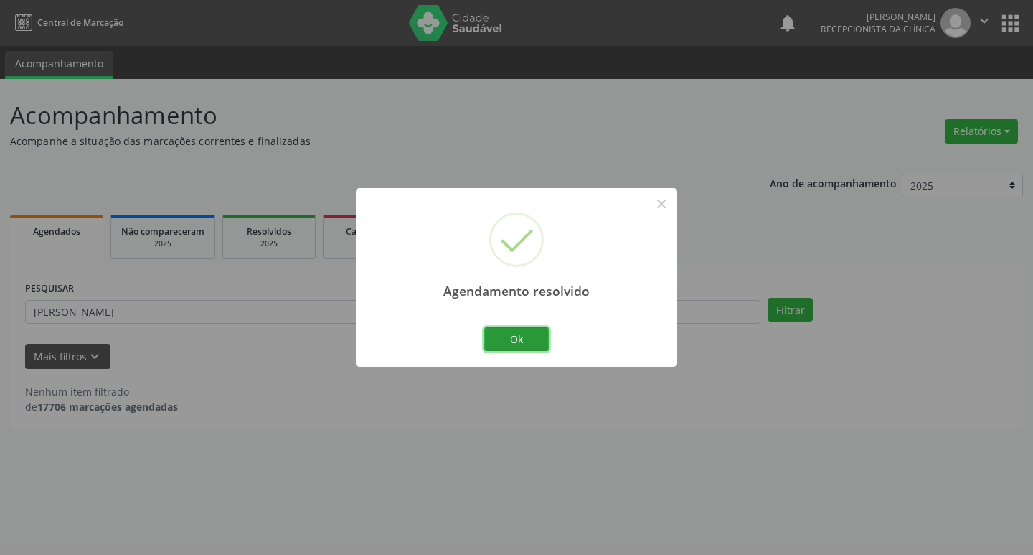
drag, startPoint x: 515, startPoint y: 343, endPoint x: 501, endPoint y: 338, distance: 15.2
click at [510, 341] on button "Ok" at bounding box center [516, 339] width 65 height 24
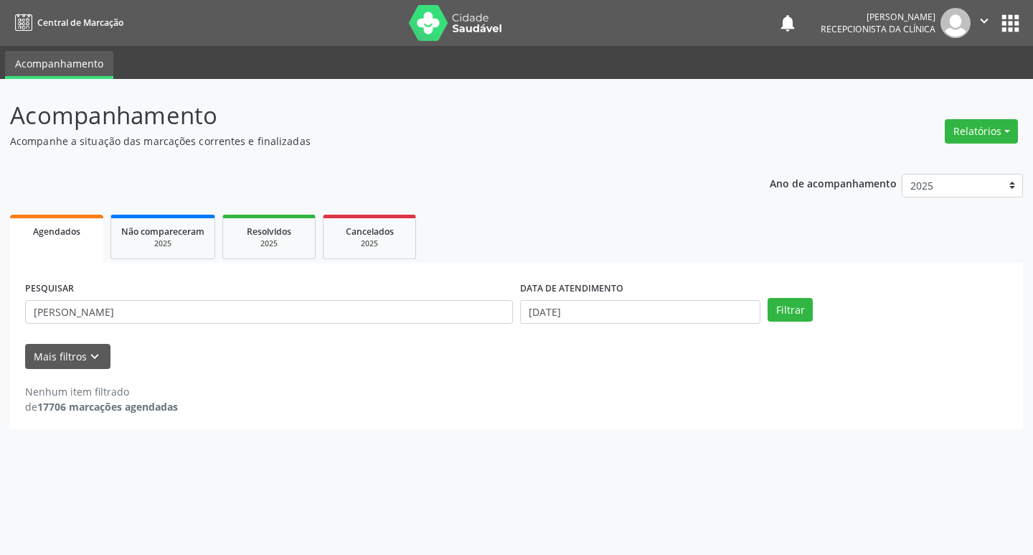
click at [358, 326] on div "PESQUISAR [PERSON_NAME]" at bounding box center [269, 306] width 495 height 56
click at [344, 319] on input "[PERSON_NAME]" at bounding box center [269, 312] width 488 height 24
type input "eliete"
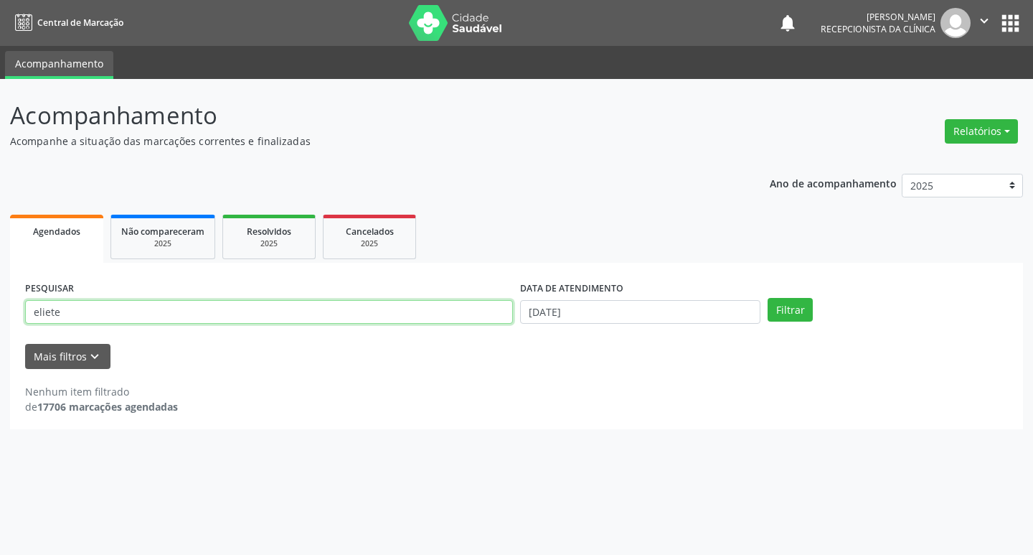
click at [768, 298] on button "Filtrar" at bounding box center [790, 310] width 45 height 24
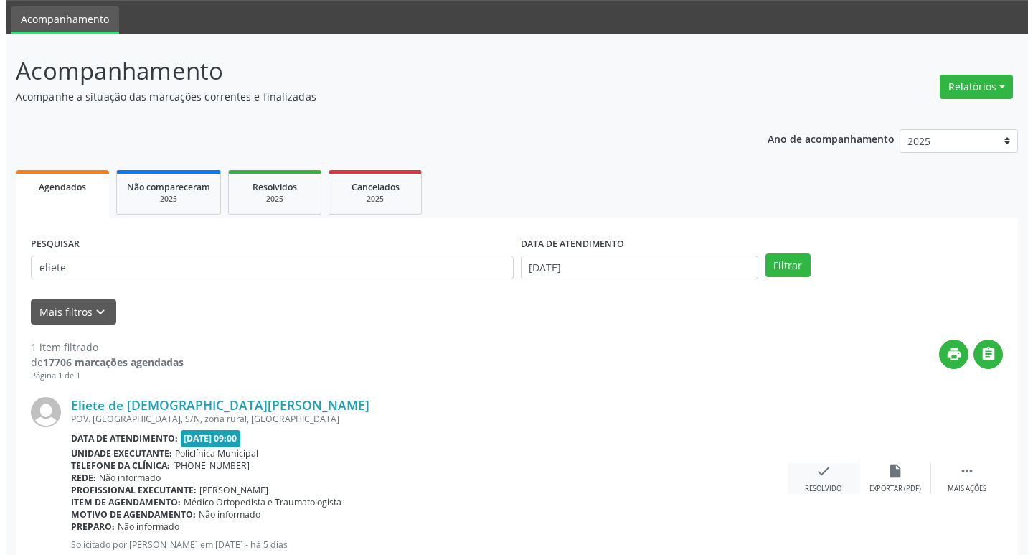
scroll to position [90, 0]
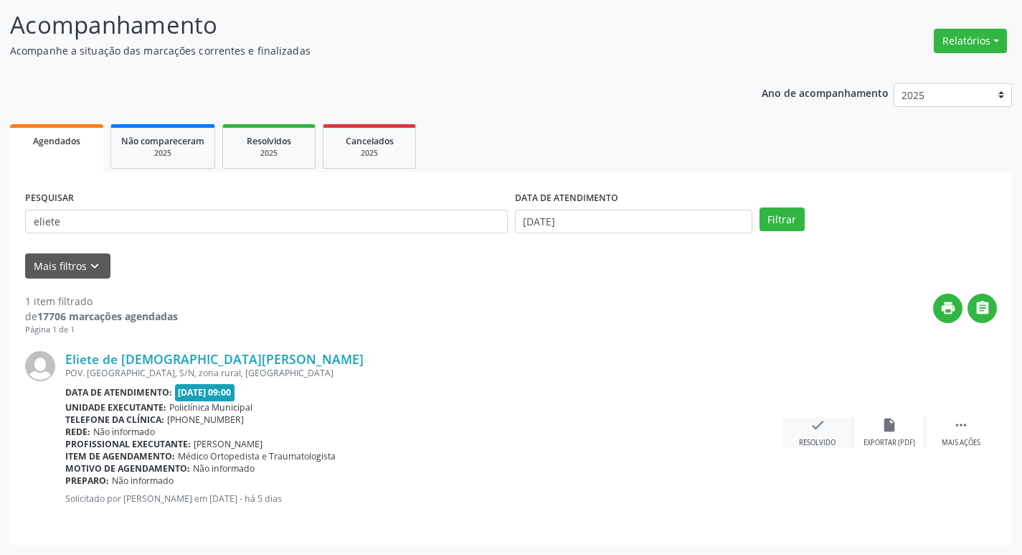
click at [829, 435] on div "check Resolvido" at bounding box center [818, 432] width 72 height 31
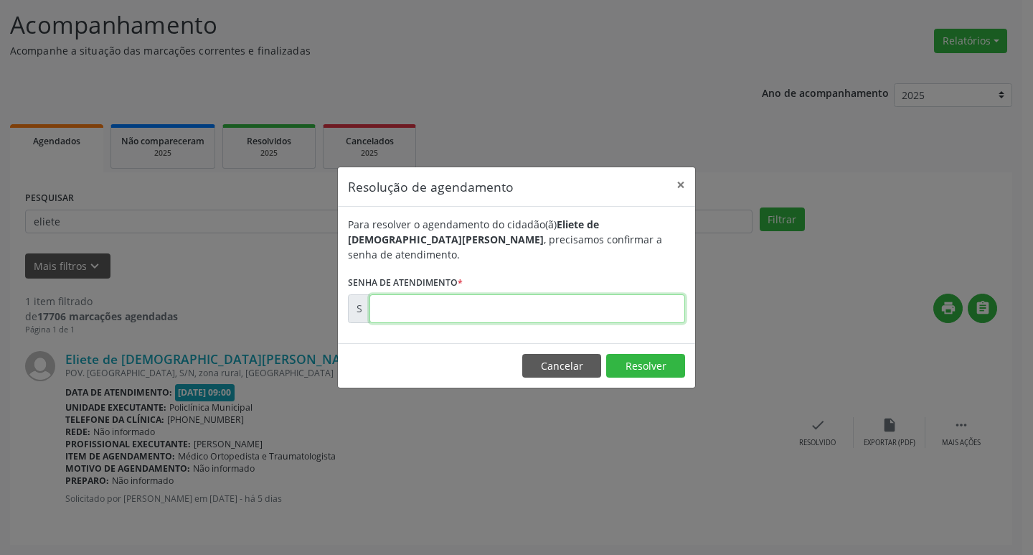
click at [465, 294] on input "text" at bounding box center [527, 308] width 316 height 29
type input "00172972"
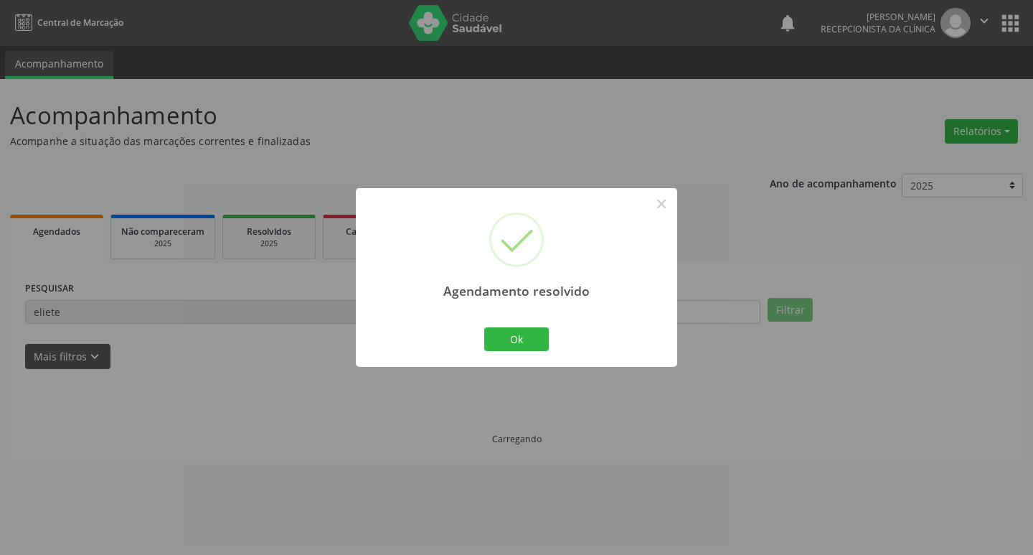
scroll to position [0, 0]
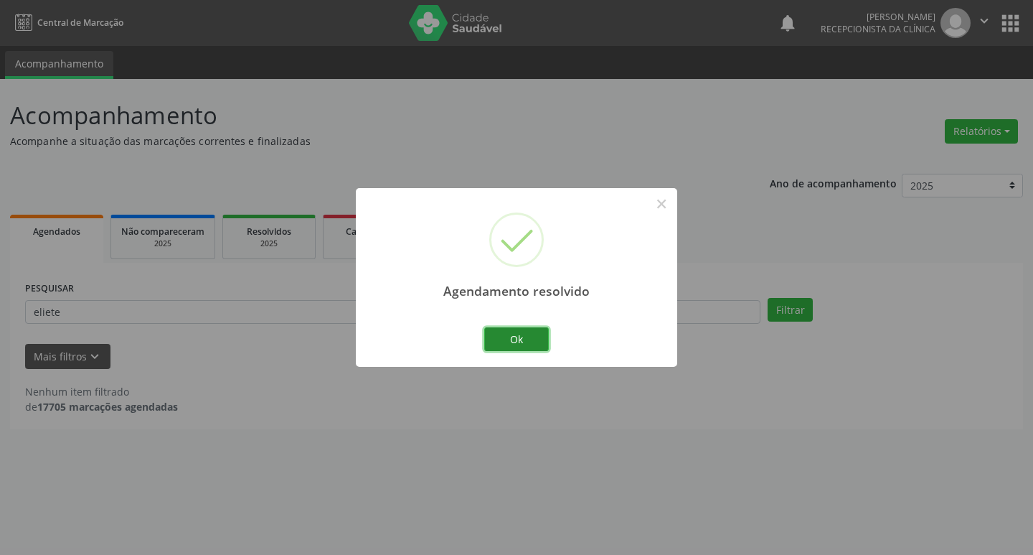
click at [515, 335] on button "Ok" at bounding box center [516, 339] width 65 height 24
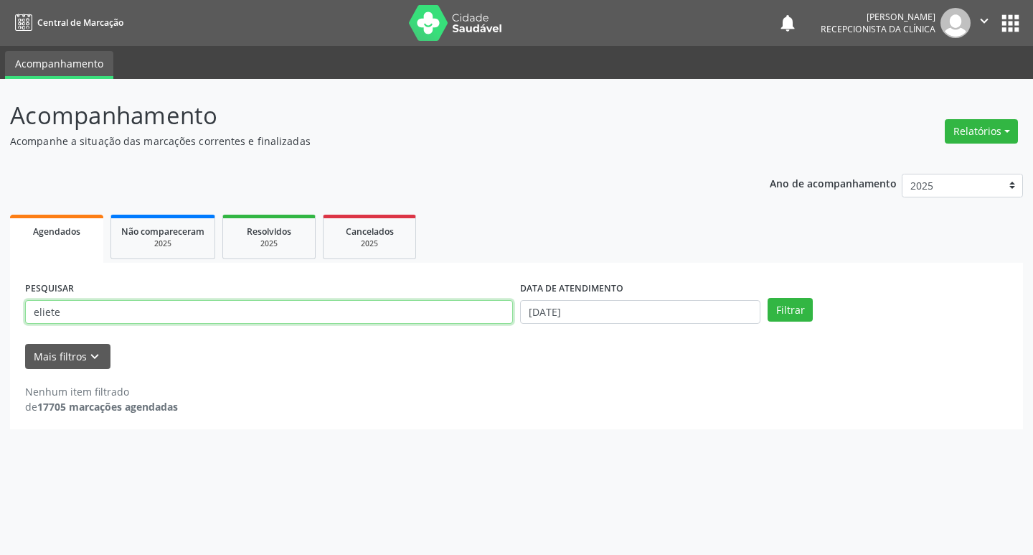
click at [369, 307] on input "eliete" at bounding box center [269, 312] width 488 height 24
type input "dernival"
click at [768, 298] on button "Filtrar" at bounding box center [790, 310] width 45 height 24
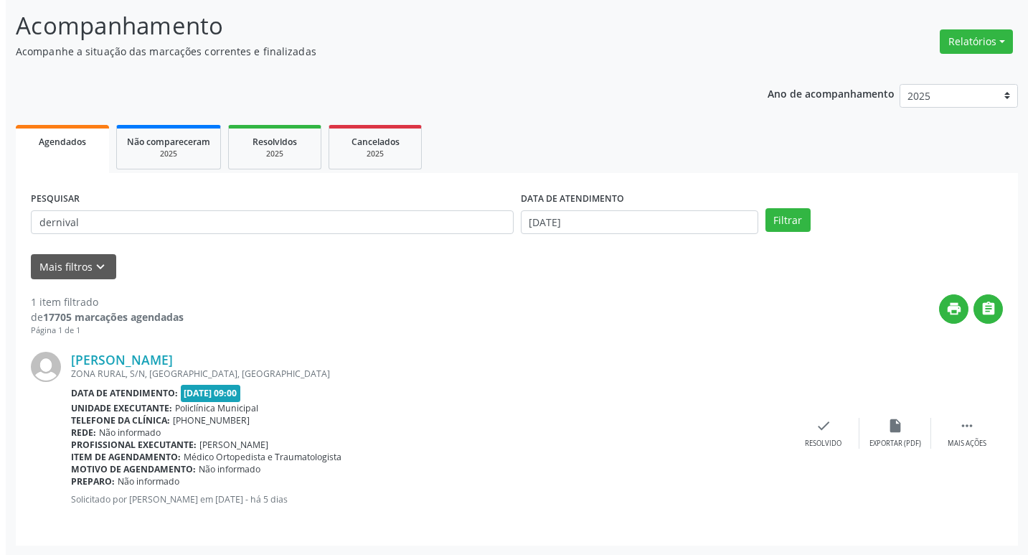
scroll to position [90, 0]
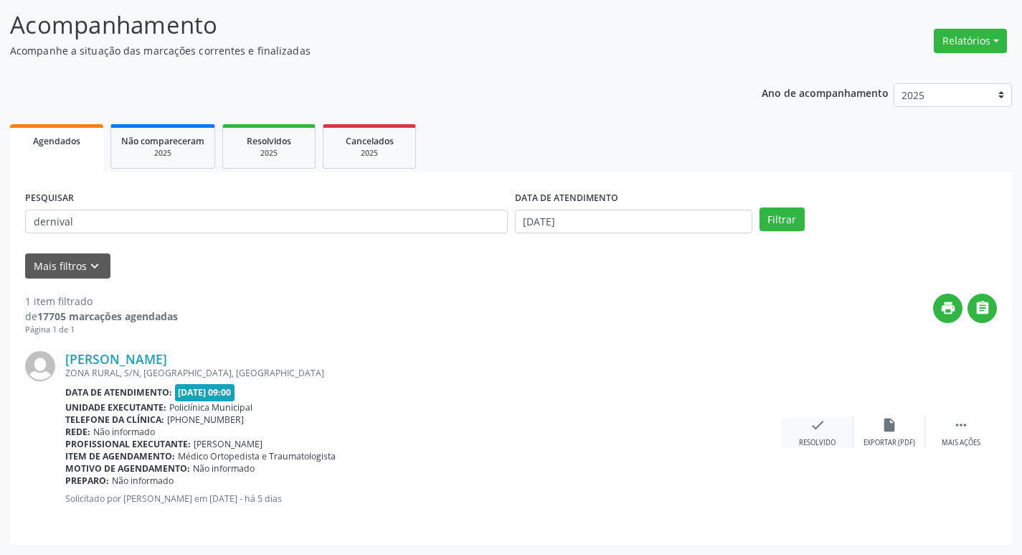
click at [811, 436] on div "check Resolvido" at bounding box center [818, 432] width 72 height 31
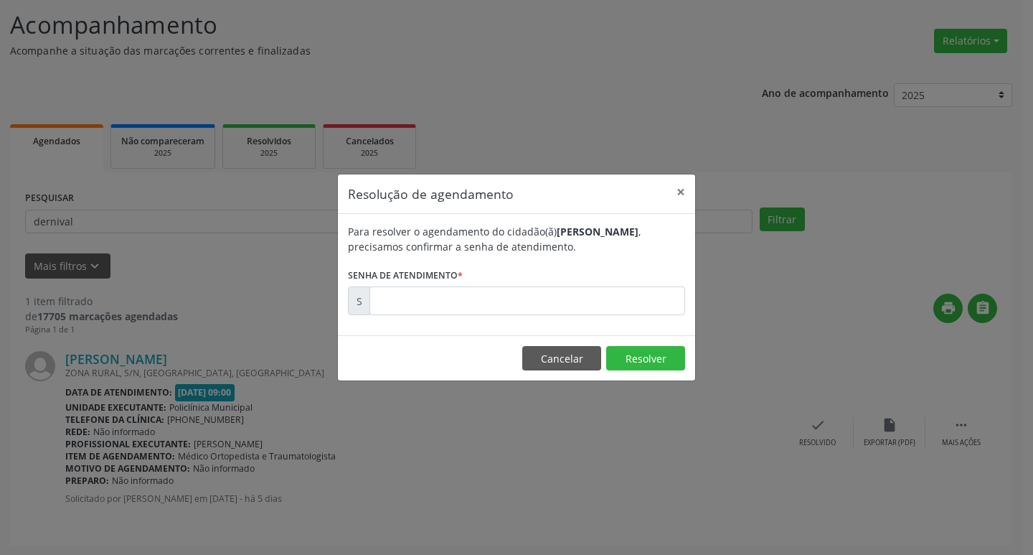
click at [495, 318] on div "Para resolver o agendamento do cidadão(ã) [PERSON_NAME] , precisamos confirmar …" at bounding box center [516, 274] width 357 height 121
click at [486, 303] on input "text" at bounding box center [527, 300] width 316 height 29
type input "00173030"
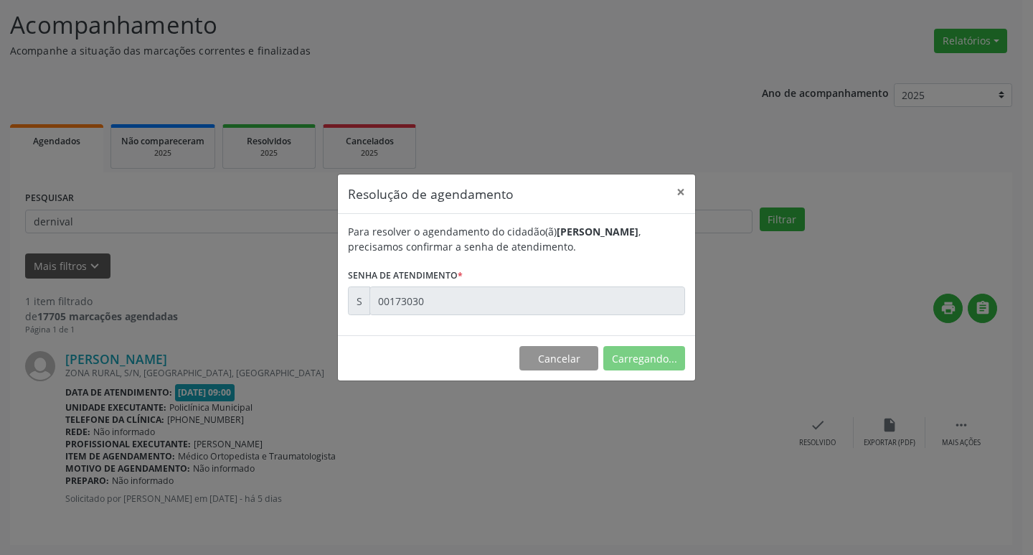
scroll to position [0, 0]
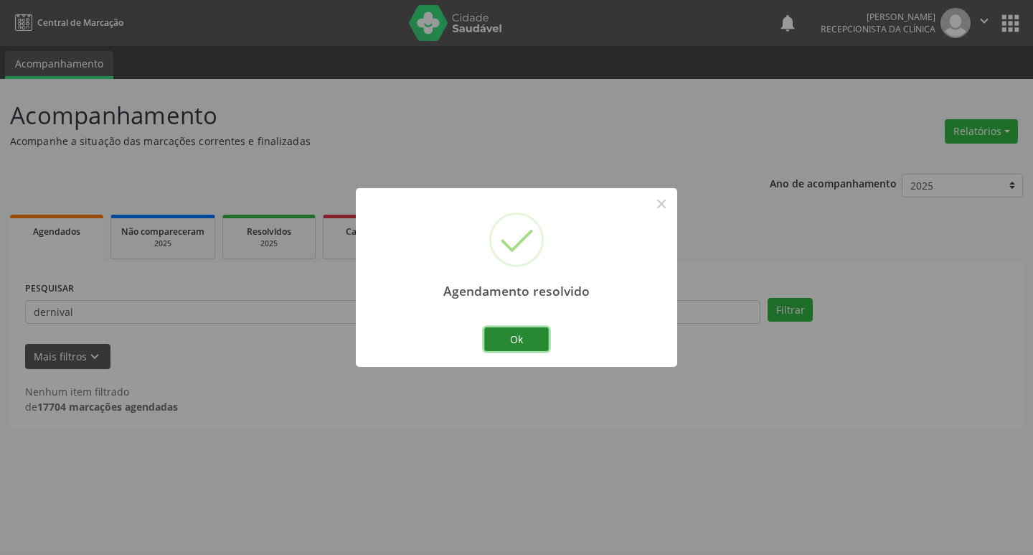
drag, startPoint x: 514, startPoint y: 338, endPoint x: 489, endPoint y: 324, distance: 28.6
click at [512, 336] on button "Ok" at bounding box center [516, 339] width 65 height 24
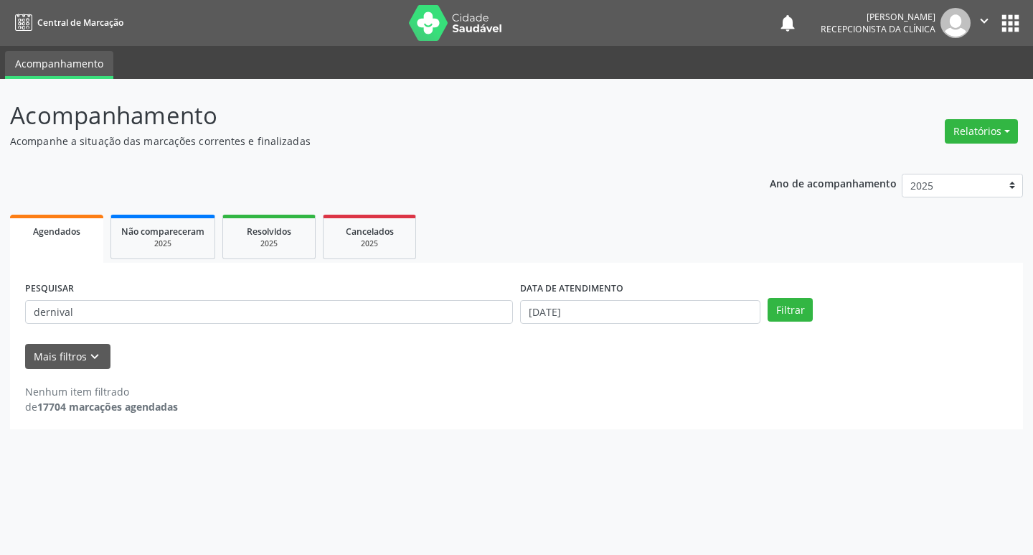
click at [409, 298] on div "PESQUISAR dernival" at bounding box center [269, 306] width 495 height 56
drag, startPoint x: 409, startPoint y: 298, endPoint x: 418, endPoint y: 306, distance: 12.2
click at [409, 299] on div "PESQUISAR dernival" at bounding box center [269, 306] width 495 height 56
click at [421, 308] on input "dernival" at bounding box center [269, 312] width 488 height 24
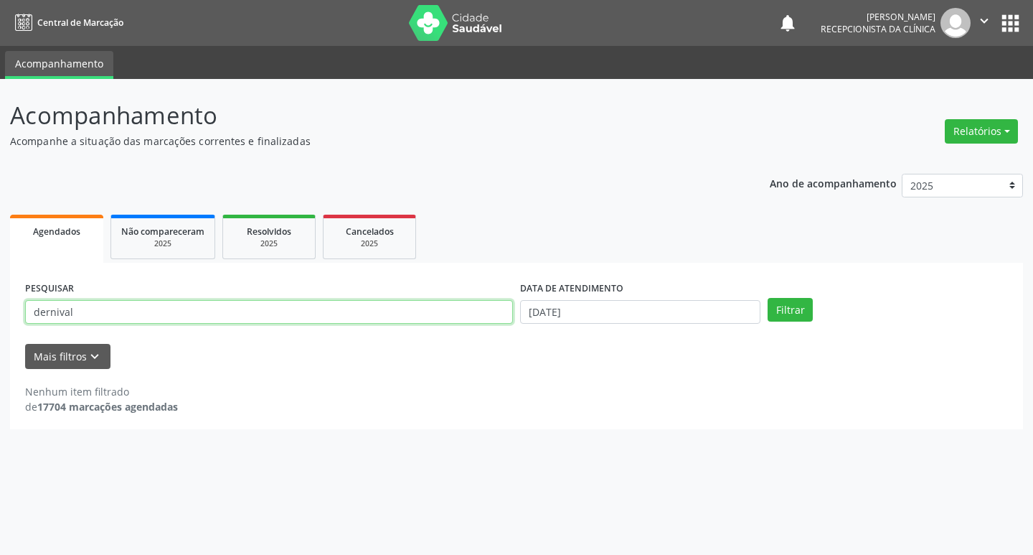
click at [421, 308] on input "dernival" at bounding box center [269, 312] width 488 height 24
type input "jaconias"
click at [768, 298] on button "Filtrar" at bounding box center [790, 310] width 45 height 24
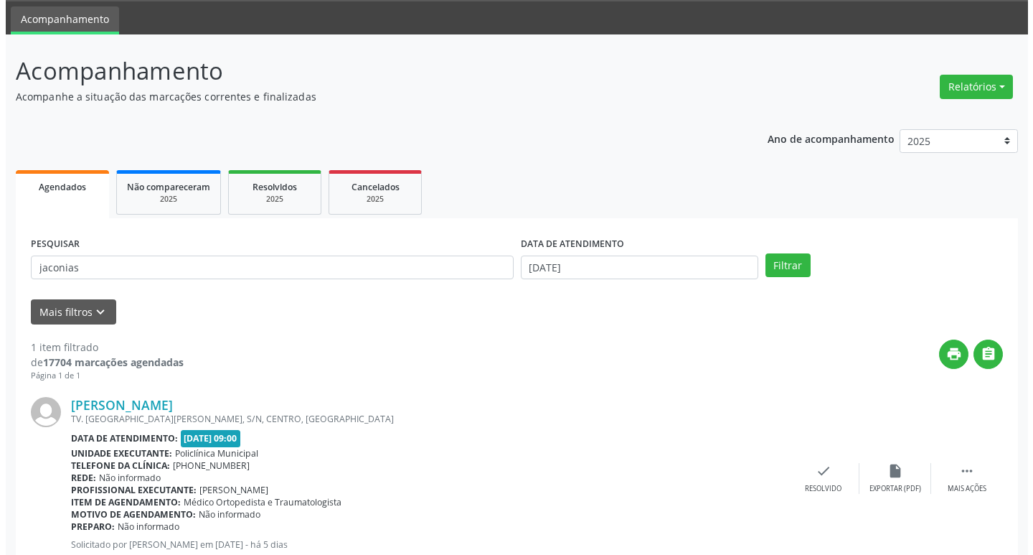
scroll to position [90, 0]
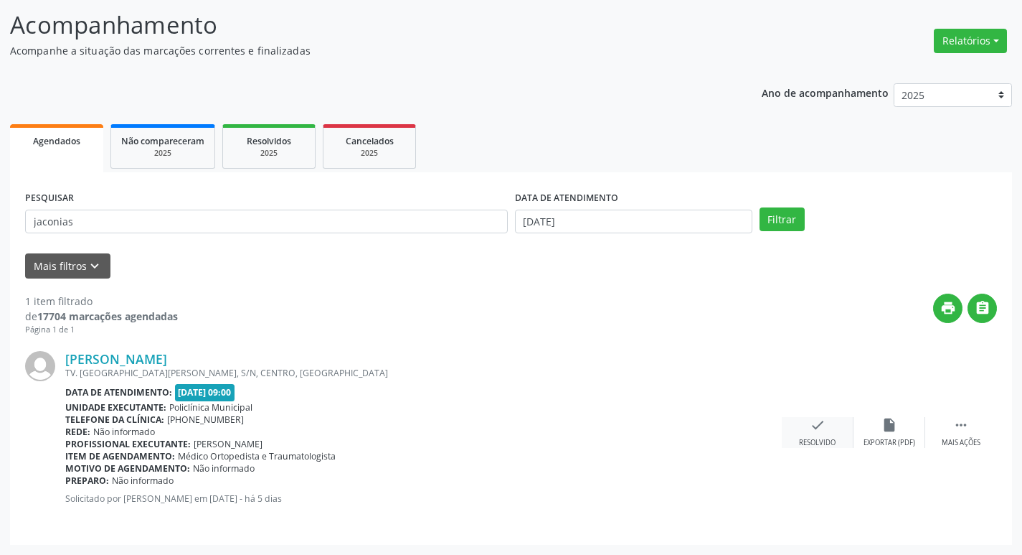
click at [808, 431] on div "check Resolvido" at bounding box center [818, 432] width 72 height 31
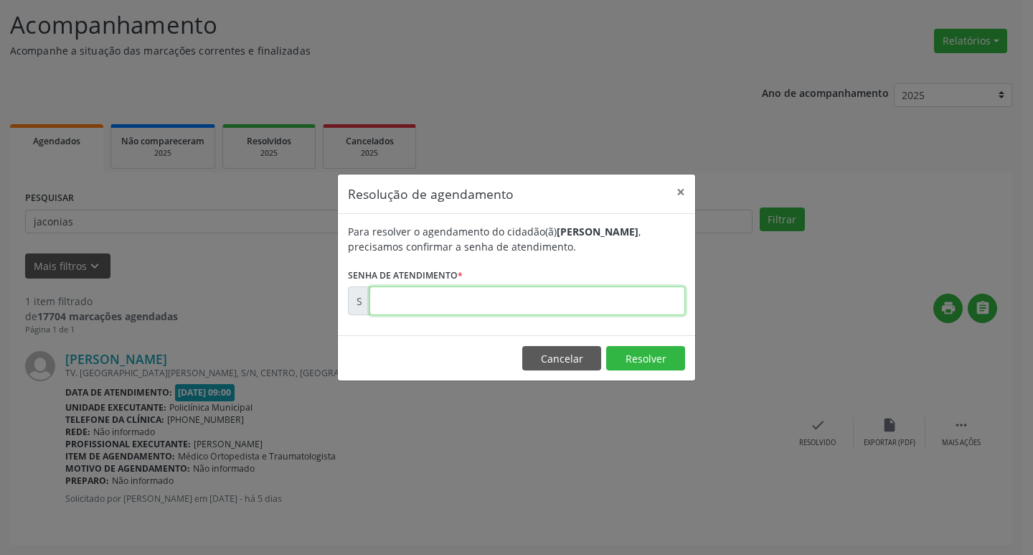
click at [494, 286] on input "text" at bounding box center [527, 300] width 316 height 29
click at [501, 288] on input "text" at bounding box center [527, 300] width 316 height 29
type input "00173165"
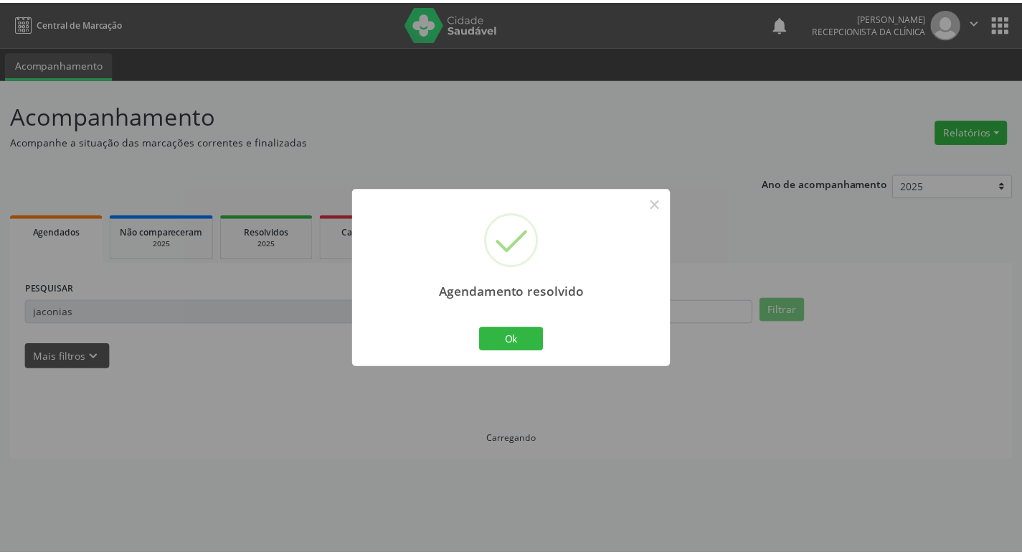
scroll to position [0, 0]
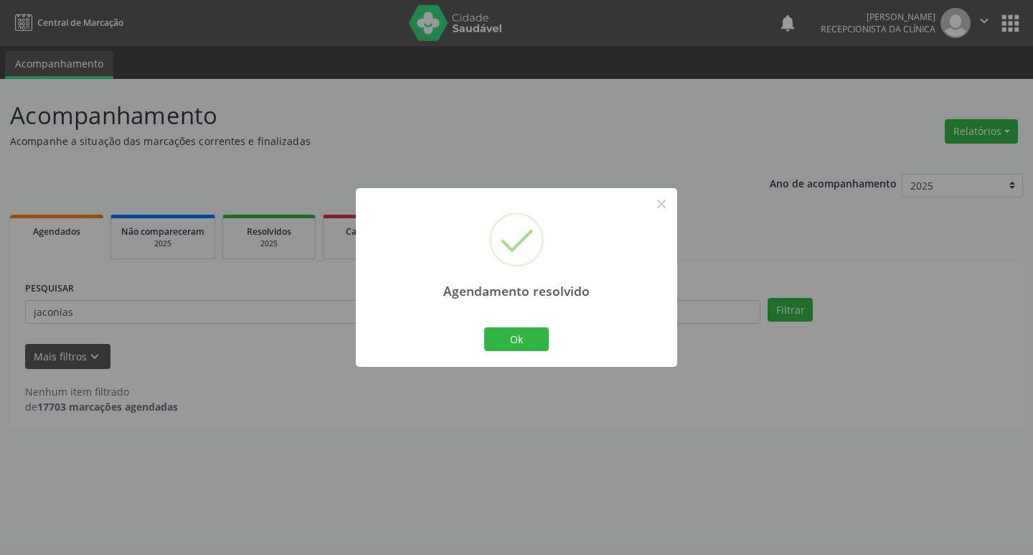
drag, startPoint x: 501, startPoint y: 322, endPoint x: 484, endPoint y: 331, distance: 19.3
click at [501, 324] on div "Agendamento resolvido × Ok Cancel" at bounding box center [516, 277] width 321 height 179
click at [484, 331] on button "Ok" at bounding box center [516, 339] width 65 height 24
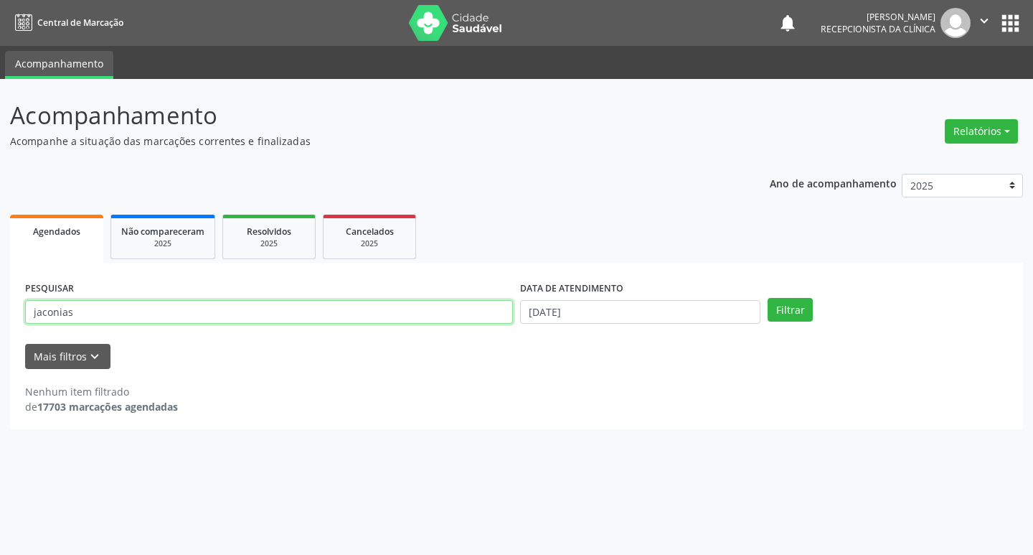
click at [402, 306] on input "jaconias" at bounding box center [269, 312] width 488 height 24
type input "aline"
click at [768, 298] on button "Filtrar" at bounding box center [790, 310] width 45 height 24
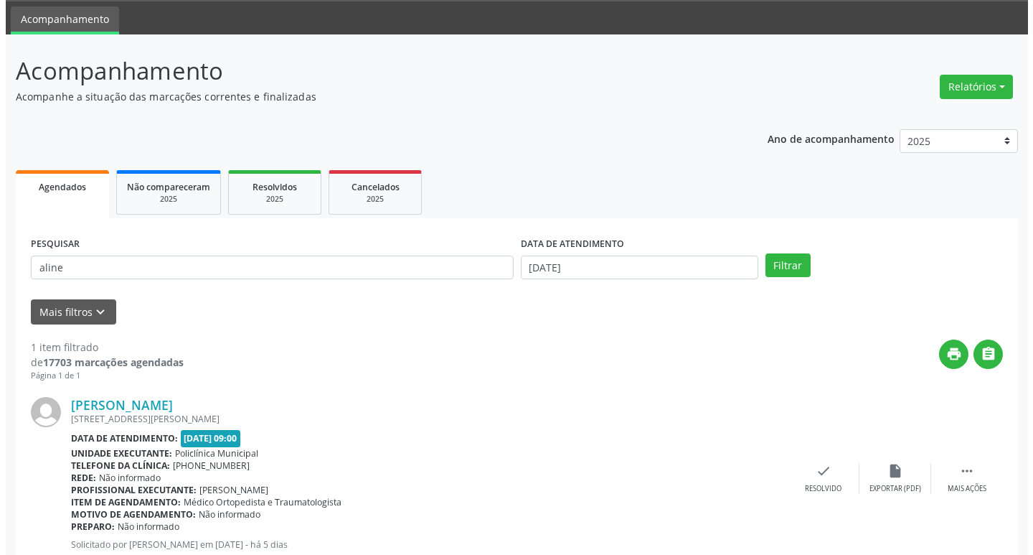
scroll to position [90, 0]
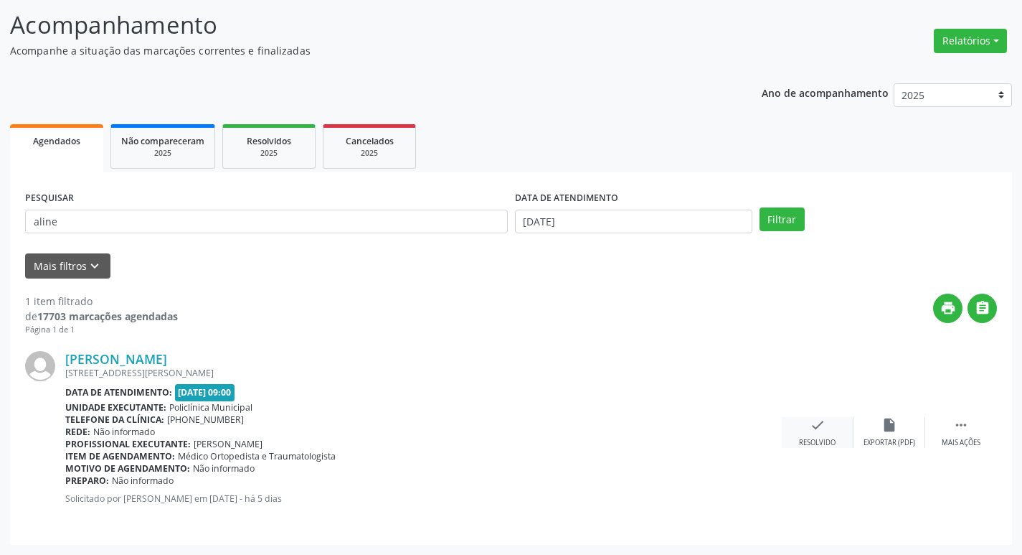
click at [814, 425] on icon "check" at bounding box center [818, 425] width 16 height 16
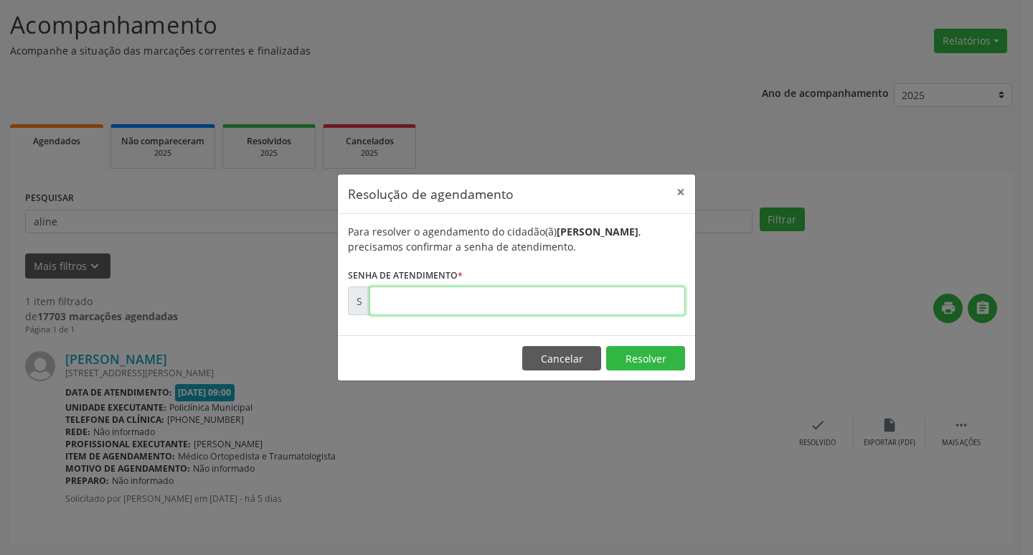
click at [533, 312] on input "text" at bounding box center [527, 300] width 316 height 29
click at [529, 311] on input "text" at bounding box center [527, 300] width 316 height 29
type input "00173164"
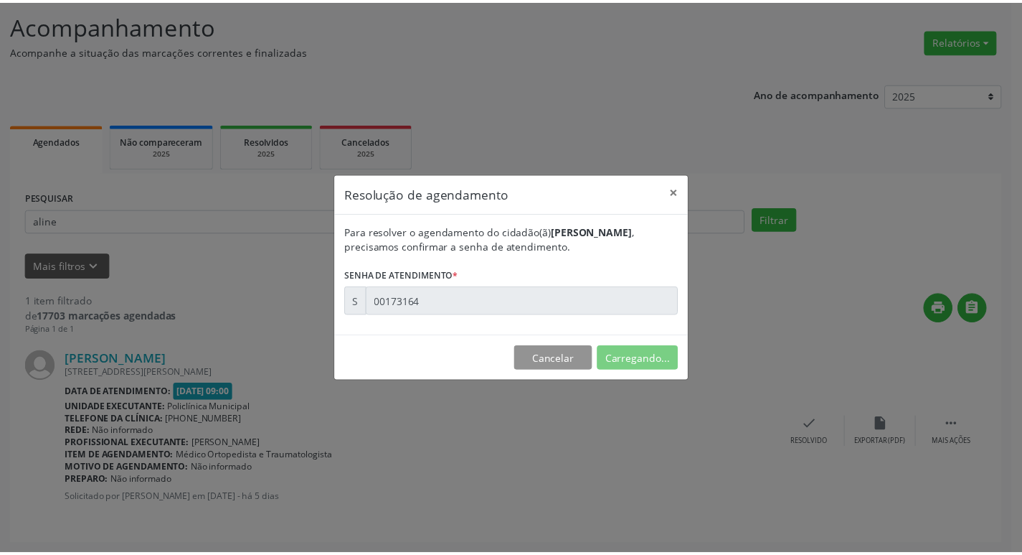
scroll to position [0, 0]
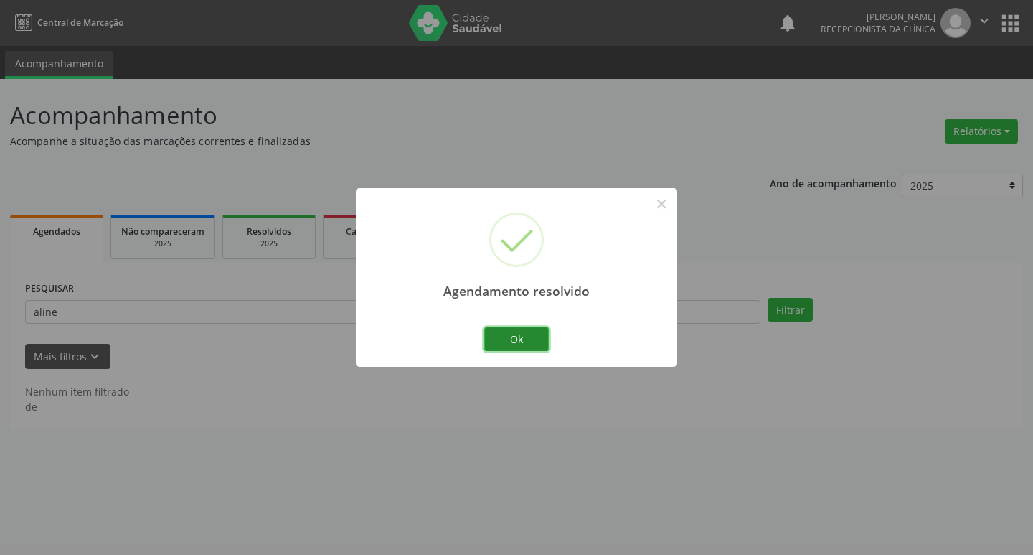
drag, startPoint x: 519, startPoint y: 335, endPoint x: 494, endPoint y: 329, distance: 25.8
click at [517, 334] on button "Ok" at bounding box center [516, 339] width 65 height 24
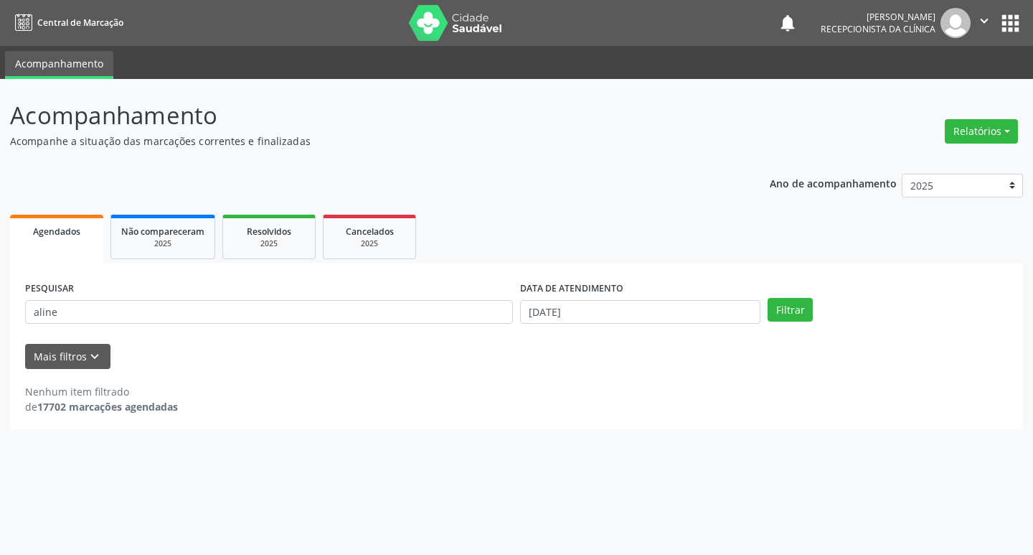
click at [461, 327] on div "PESQUISAR aline" at bounding box center [269, 306] width 495 height 56
click at [446, 318] on input "aline" at bounding box center [269, 312] width 488 height 24
click at [768, 298] on button "Filtrar" at bounding box center [790, 310] width 45 height 24
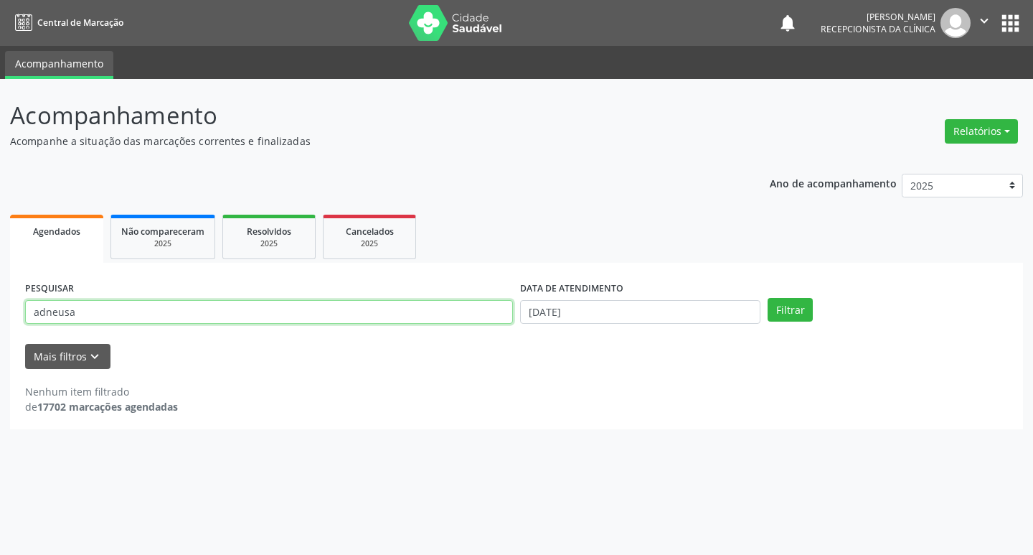
click at [253, 310] on input "adneusa" at bounding box center [269, 312] width 488 height 24
type input "edneusa"
click at [768, 298] on button "Filtrar" at bounding box center [790, 310] width 45 height 24
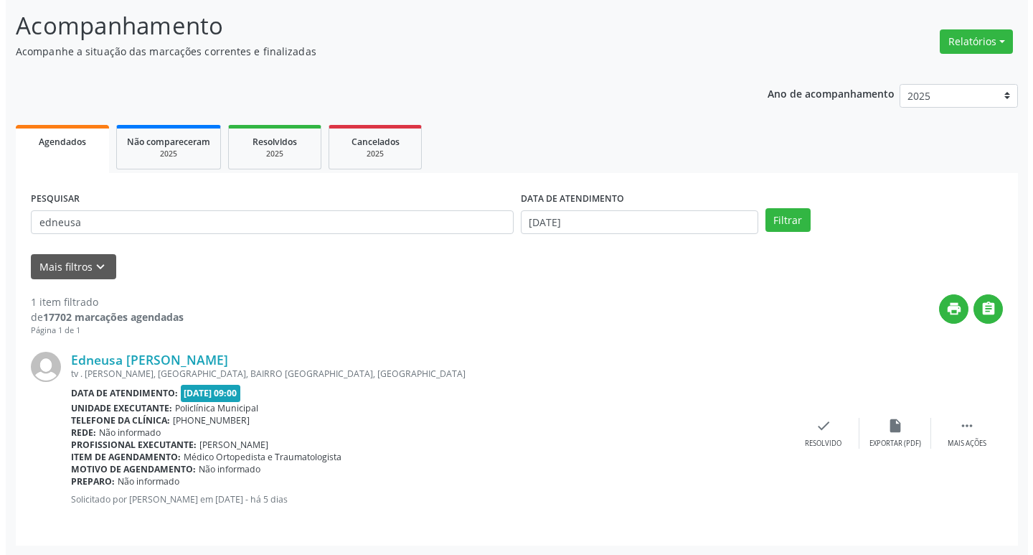
scroll to position [90, 0]
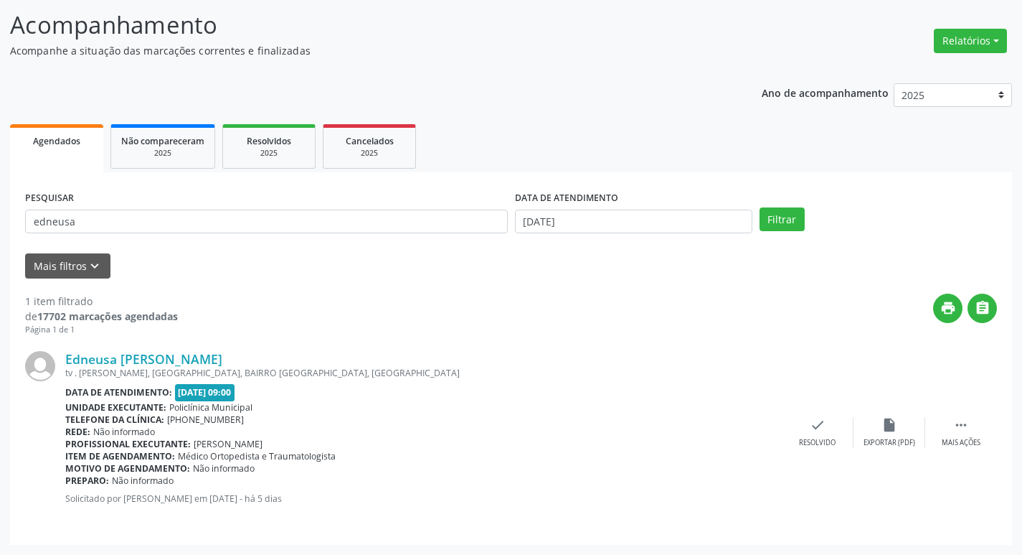
click at [821, 410] on div "Edneusa [PERSON_NAME] tv . [GEOGRAPHIC_DATA], [GEOGRAPHIC_DATA], BAIRRO [GEOGRA…" at bounding box center [511, 433] width 972 height 194
click at [815, 421] on icon "check" at bounding box center [818, 425] width 16 height 16
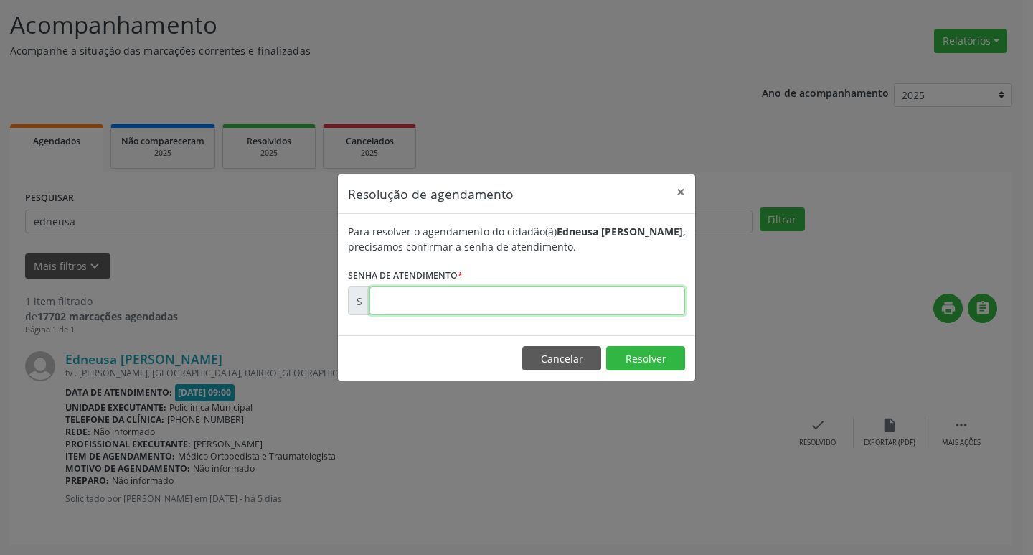
click at [507, 303] on input "text" at bounding box center [527, 300] width 316 height 29
type input "00172959"
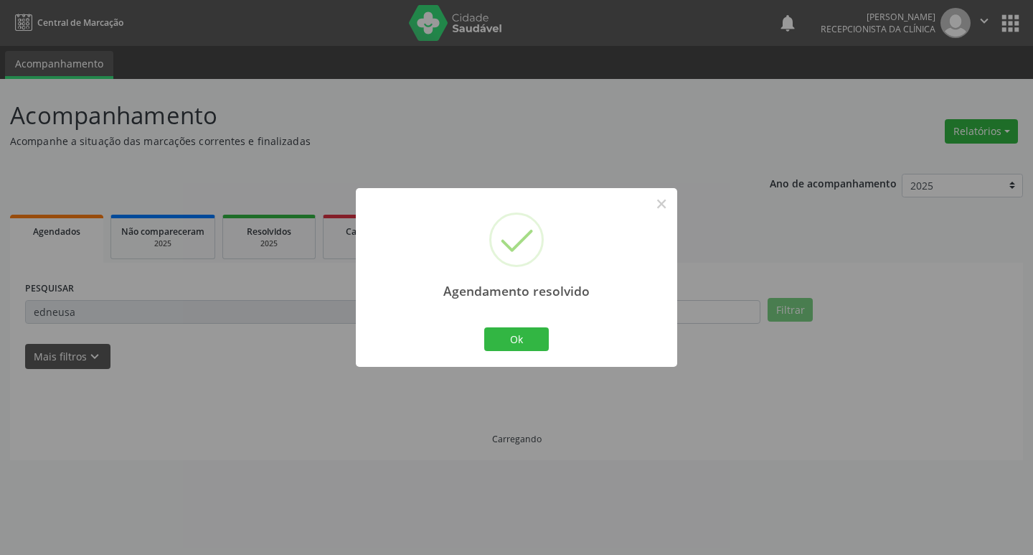
scroll to position [0, 0]
click at [542, 329] on button "Ok" at bounding box center [516, 339] width 65 height 24
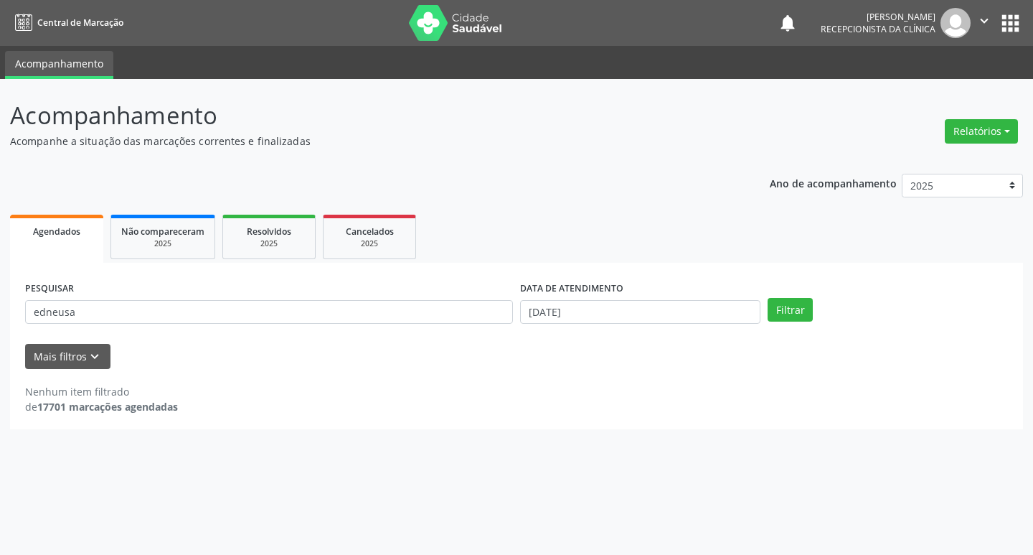
drag, startPoint x: 354, startPoint y: 290, endPoint x: 354, endPoint y: 304, distance: 14.4
click at [354, 303] on div "PESQUISAR edneusa" at bounding box center [269, 306] width 495 height 56
click at [354, 304] on input "edneusa" at bounding box center [269, 312] width 488 height 24
